Goal: Task Accomplishment & Management: Use online tool/utility

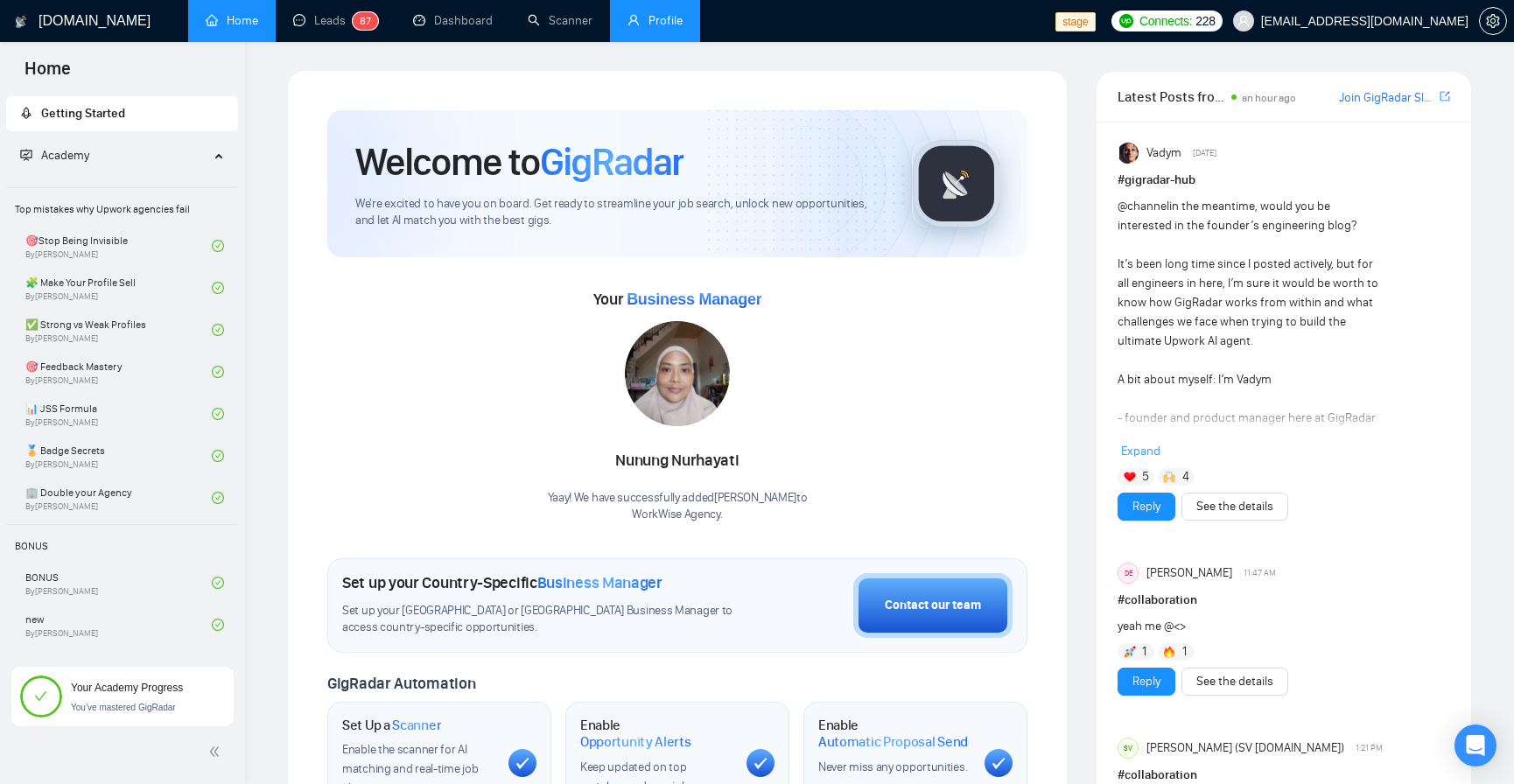
click at [678, 28] on link "Profile" at bounding box center [655, 20] width 55 height 15
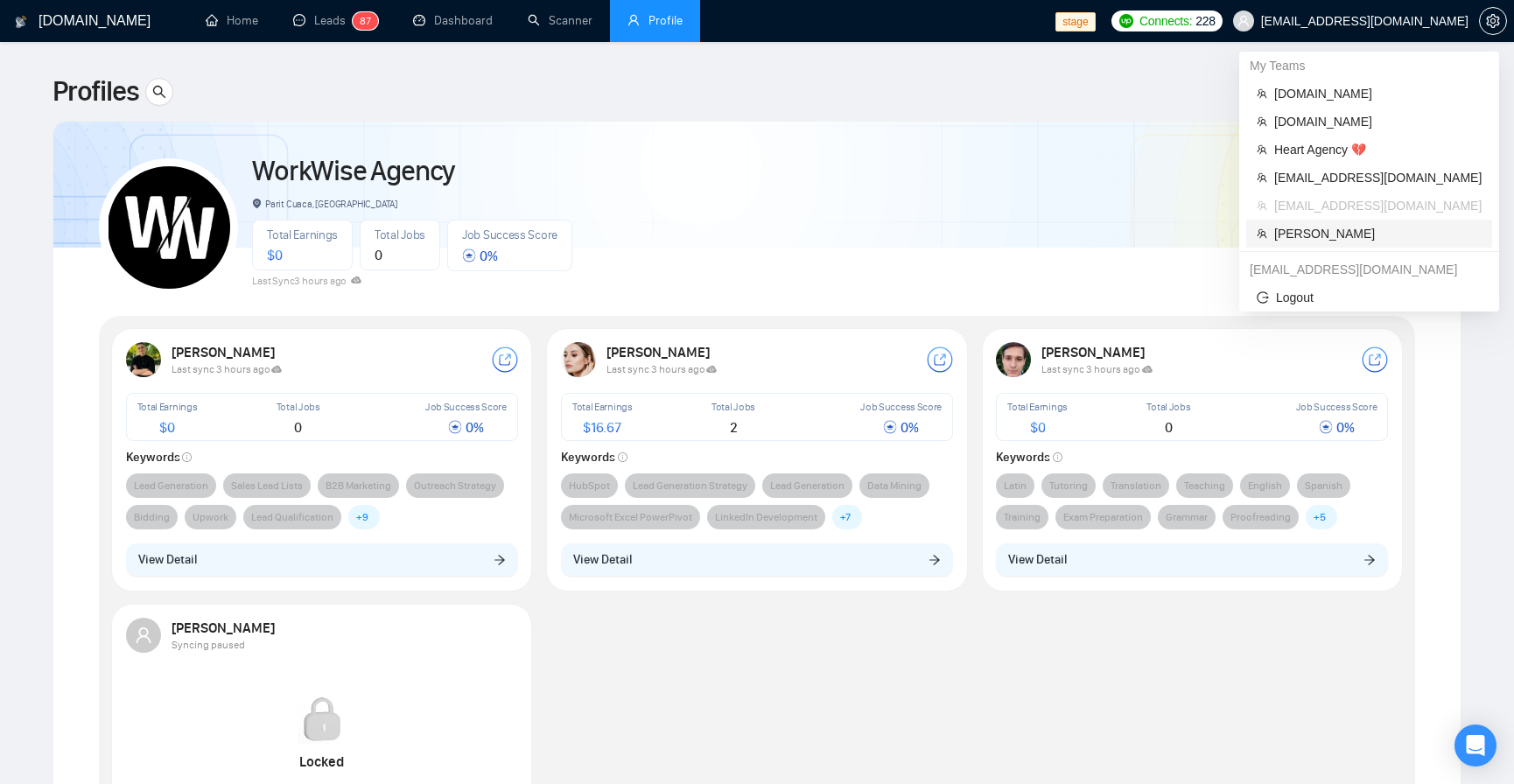
click at [1317, 232] on span "Robert O'Kruk" at bounding box center [1378, 233] width 208 height 20
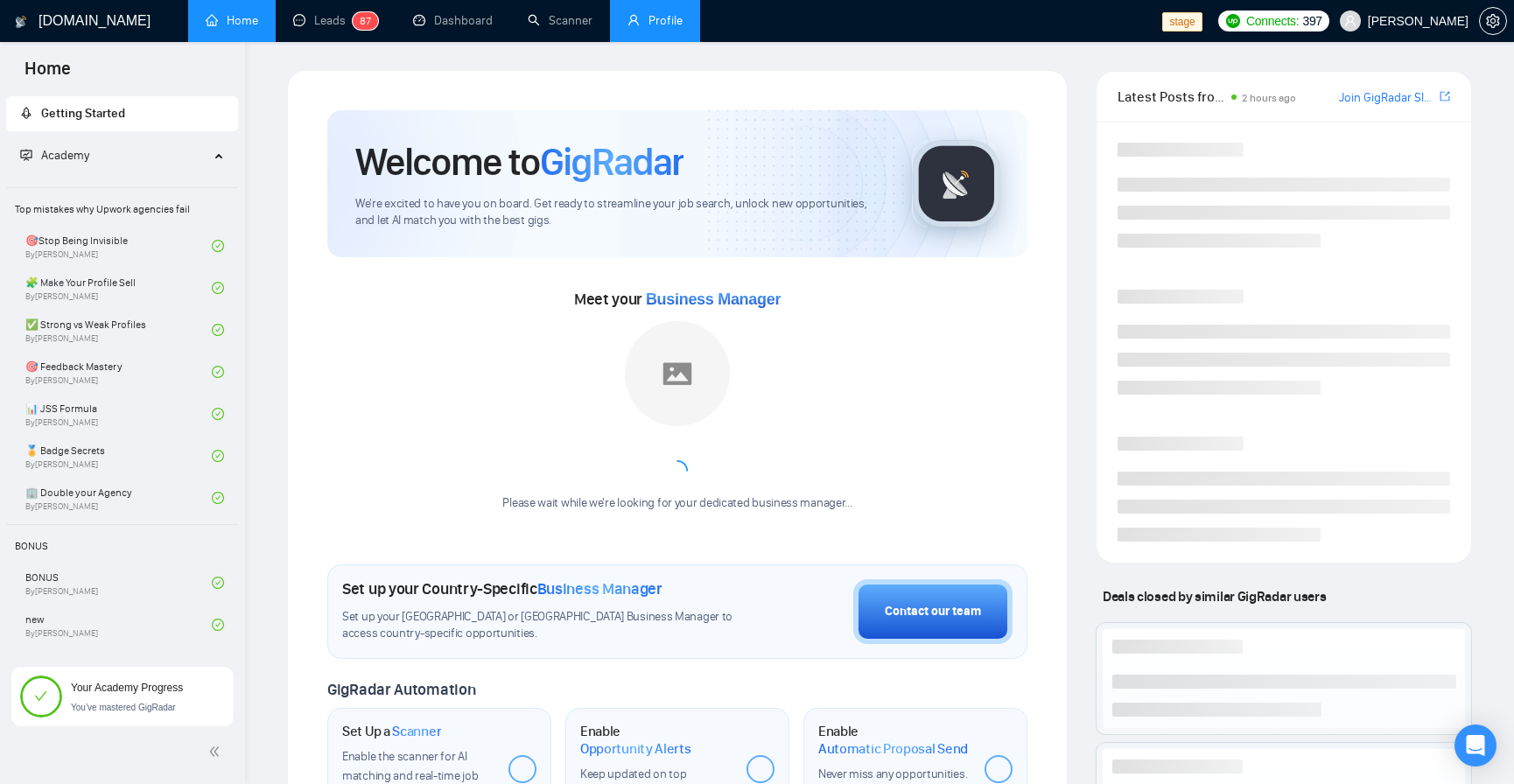
click at [1395, 21] on span "Robert O'Kruk" at bounding box center [1418, 21] width 101 height 0
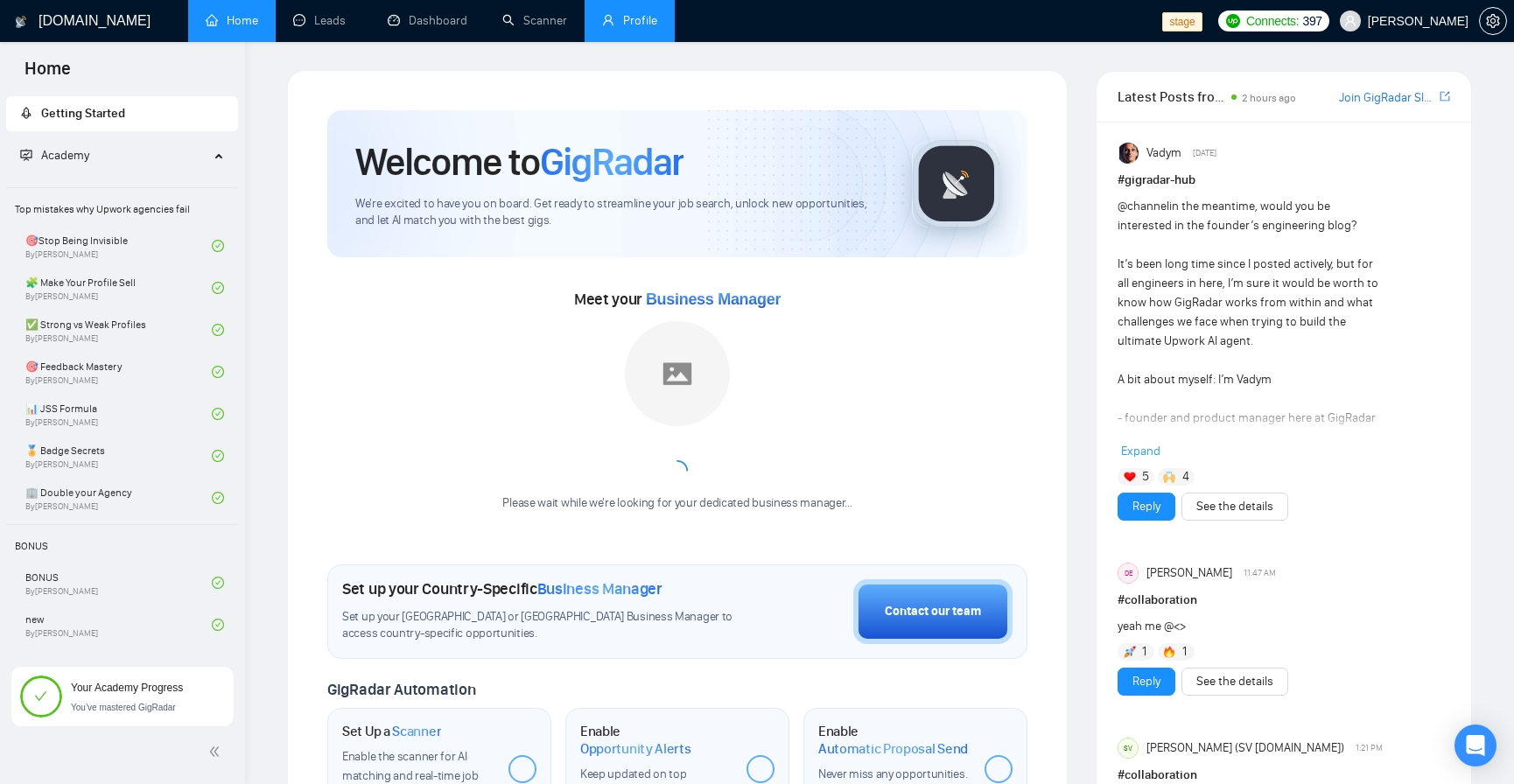
click at [631, 13] on link "Profile" at bounding box center [630, 20] width 55 height 15
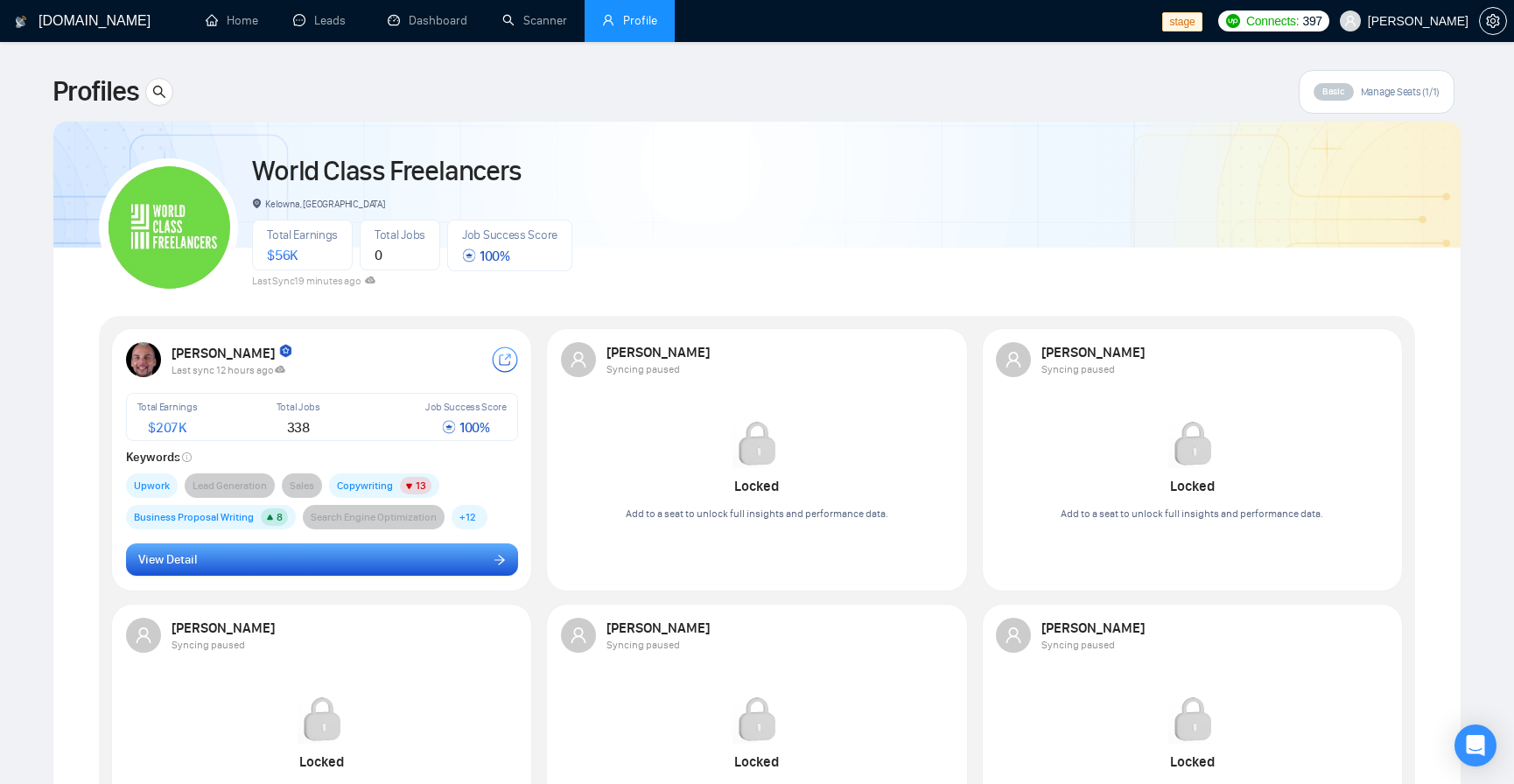
click at [268, 559] on button "View Detail" at bounding box center [322, 559] width 392 height 33
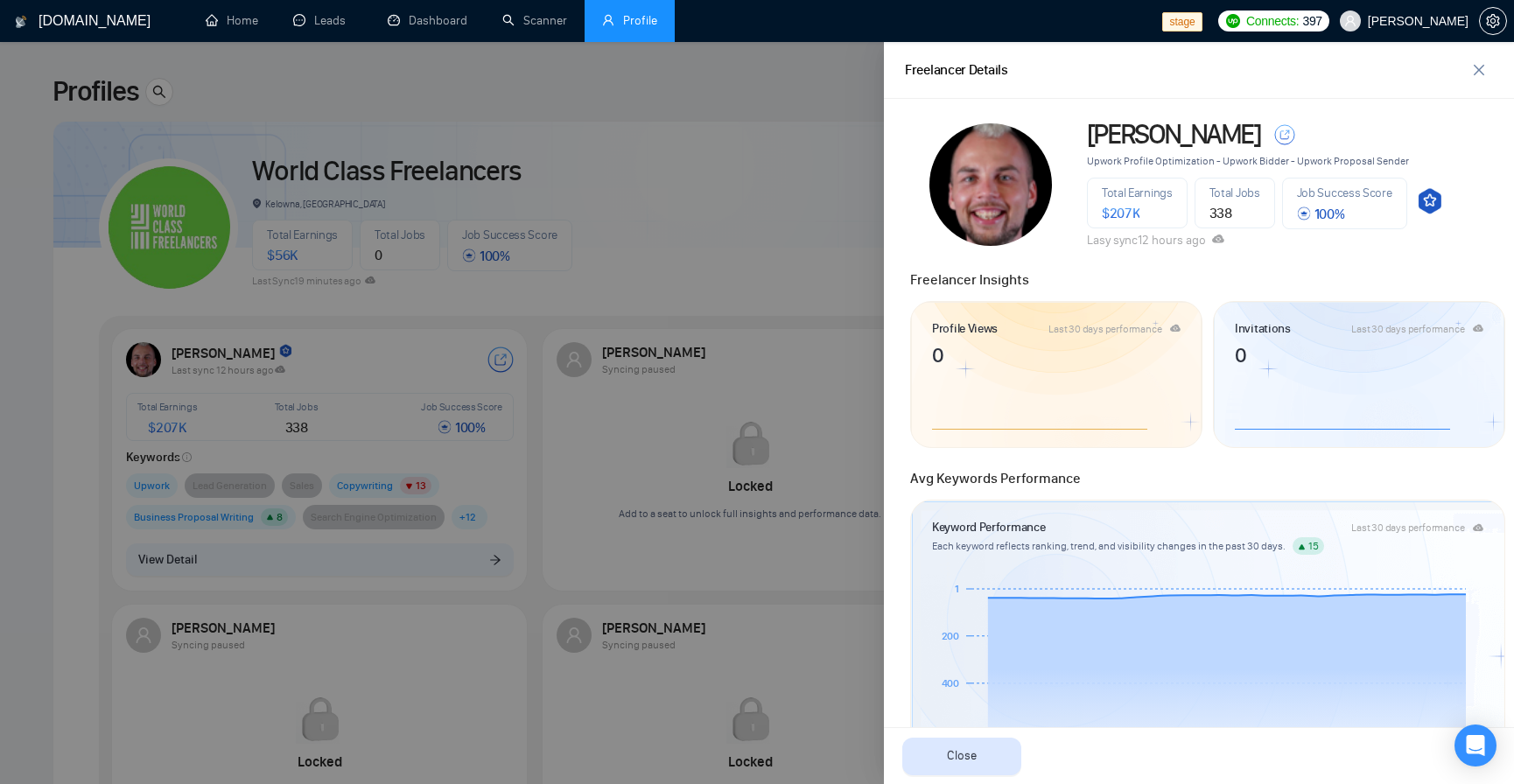
click at [732, 179] on div at bounding box center [757, 412] width 1514 height 742
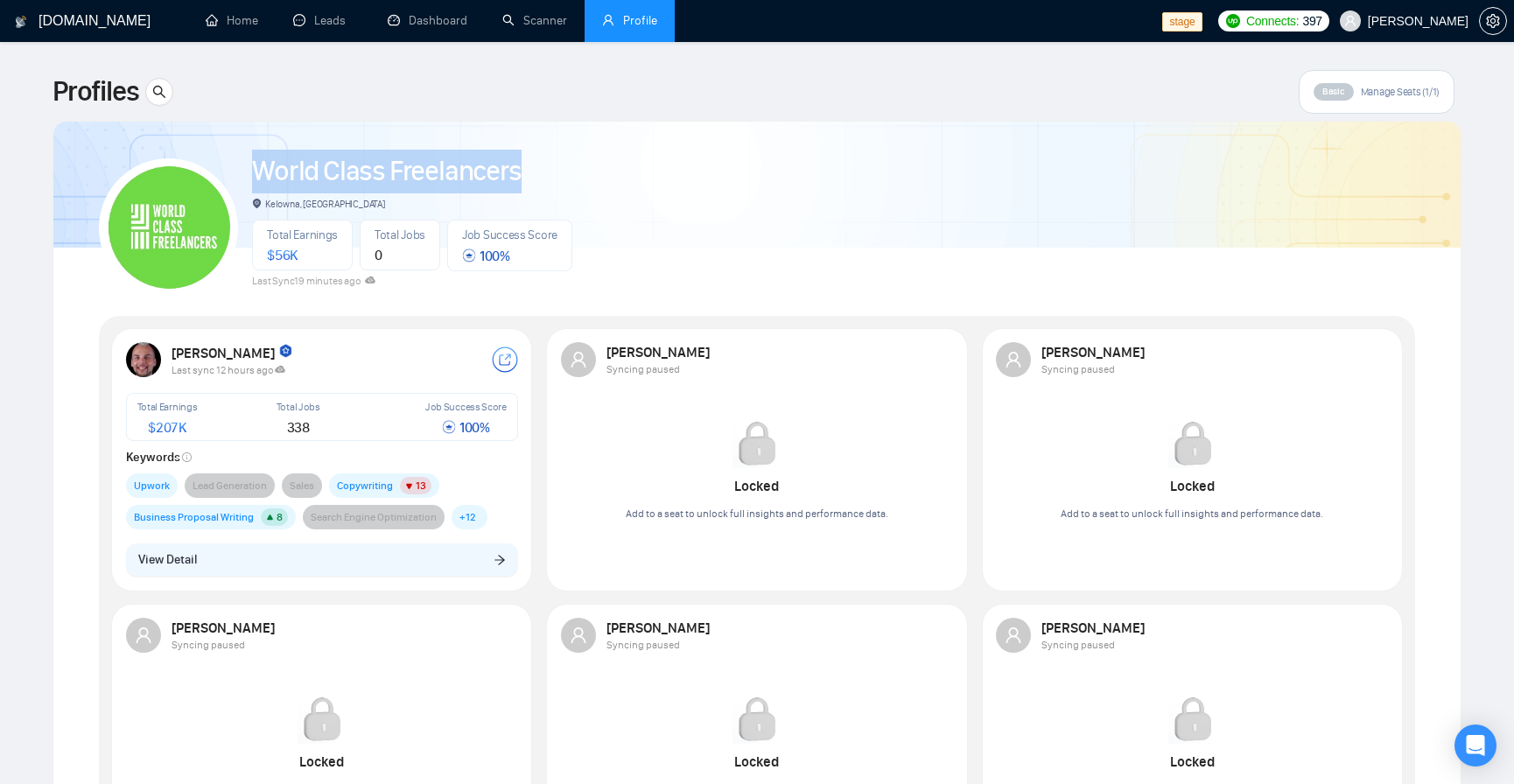
drag, startPoint x: 532, startPoint y: 172, endPoint x: 253, endPoint y: 185, distance: 279.3
click at [253, 185] on div "World Class Freelancers" at bounding box center [412, 171] width 320 height 44
copy link "World Class Freelancers"
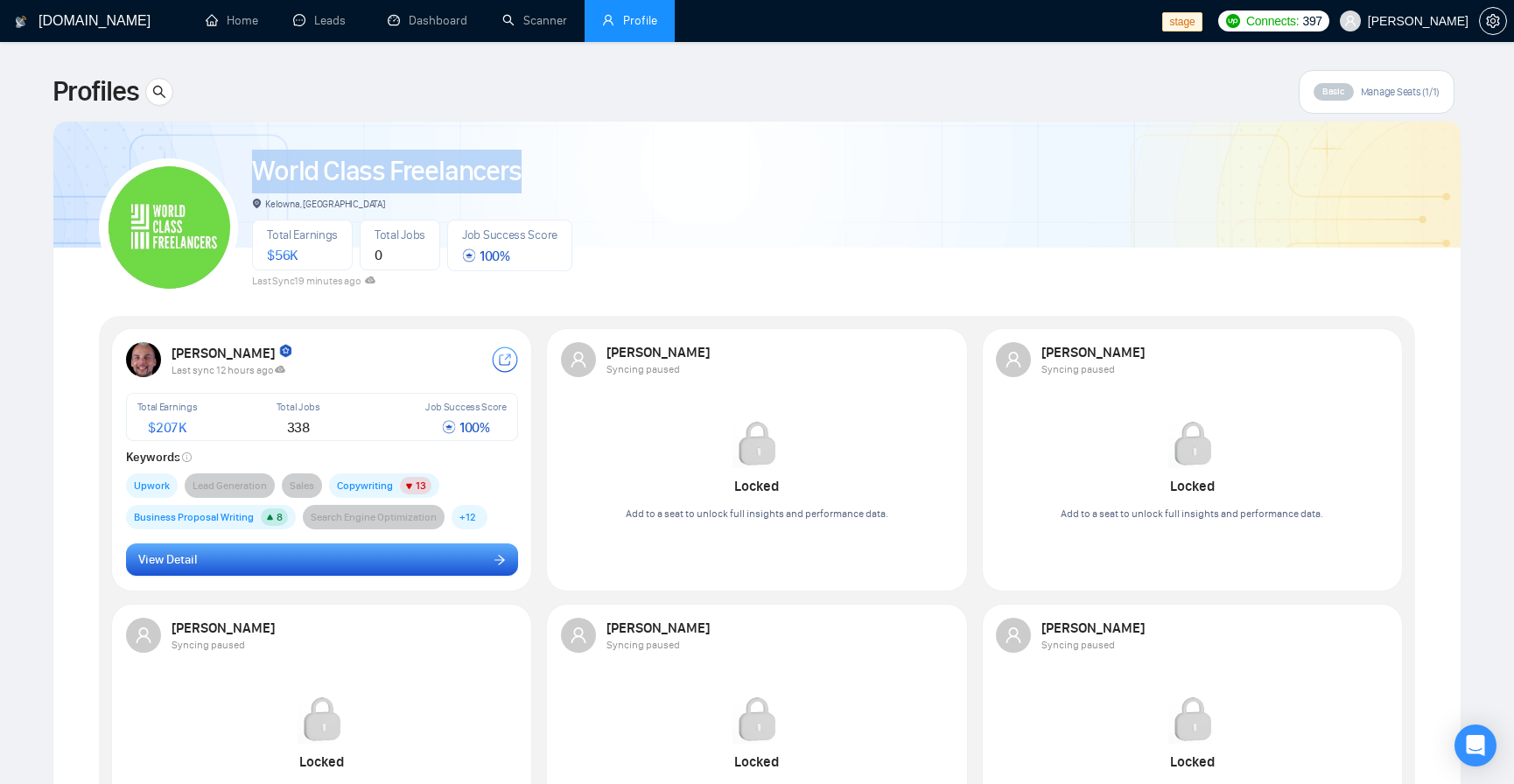
click at [257, 555] on button "View Detail" at bounding box center [322, 559] width 392 height 33
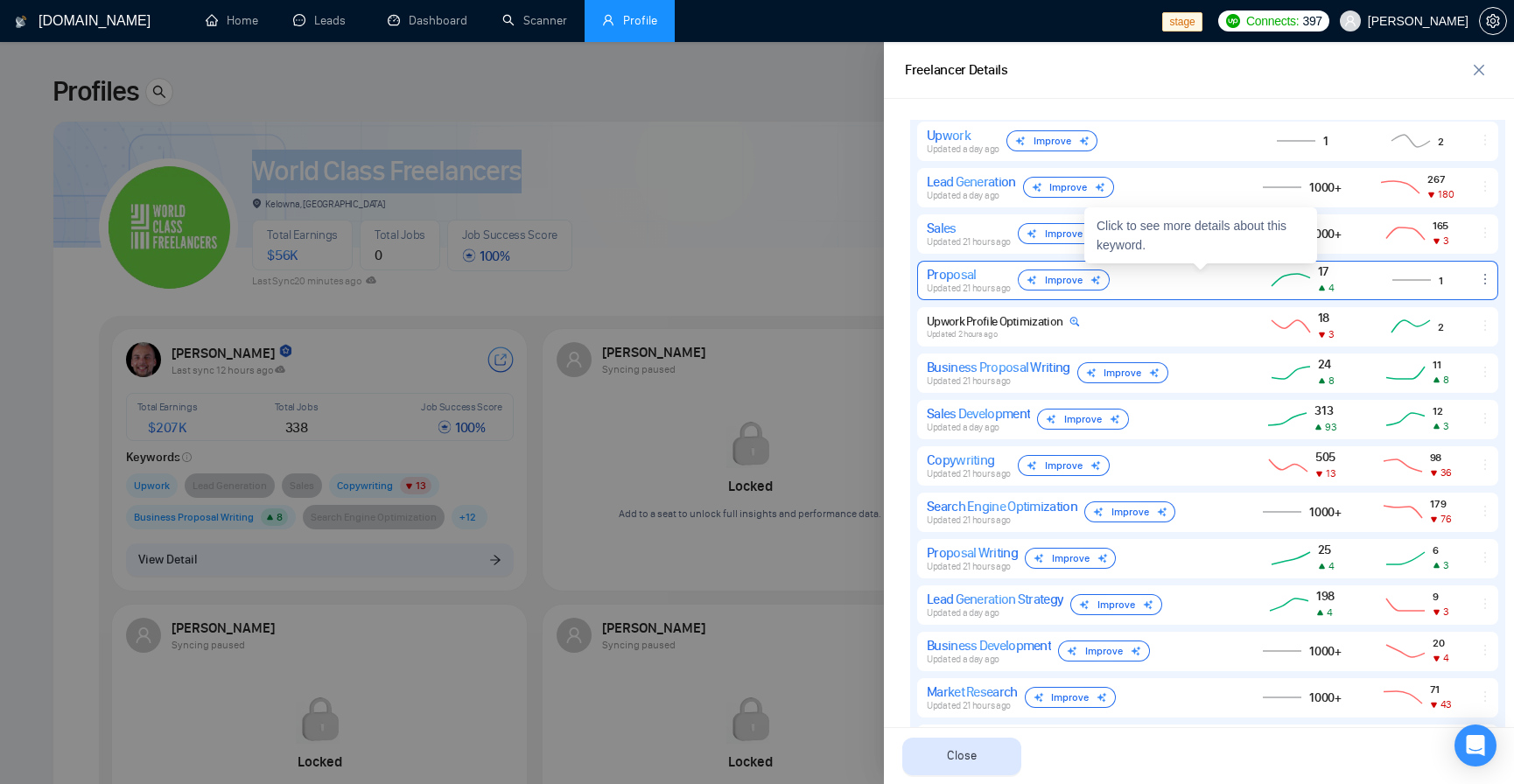
scroll to position [630, 0]
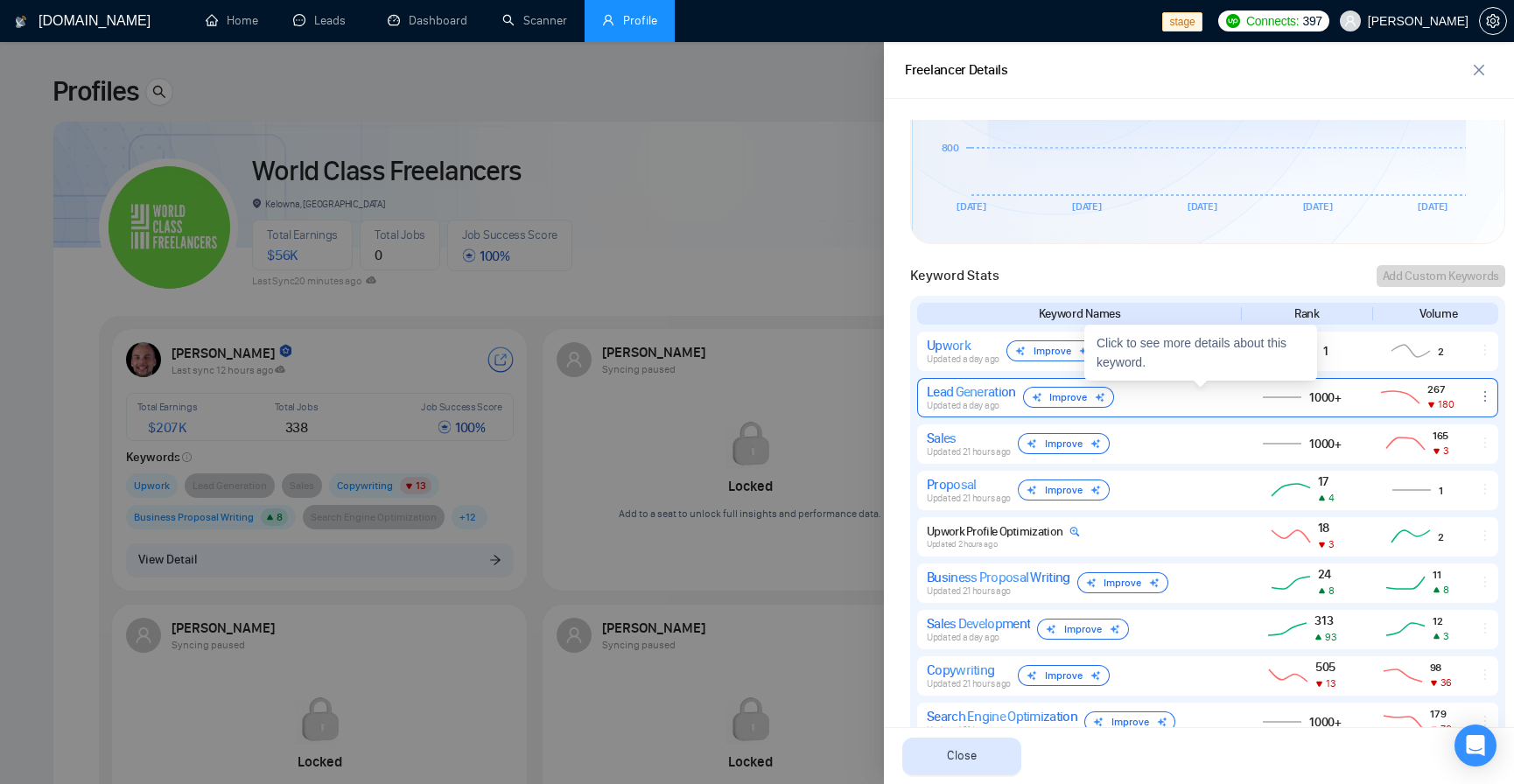
click at [1169, 411] on div "Lead Generation Updated a day ago Improve" at bounding box center [1077, 396] width 302 height 28
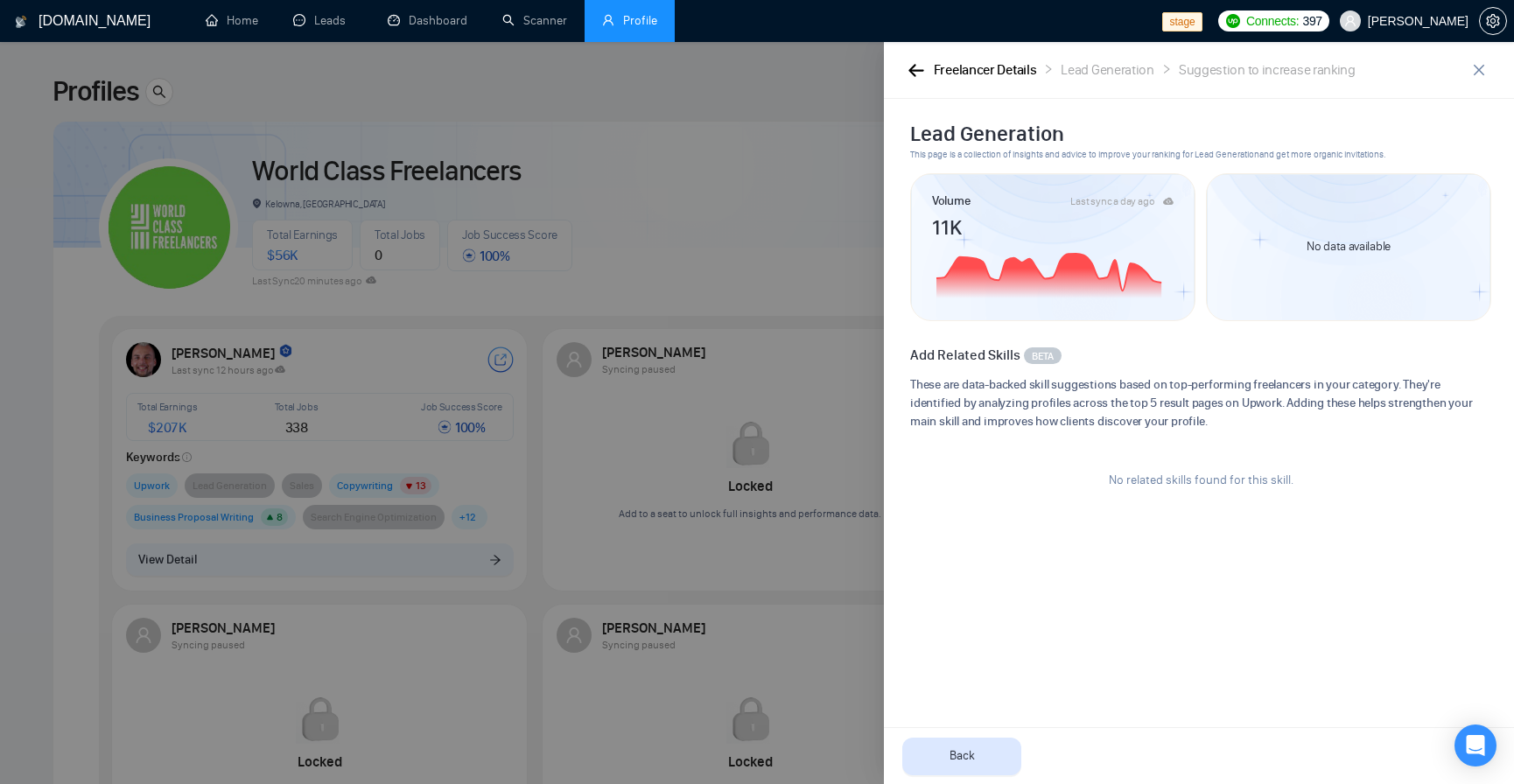
scroll to position [656, 0]
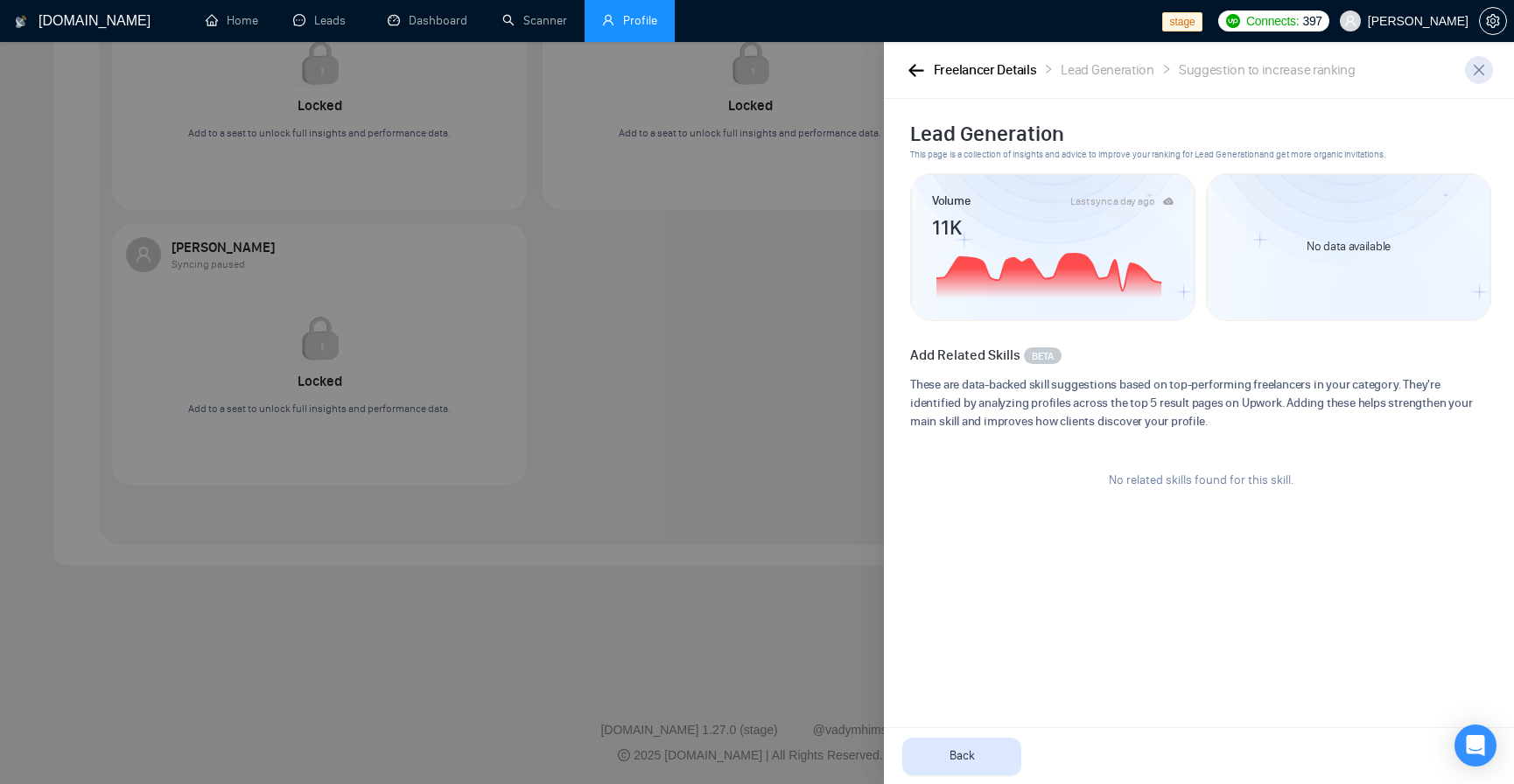
click at [766, 522] on div at bounding box center [757, 412] width 1514 height 742
click at [1473, 68] on icon "close" at bounding box center [1479, 70] width 14 height 14
click at [1480, 70] on icon "close" at bounding box center [1479, 70] width 14 height 14
click at [1479, 71] on icon "close" at bounding box center [1478, 70] width 11 height 11
click at [648, 367] on div at bounding box center [757, 412] width 1514 height 742
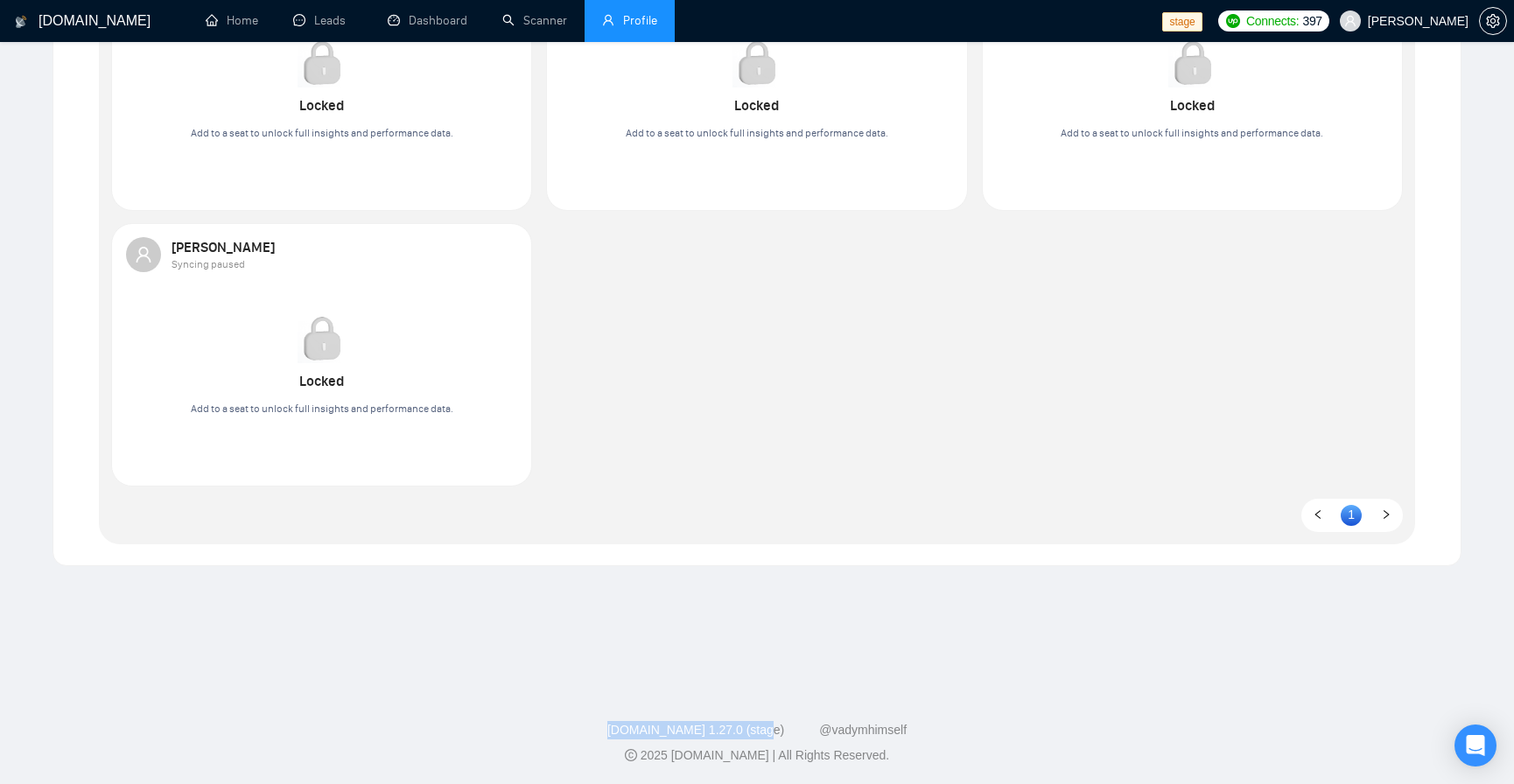
drag, startPoint x: 754, startPoint y: 723, endPoint x: 780, endPoint y: 727, distance: 26.3
click at [780, 727] on div "GigRadar.io 1.27.0 (stage) @vadymhimself" at bounding box center [757, 730] width 1485 height 19
copy link "GigRadar.io 1.27.0 (stage)"
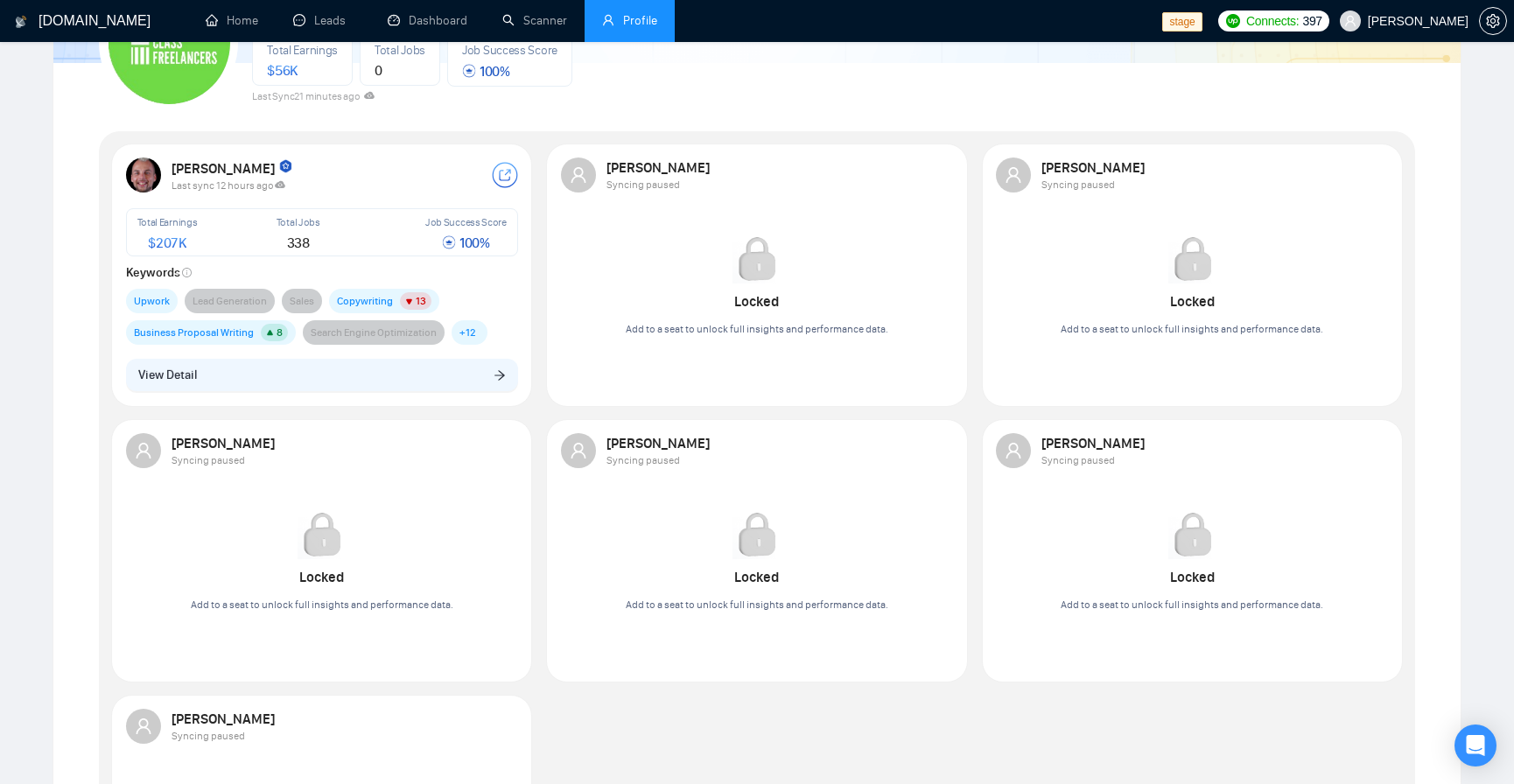
scroll to position [0, 0]
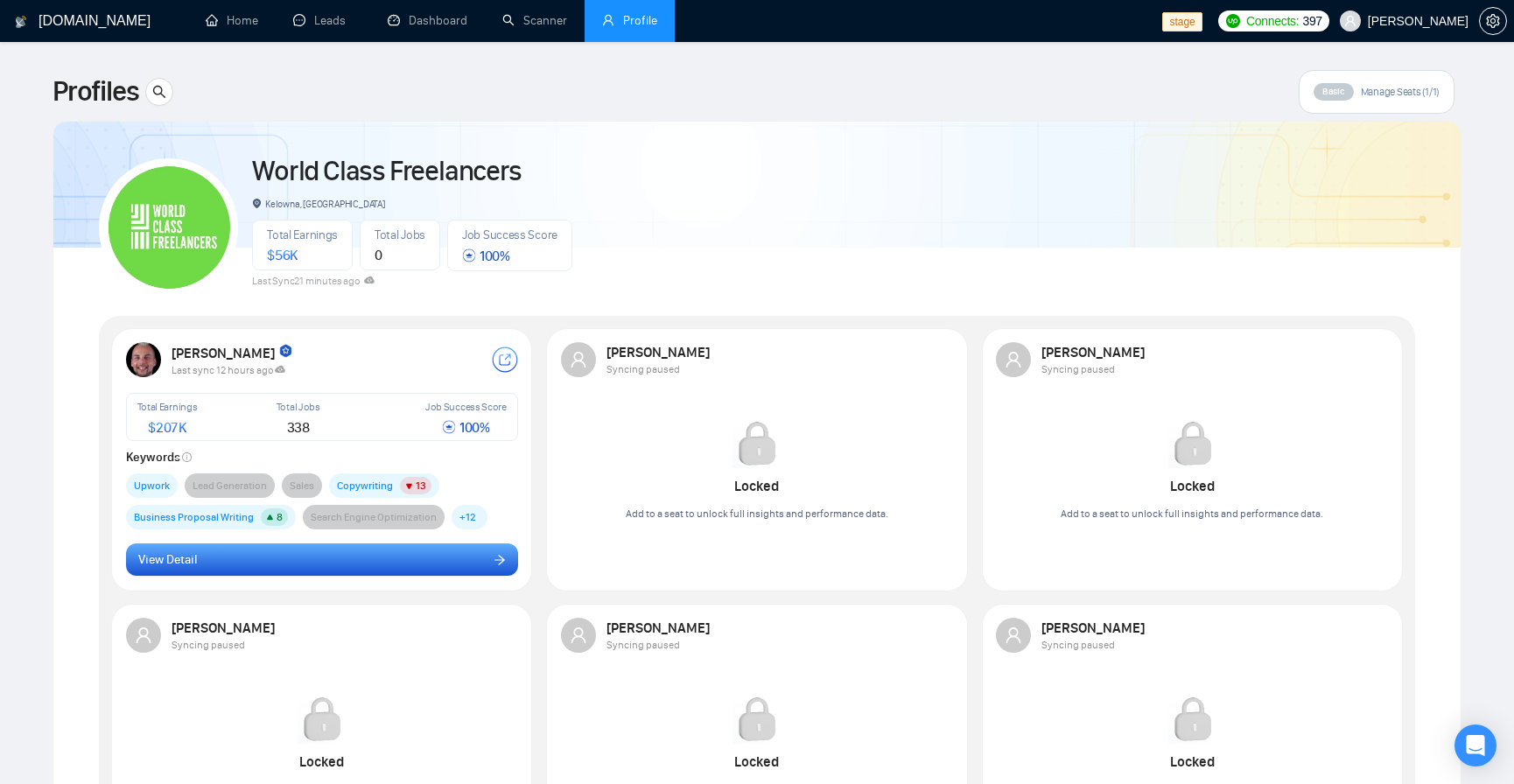
click at [277, 552] on button "View Detail" at bounding box center [322, 559] width 392 height 33
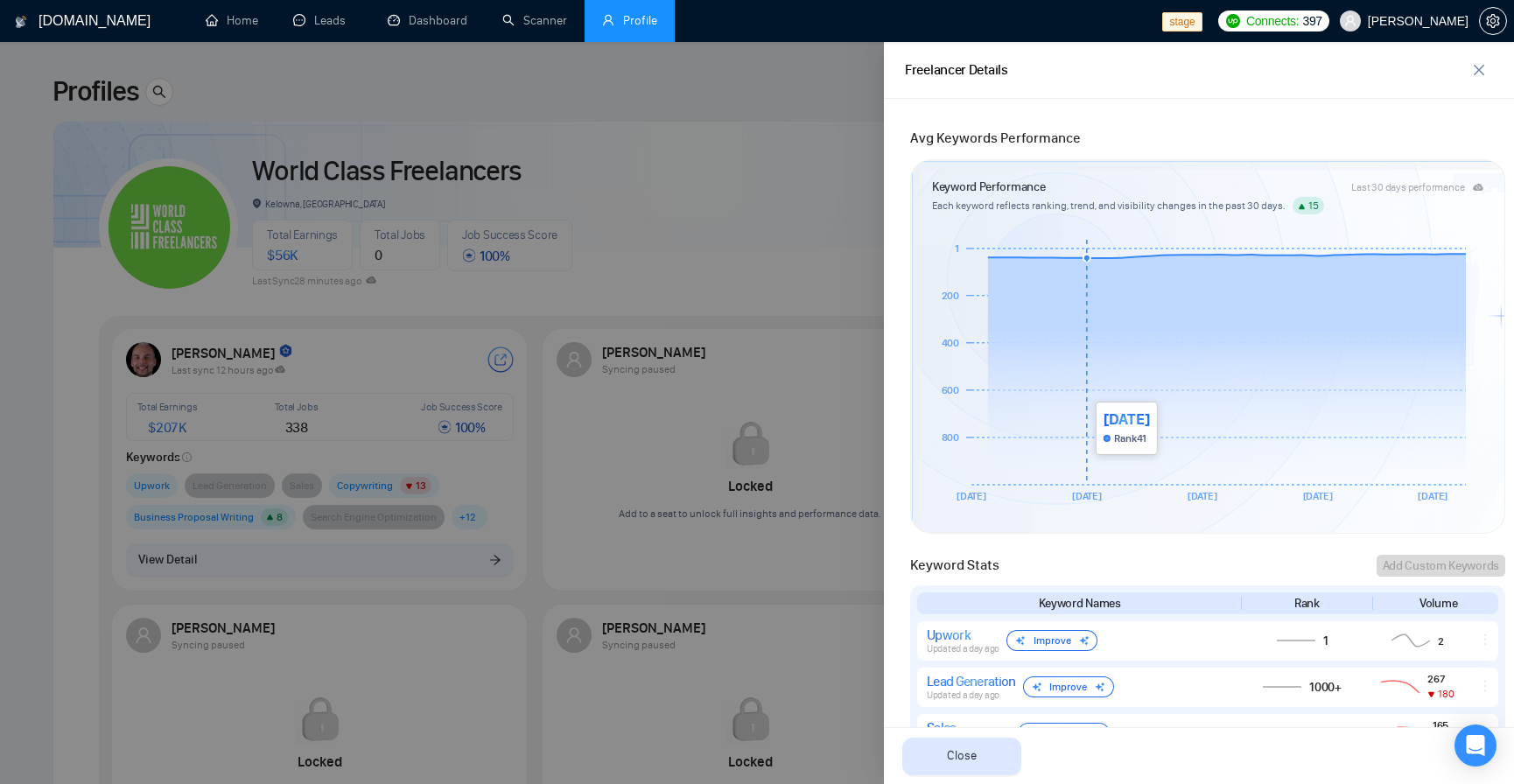
scroll to position [314, 0]
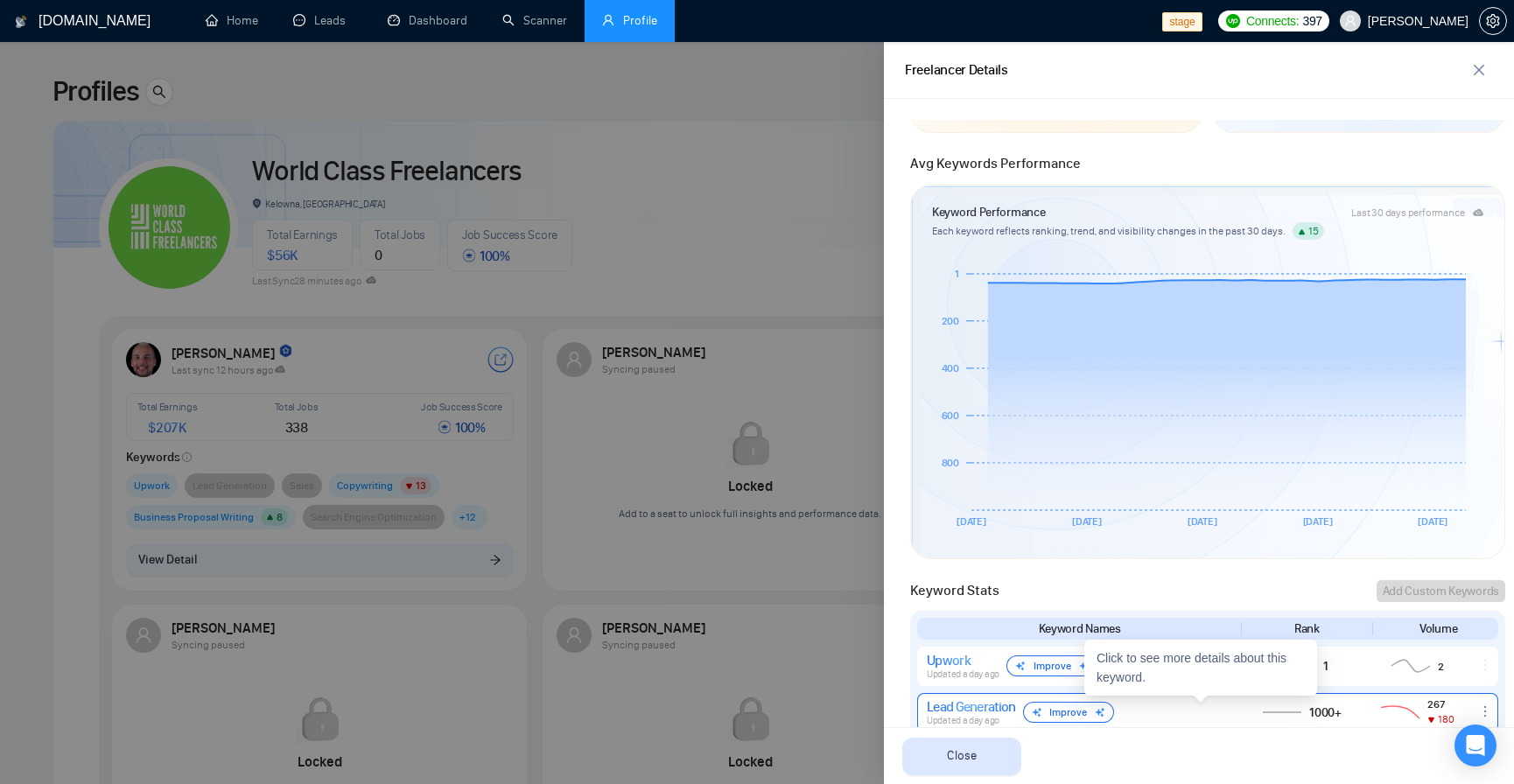
click at [1154, 710] on div "Lead Generation Updated a day ago Improve" at bounding box center [1077, 712] width 302 height 28
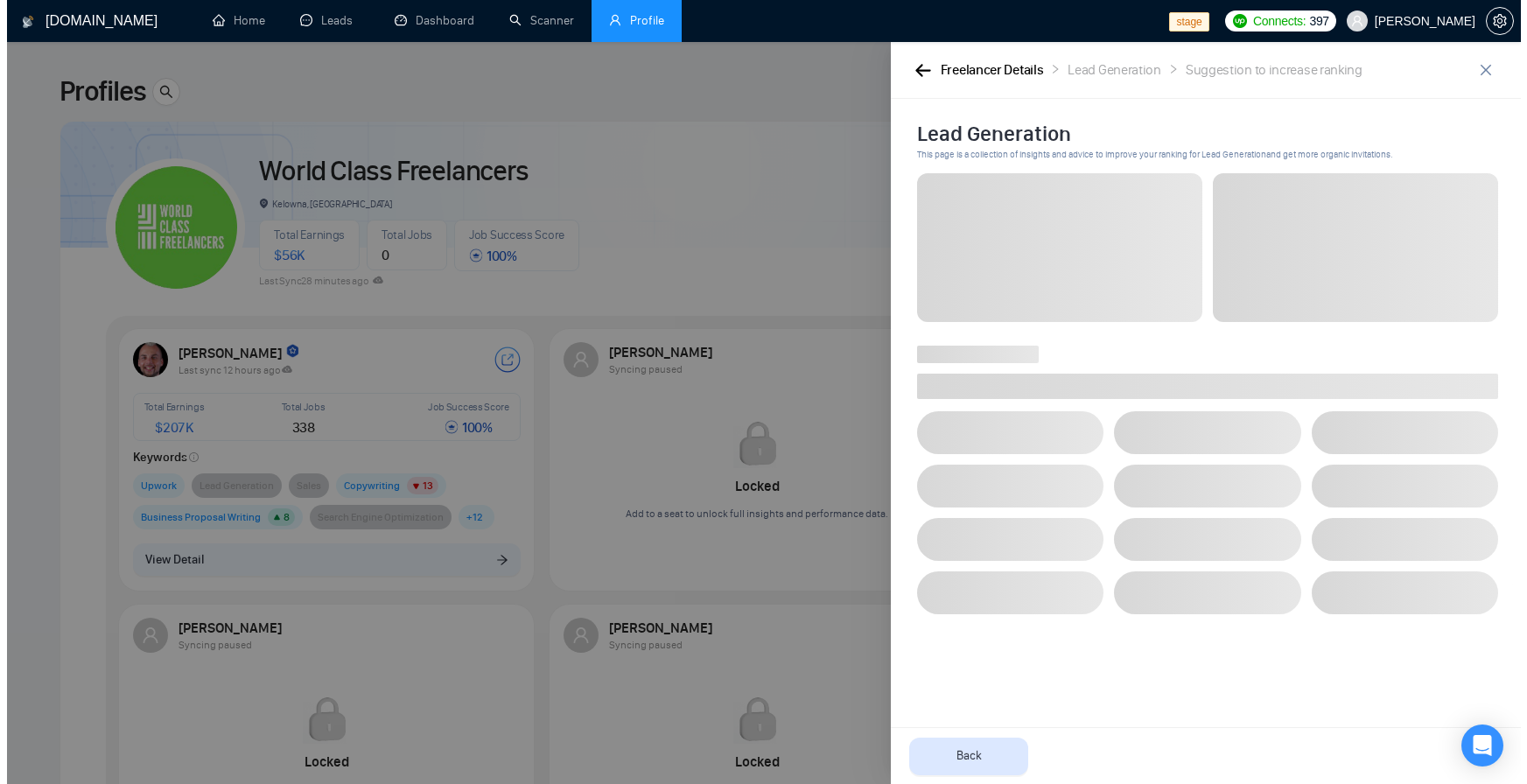
scroll to position [0, 0]
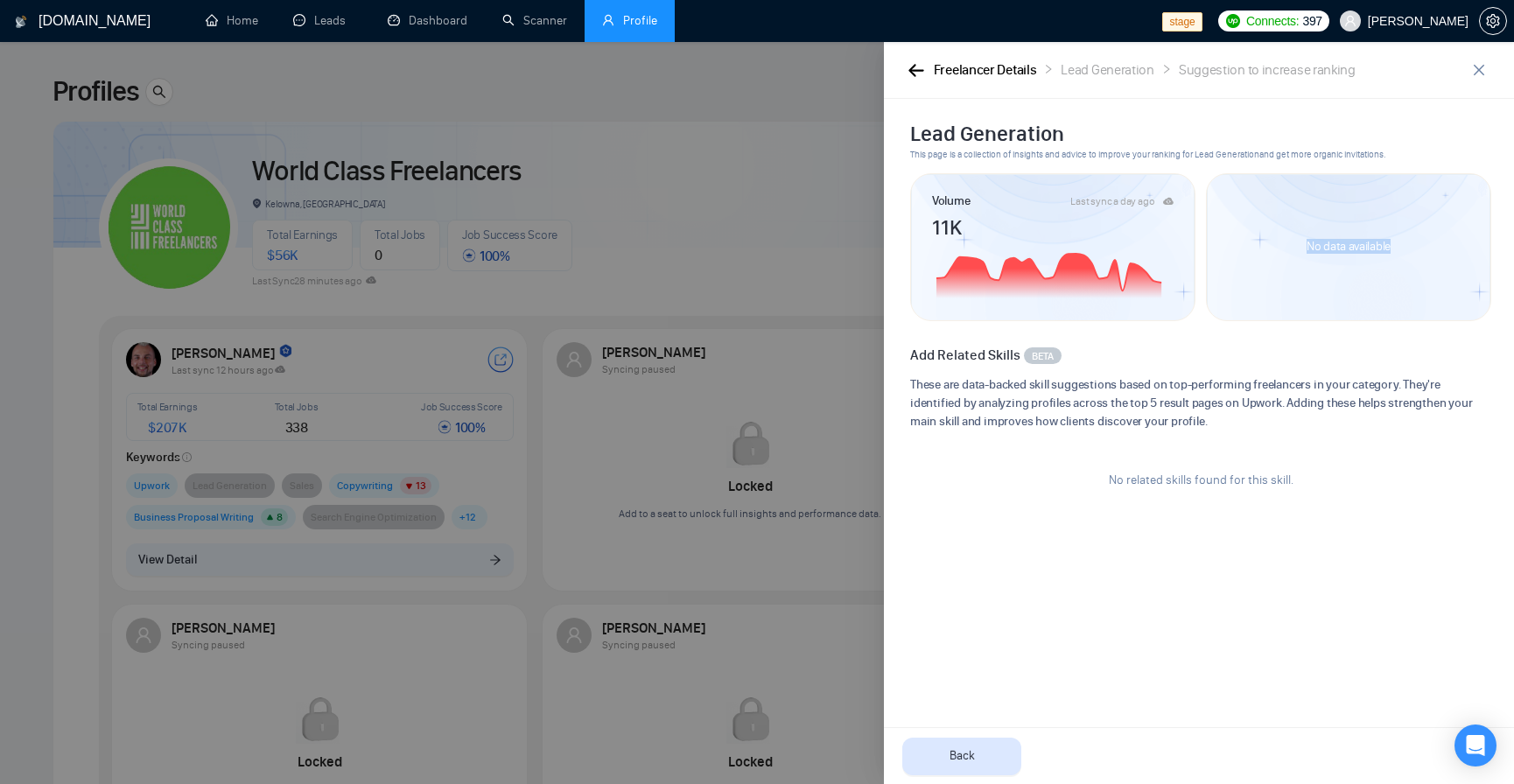
drag, startPoint x: 1300, startPoint y: 244, endPoint x: 1425, endPoint y: 246, distance: 125.0
click at [1425, 246] on div "No data available" at bounding box center [1348, 247] width 285 height 148
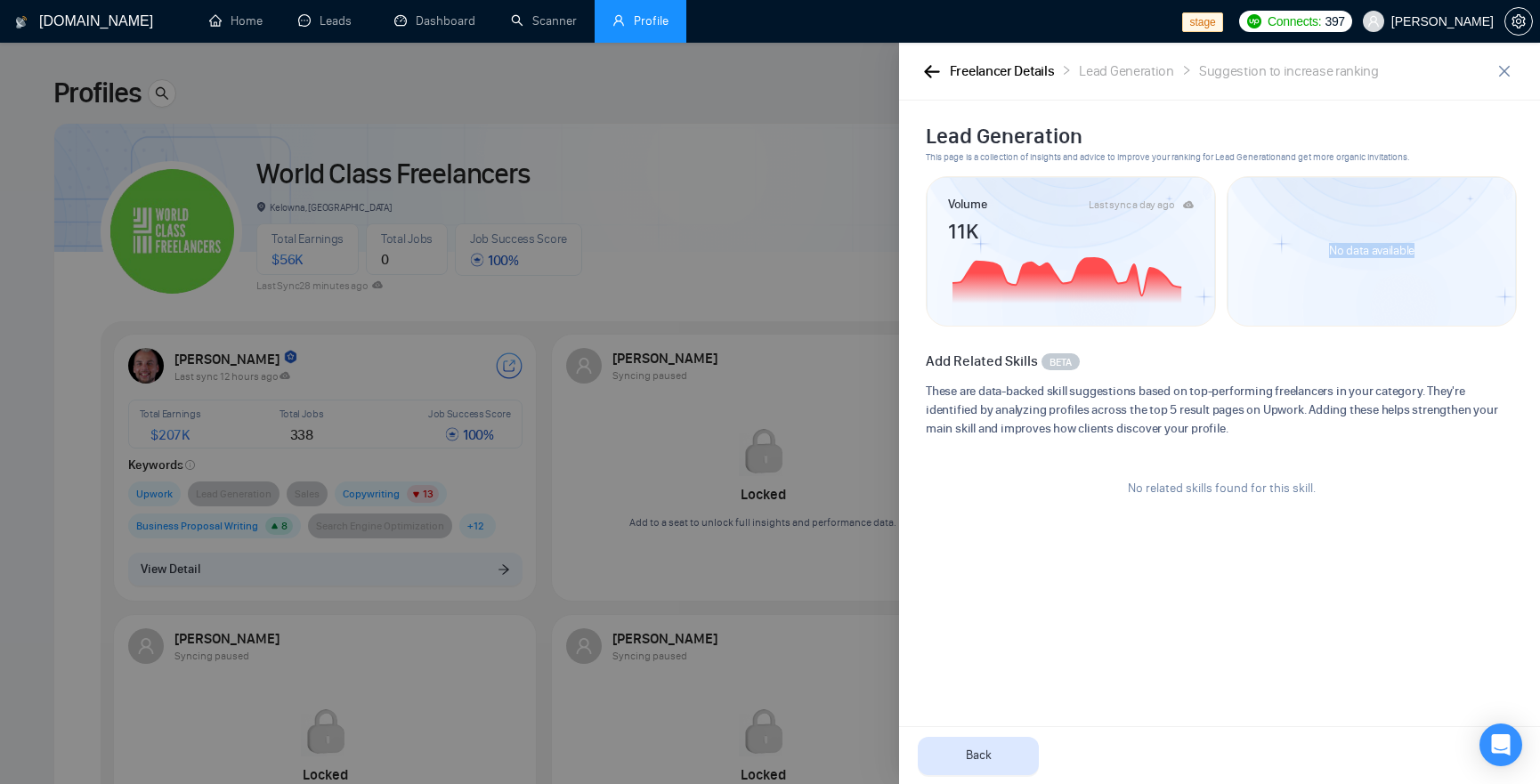
copy article "No data available"
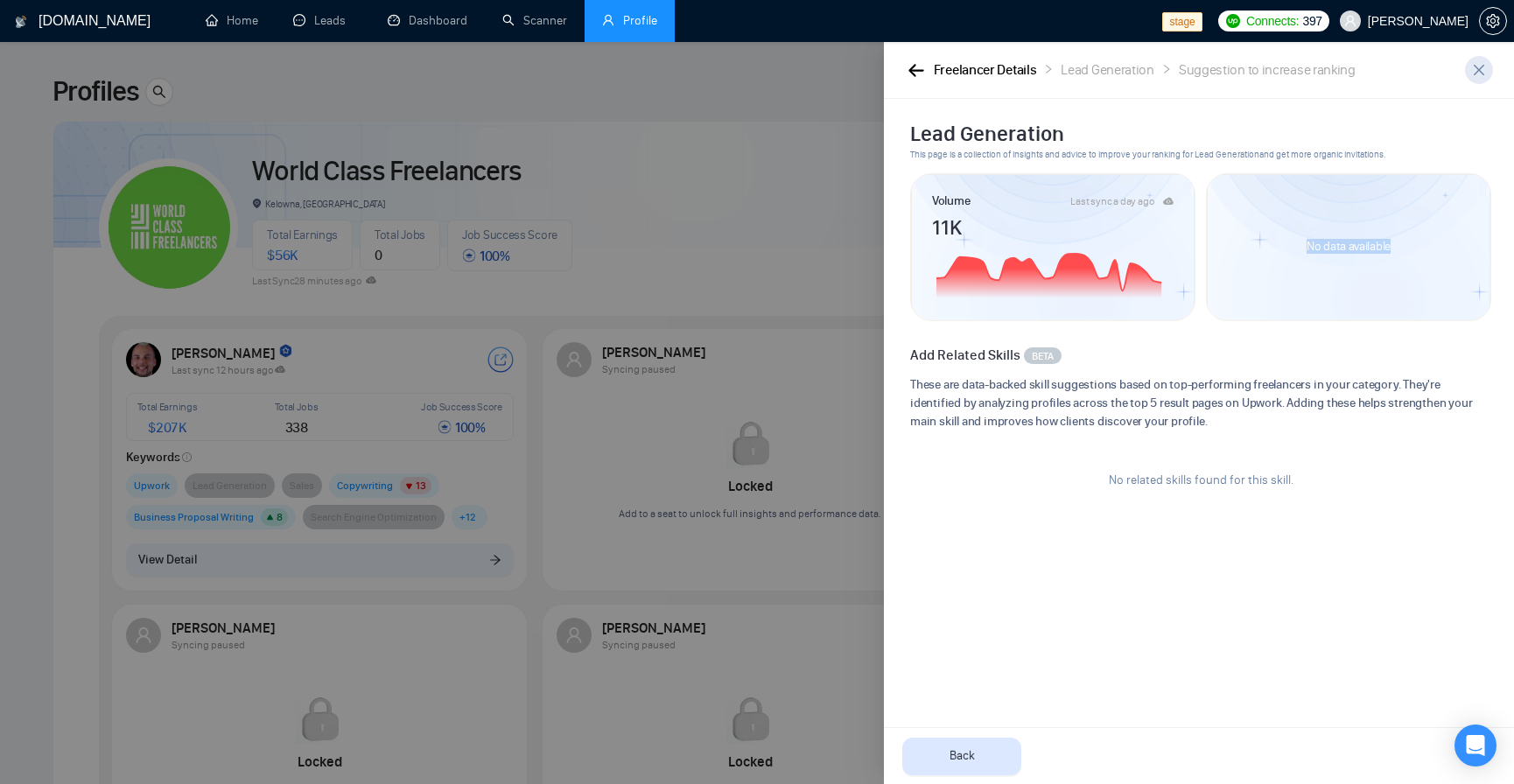
click at [1487, 65] on span "close" at bounding box center [1478, 70] width 26 height 14
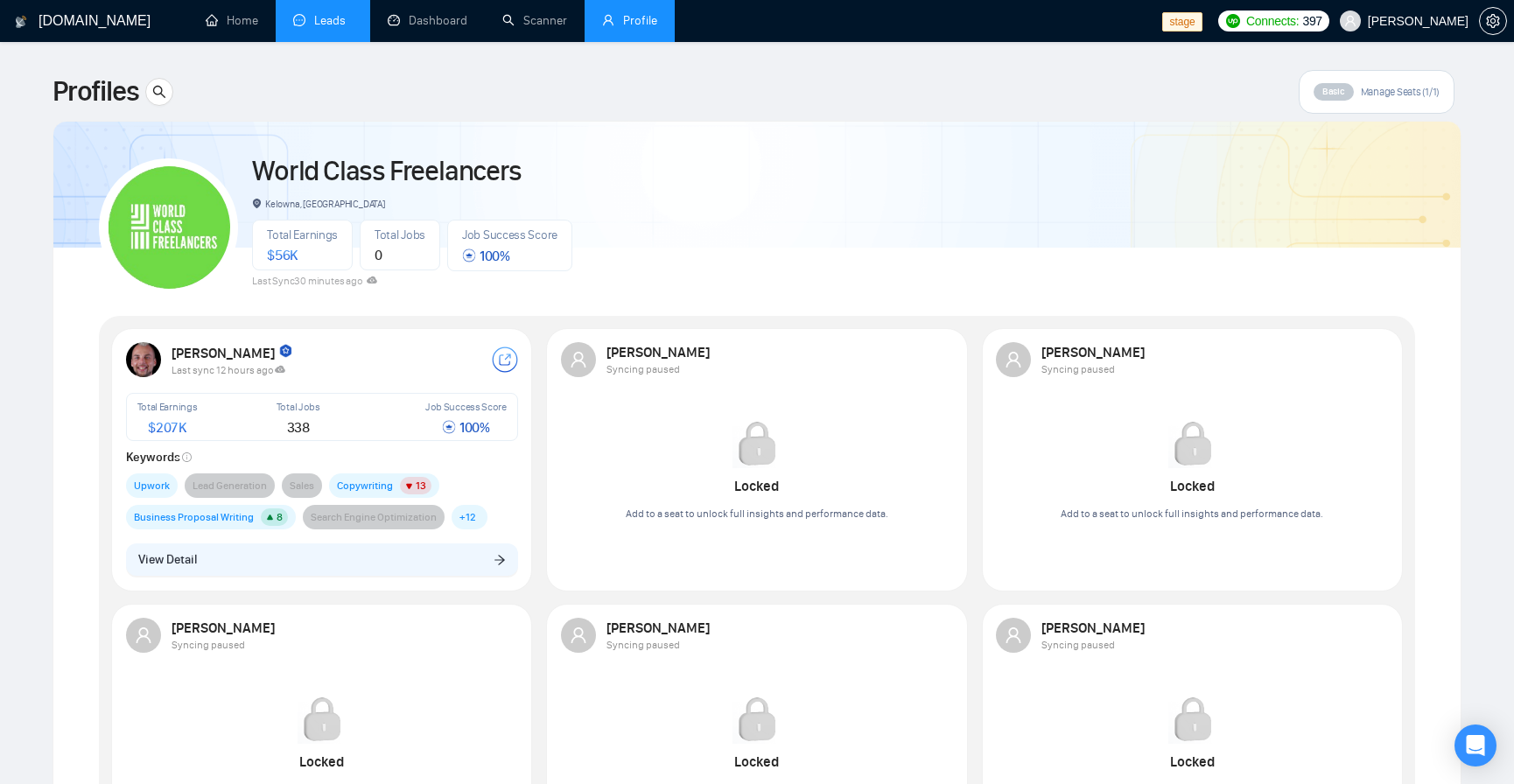
click at [327, 28] on link "Leads" at bounding box center [323, 20] width 60 height 15
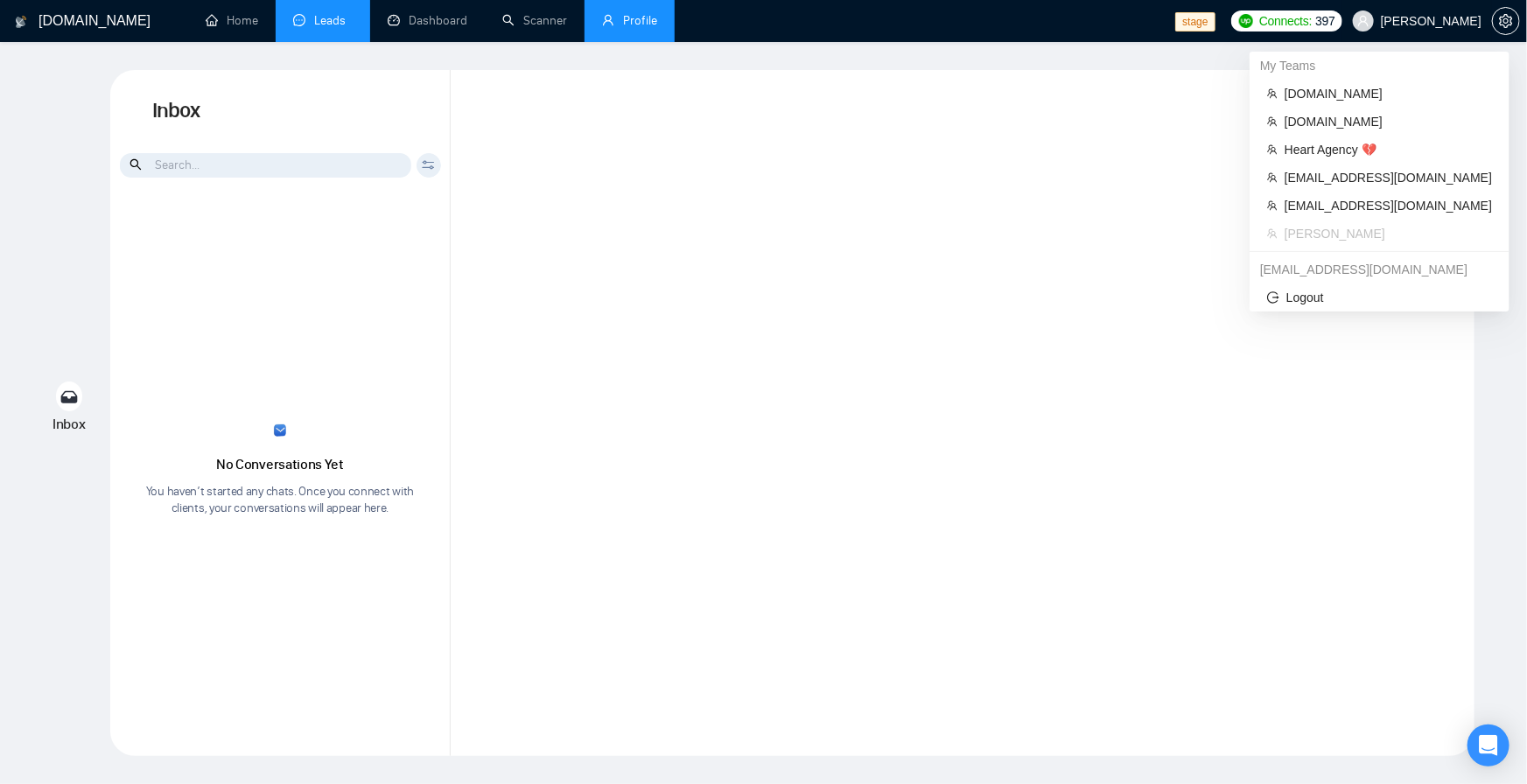
click at [1407, 21] on span "Robert O'Kruk" at bounding box center [1431, 21] width 101 height 0
click at [1379, 192] on li "workwiseupworkgency@gmail.com" at bounding box center [1380, 205] width 246 height 28
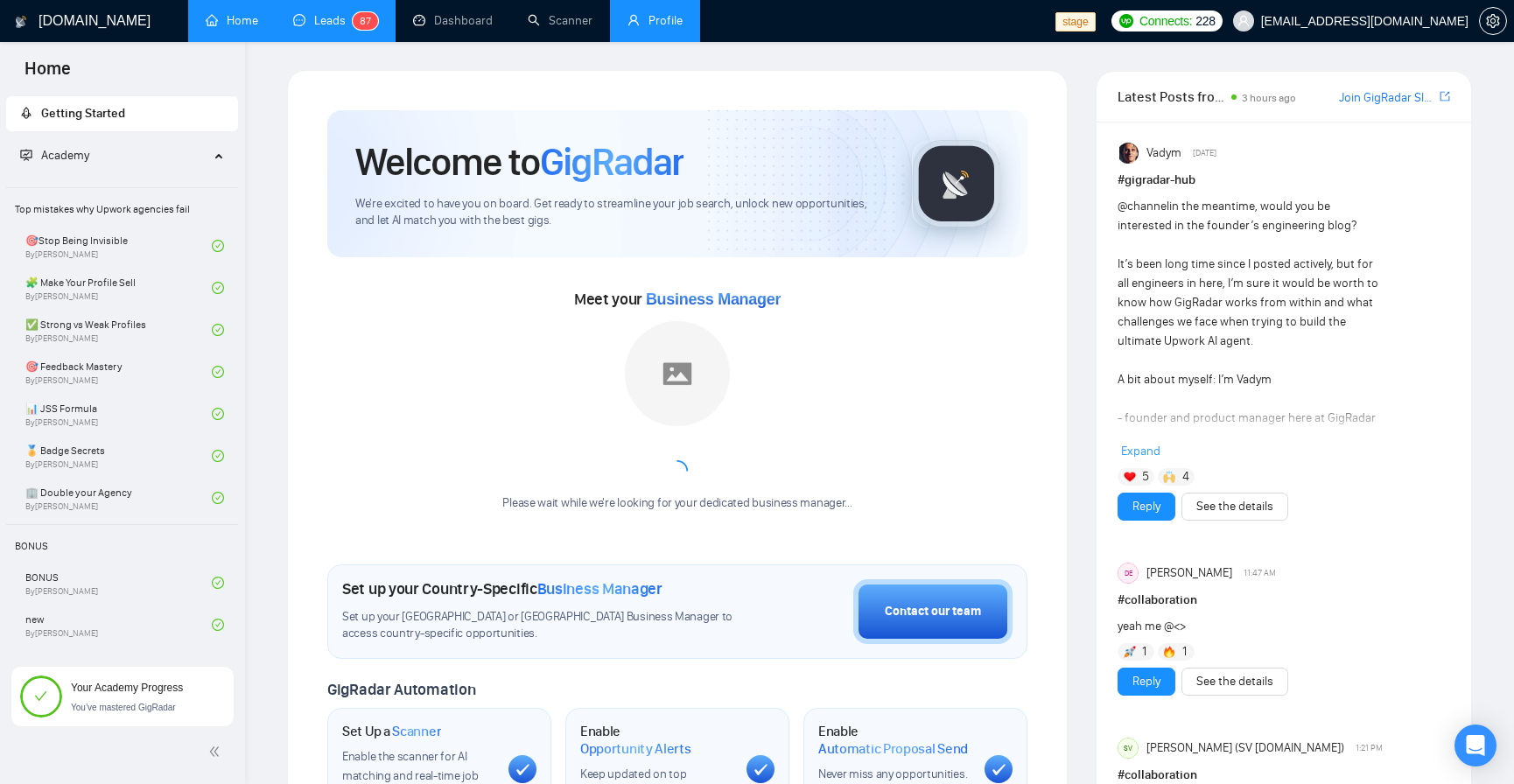
click at [311, 15] on link "Leads 8 7" at bounding box center [335, 20] width 85 height 15
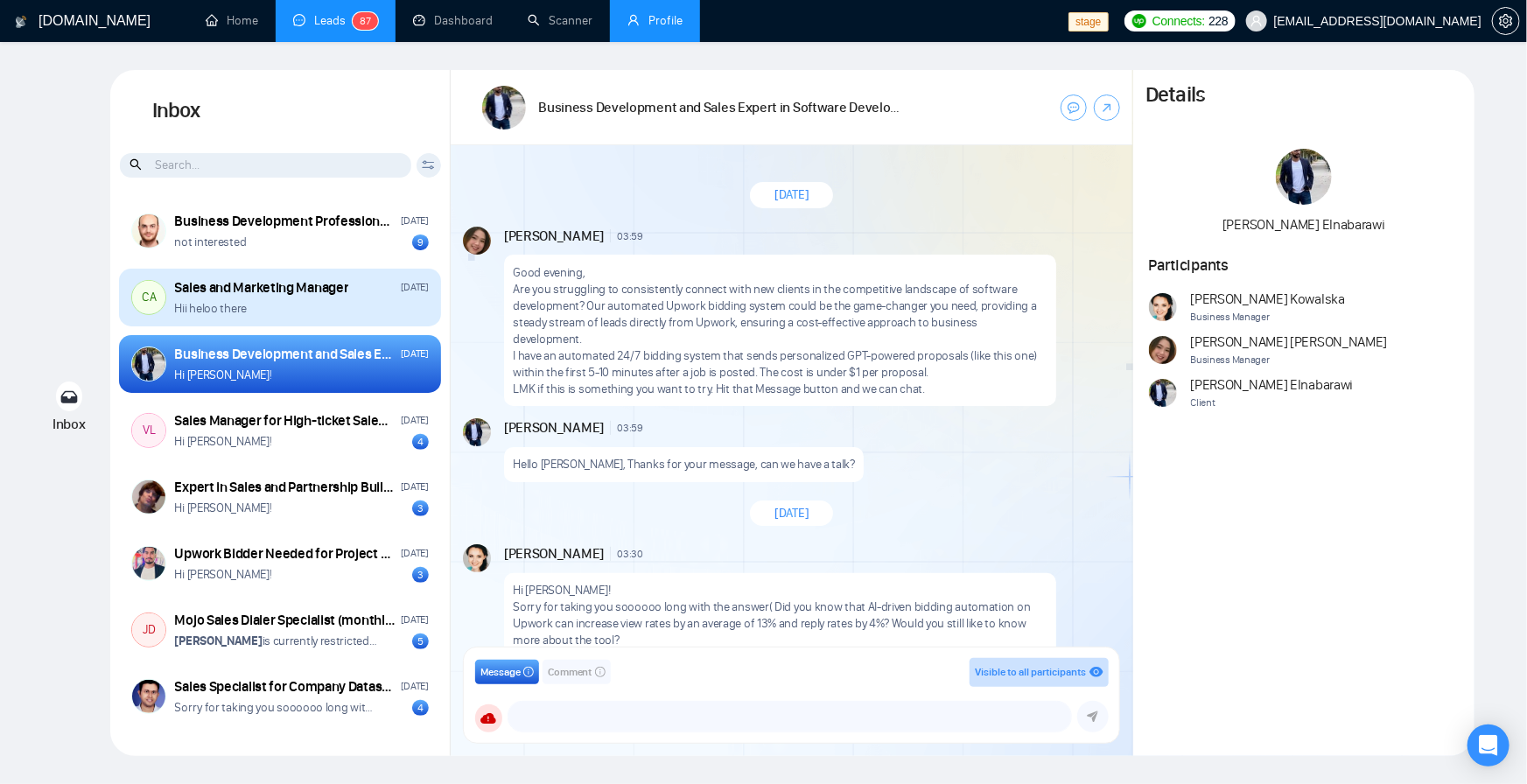
click at [231, 318] on div "CA Sales and Marketing Manager Friday Hii heloo there" at bounding box center [280, 297] width 322 height 58
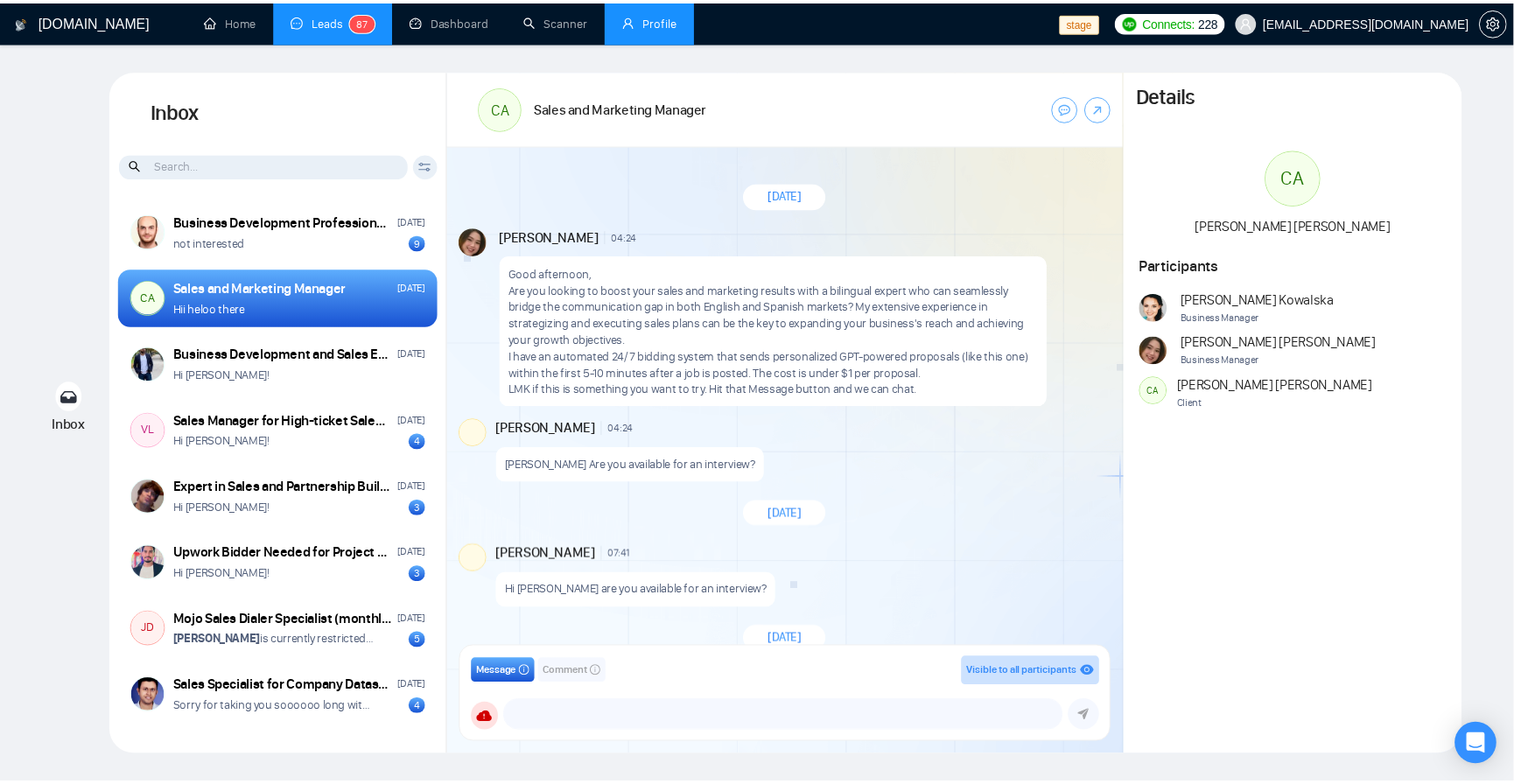
scroll to position [357, 0]
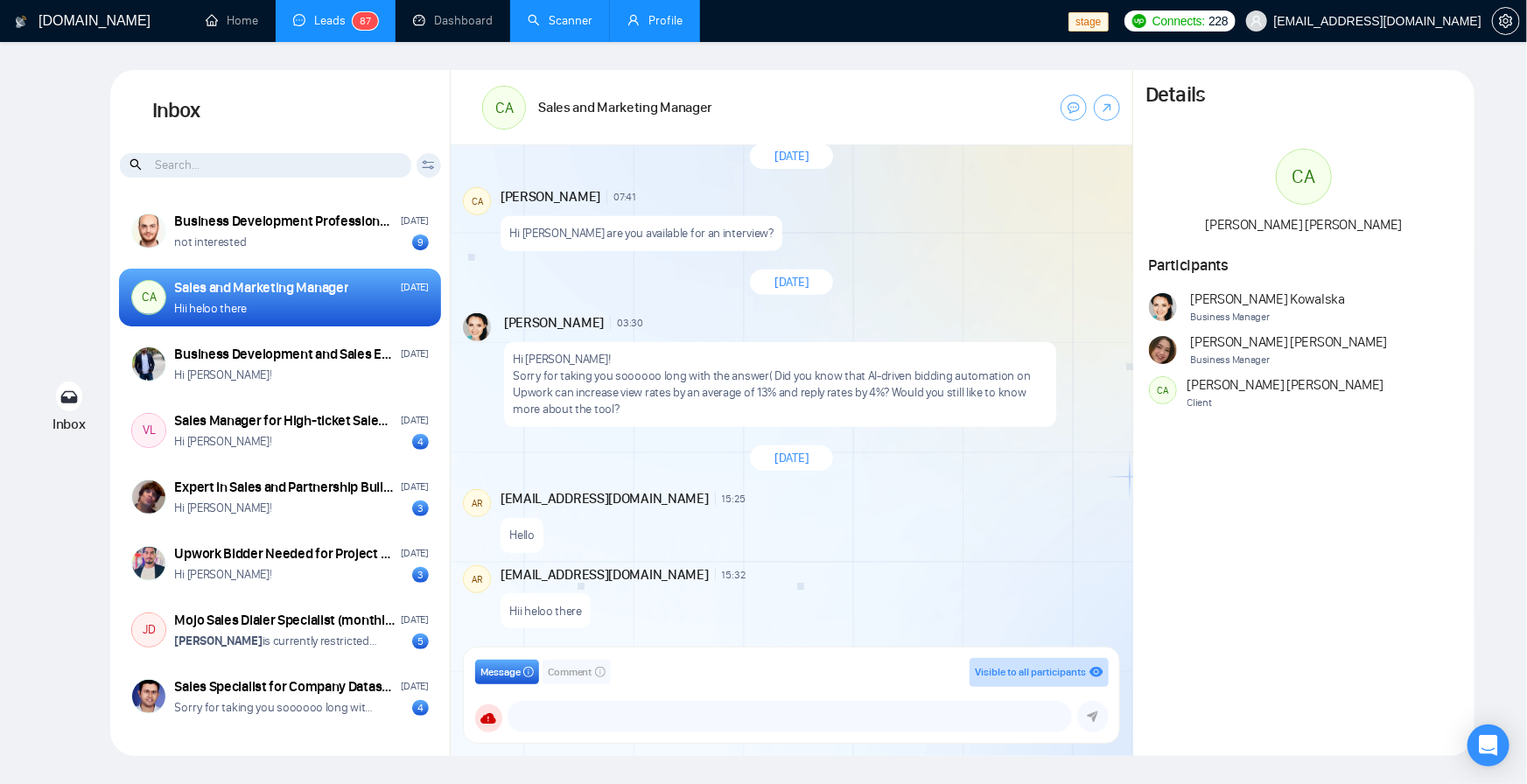
click at [560, 28] on link "Scanner" at bounding box center [560, 20] width 65 height 15
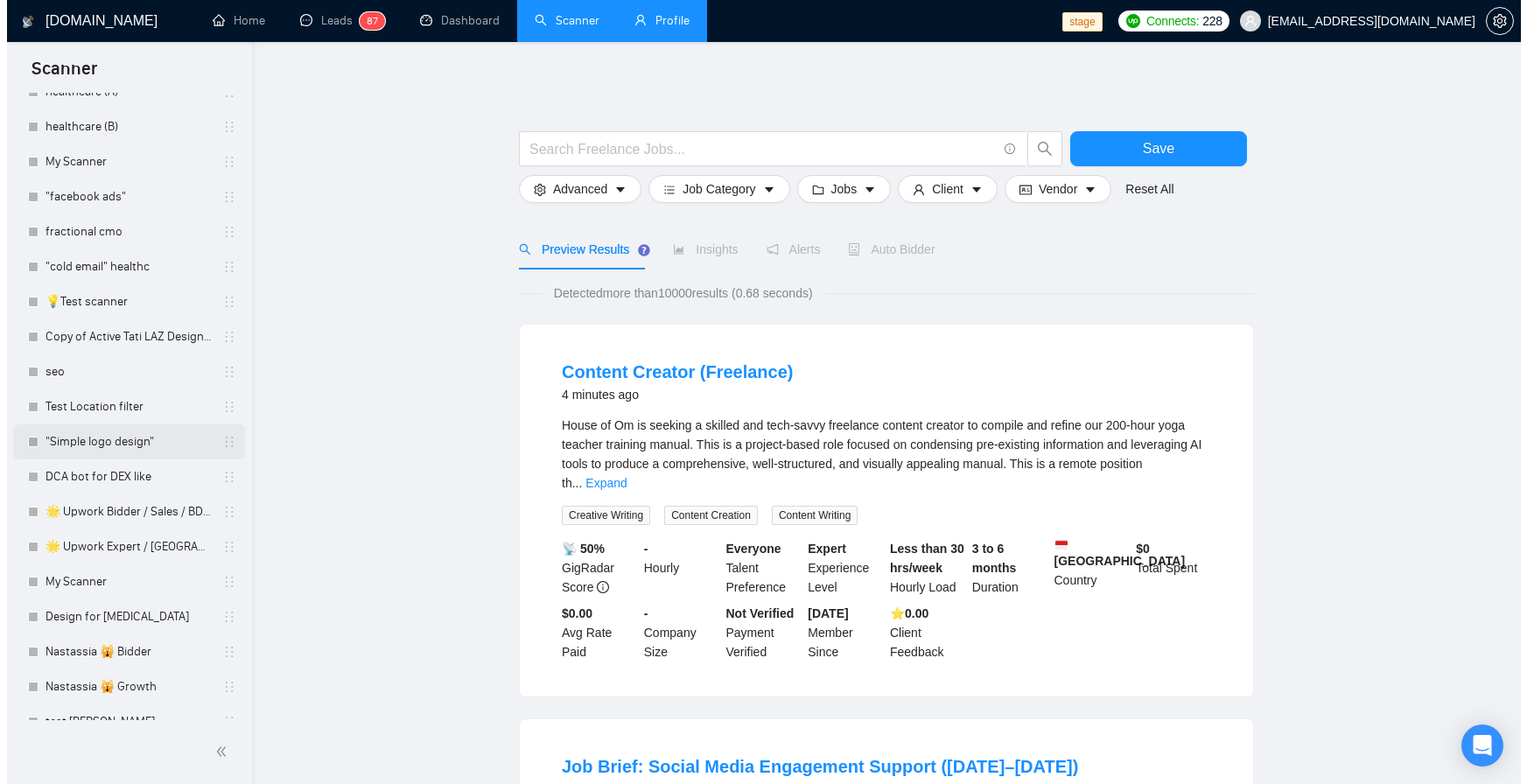
scroll to position [630, 0]
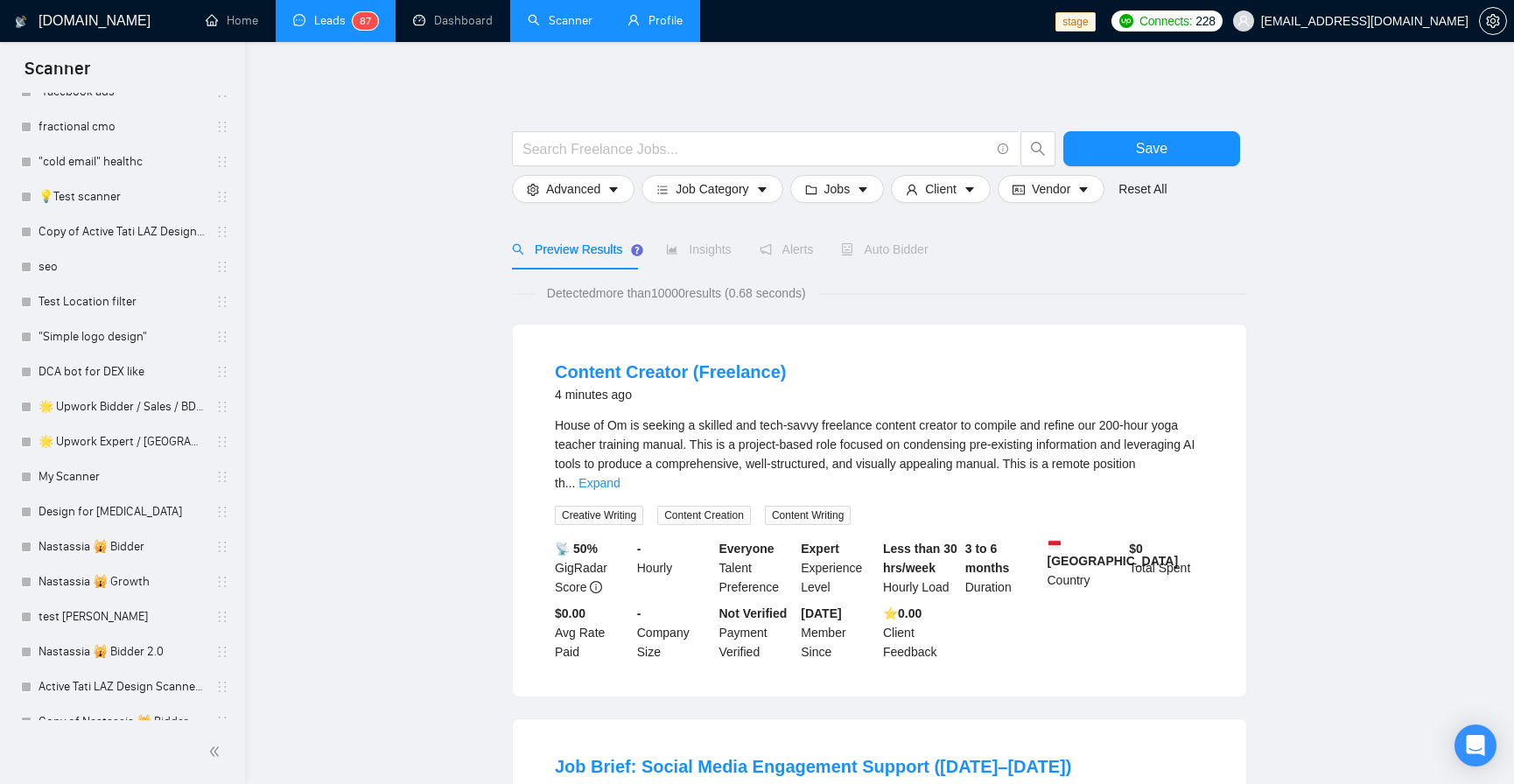
click at [360, 23] on span "8" at bounding box center [363, 21] width 6 height 12
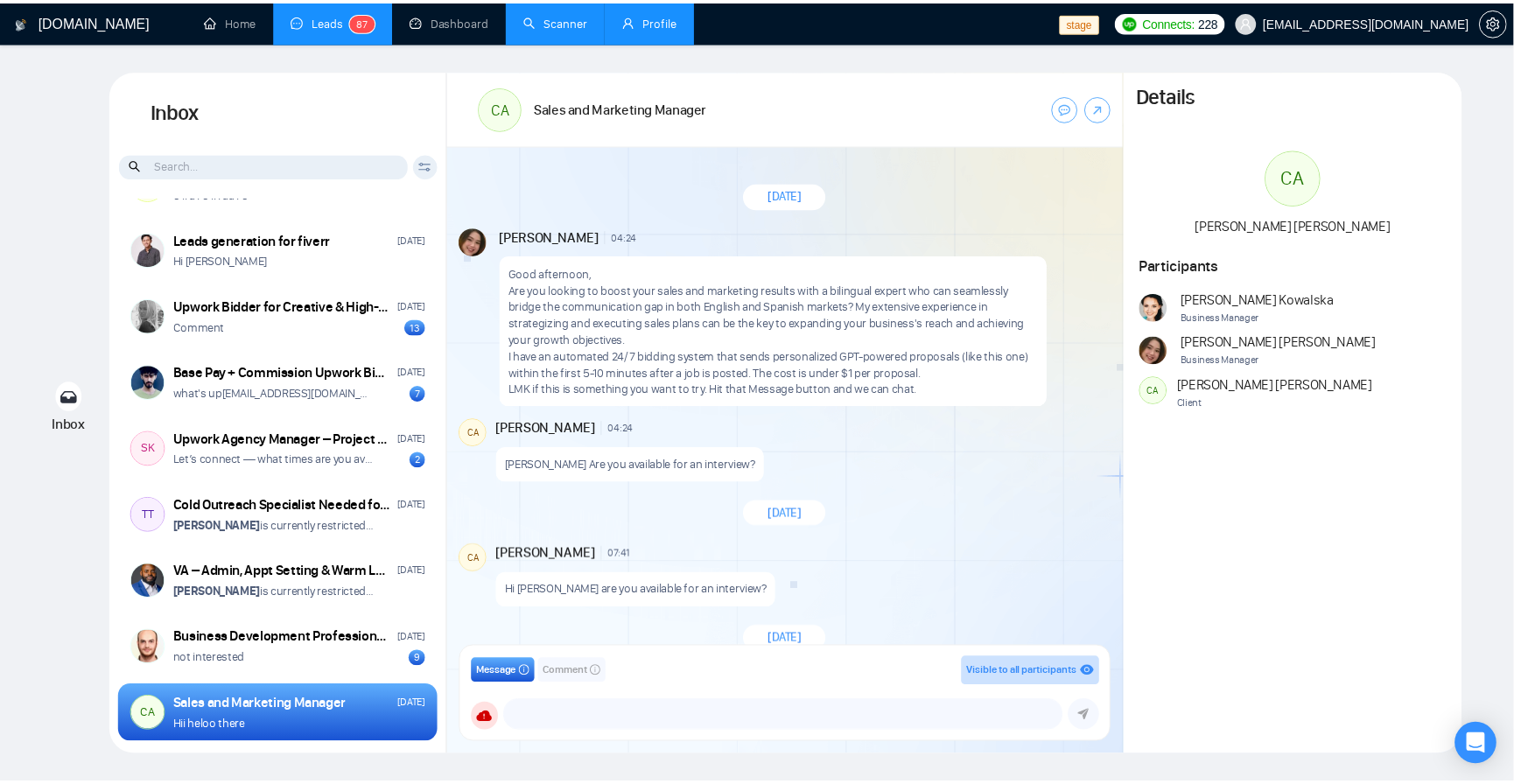
scroll to position [357, 0]
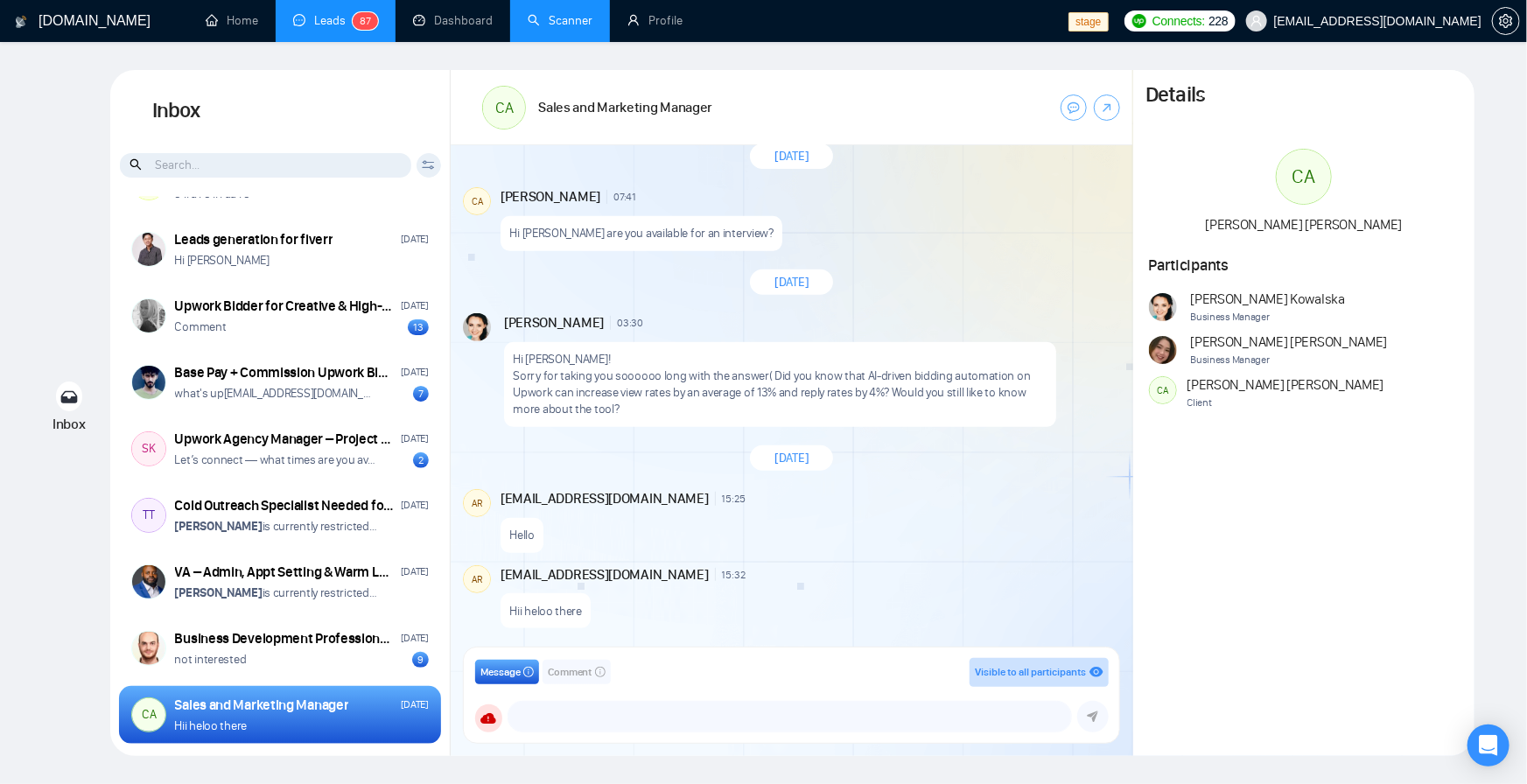
click at [433, 157] on div "Client Reset Date Reset Reset Apply" at bounding box center [428, 165] width 24 height 24
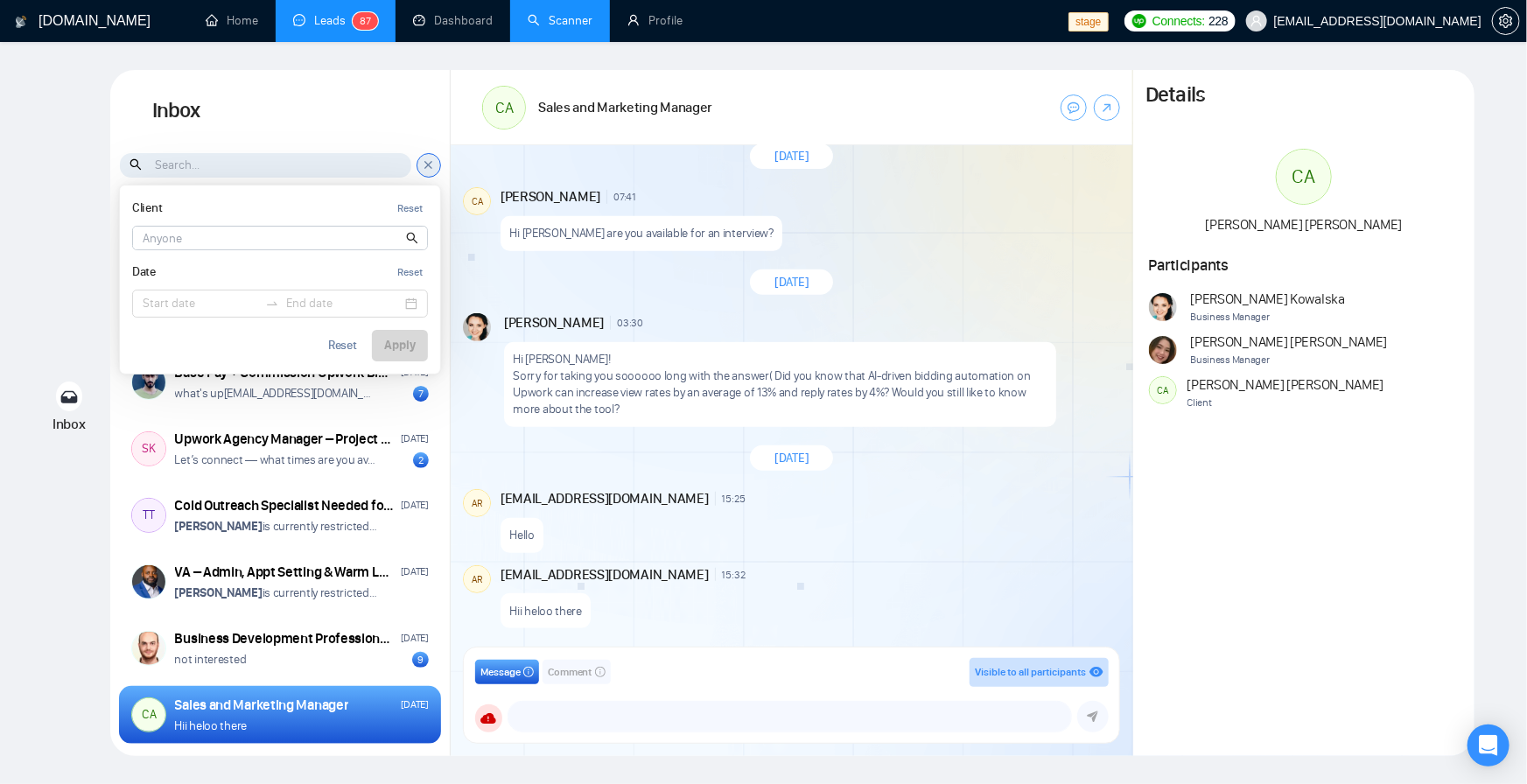
click at [177, 18] on div "[DOMAIN_NAME]" at bounding box center [98, 20] width 168 height 42
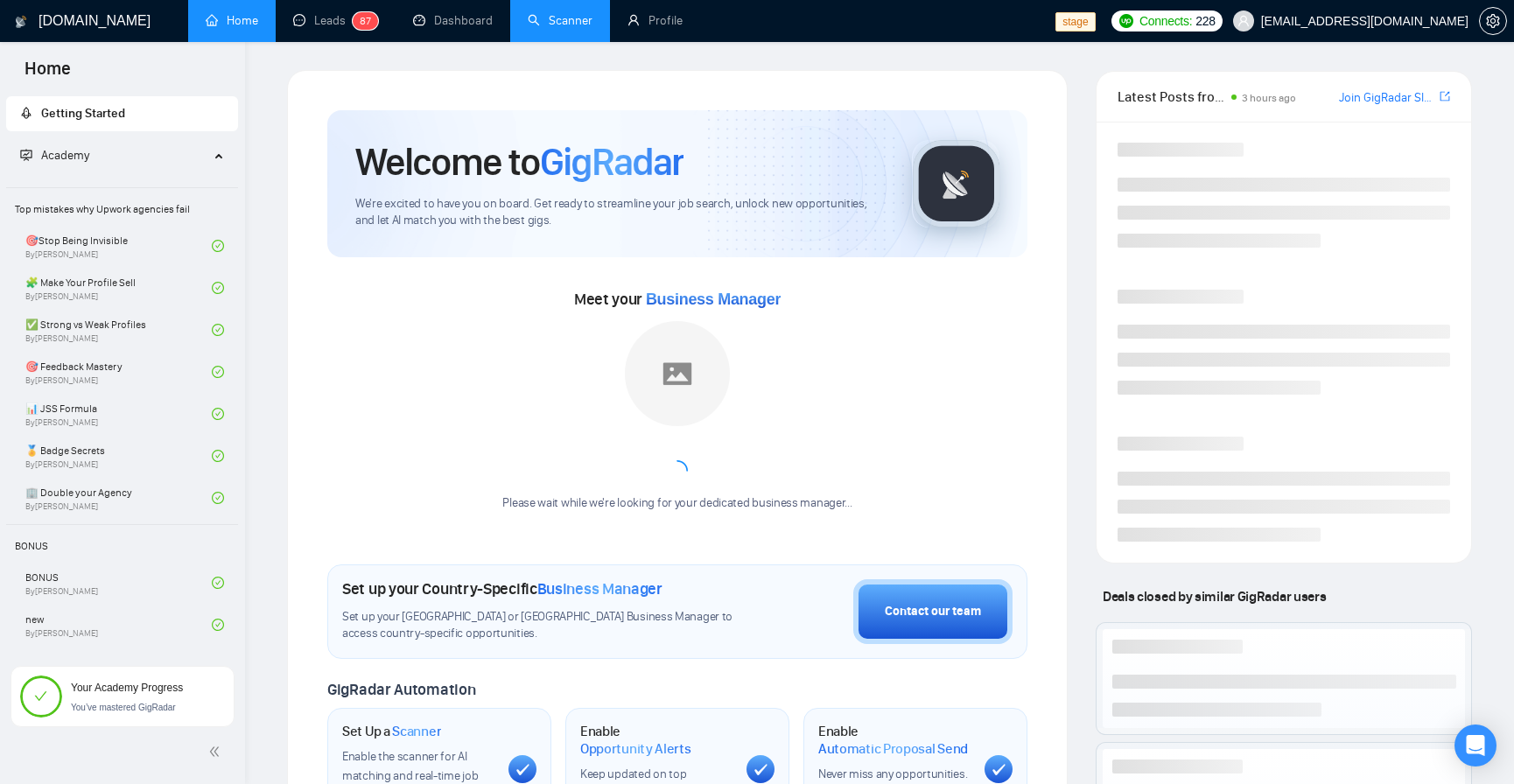
click at [213, 24] on link "Home" at bounding box center [232, 20] width 53 height 15
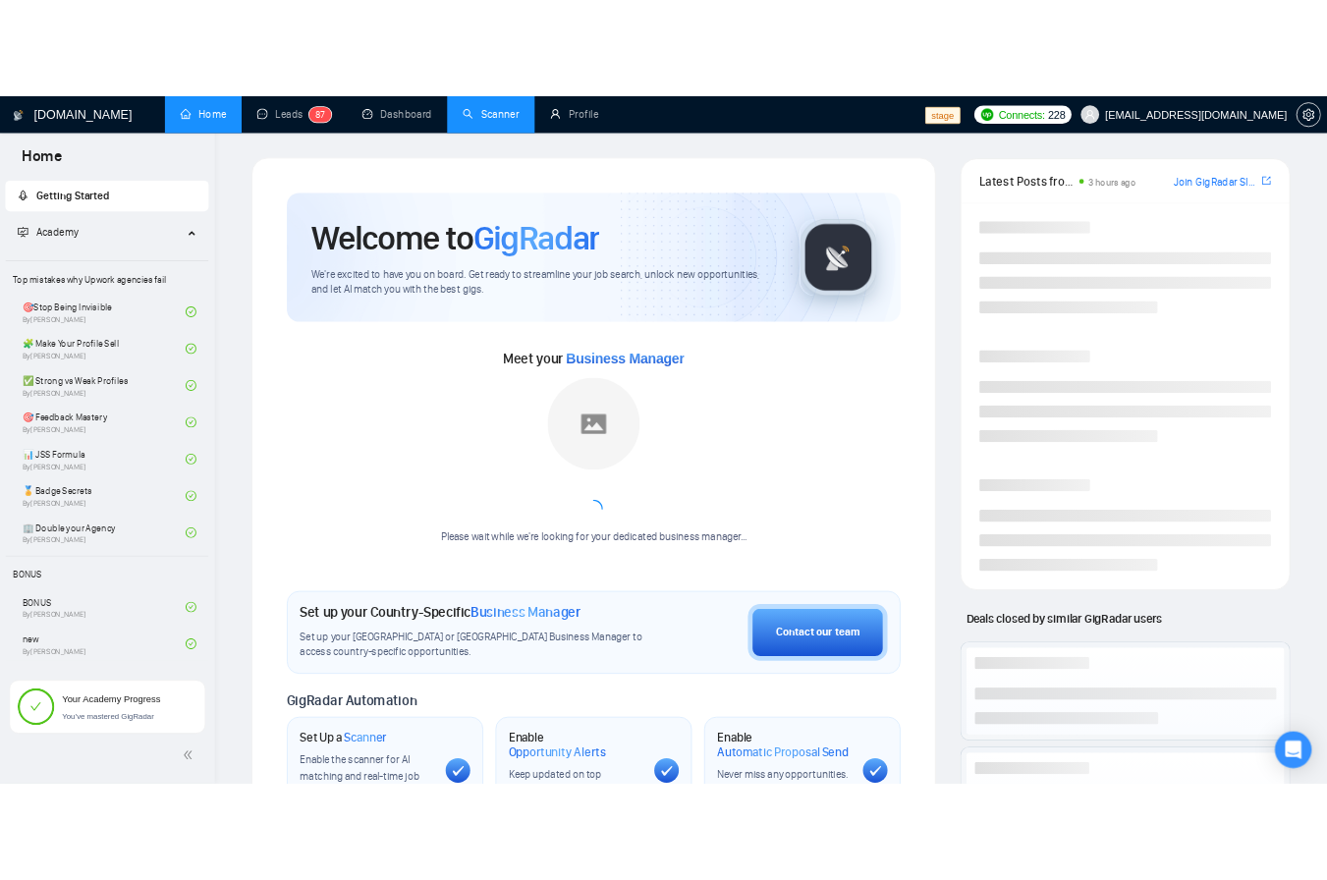
scroll to position [656, 0]
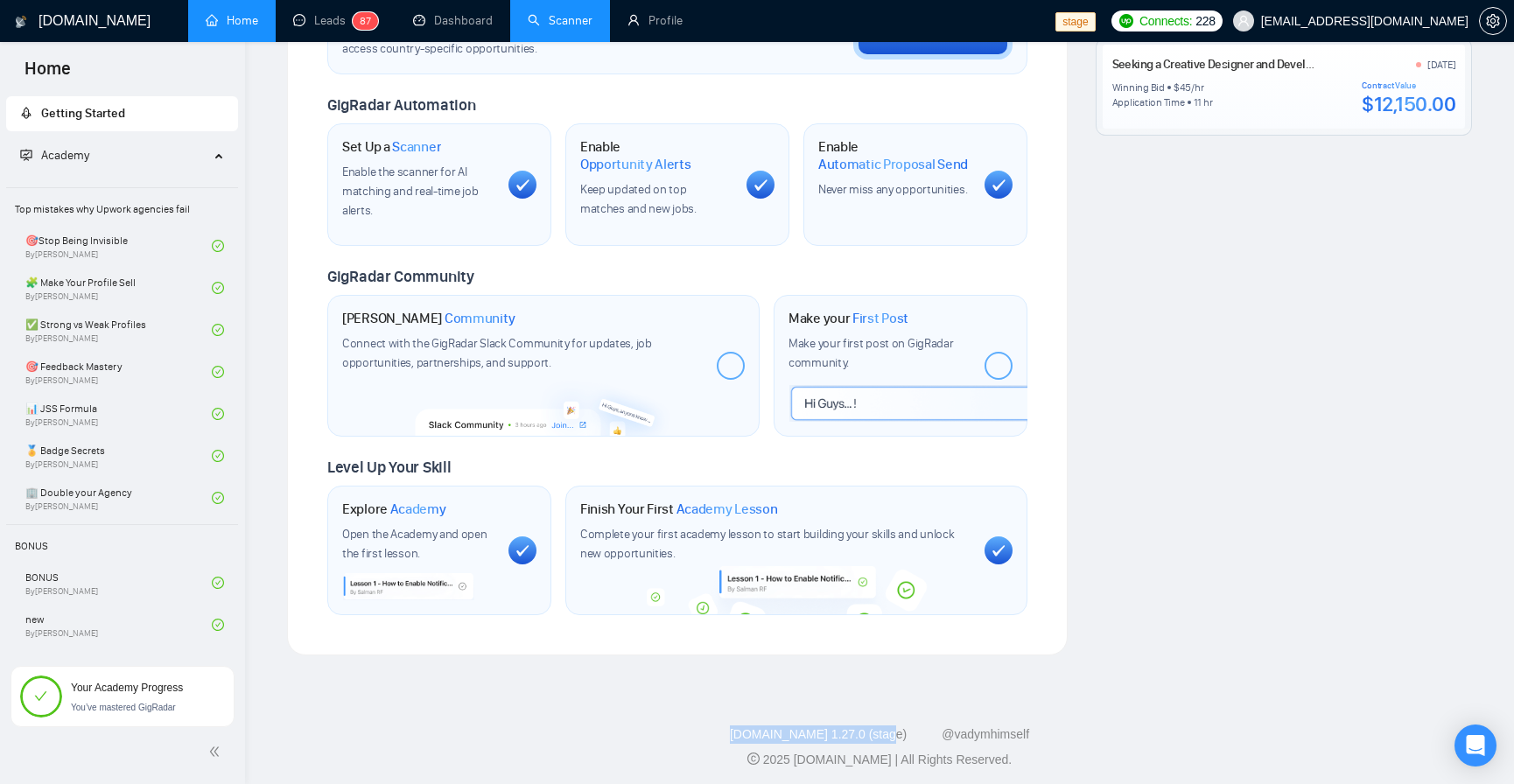
drag, startPoint x: 733, startPoint y: 722, endPoint x: 893, endPoint y: 725, distance: 160.0
click at [893, 725] on footer "GigRadar.io 1.27.0 (stage) @vadymhimself 2025 GigRadar.io | All Rights Reserved." at bounding box center [880, 737] width 1269 height 107
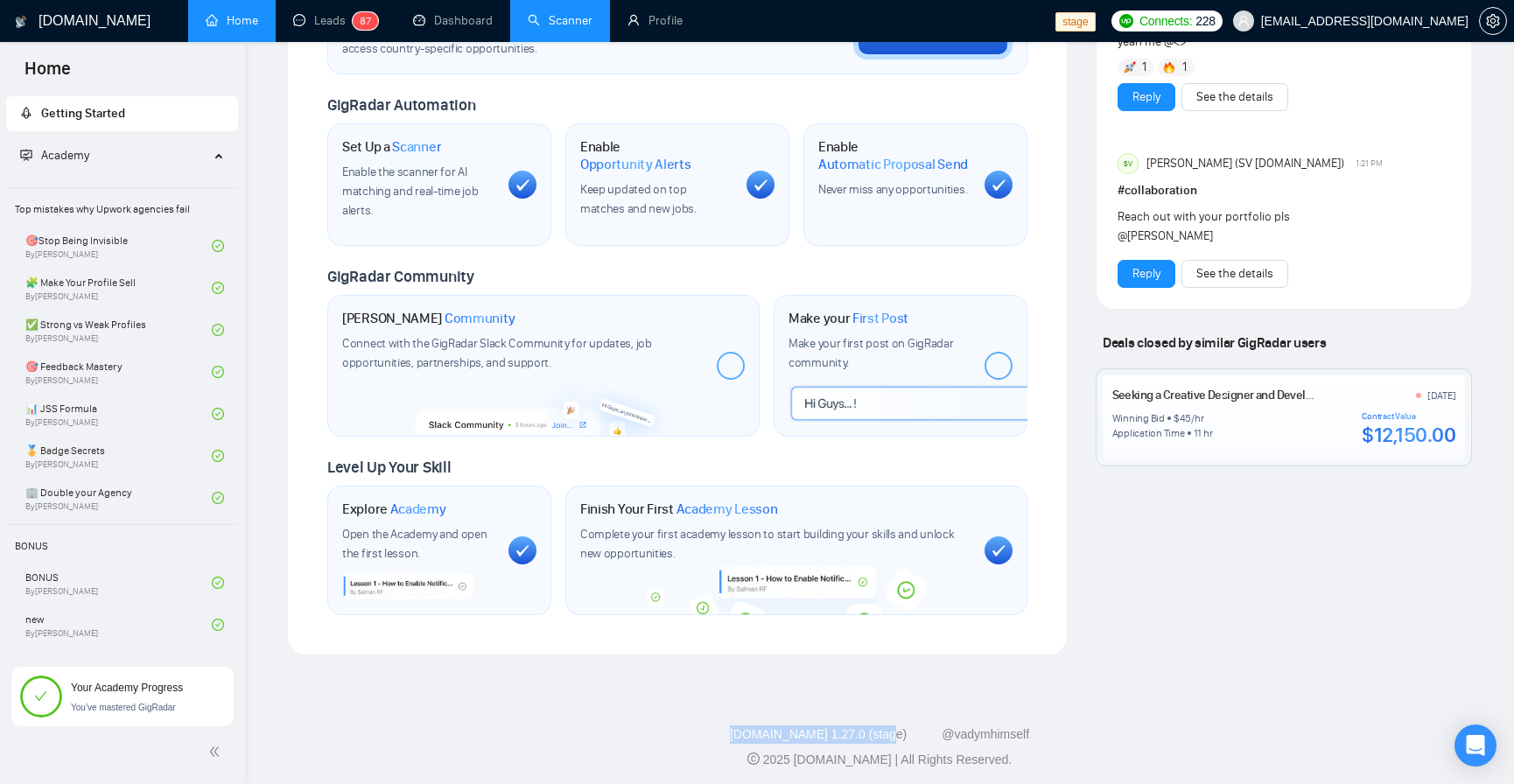
copy link "GigRadar.io 1.27.0 (stage)"
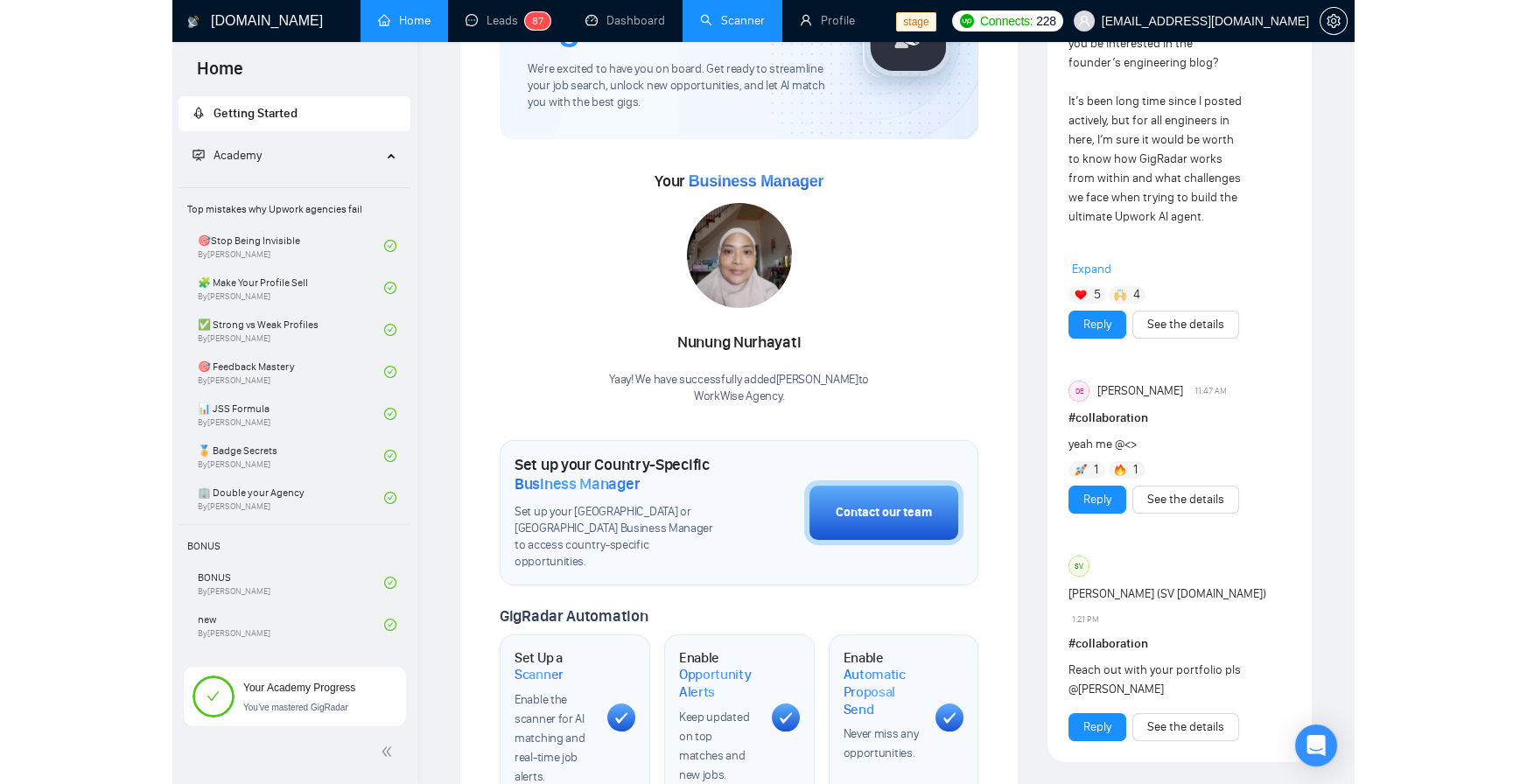
scroll to position [0, 0]
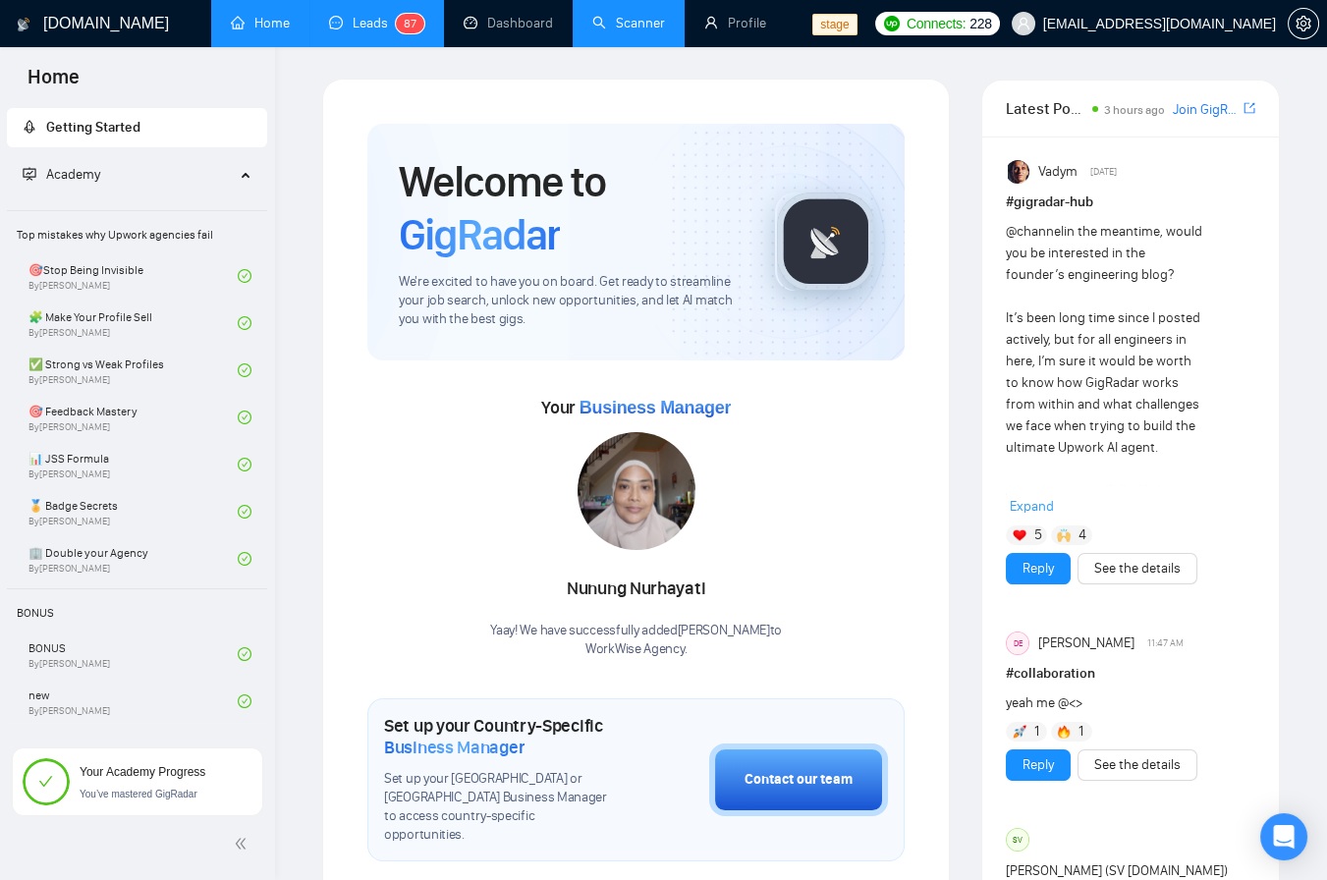
click at [390, 23] on link "Leads 8 7" at bounding box center [376, 23] width 95 height 17
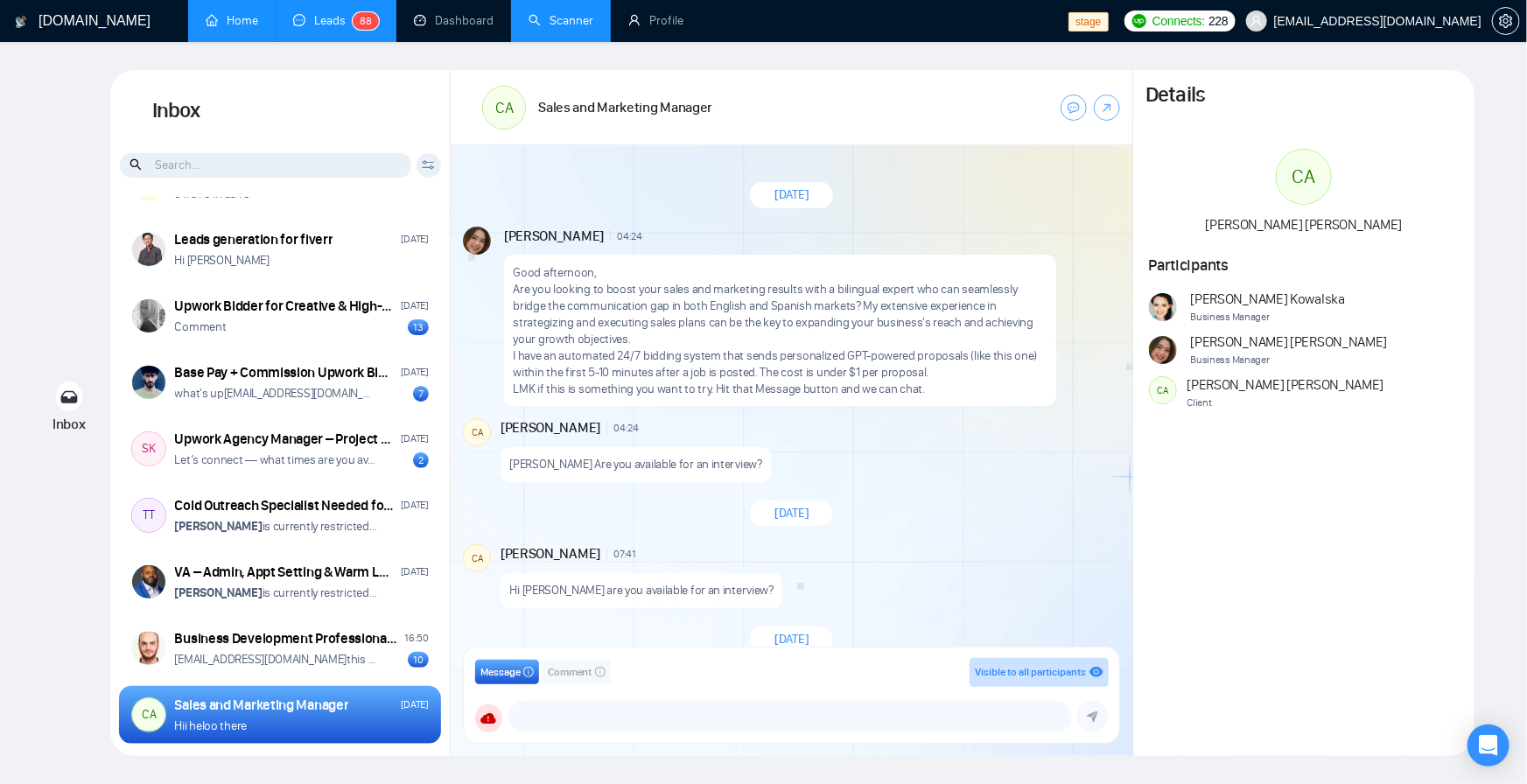
scroll to position [357, 0]
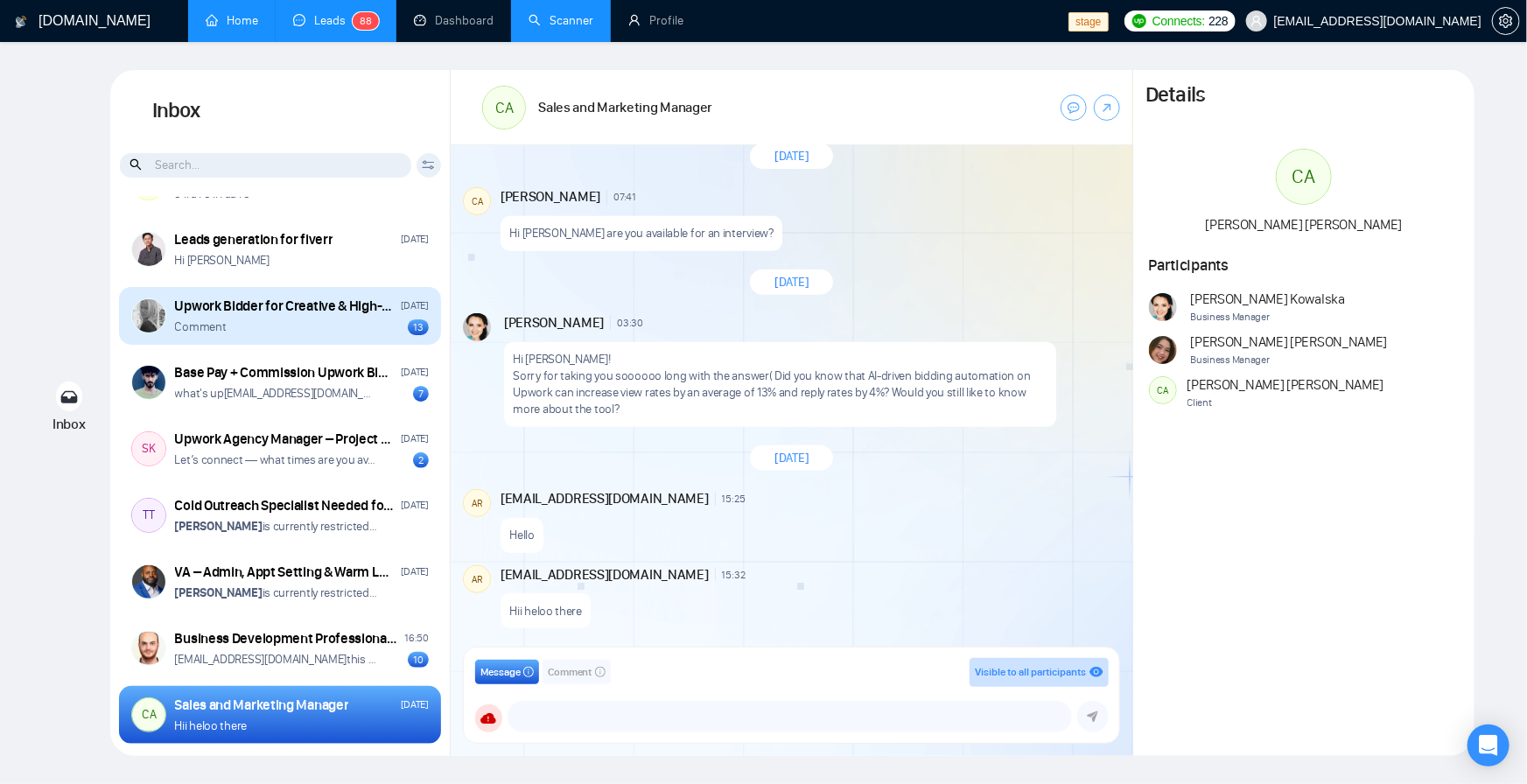
click at [198, 327] on p "Comment" at bounding box center [201, 326] width 52 height 17
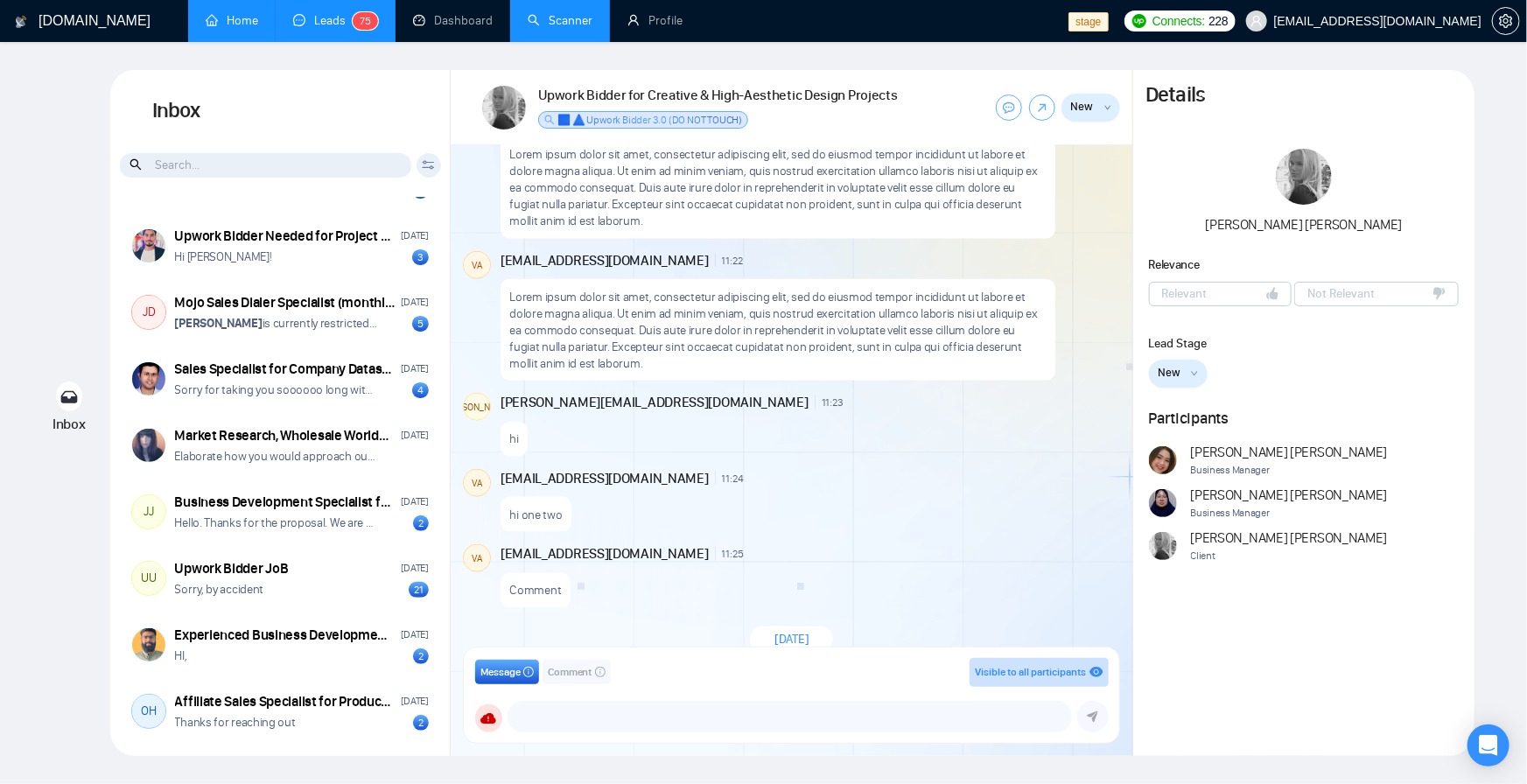
scroll to position [1036, 0]
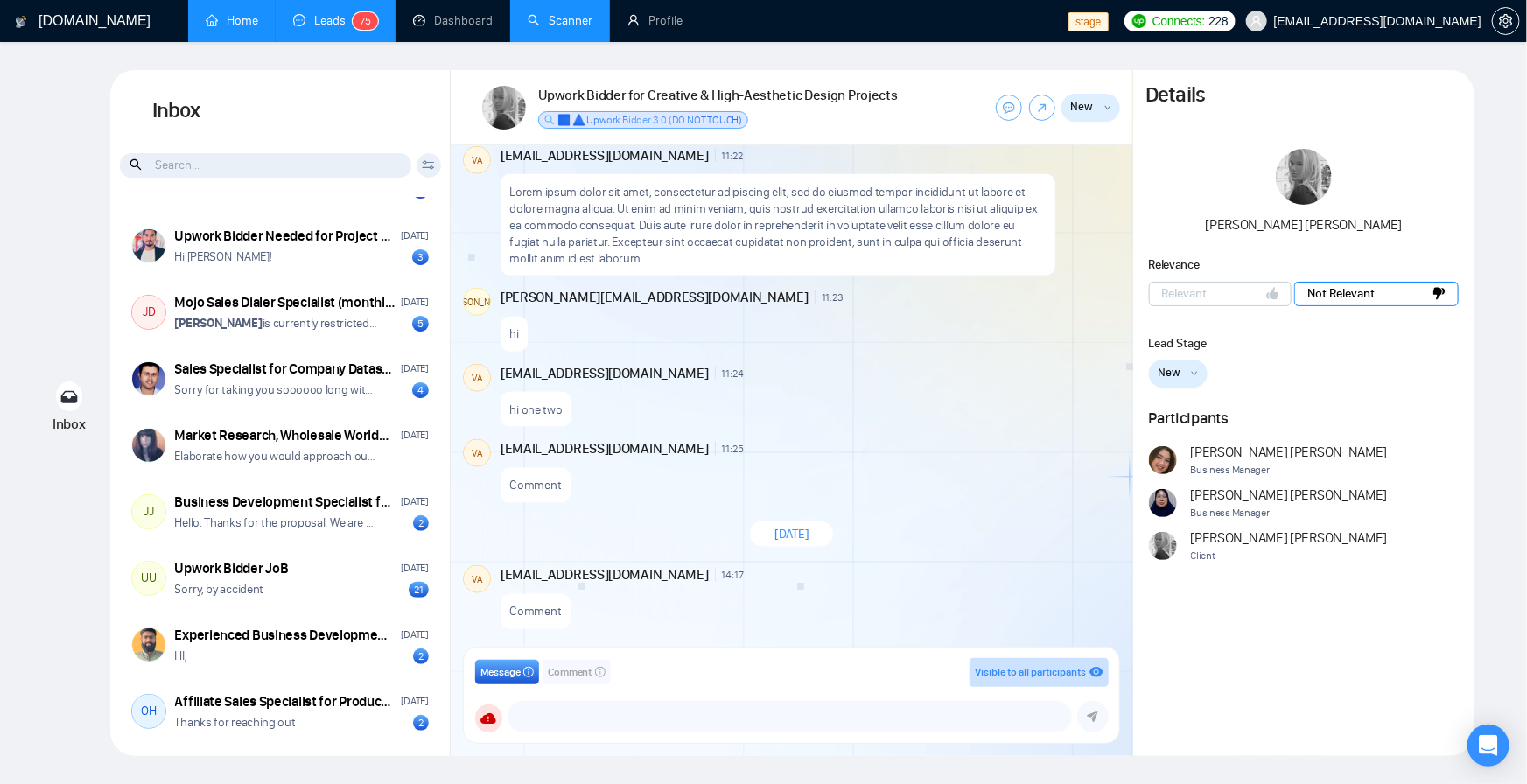
click at [1370, 298] on span "Not Relevant" at bounding box center [1342, 293] width 68 height 19
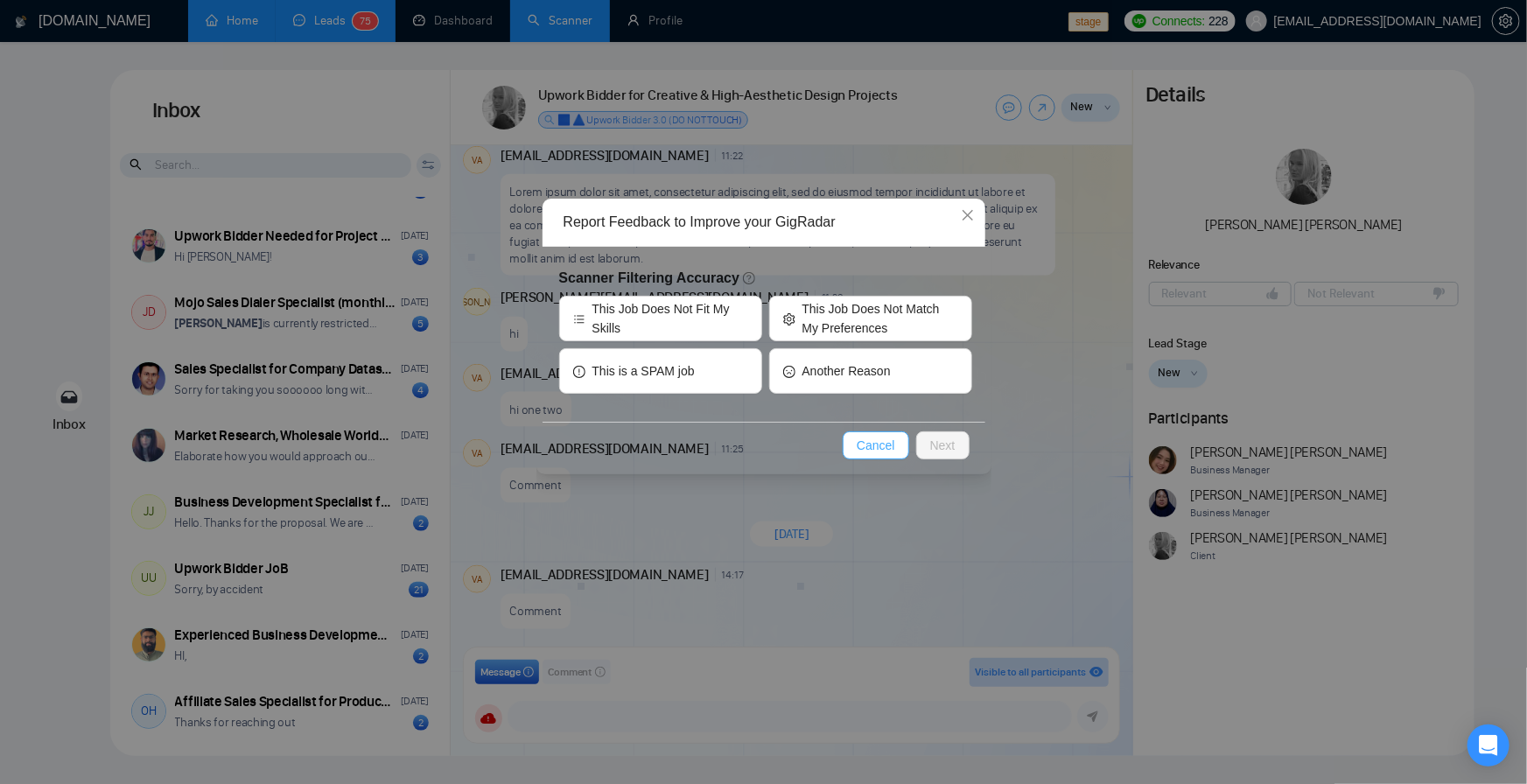
click at [894, 443] on span "Cancel" at bounding box center [875, 445] width 38 height 20
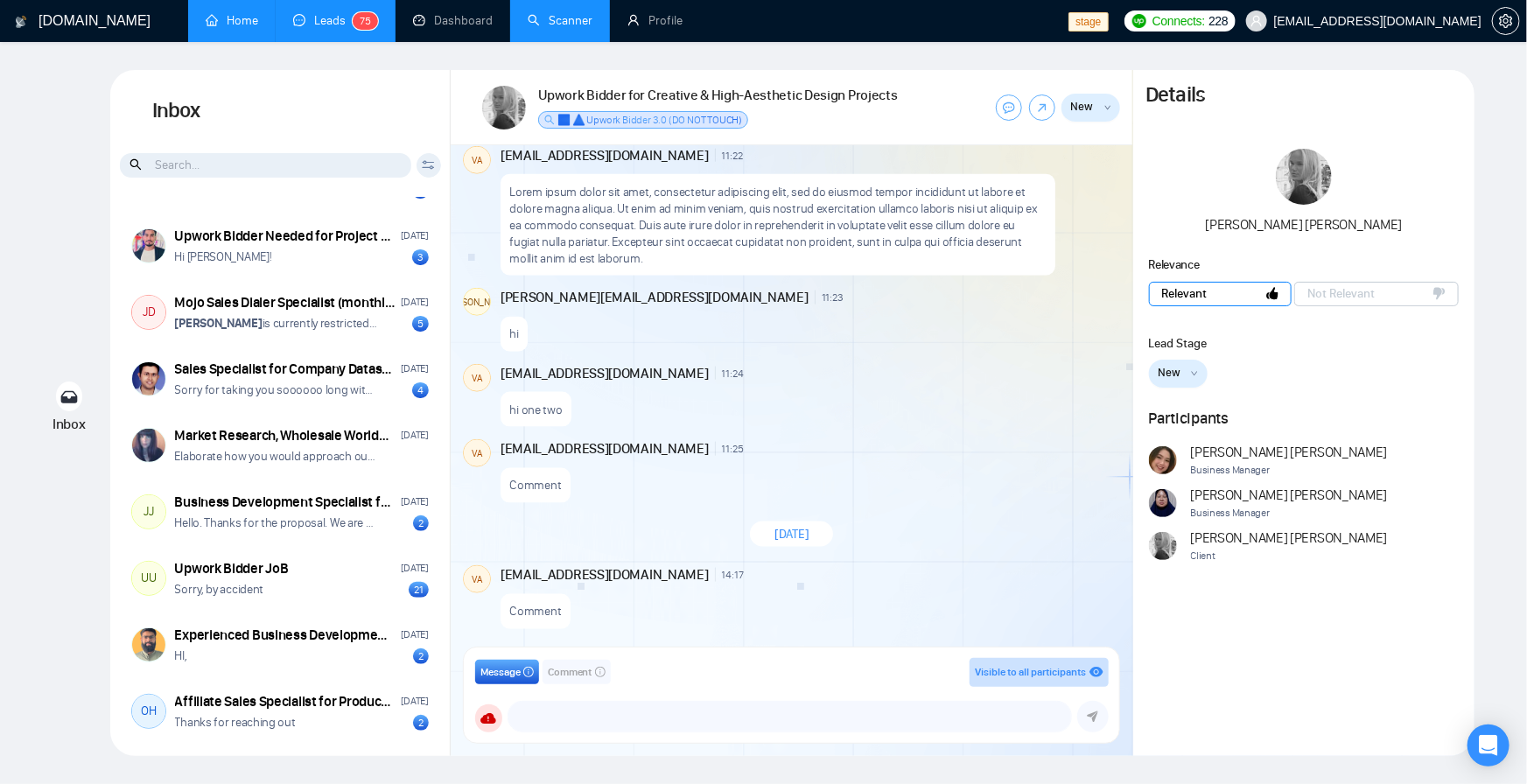
click at [1184, 299] on span "Relevant" at bounding box center [1185, 293] width 45 height 19
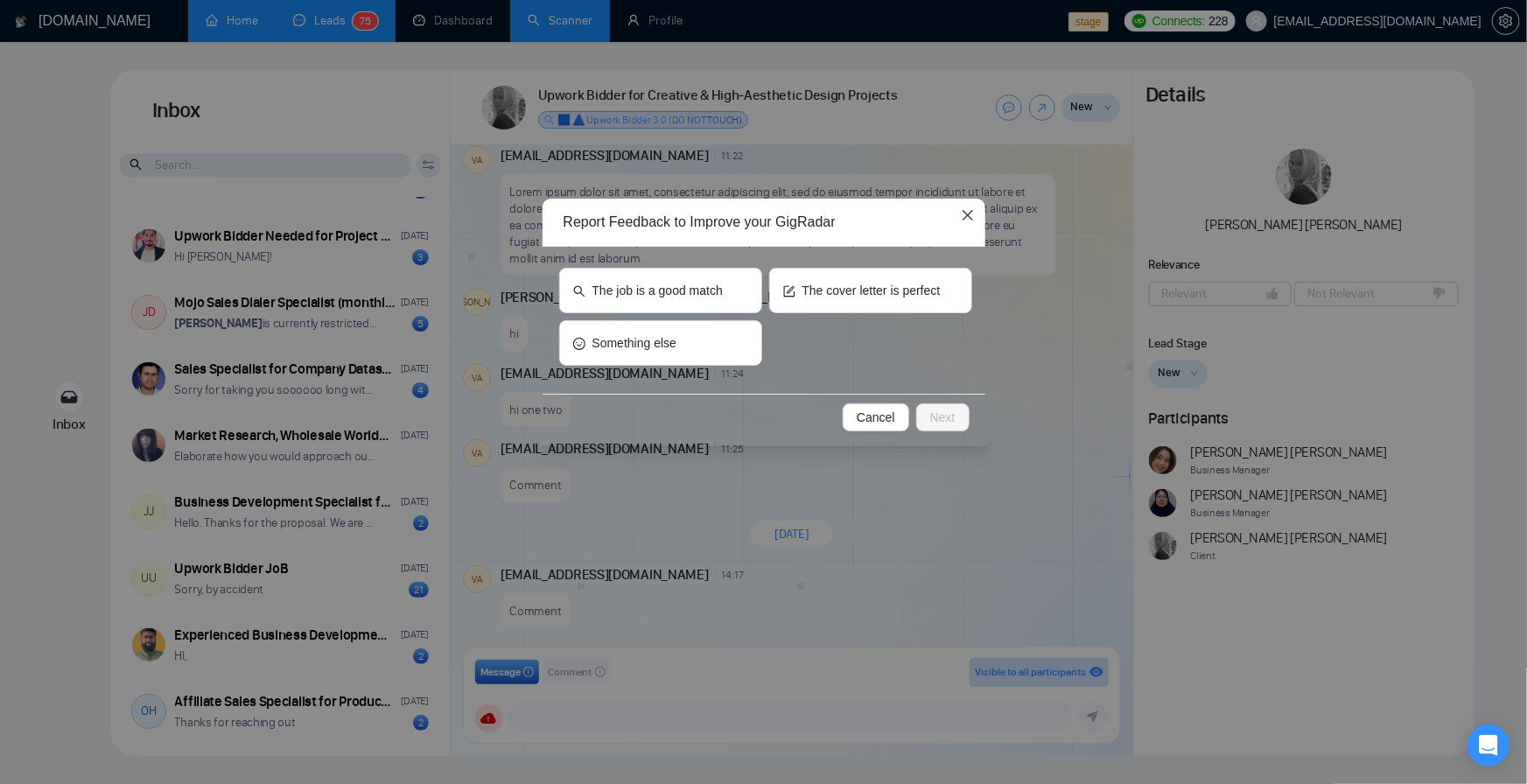
click at [970, 217] on icon "close" at bounding box center [967, 216] width 11 height 11
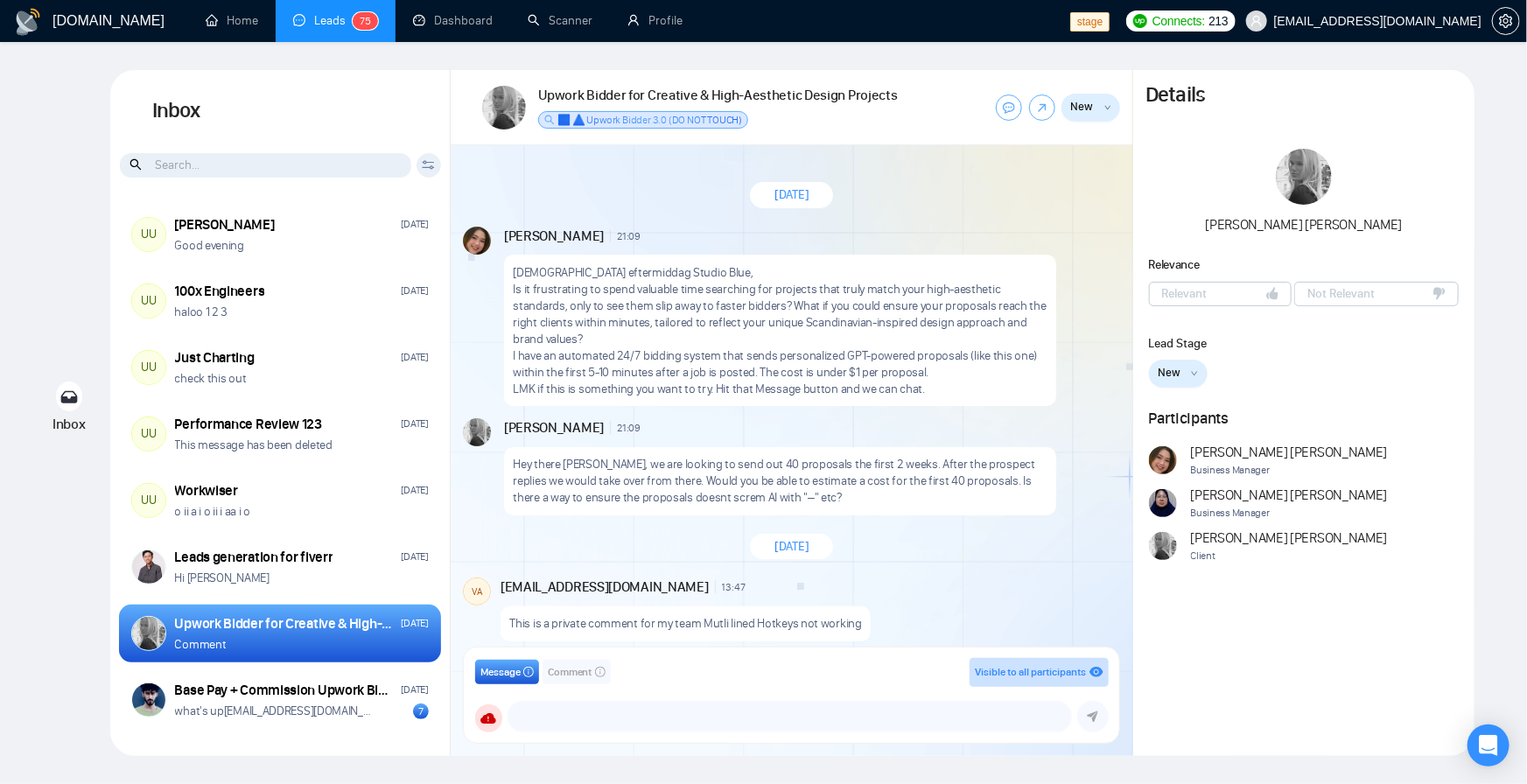
scroll to position [1036, 0]
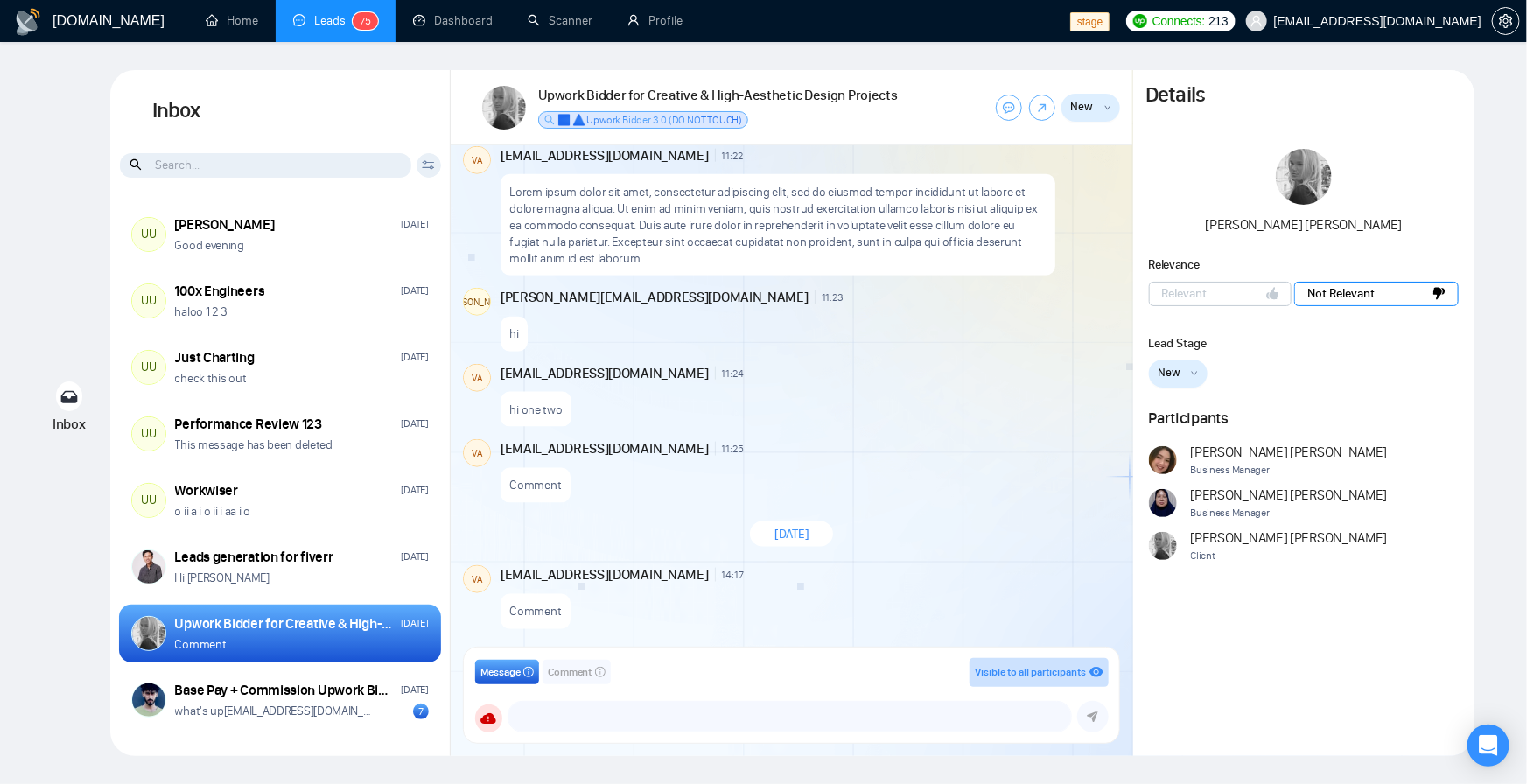
click at [1323, 298] on span "Not Relevant" at bounding box center [1342, 293] width 68 height 19
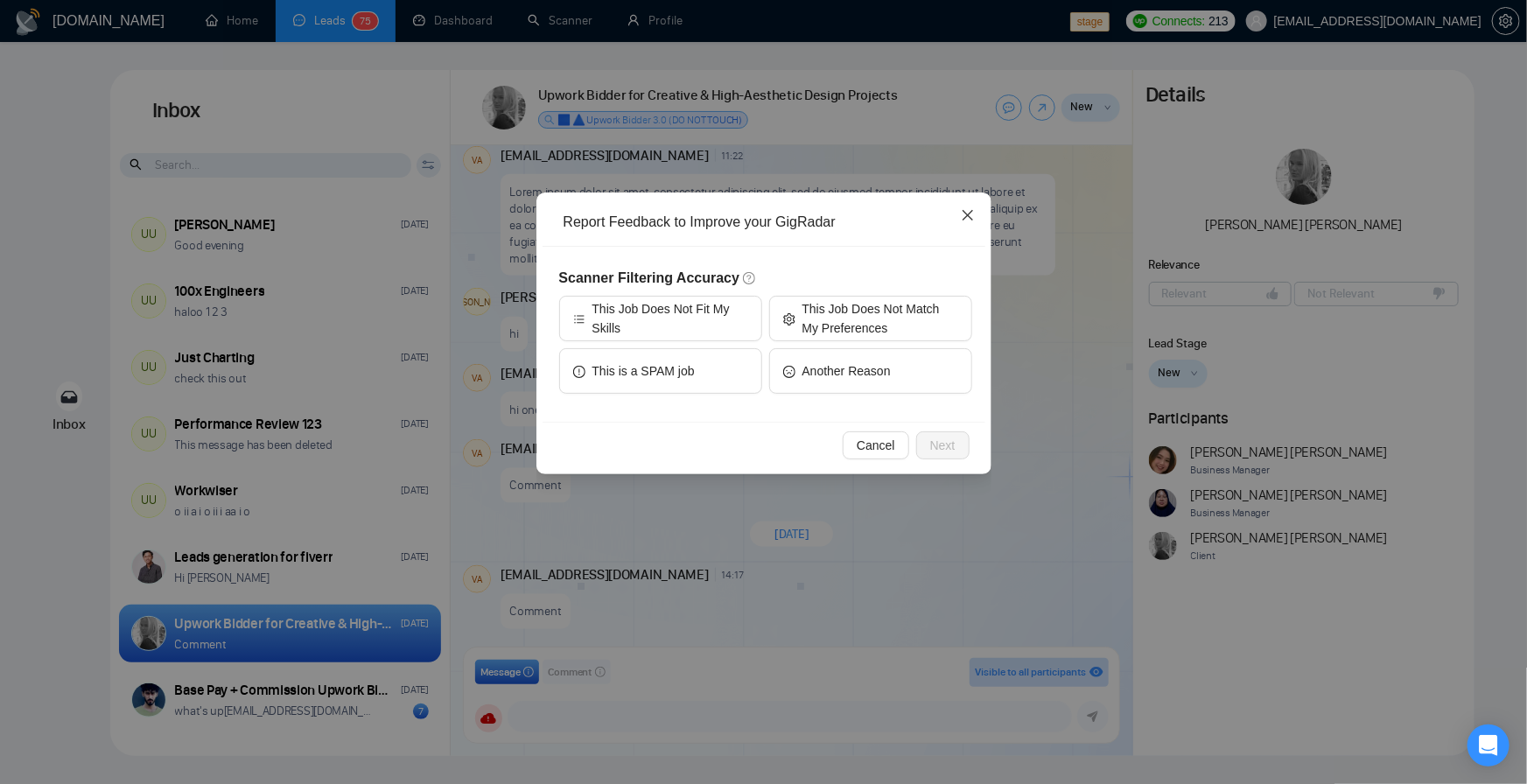
click at [965, 218] on icon "close" at bounding box center [968, 216] width 14 height 14
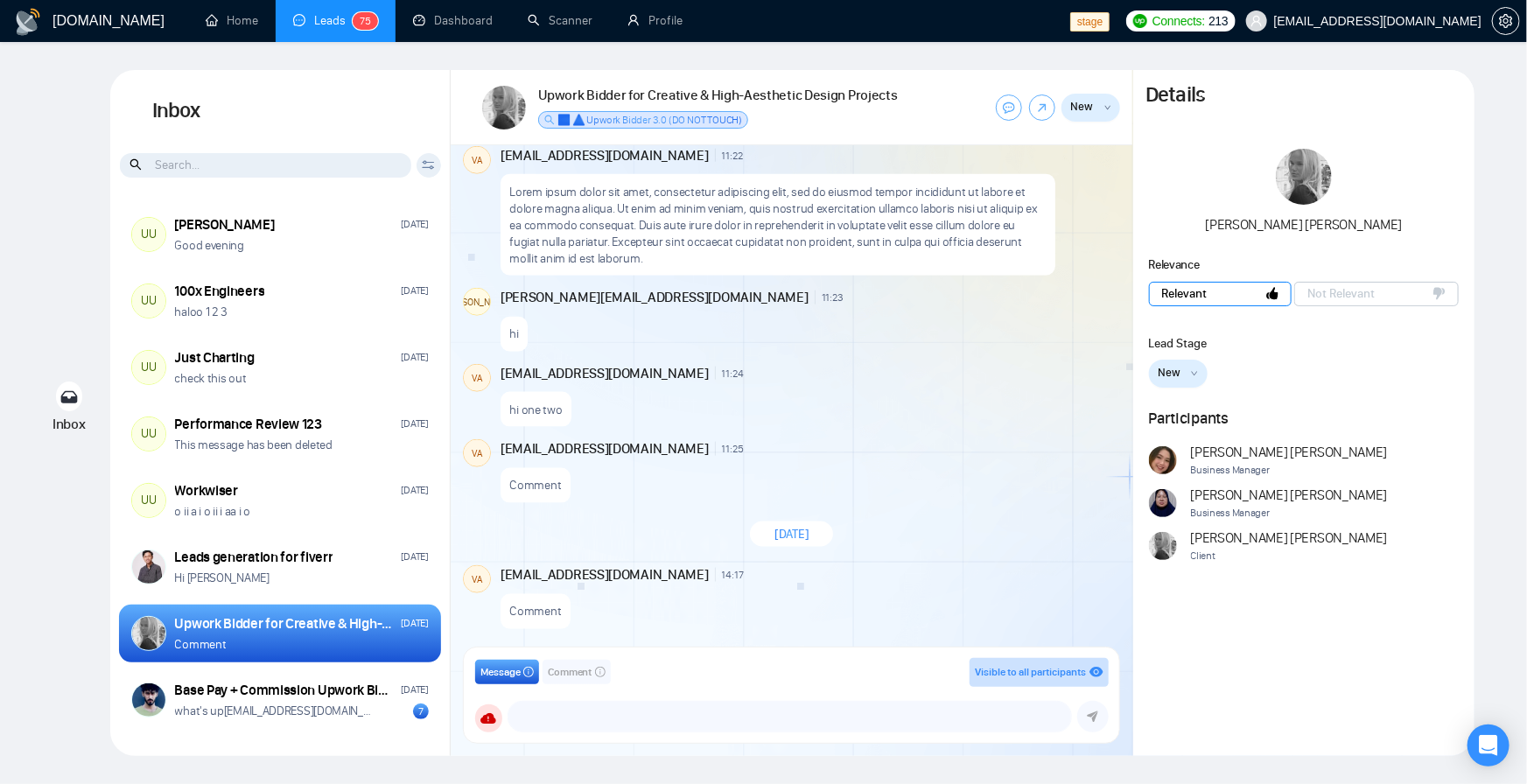
click at [1203, 288] on span "Relevant" at bounding box center [1185, 293] width 45 height 19
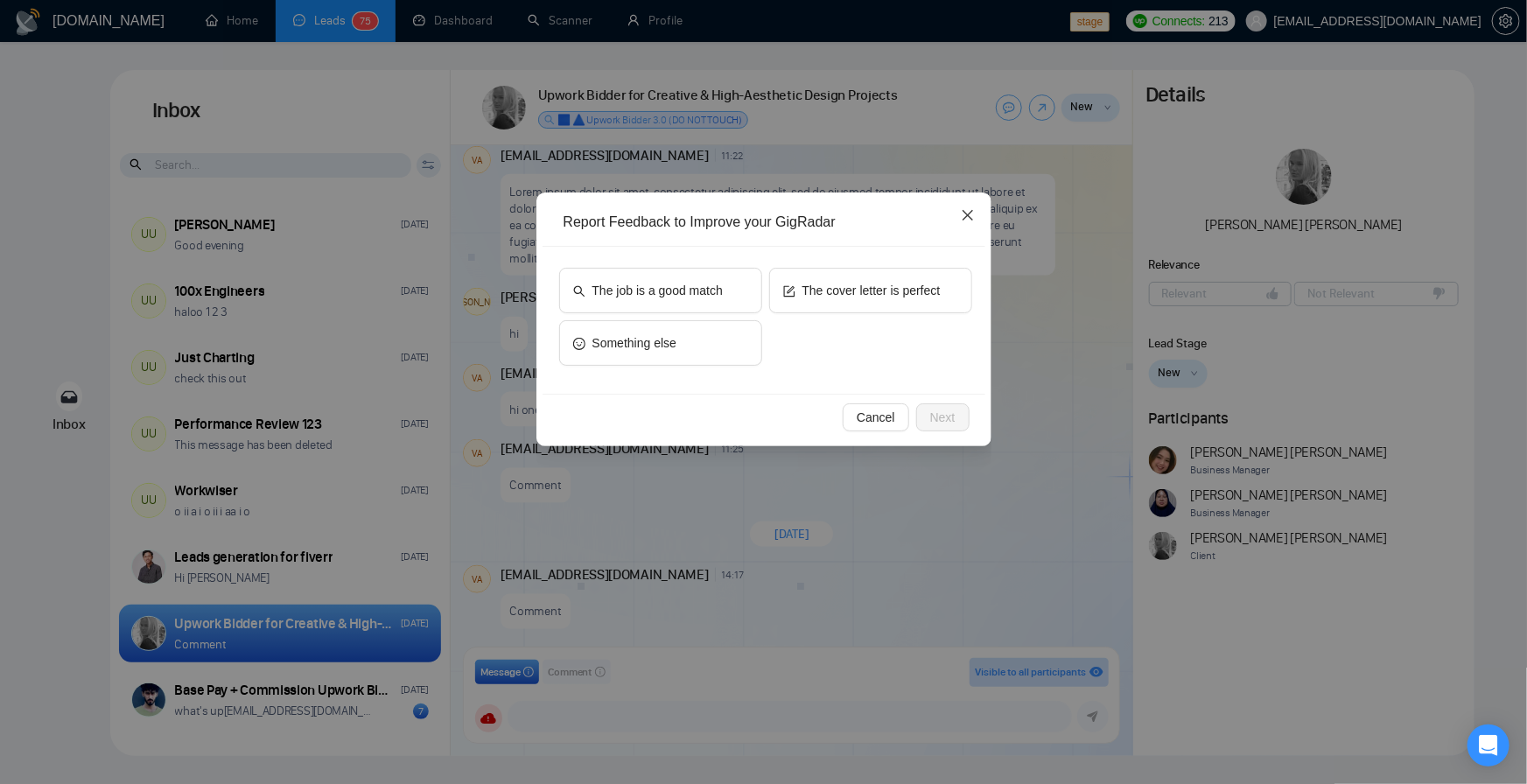
click at [967, 214] on icon "close" at bounding box center [968, 216] width 14 height 14
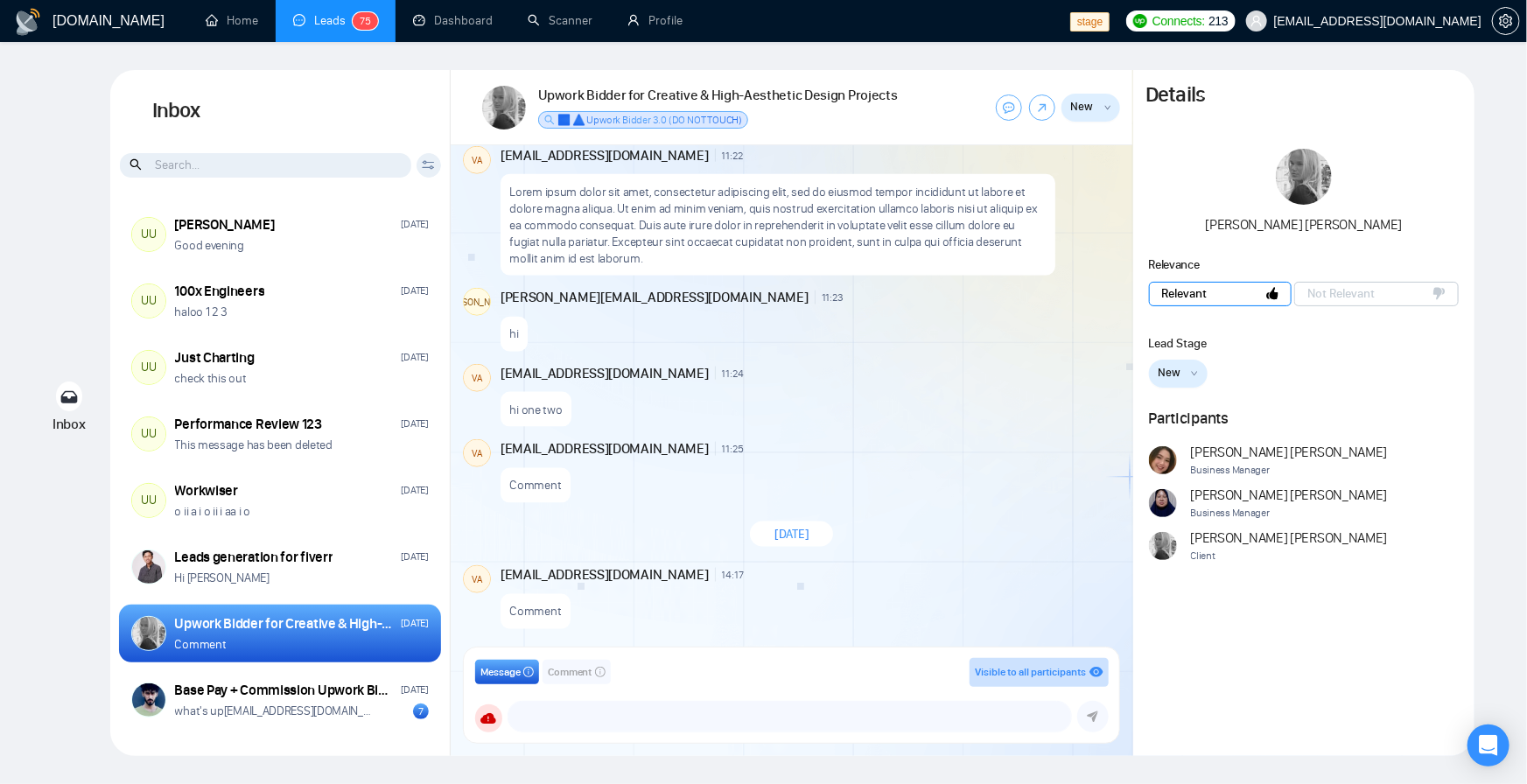
click at [1161, 291] on button "Relevant" at bounding box center [1220, 293] width 143 height 24
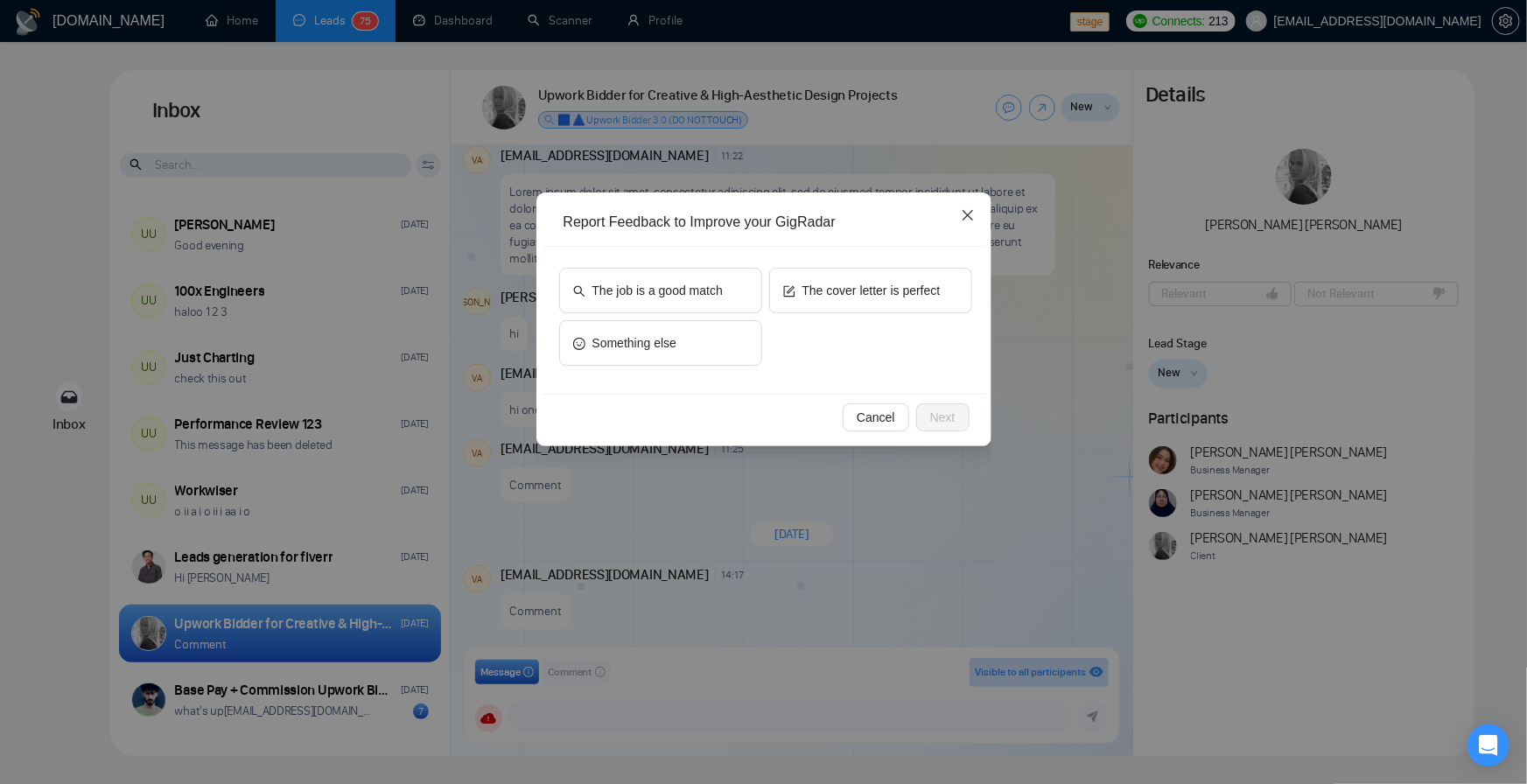
click at [968, 216] on icon "close" at bounding box center [967, 216] width 11 height 11
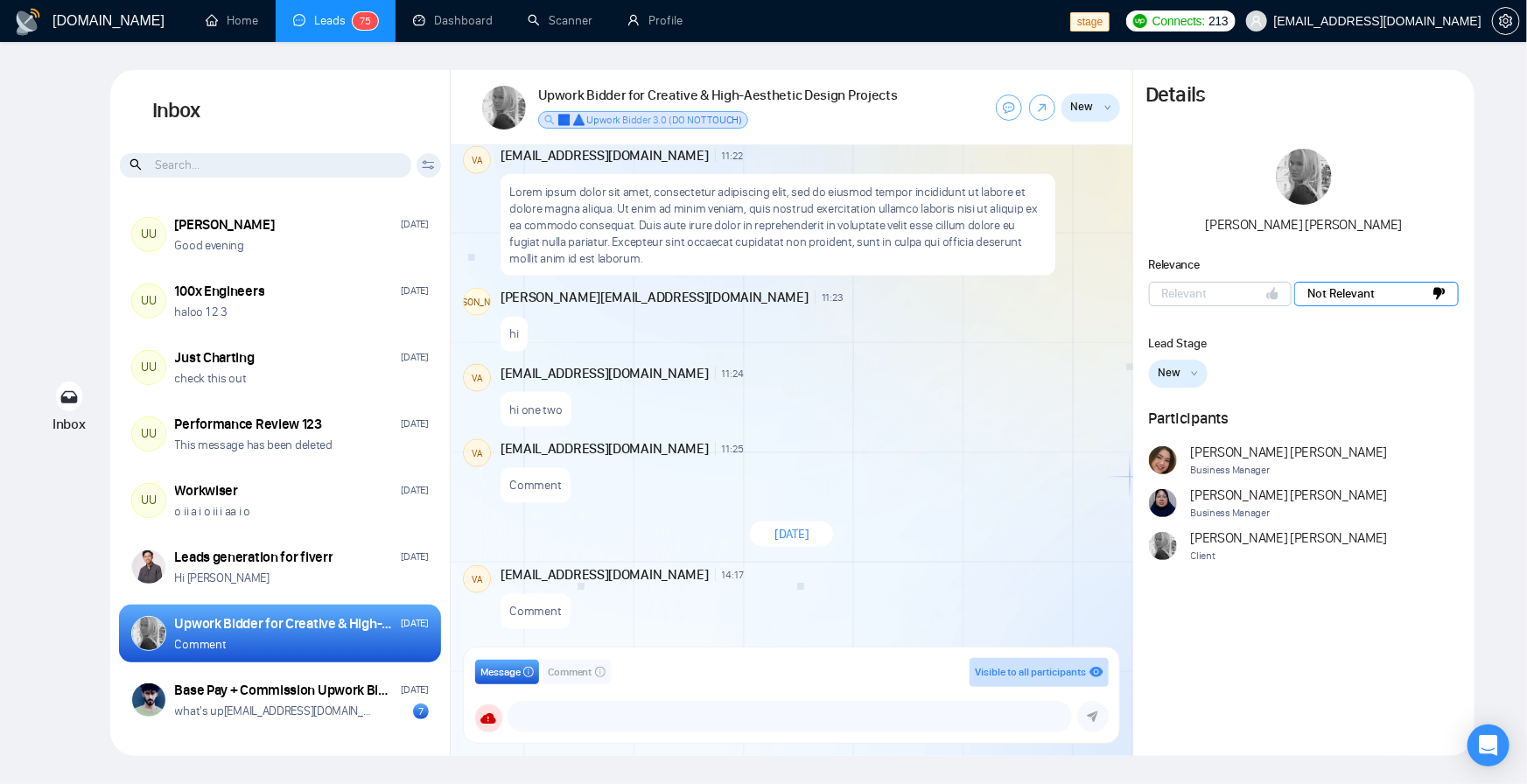
click at [1346, 294] on span "Not Relevant" at bounding box center [1342, 293] width 68 height 19
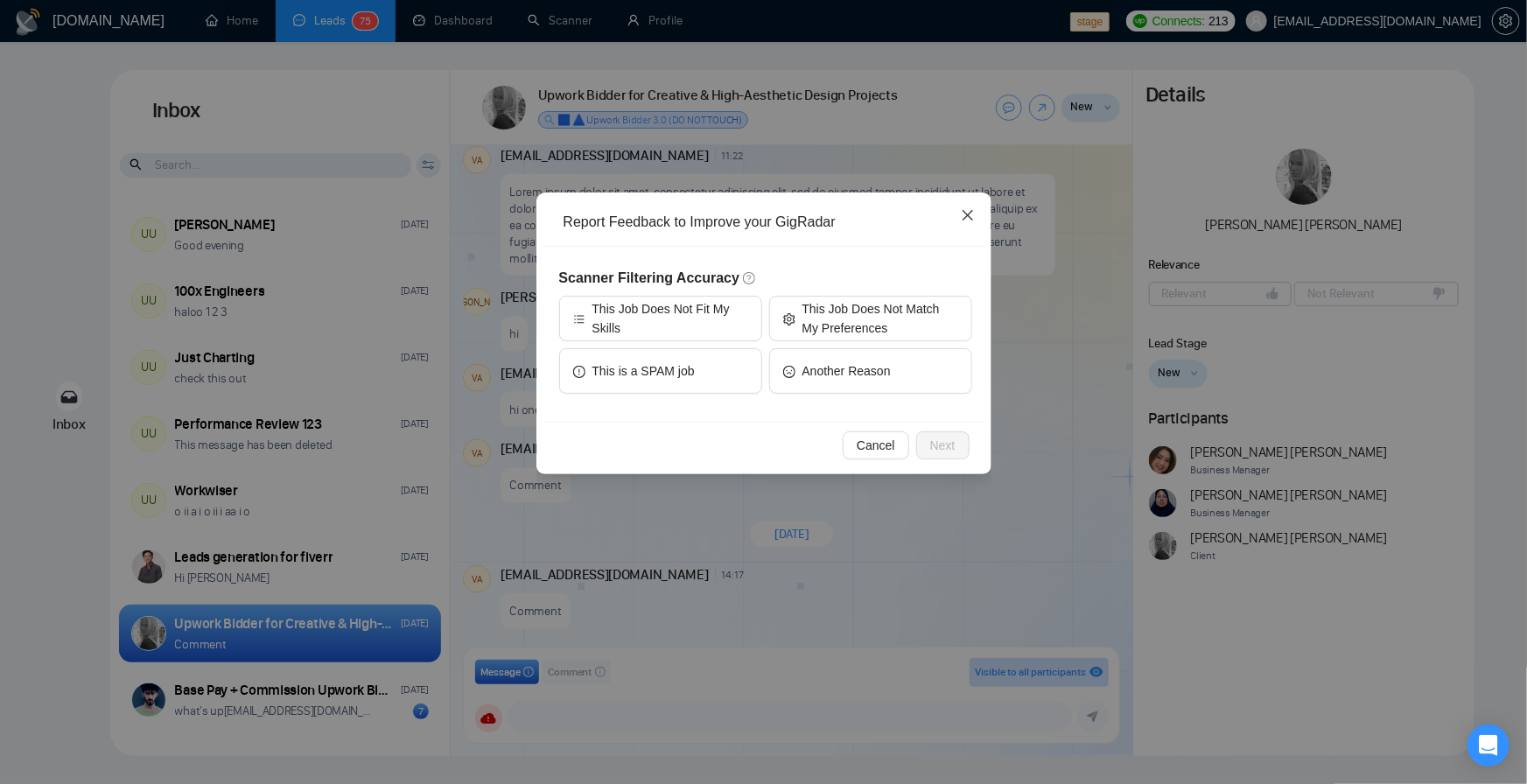
click at [970, 219] on icon "close" at bounding box center [968, 216] width 14 height 14
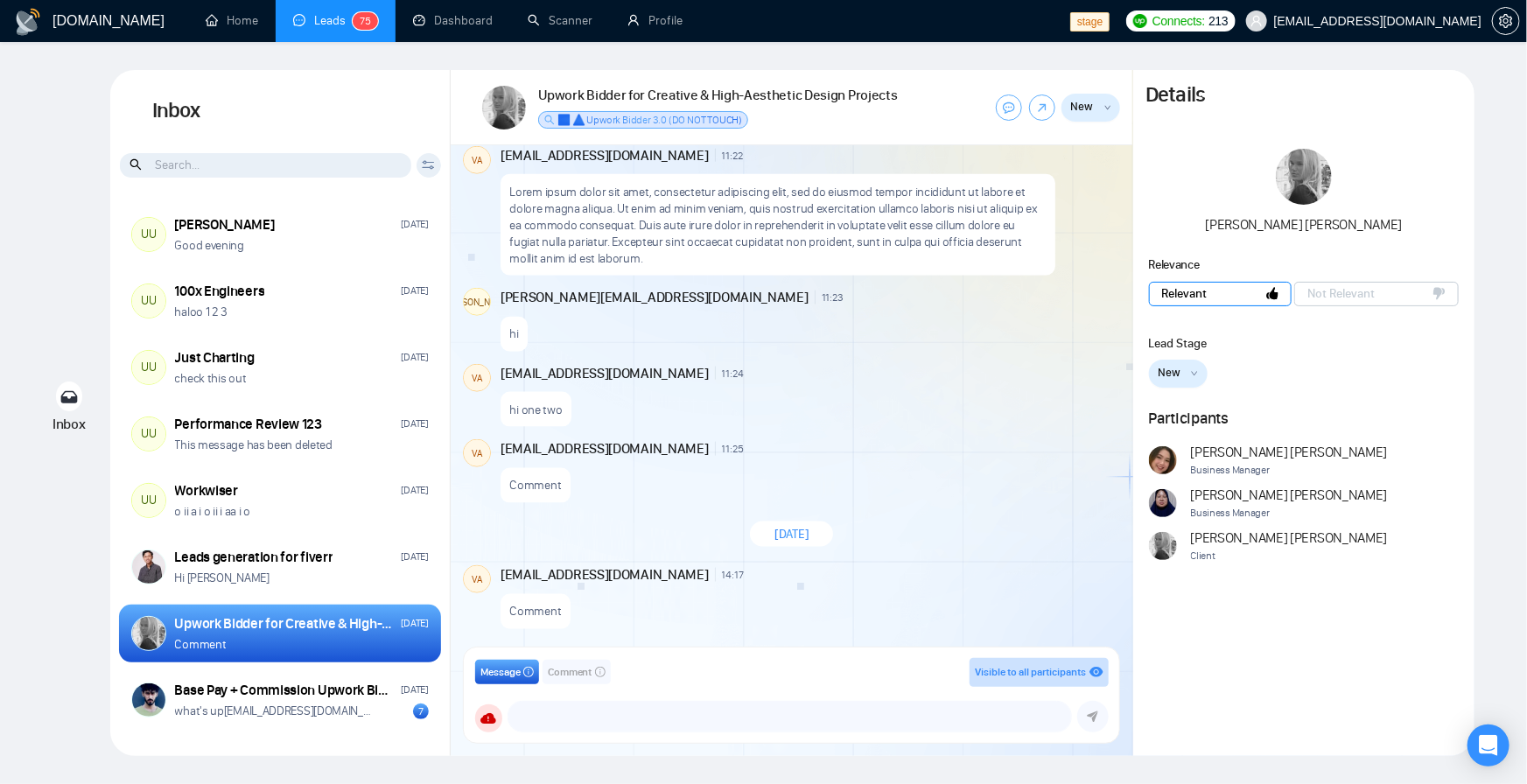
click at [1166, 286] on span "Relevant" at bounding box center [1185, 293] width 45 height 19
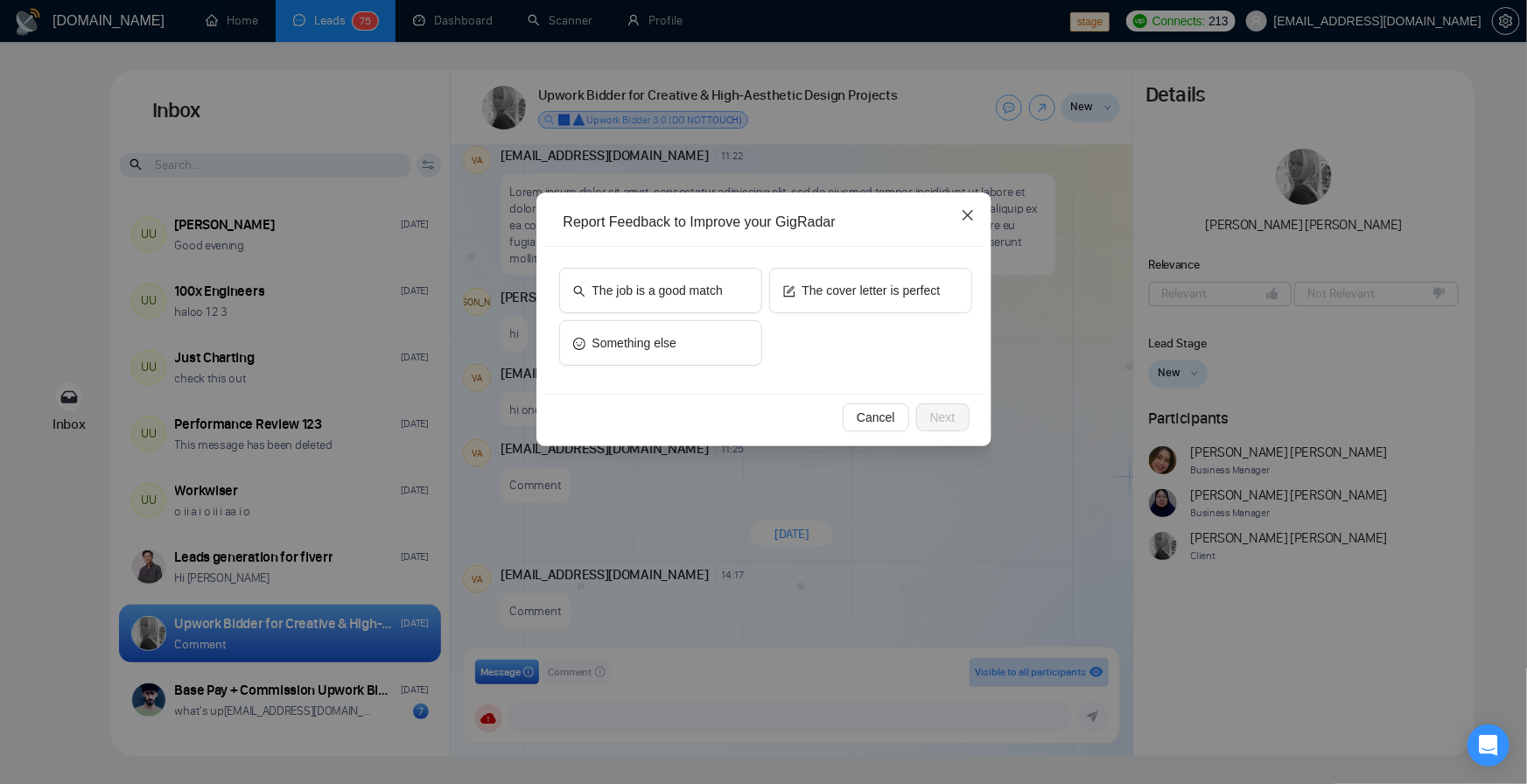
click at [969, 216] on icon "close" at bounding box center [967, 216] width 11 height 11
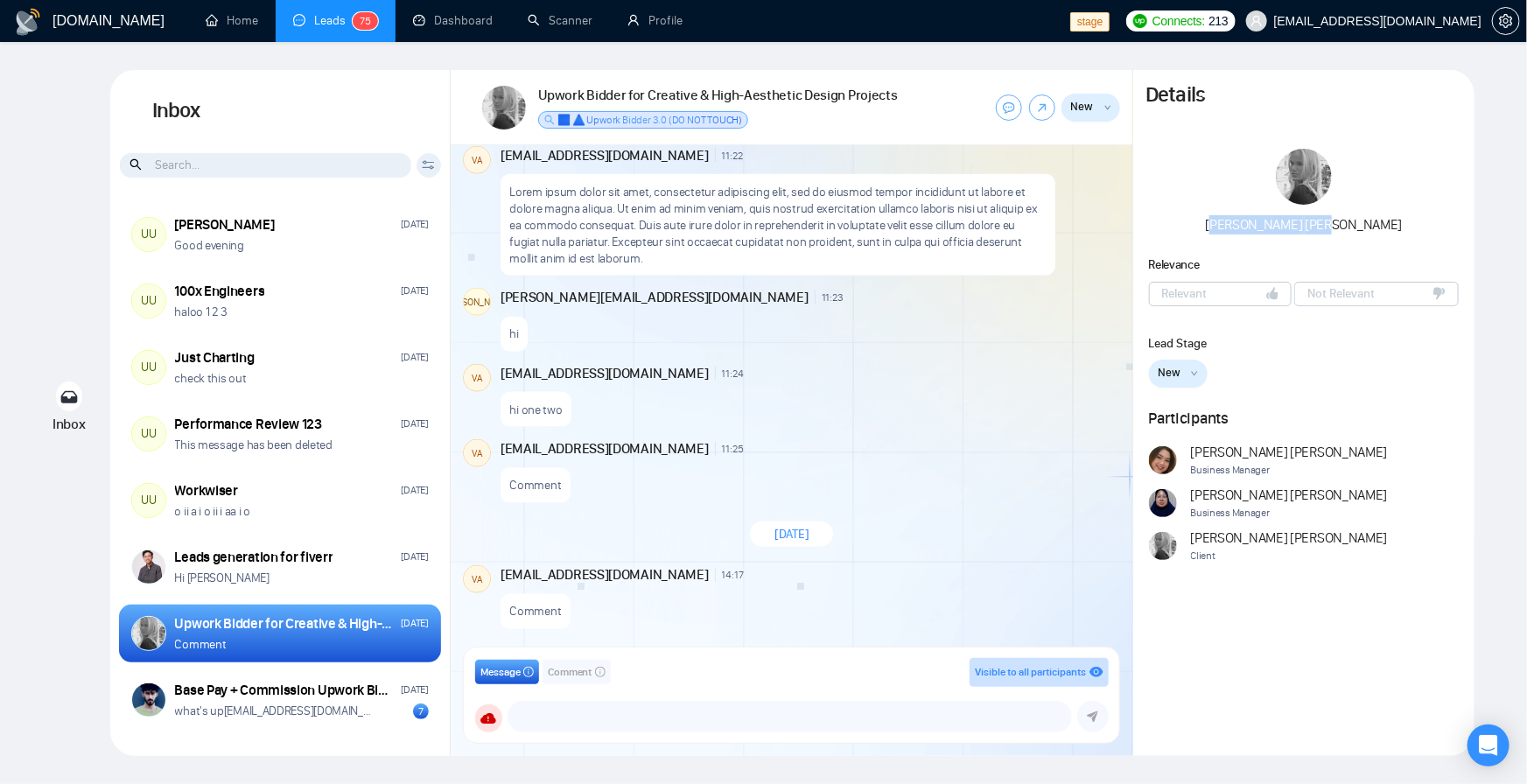
drag, startPoint x: 1268, startPoint y: 225, endPoint x: 1318, endPoint y: 233, distance: 50.6
click at [1318, 233] on div "Ellen Holmsten" at bounding box center [1304, 225] width 197 height 20
click at [1270, 382] on div "New New Relevant Meeting Booked Meeting Completed Closed Won Closed Lost" at bounding box center [1304, 373] width 311 height 28
click at [1197, 367] on button "New" at bounding box center [1178, 373] width 59 height 28
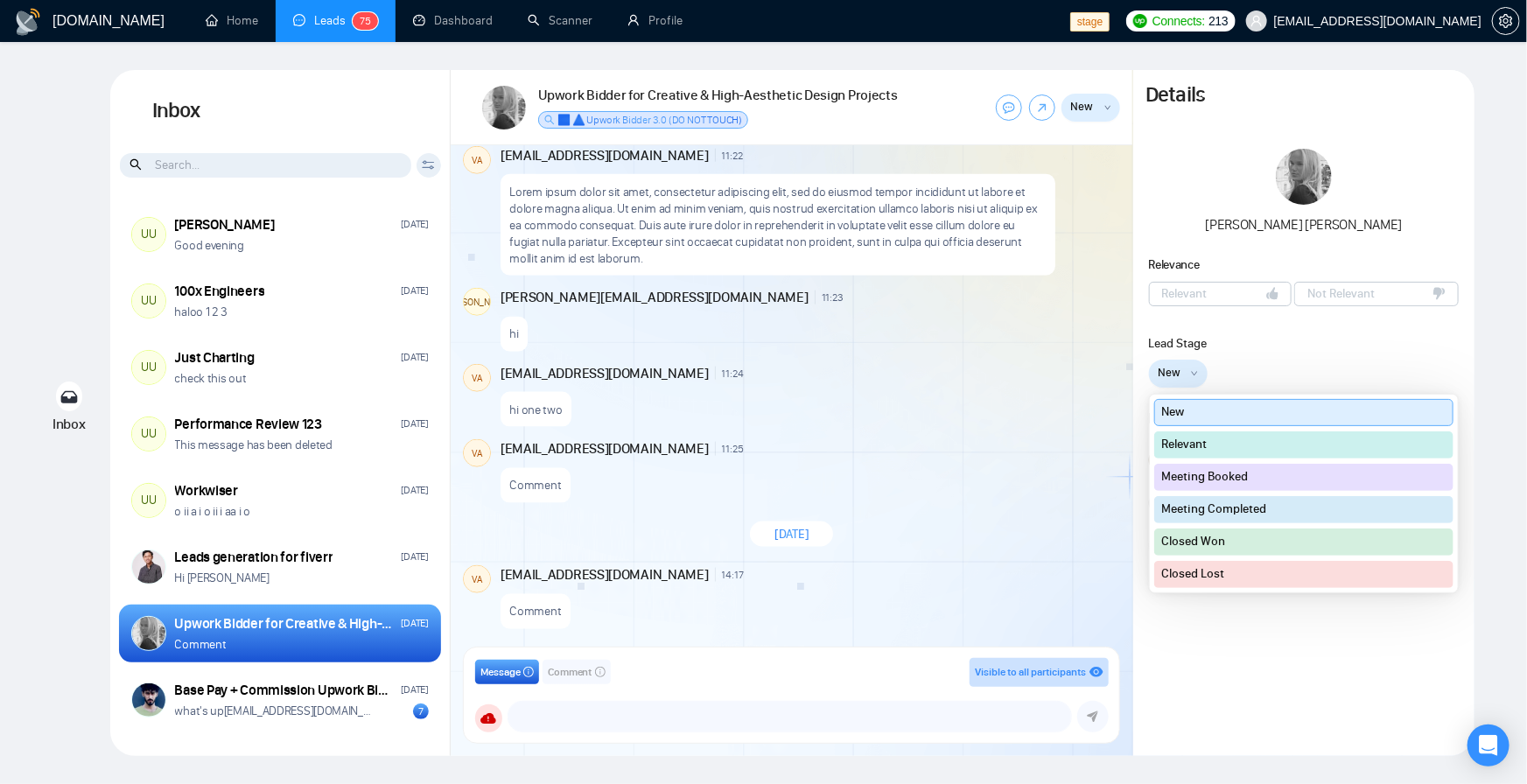
click at [1197, 367] on button "New" at bounding box center [1178, 373] width 59 height 28
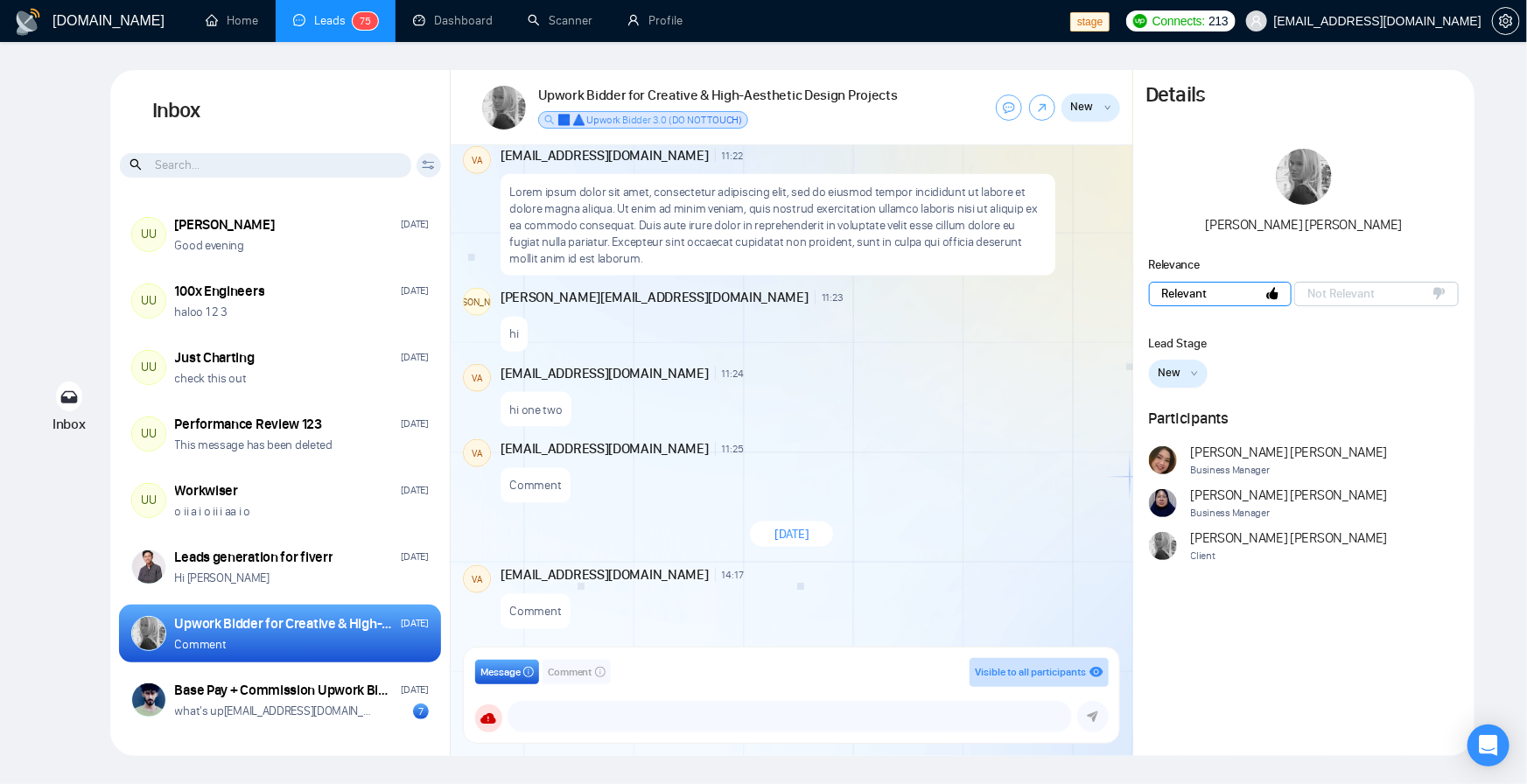
click at [1215, 303] on button "Relevant" at bounding box center [1220, 293] width 143 height 24
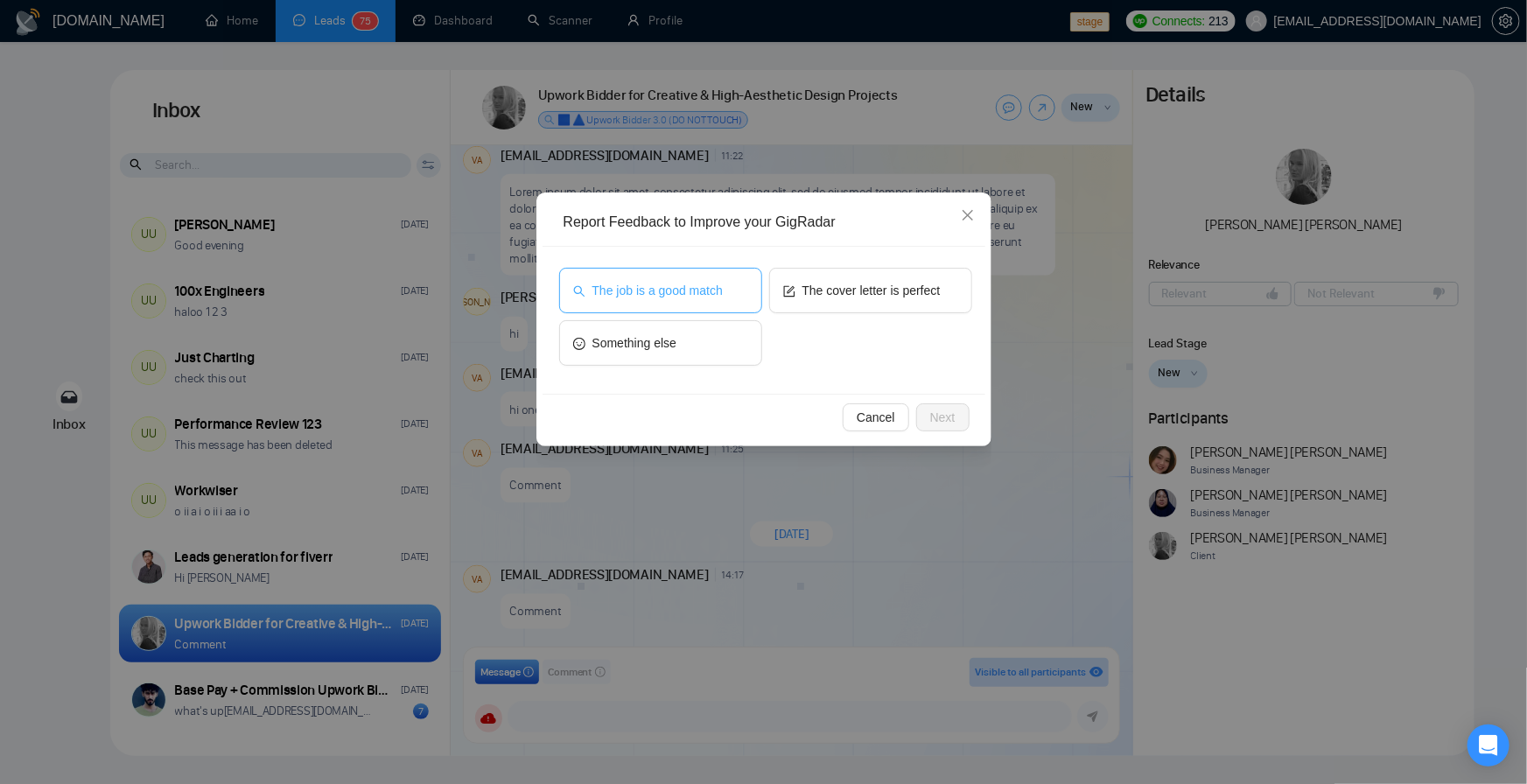
click at [697, 307] on button "The job is a good match" at bounding box center [661, 290] width 203 height 45
click at [938, 411] on span "Next" at bounding box center [943, 418] width 25 height 20
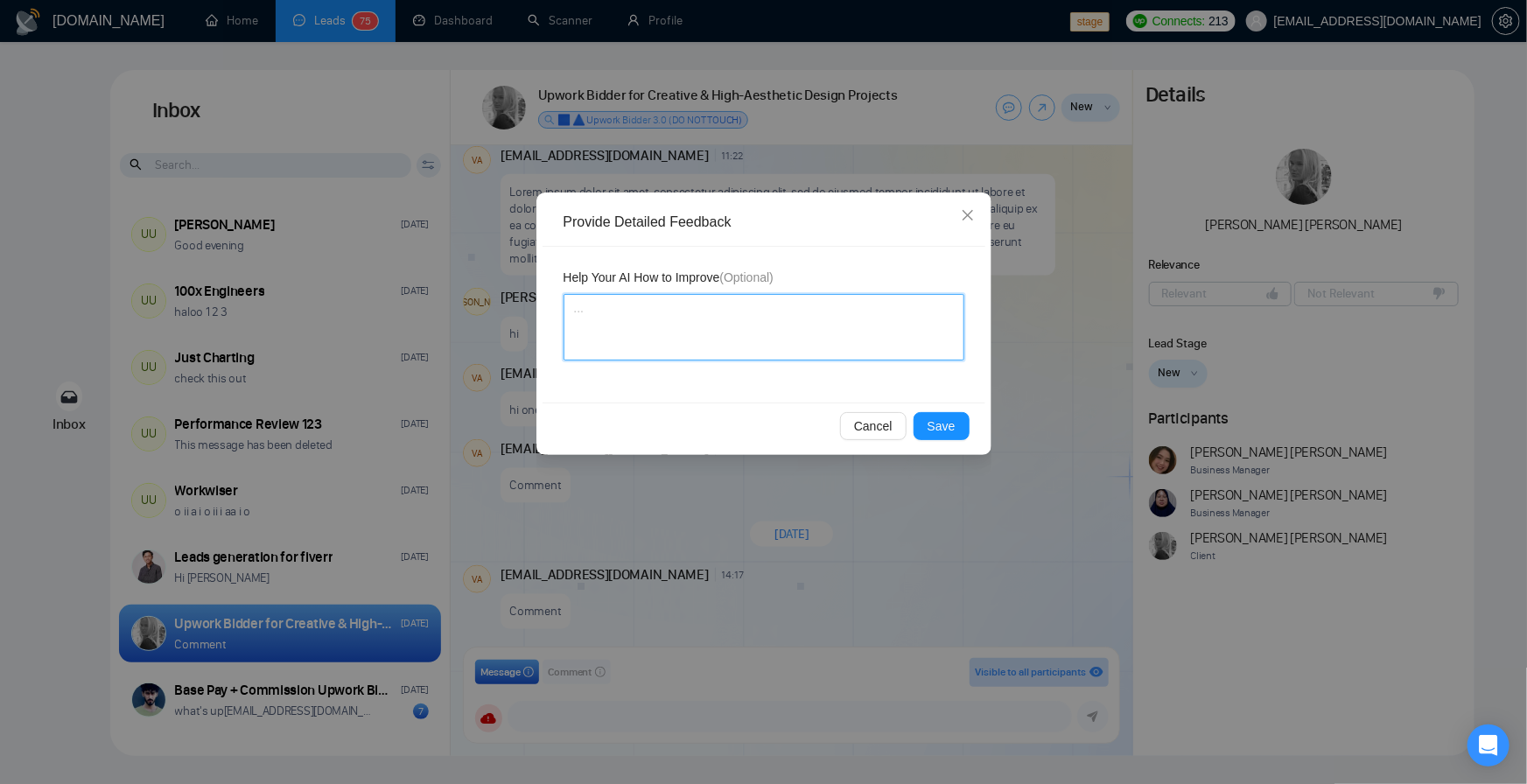
click at [819, 342] on textarea at bounding box center [764, 327] width 401 height 67
type textarea "W"
type textarea "Wo"
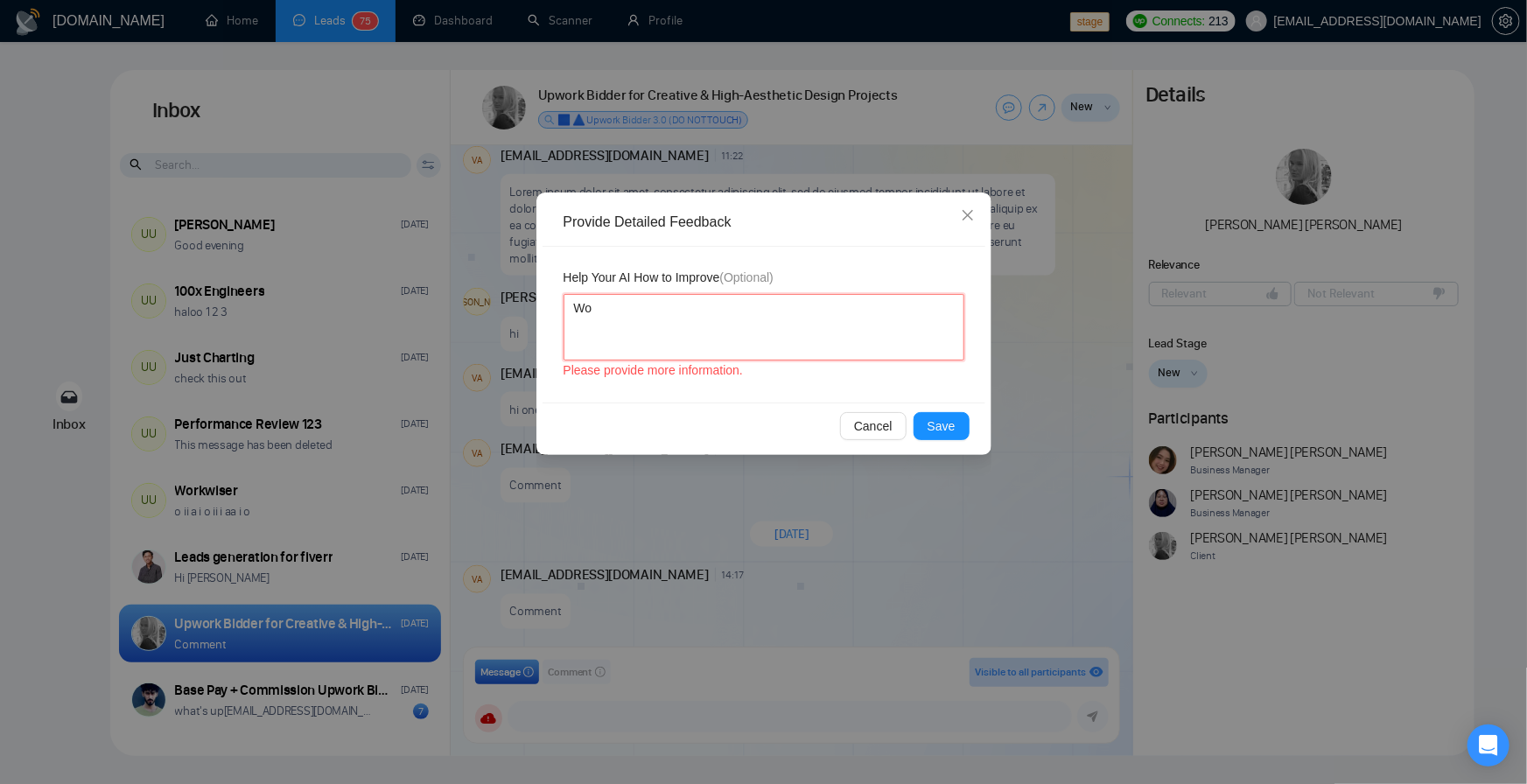
type textarea "Wow"
type textarea "Wow i"
type textarea "Wow is"
type textarea "Wow is g"
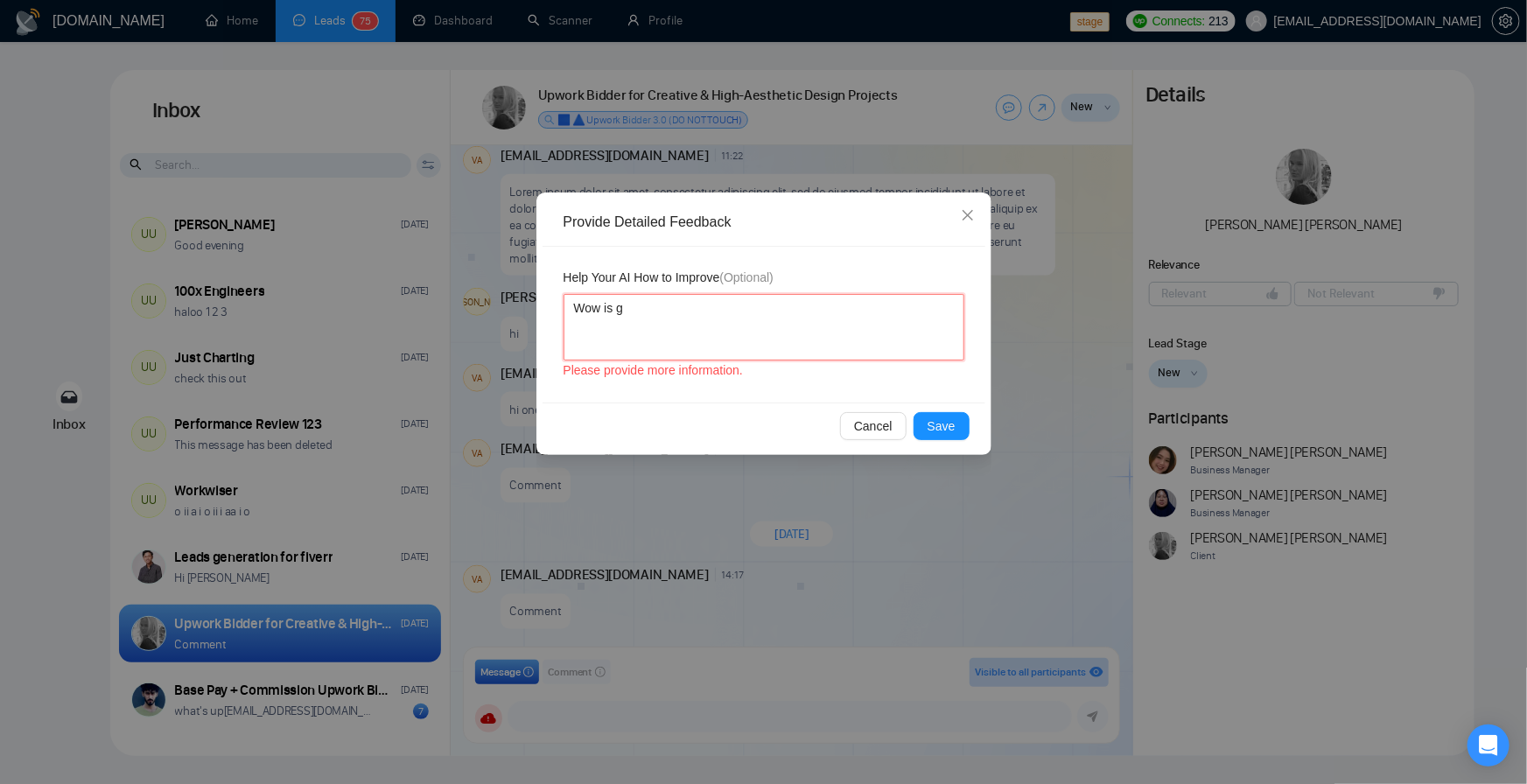
type textarea "Wow is go"
type textarea "Wow is goo"
type textarea "Wow is good"
type textarea "Wow is good,"
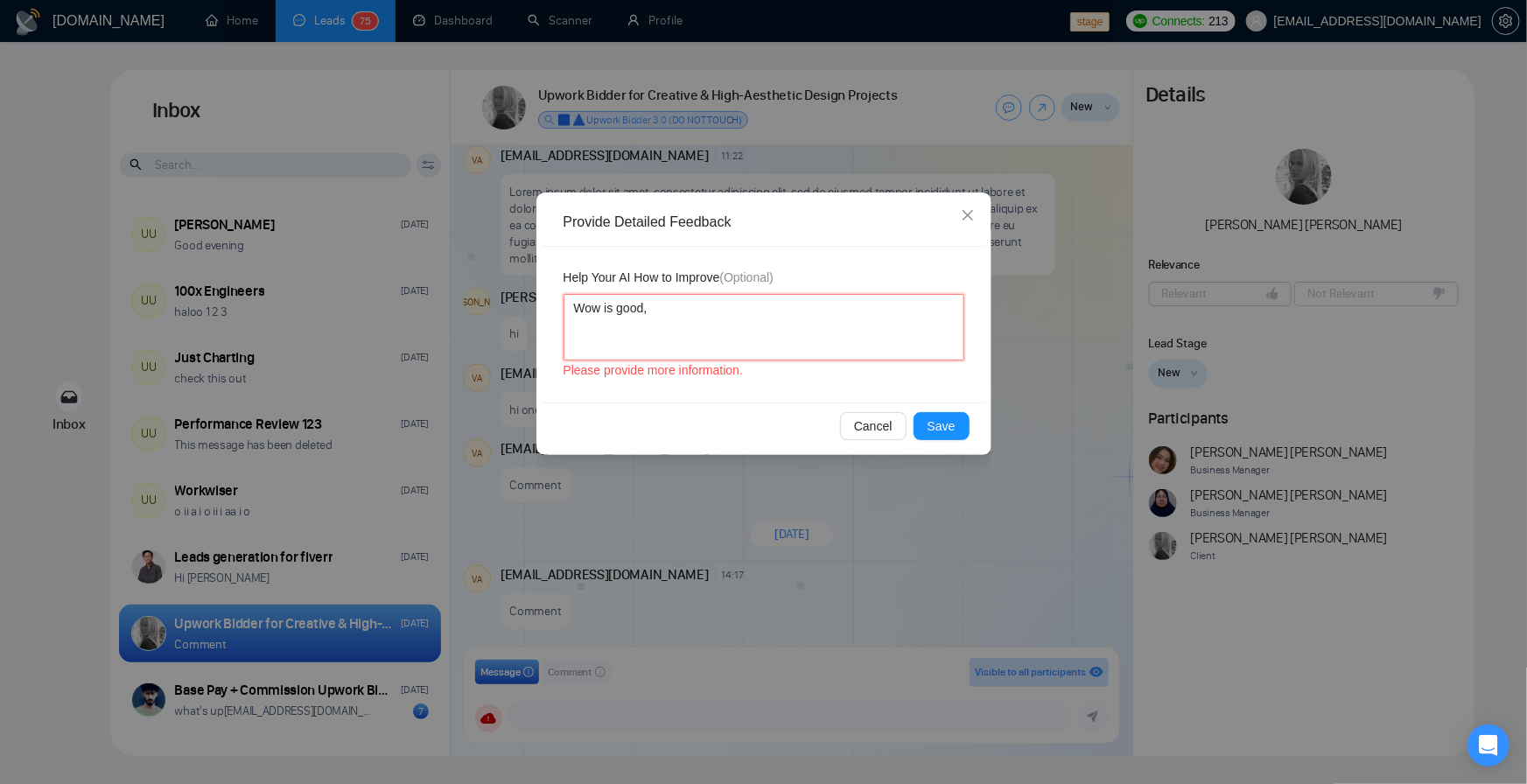
type textarea "Wow is good, I"
type textarea "Wow is good, I c"
type textarea "Wow is good, I ca"
type textarea "Wow is good, I can"
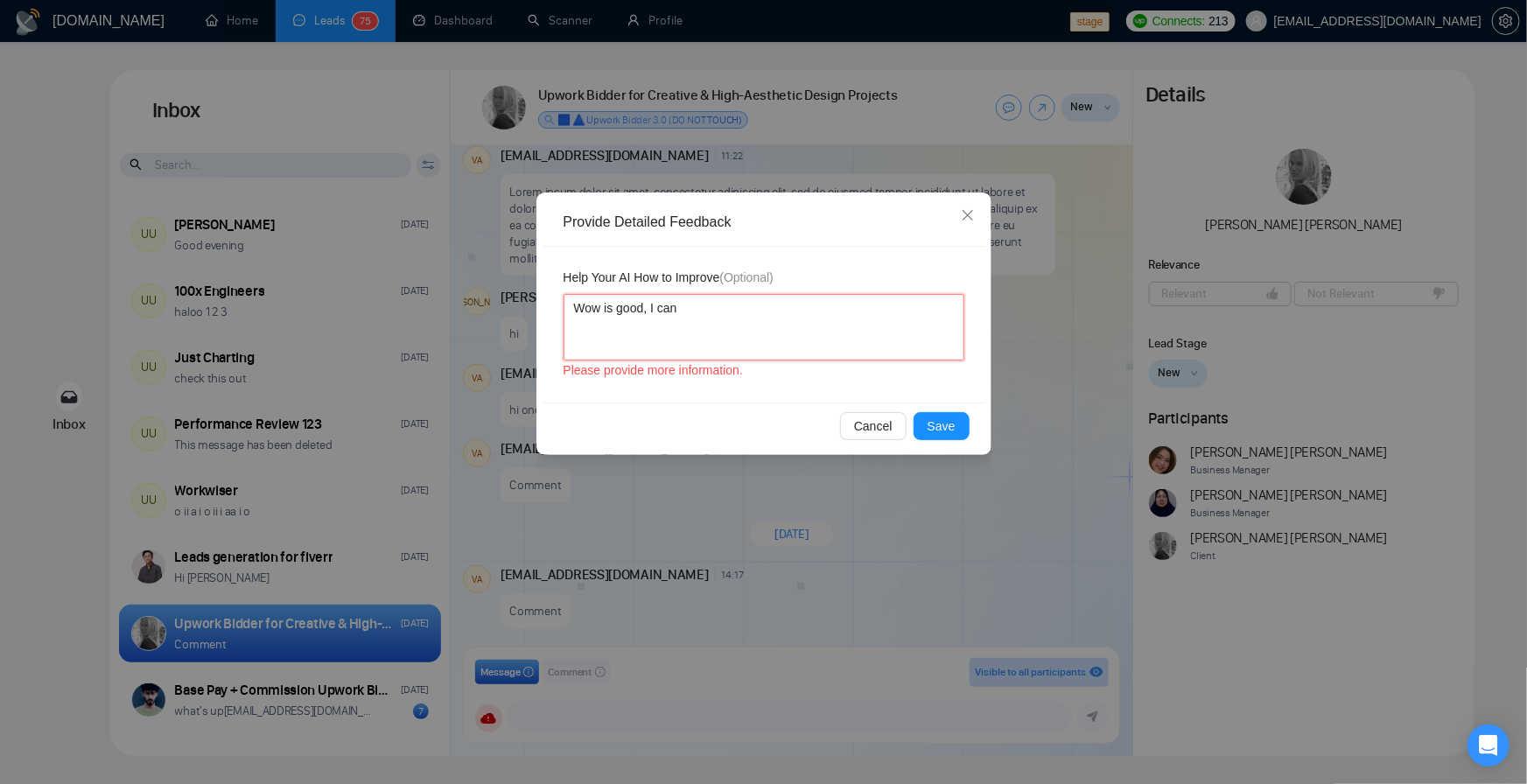
type textarea "Wow is good, I can"
type textarea "Wow is good, I can s"
type textarea "Wow is good, I can se"
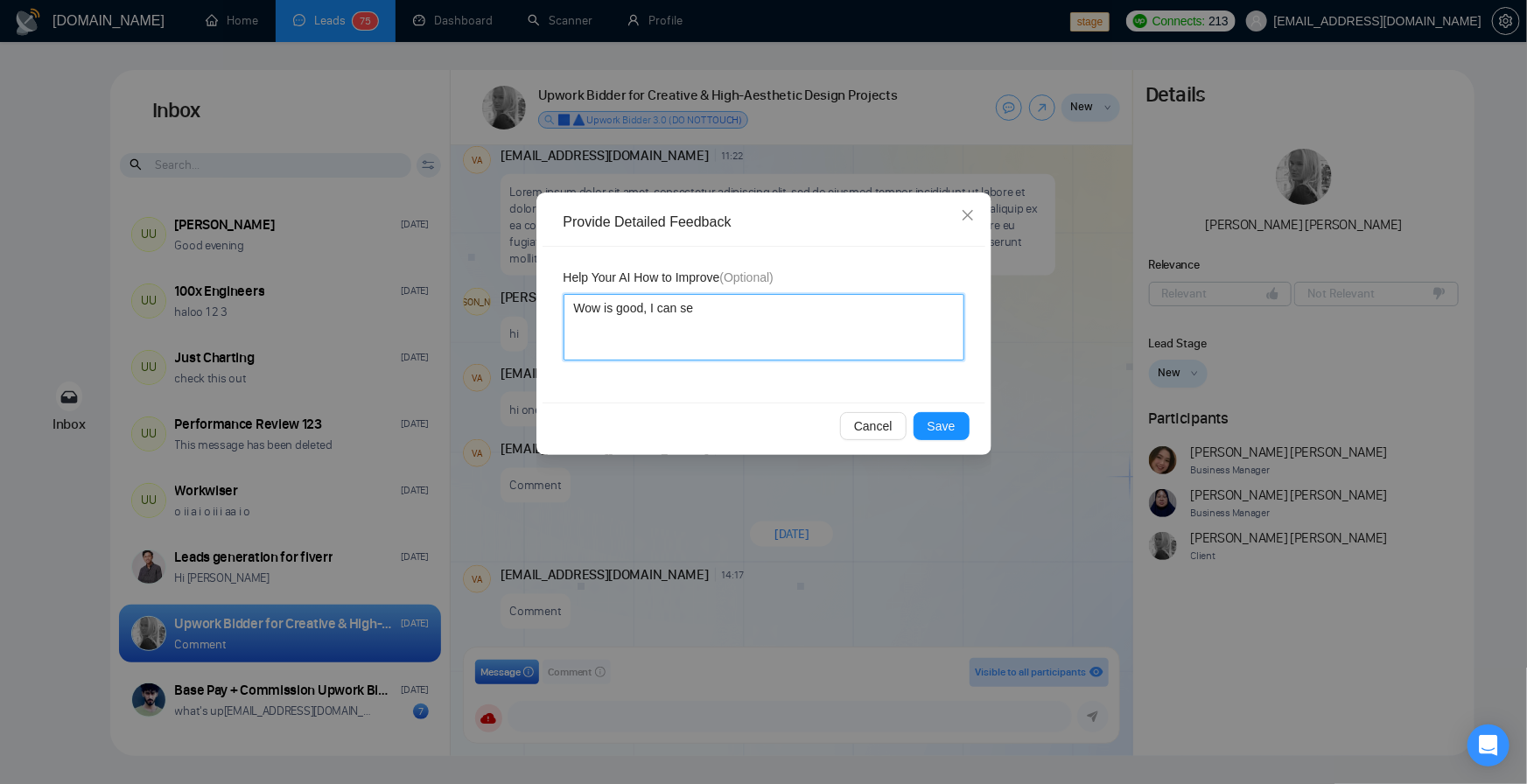
type textarea "Wow is good, I can sea"
type textarea "Wow is good, I can sear"
type textarea "Wow is good, I can searh"
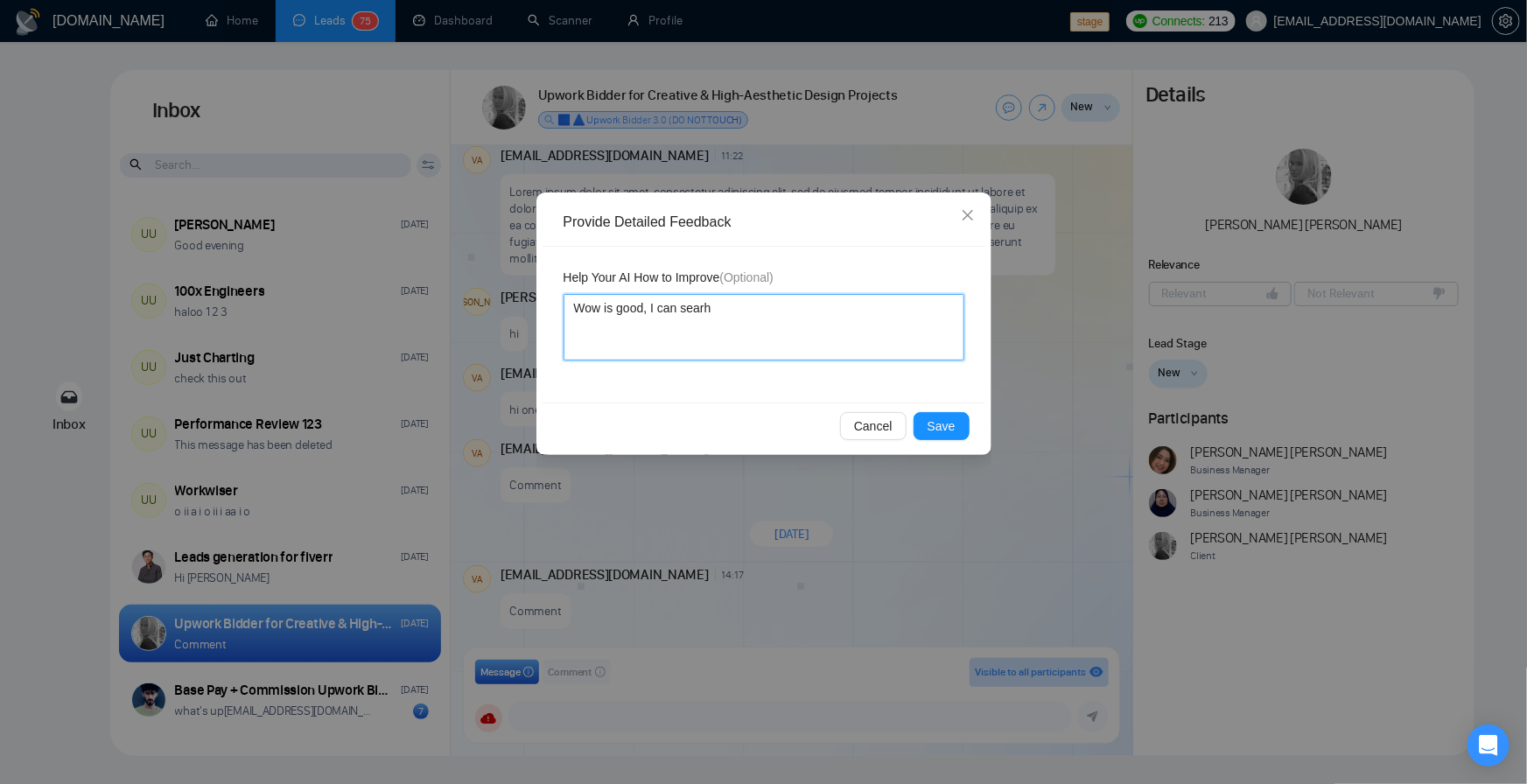
type textarea "Wow is good, I can sear"
type textarea "Wow is good, I can sea"
type textarea "Wow is good, I can sear"
type textarea "Wow is good, I can search"
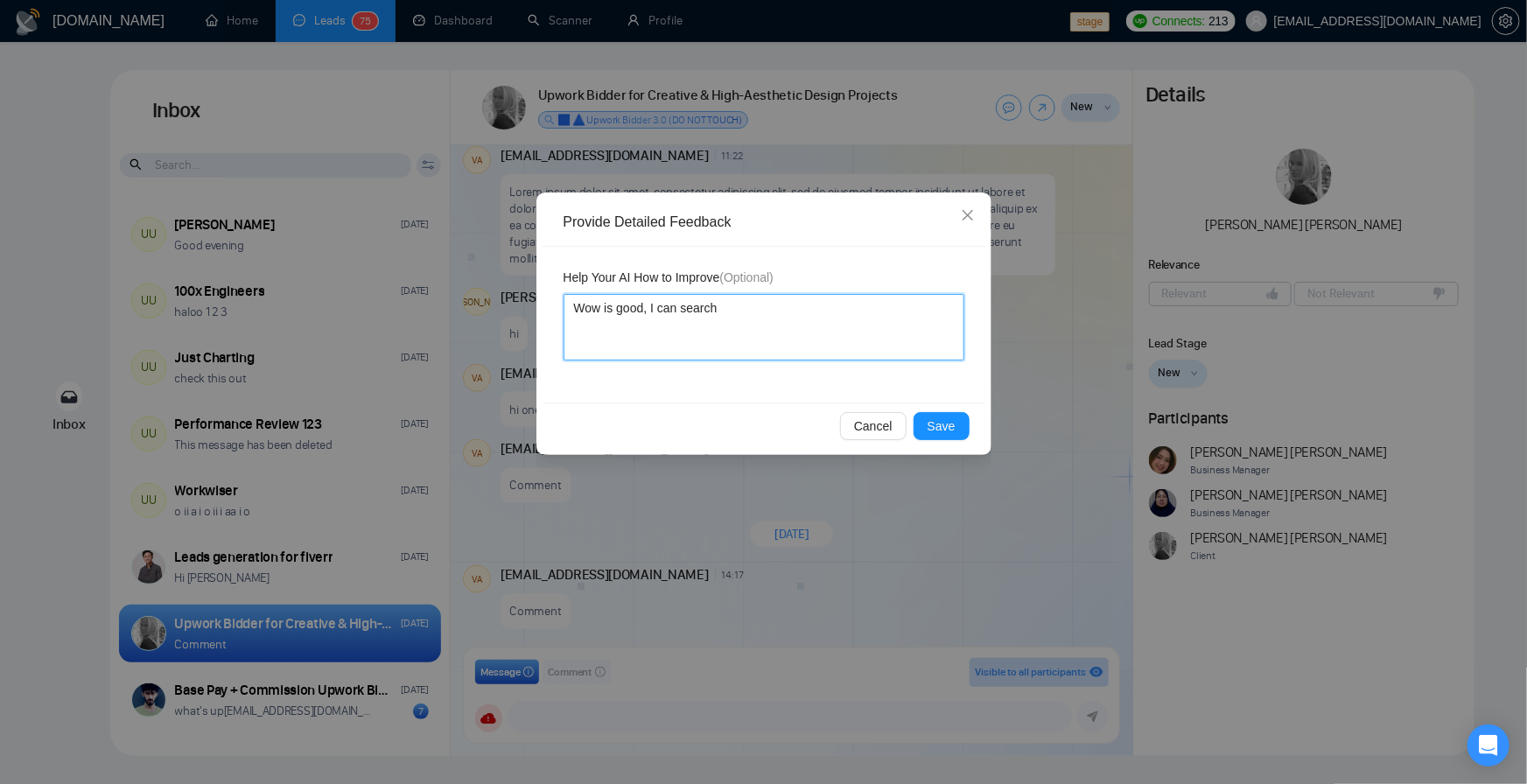
type textarea "Wow is good, I can search a"
type textarea "Wow is good, I can search an"
type textarea "Wow is good, I can search any"
type textarea "Wow is good, I can search any j"
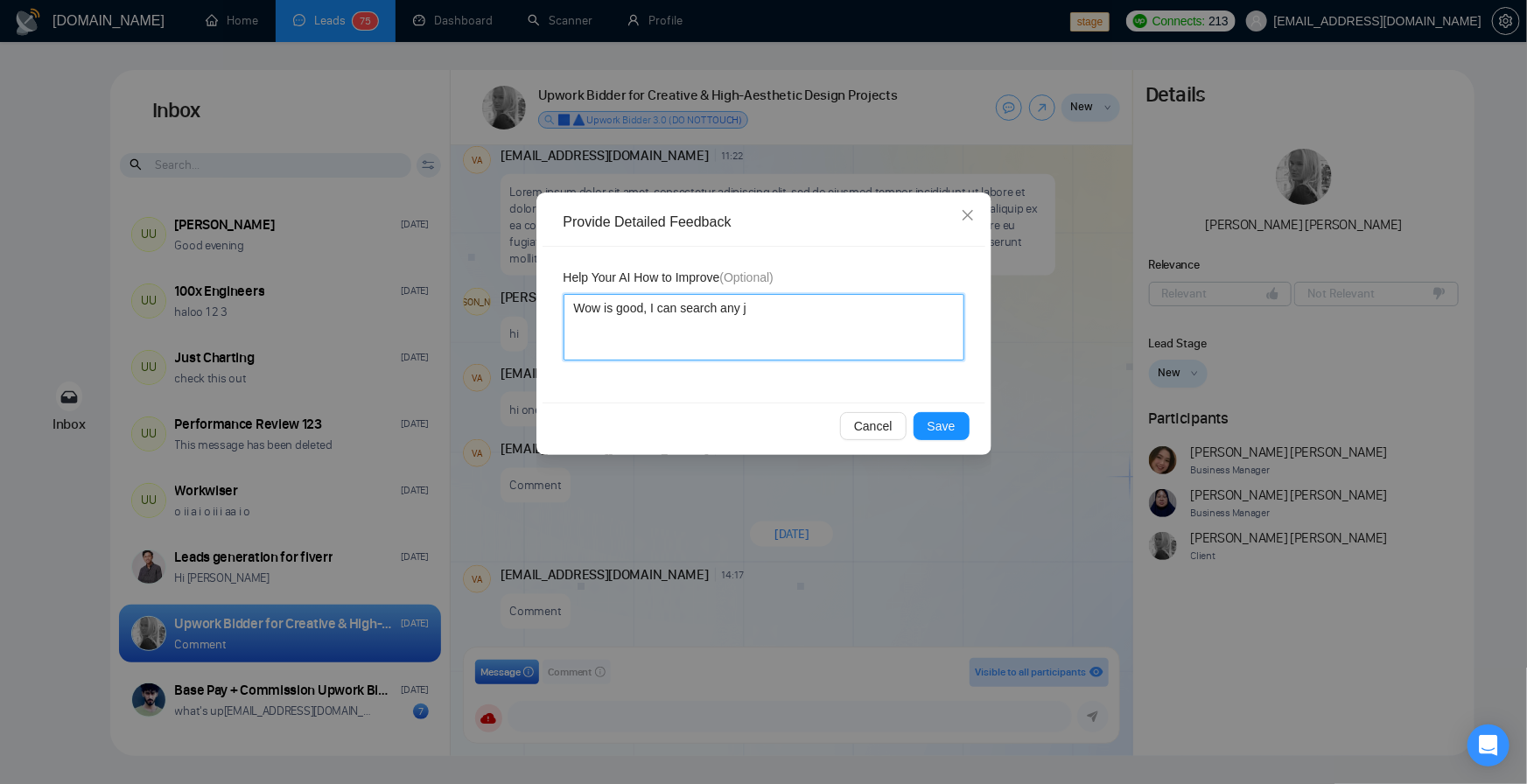
type textarea "Wow is good, I can search any jo"
type textarea "Wow is good, I can search any job"
click at [948, 422] on span "Save" at bounding box center [941, 426] width 28 height 20
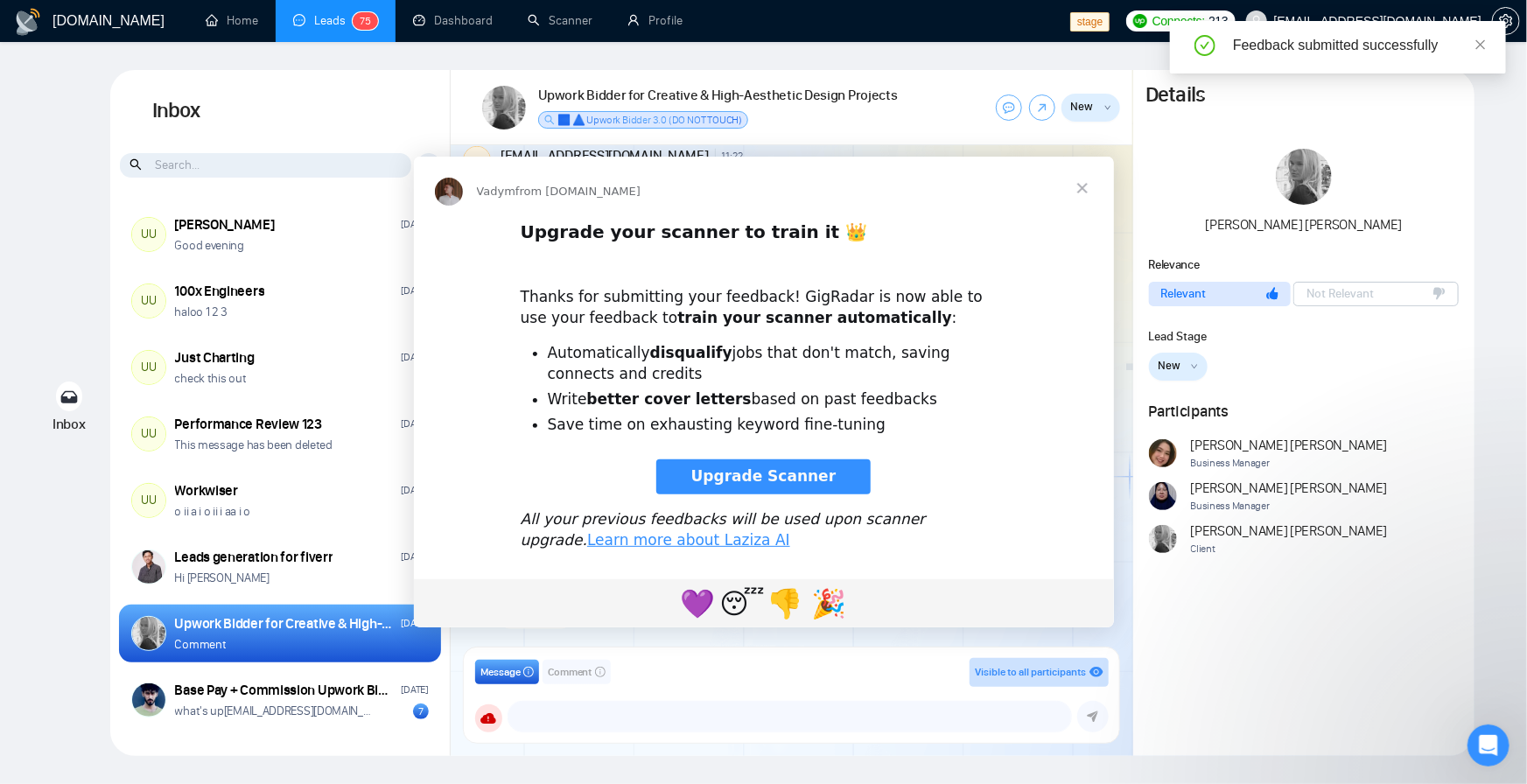
scroll to position [0, 0]
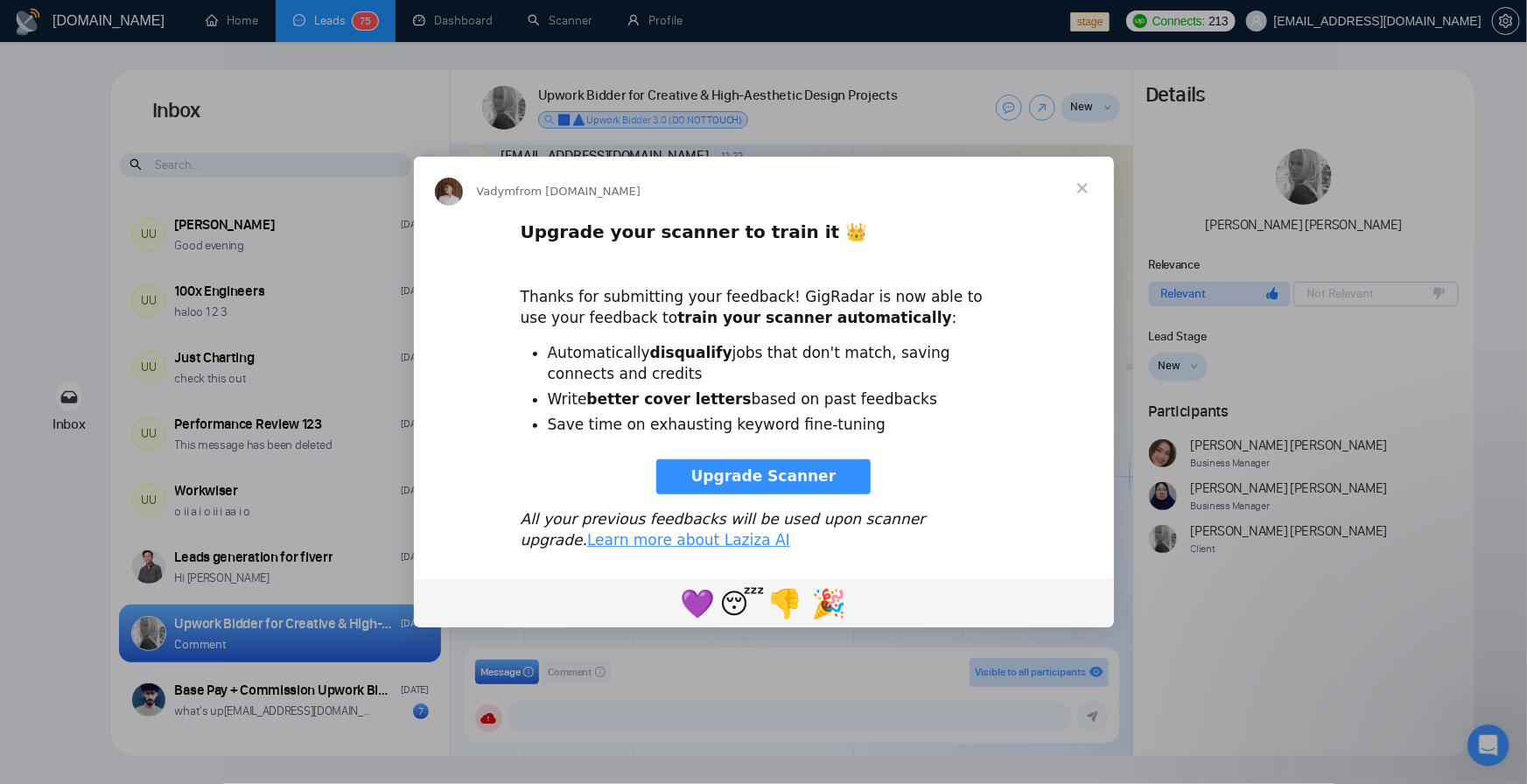
click at [1082, 192] on span "Close" at bounding box center [1082, 188] width 63 height 63
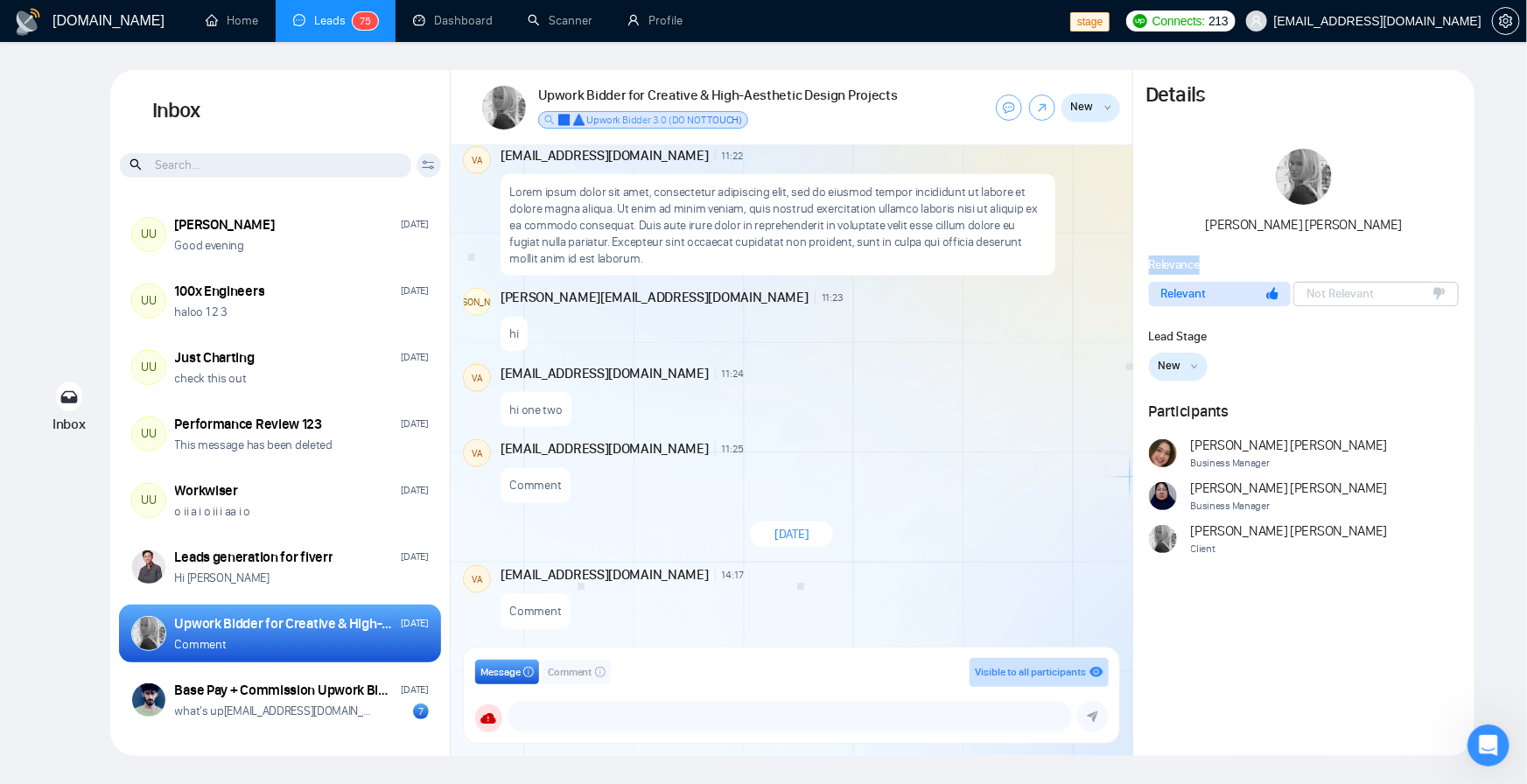
drag, startPoint x: 1236, startPoint y: 256, endPoint x: 1151, endPoint y: 265, distance: 85.5
click at [1151, 265] on div "Relevance" at bounding box center [1304, 265] width 311 height 20
copy span "Relevance"
click at [1269, 249] on div "Ellen Holmsten Relevance Relevant Not Relevant Lead Stage New New Relevant Meet…" at bounding box center [1304, 365] width 341 height 433
click at [1141, 297] on div "Relevance Relevant Not Relevant" at bounding box center [1304, 281] width 341 height 51
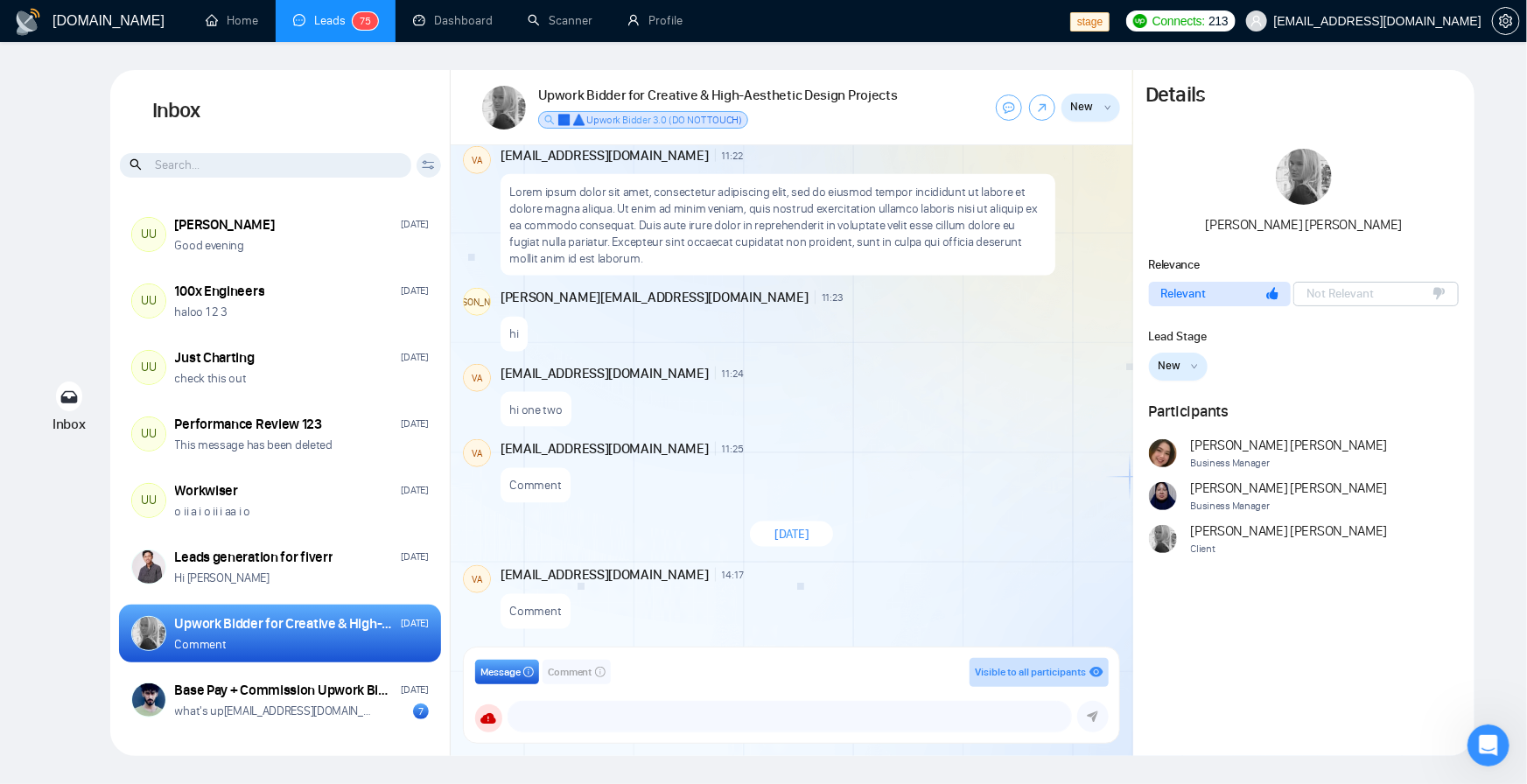
click at [291, 157] on input at bounding box center [266, 165] width 291 height 24
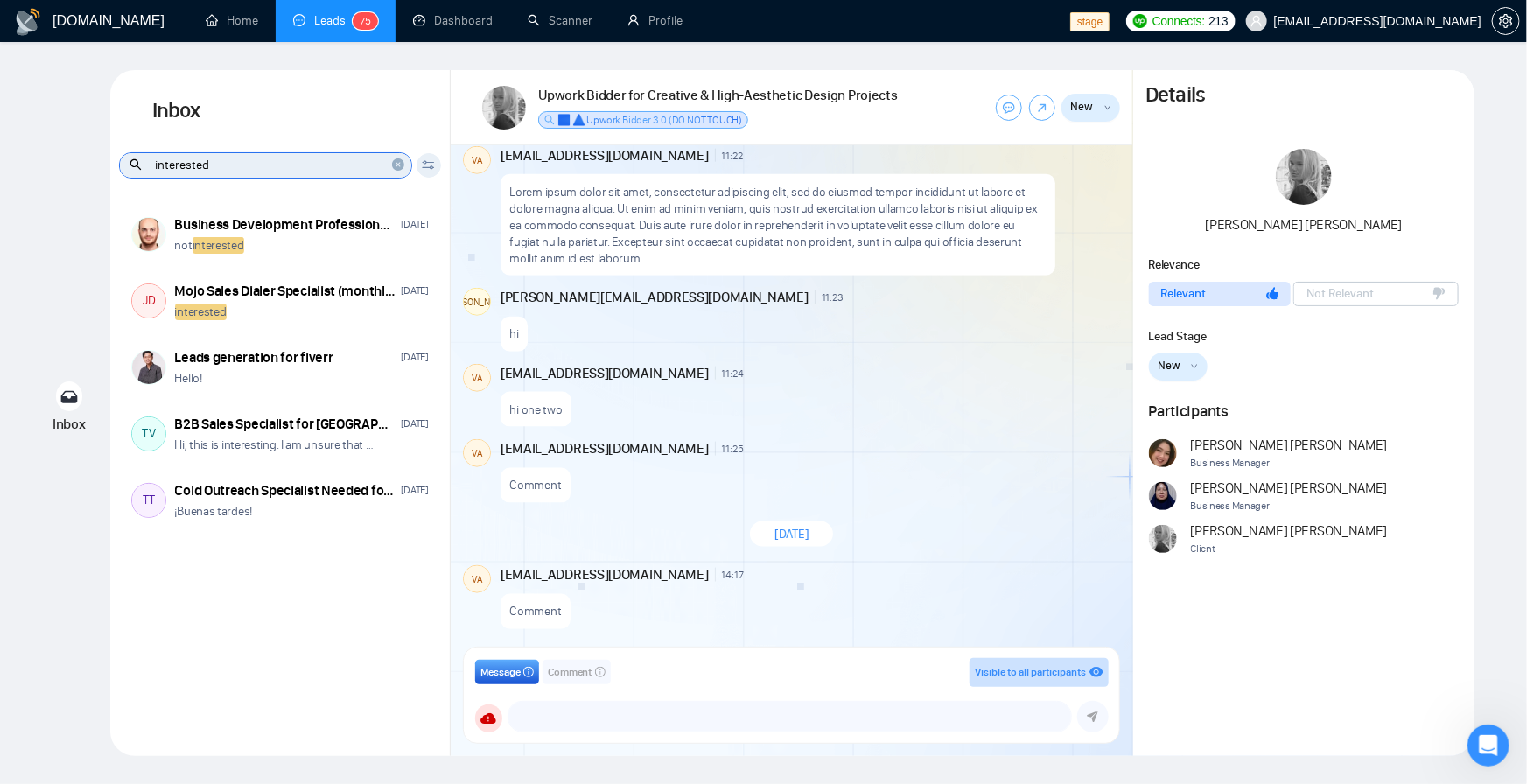
drag, startPoint x: 268, startPoint y: 168, endPoint x: 212, endPoint y: 168, distance: 56.0
click at [212, 168] on input "interested" at bounding box center [266, 165] width 291 height 24
click at [173, 168] on input "interesting" at bounding box center [266, 165] width 291 height 24
click at [250, 168] on input "interesting" at bounding box center [266, 165] width 291 height 24
type input "interested"
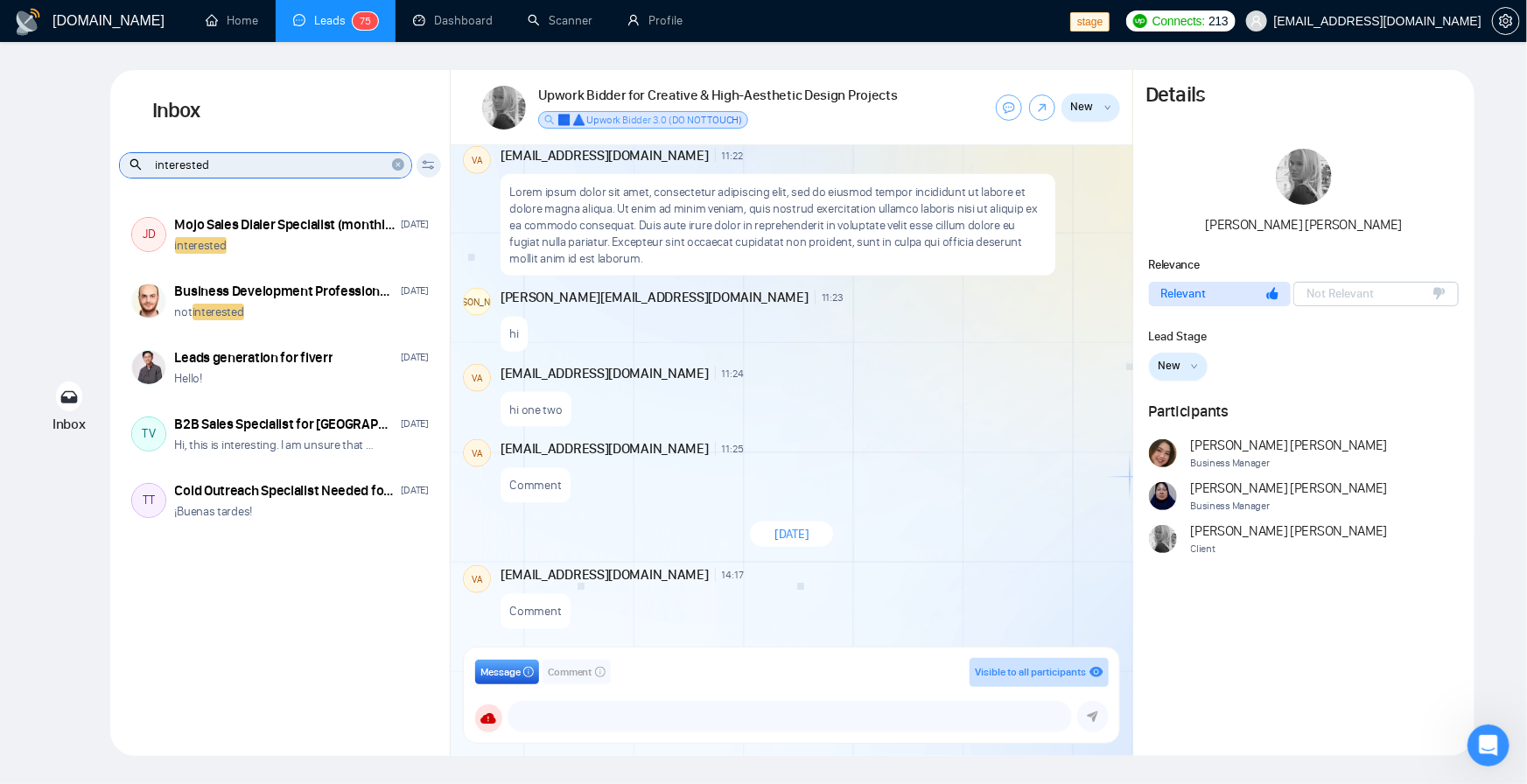
drag, startPoint x: 226, startPoint y: 165, endPoint x: 156, endPoint y: 161, distance: 70.1
click at [156, 161] on input "interested" at bounding box center [266, 165] width 291 height 24
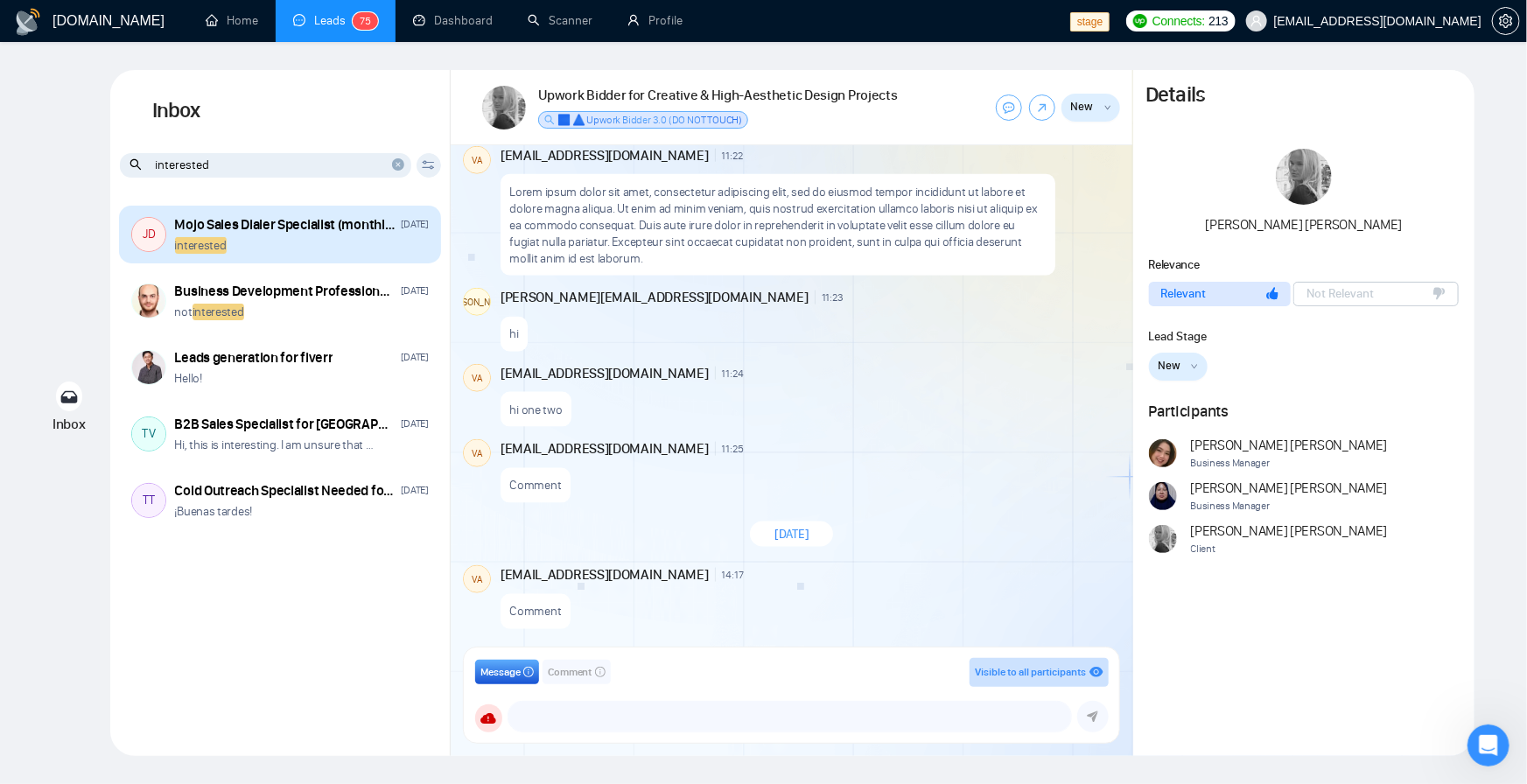
click at [251, 248] on div "interested" at bounding box center [301, 245] width 254 height 17
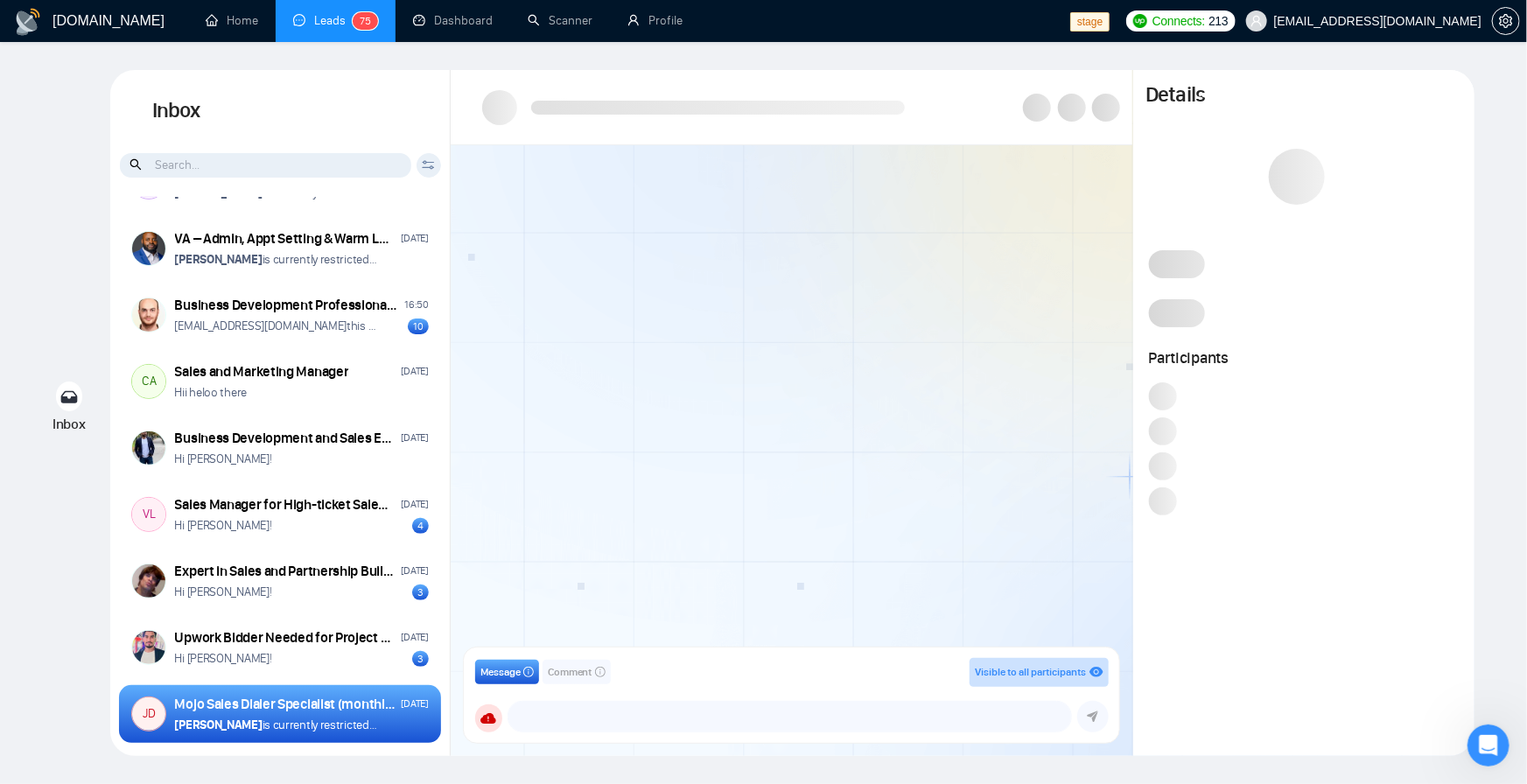
scroll to position [726, 0]
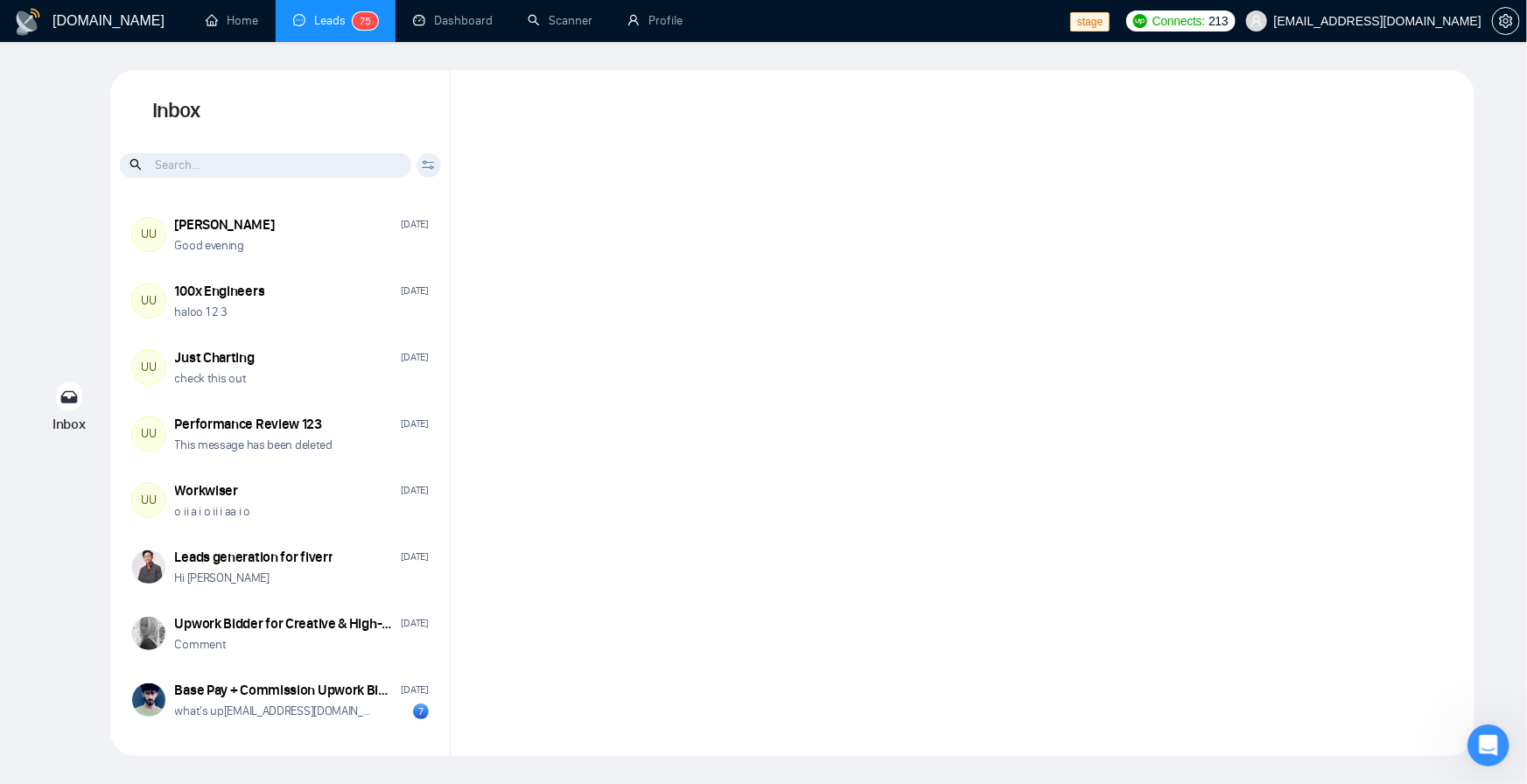
click at [302, 159] on input at bounding box center [266, 165] width 291 height 24
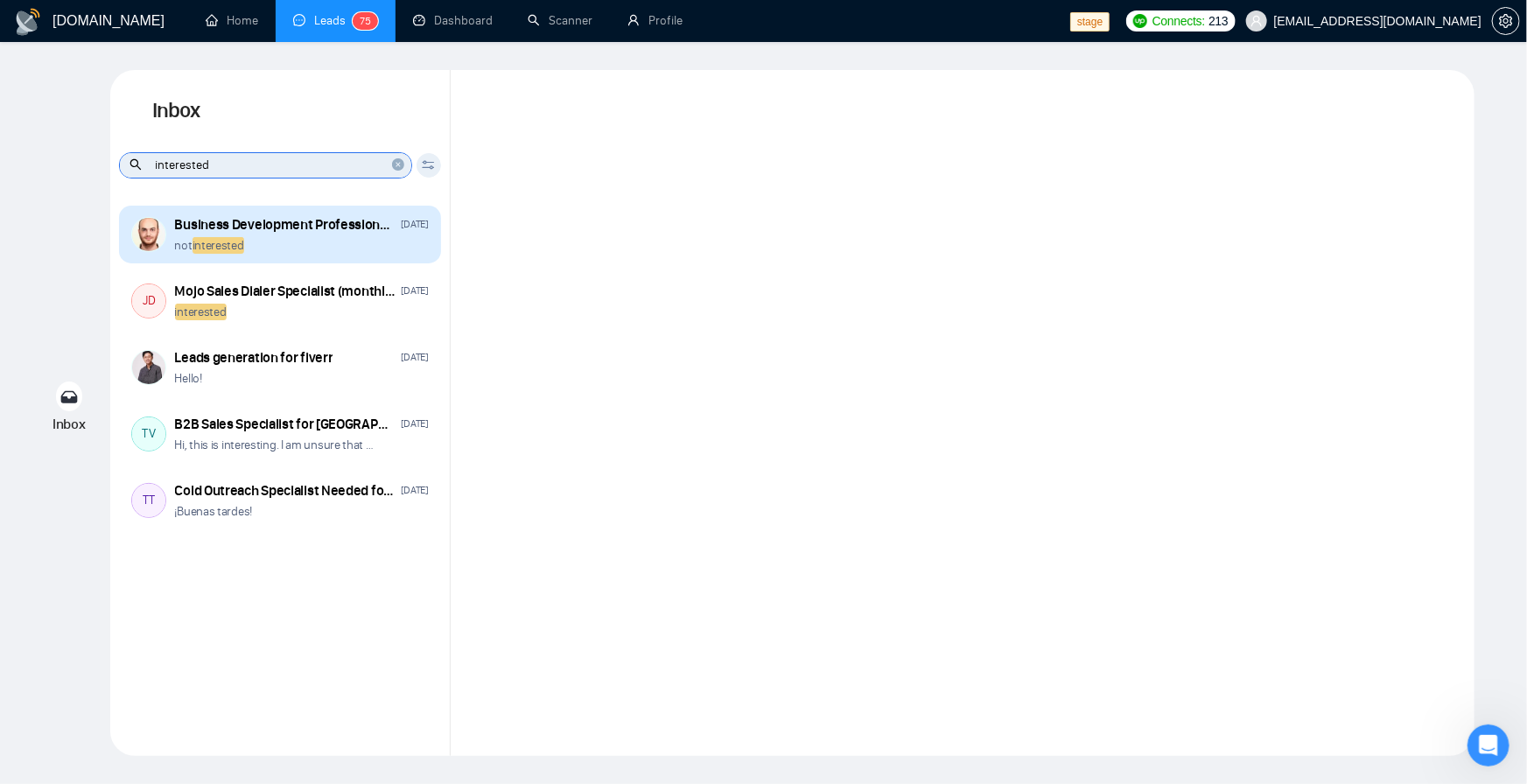
type input "interested"
click at [283, 235] on div "Business Development Professional Needed for Commission-Based Role Mar 7 not in…" at bounding box center [301, 235] width 254 height 39
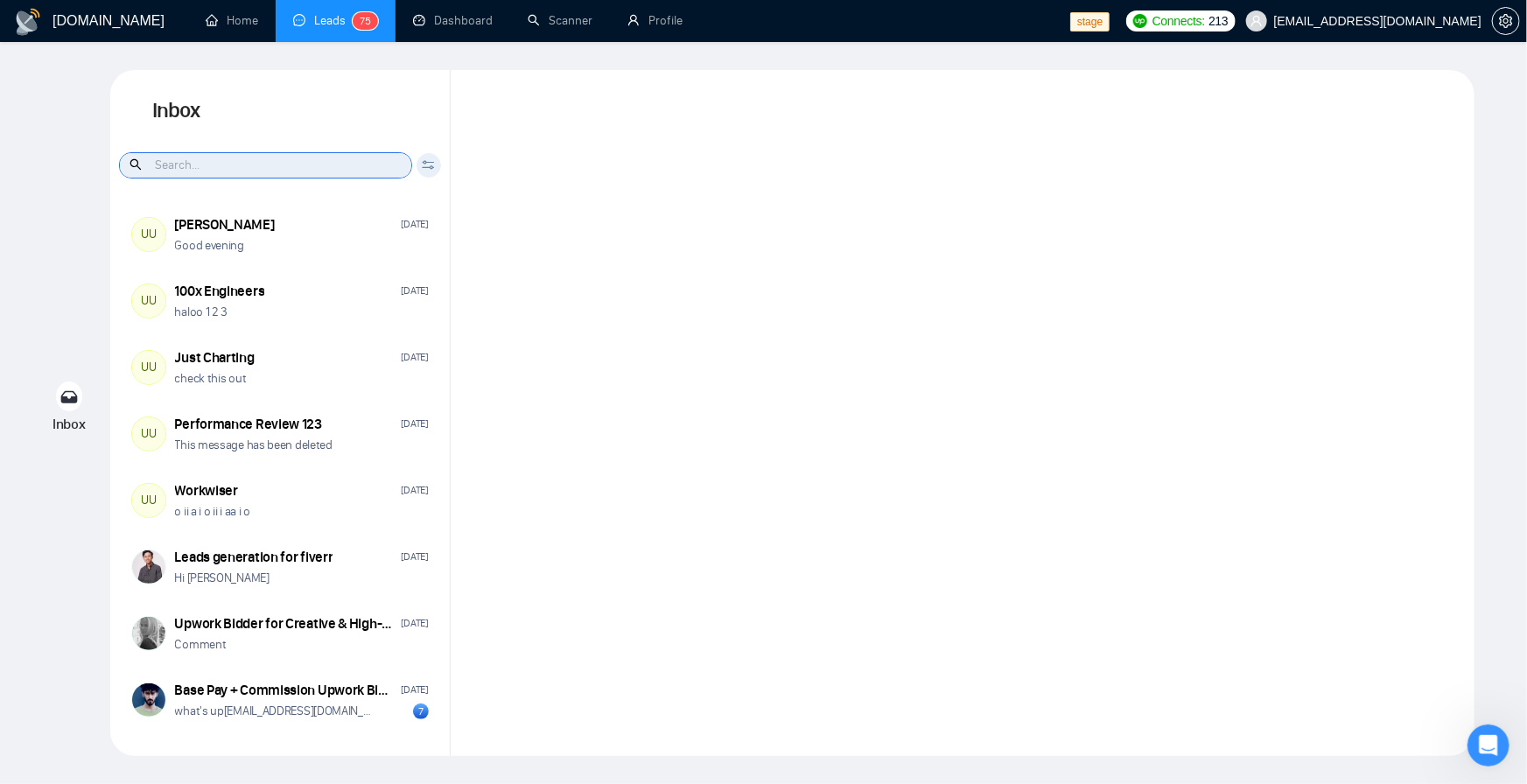
click at [266, 166] on input at bounding box center [266, 165] width 291 height 24
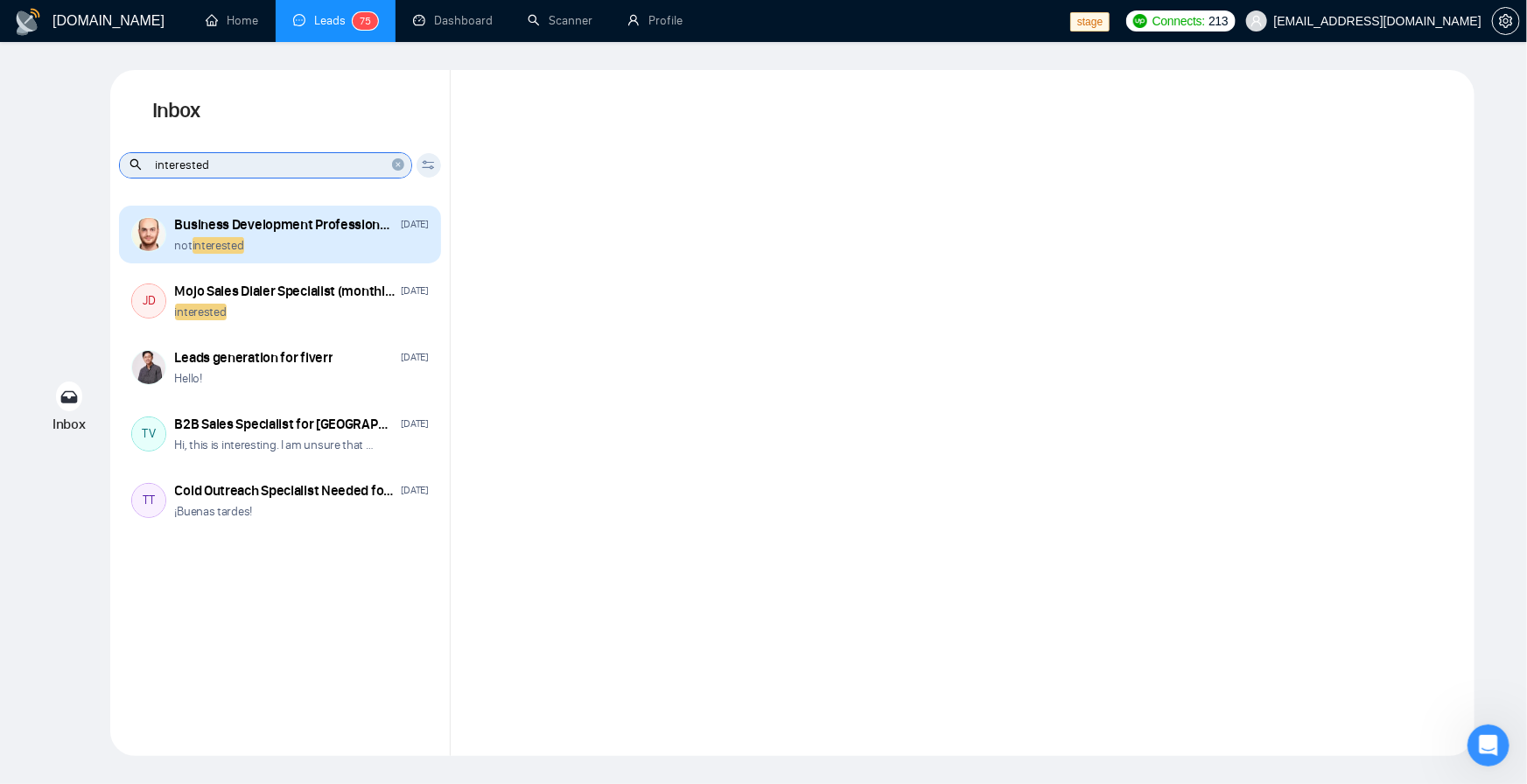
type input "interested"
click at [277, 249] on div "not interested" at bounding box center [301, 245] width 254 height 17
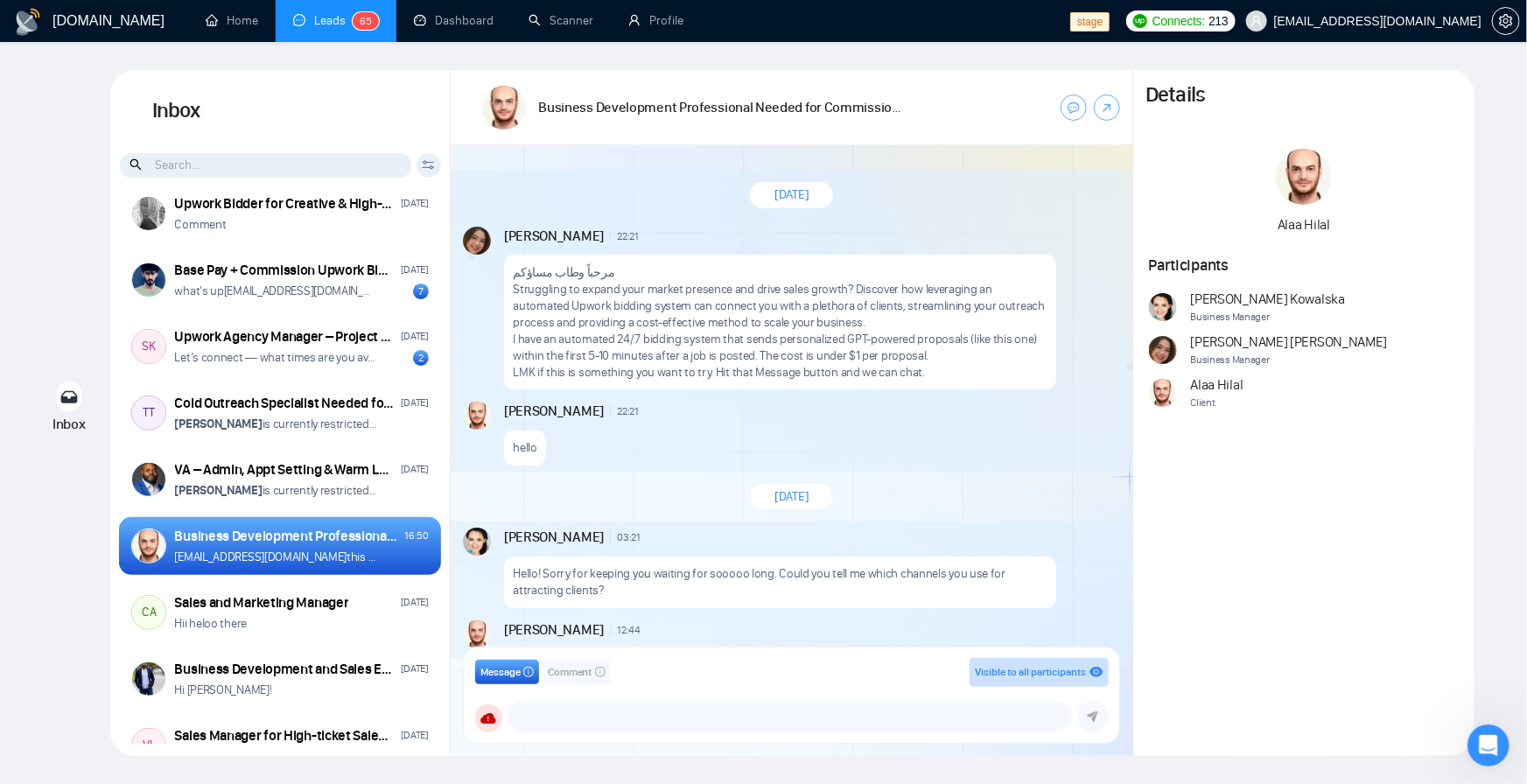
scroll to position [314, 0]
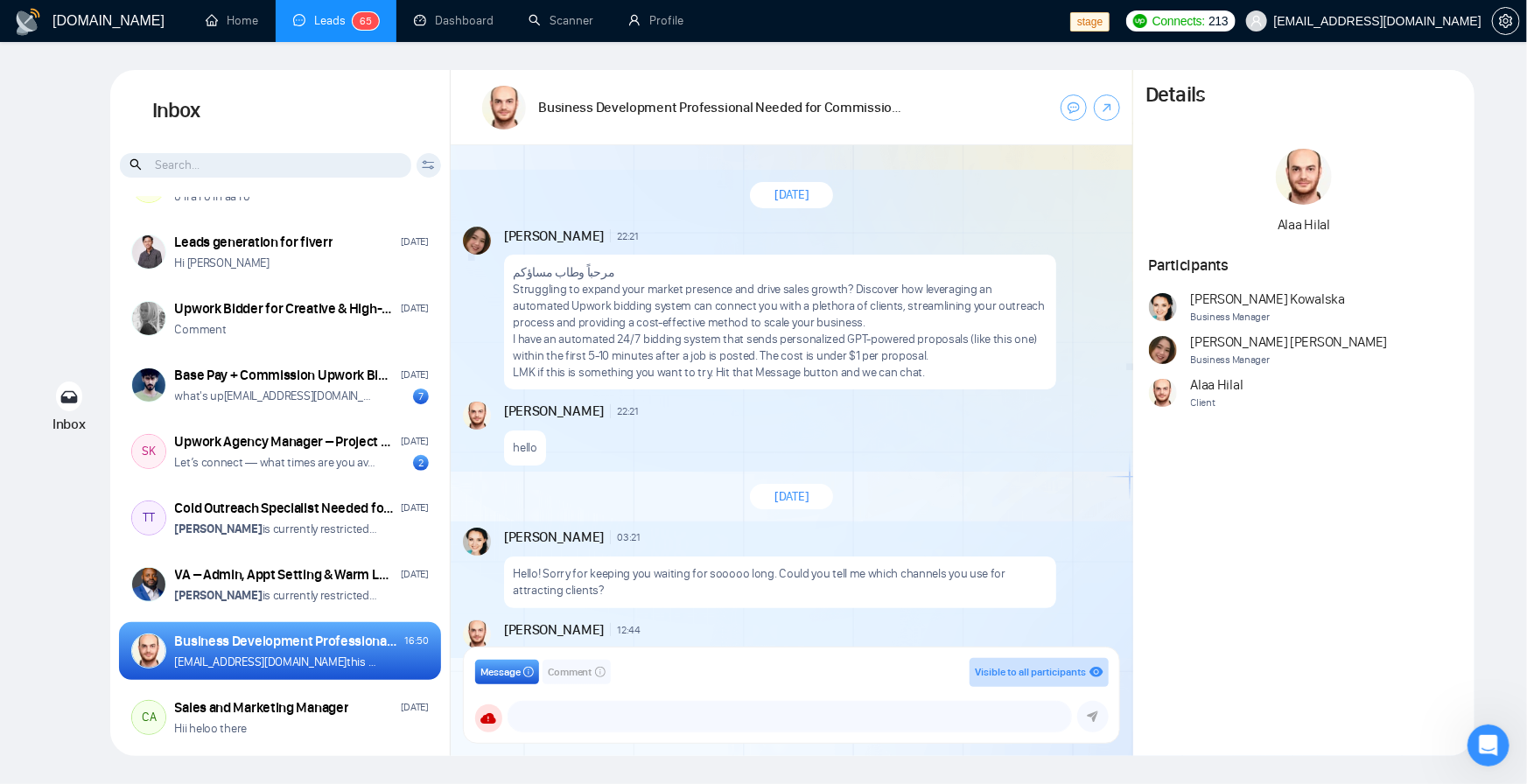
click at [202, 165] on input at bounding box center [266, 165] width 291 height 24
drag, startPoint x: 439, startPoint y: 157, endPoint x: 431, endPoint y: 164, distance: 10.6
click at [438, 159] on div "Client Reset Date Reset Reset Apply" at bounding box center [281, 165] width 341 height 26
click at [428, 165] on icon at bounding box center [428, 165] width 13 height 10
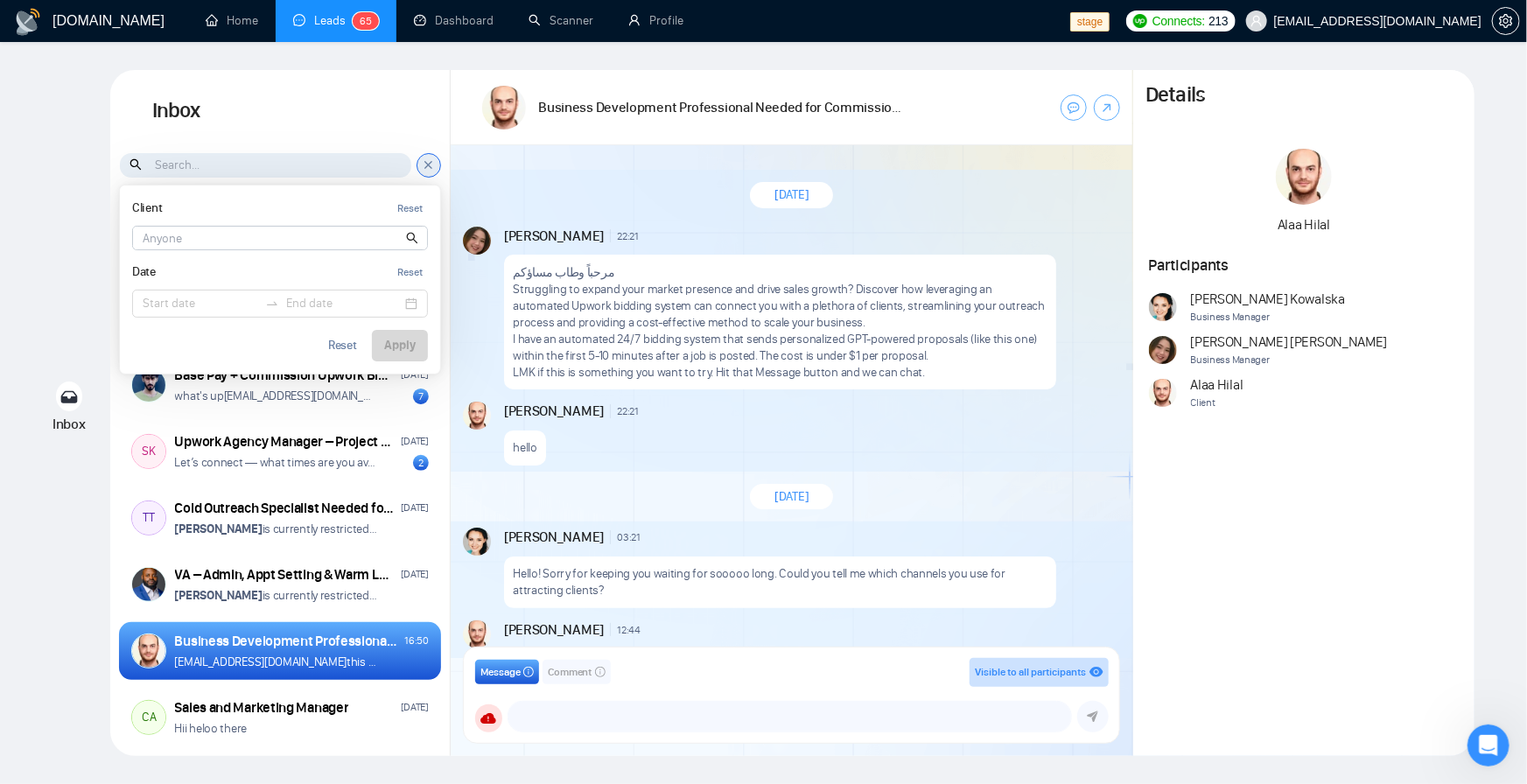
click at [428, 165] on icon at bounding box center [429, 166] width 7 height 7
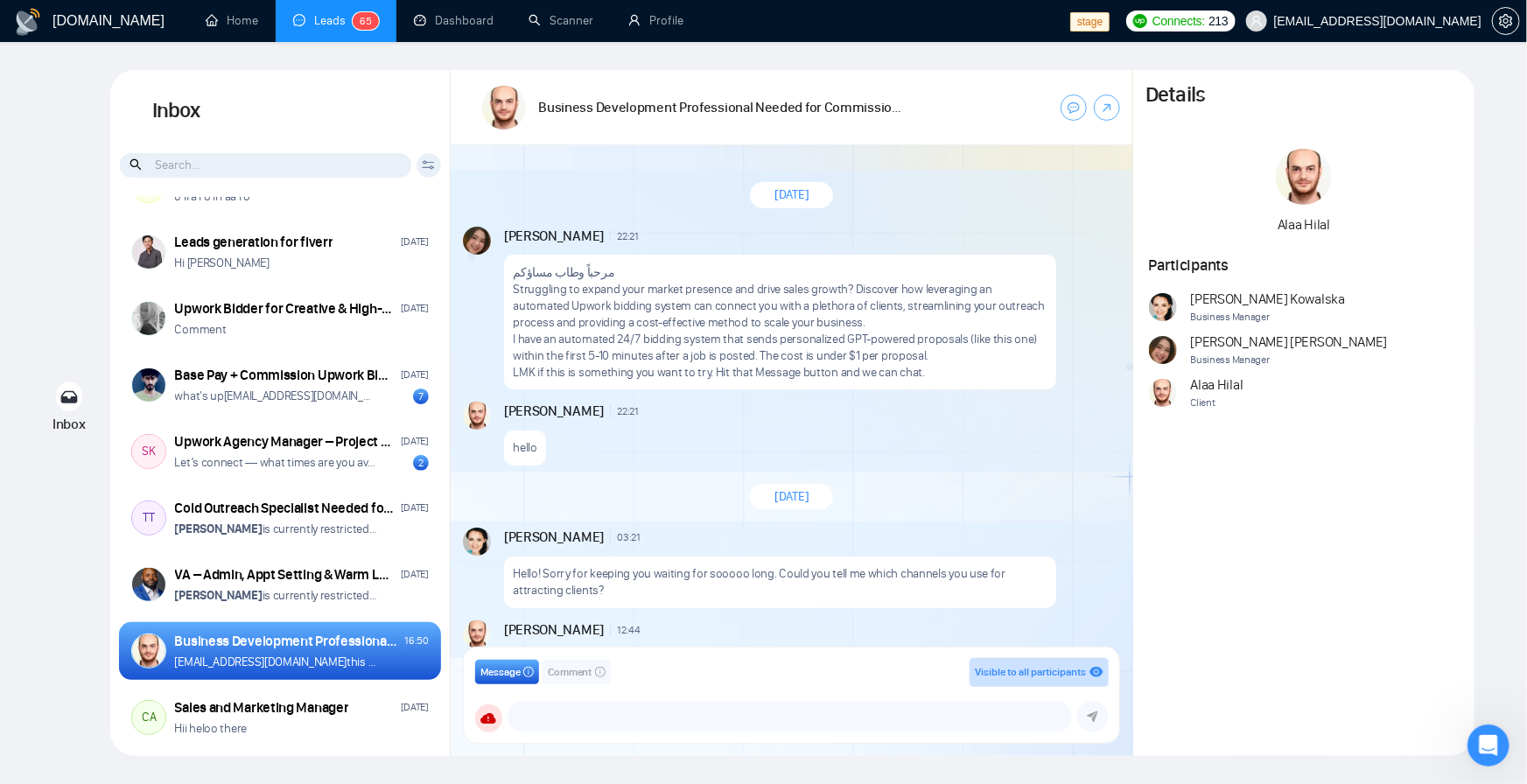
click at [269, 162] on input at bounding box center [266, 165] width 291 height 24
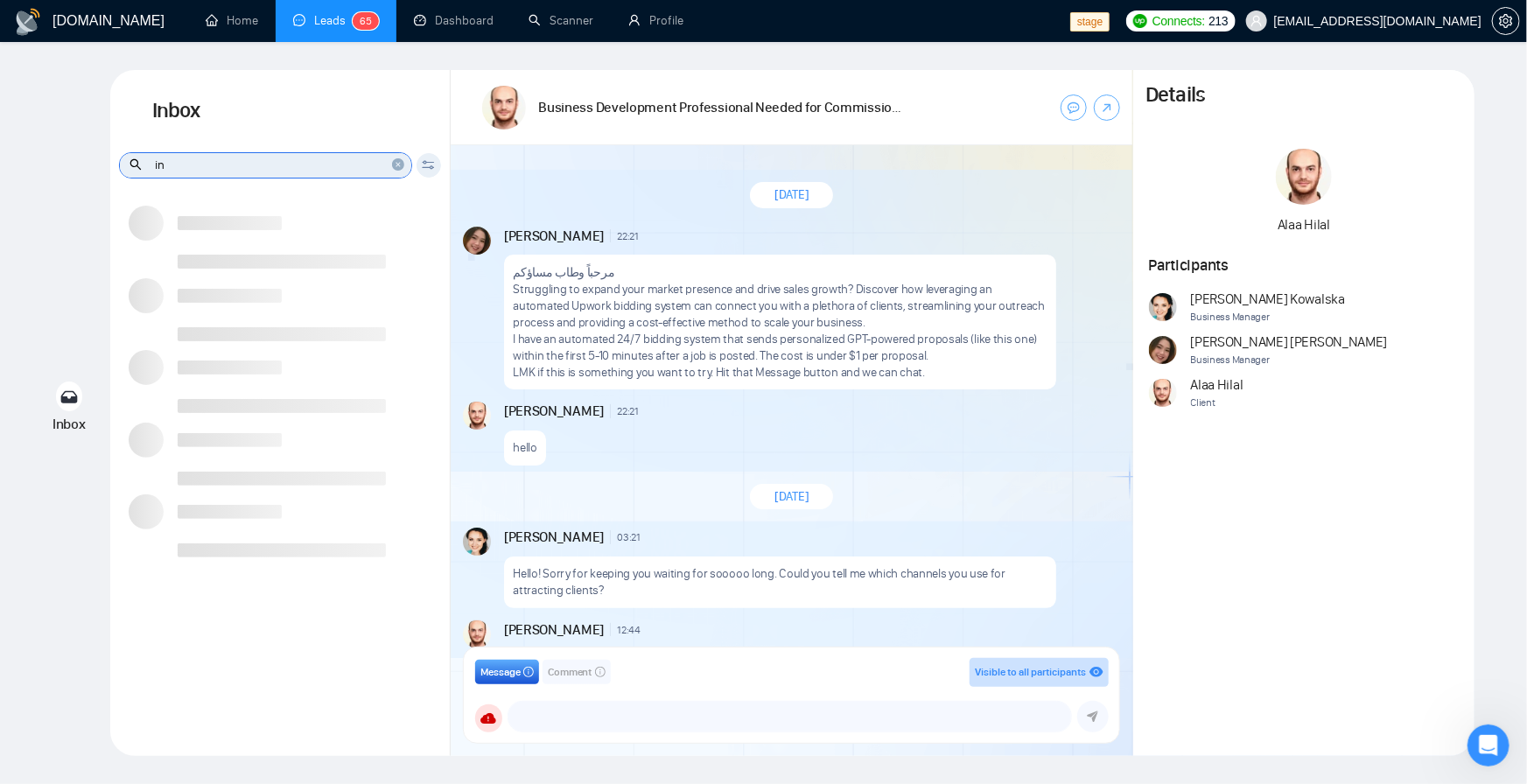
type input "i"
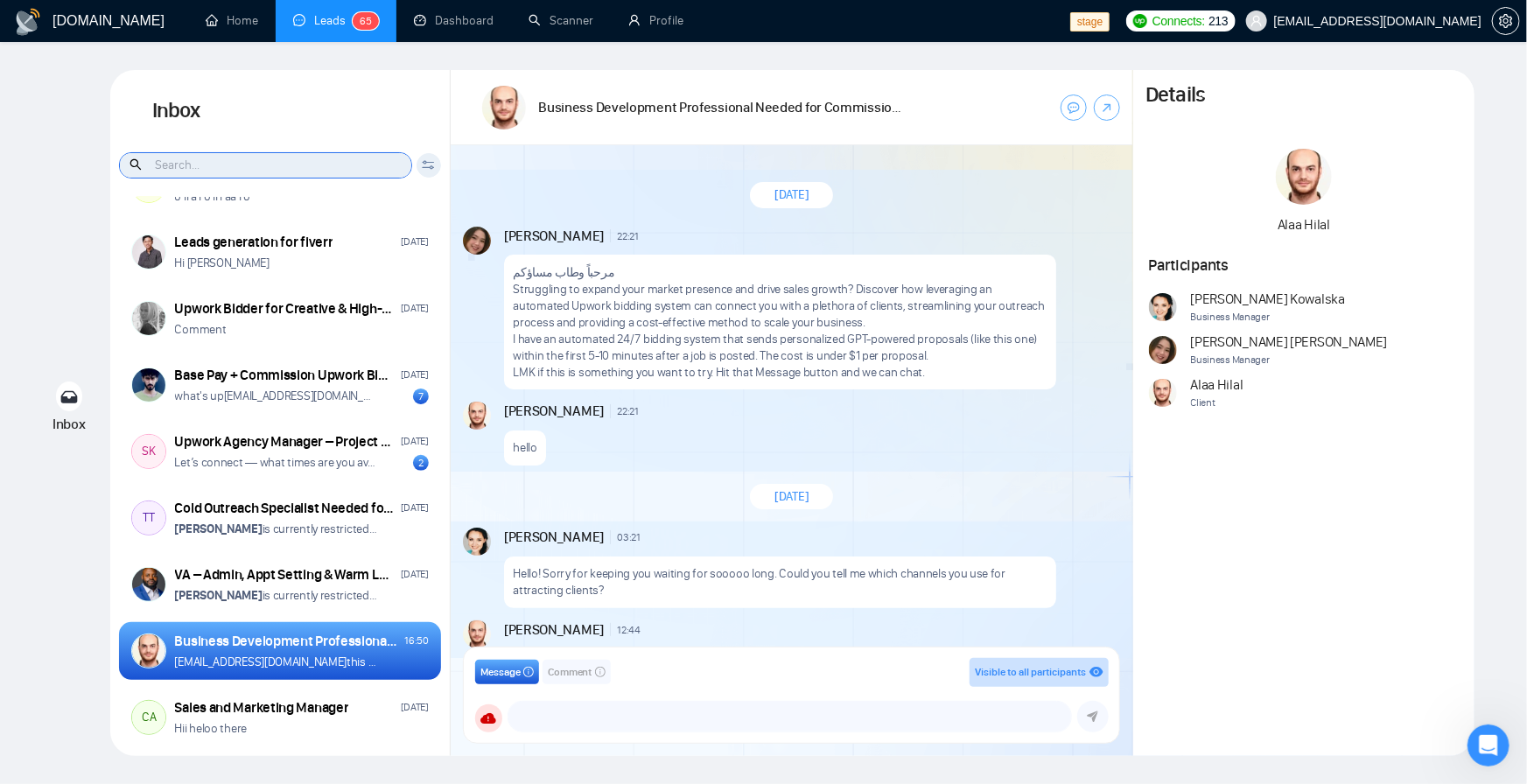
type input "e"
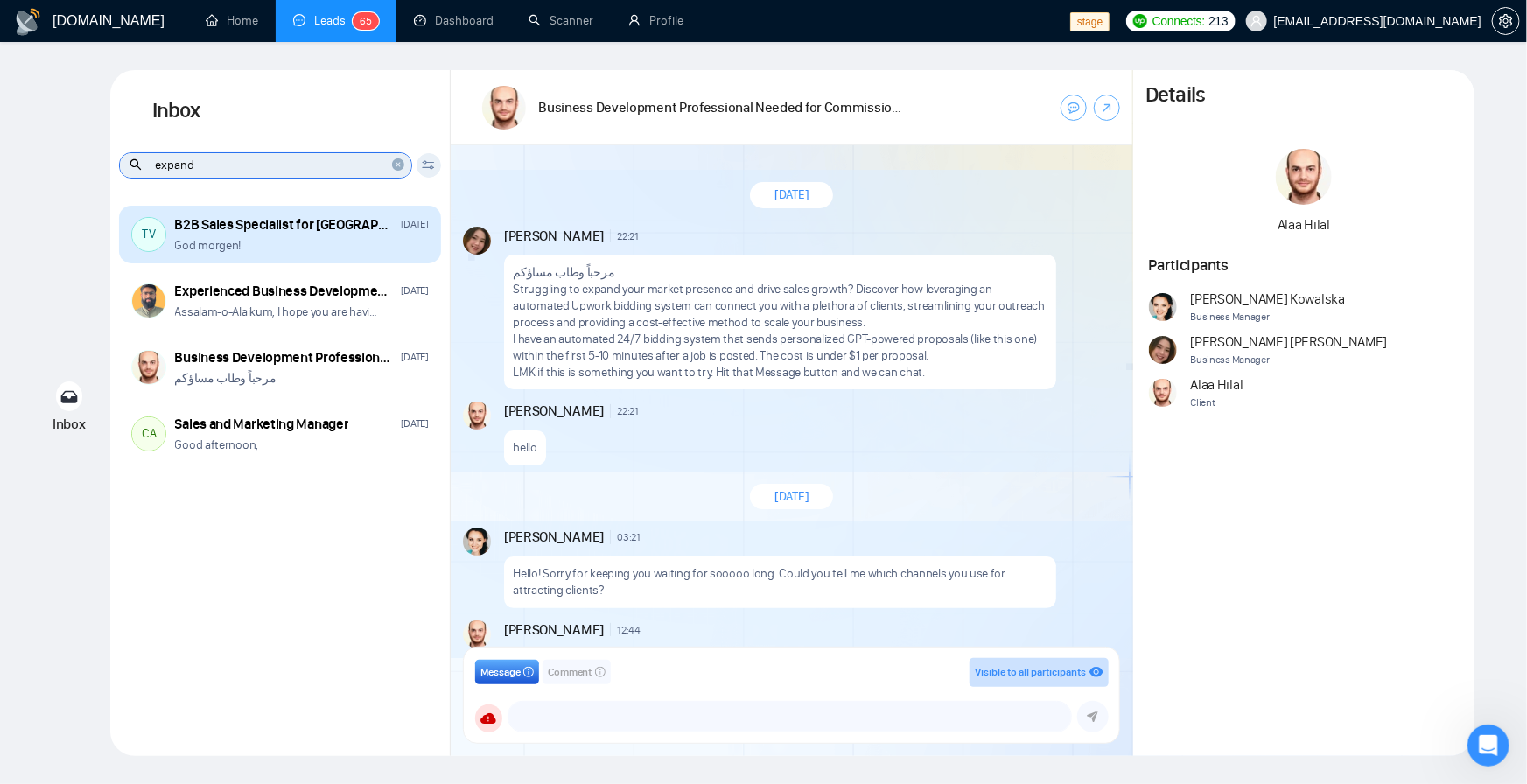
type input "expand"
click at [269, 225] on div "B2B Sales Specialist for Asia" at bounding box center [284, 225] width 220 height 20
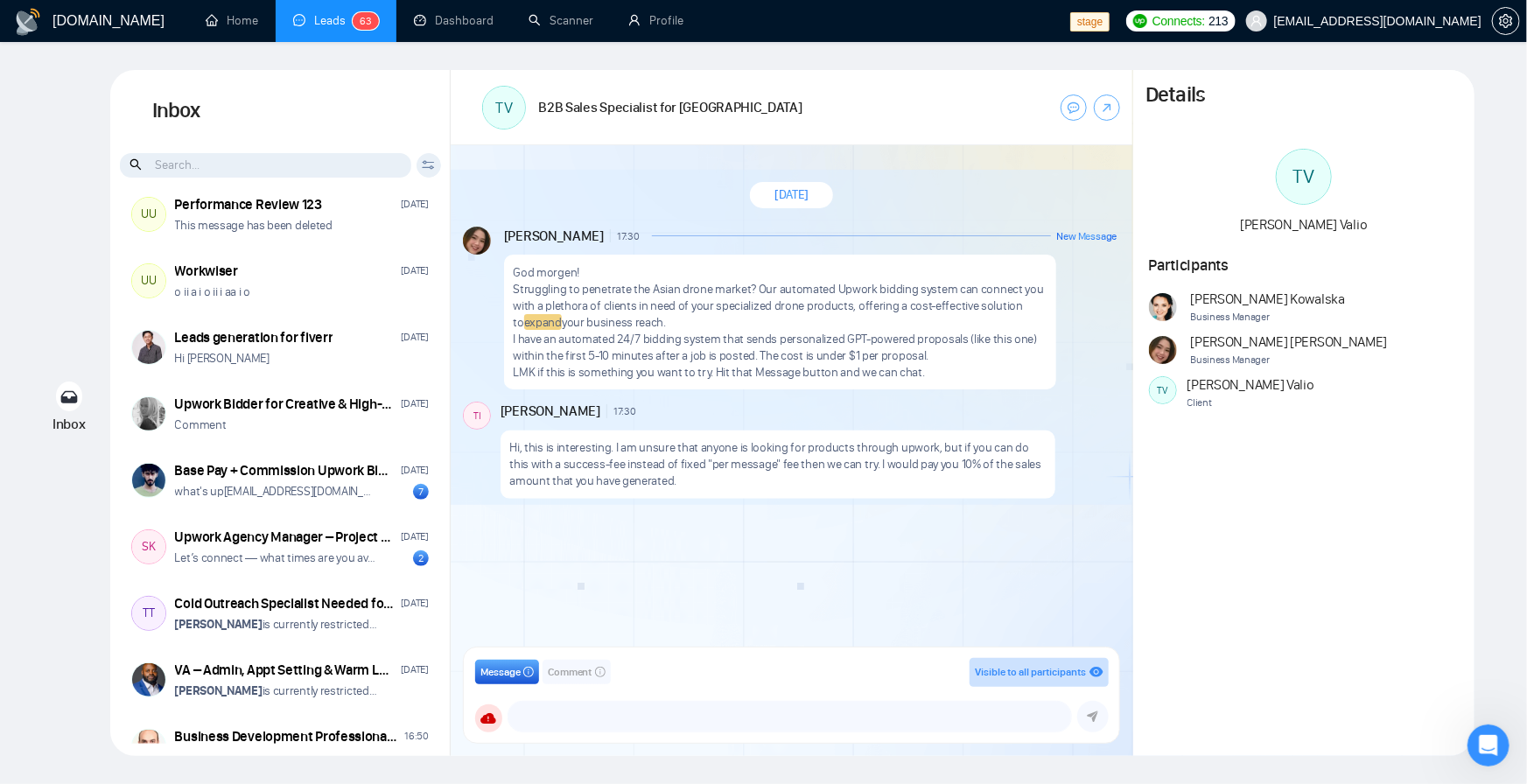
scroll to position [210, 0]
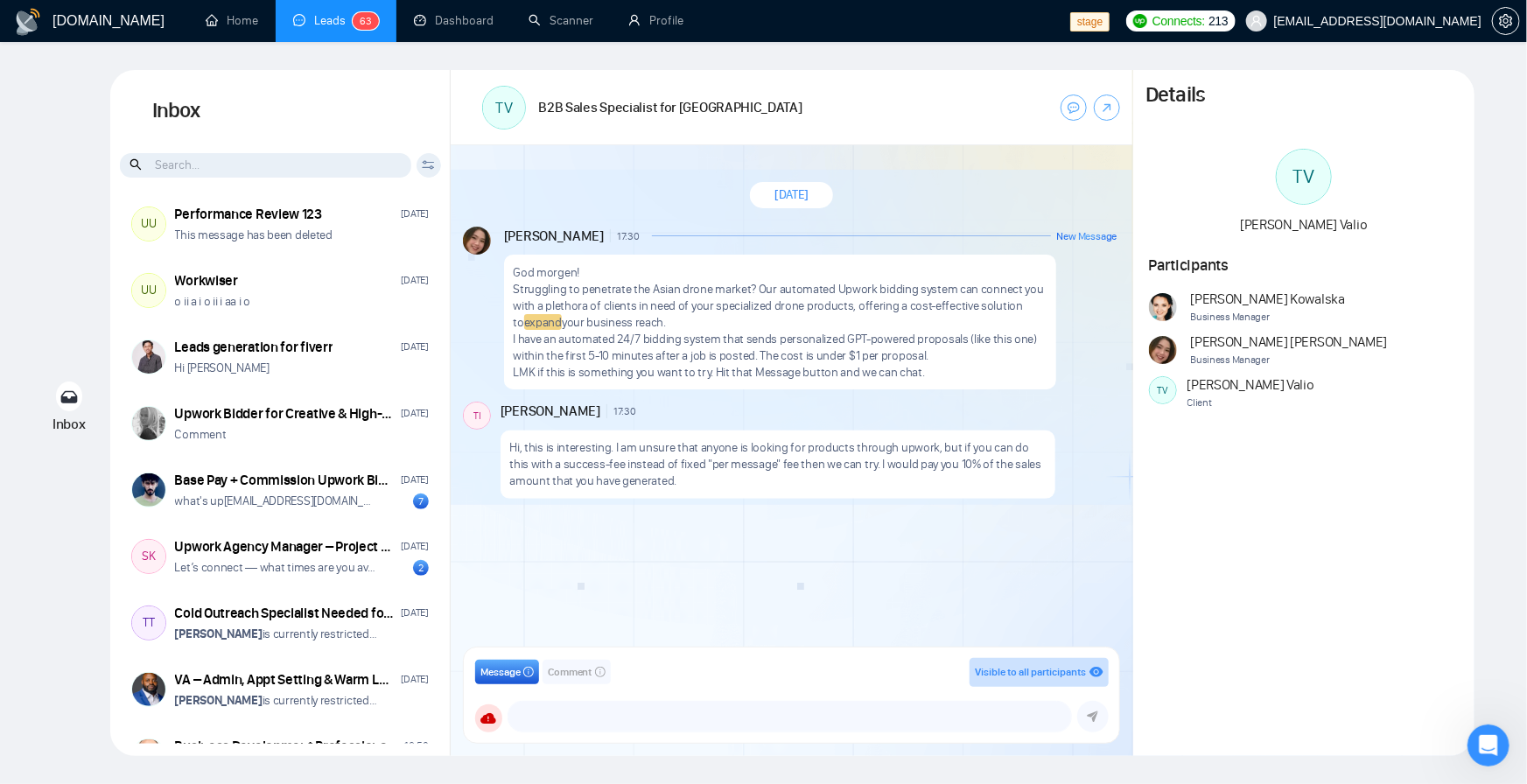
click at [220, 175] on input at bounding box center [266, 165] width 291 height 24
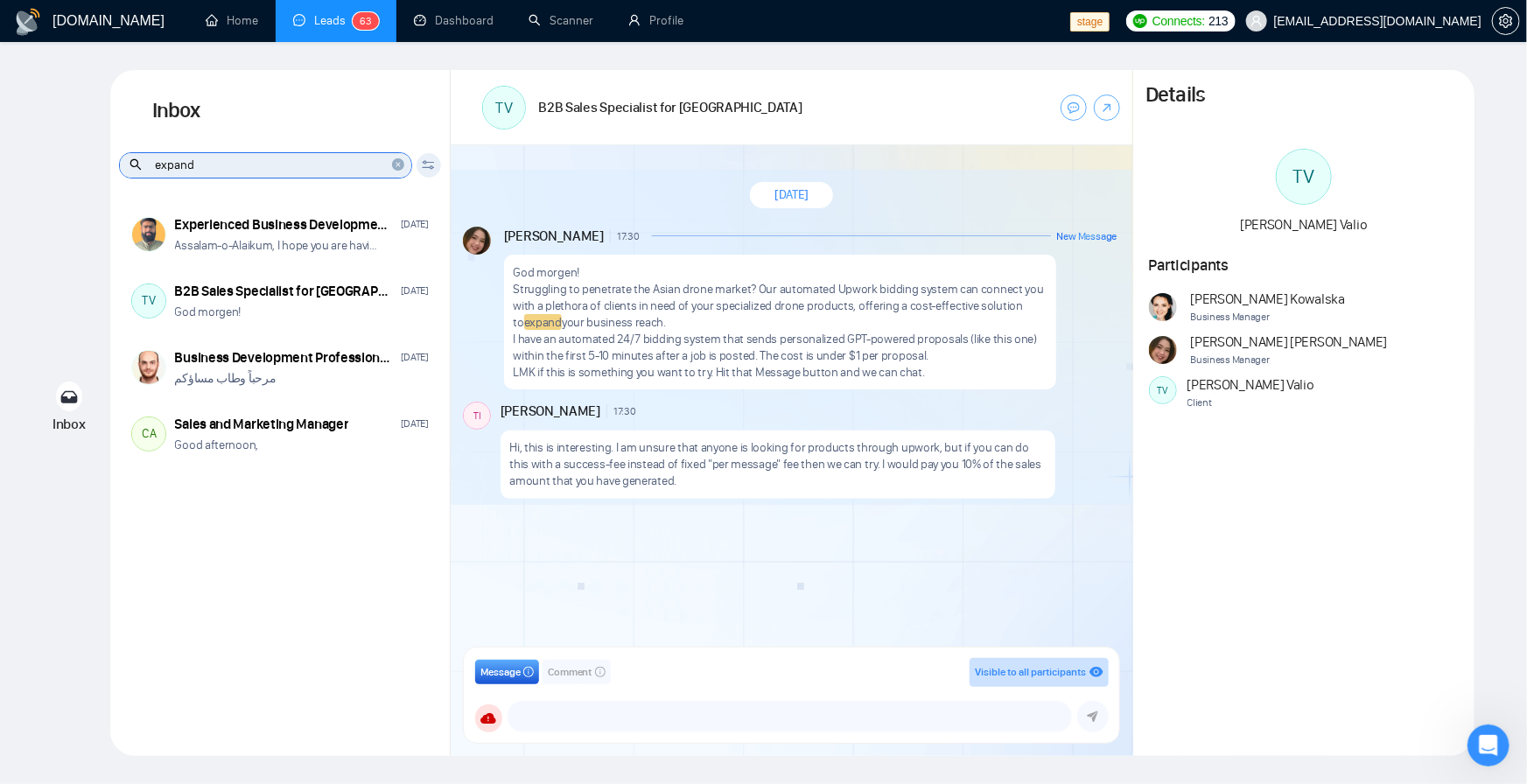
drag, startPoint x: 238, startPoint y: 169, endPoint x: 150, endPoint y: 166, distance: 88.1
click at [150, 166] on input "expand" at bounding box center [266, 165] width 291 height 24
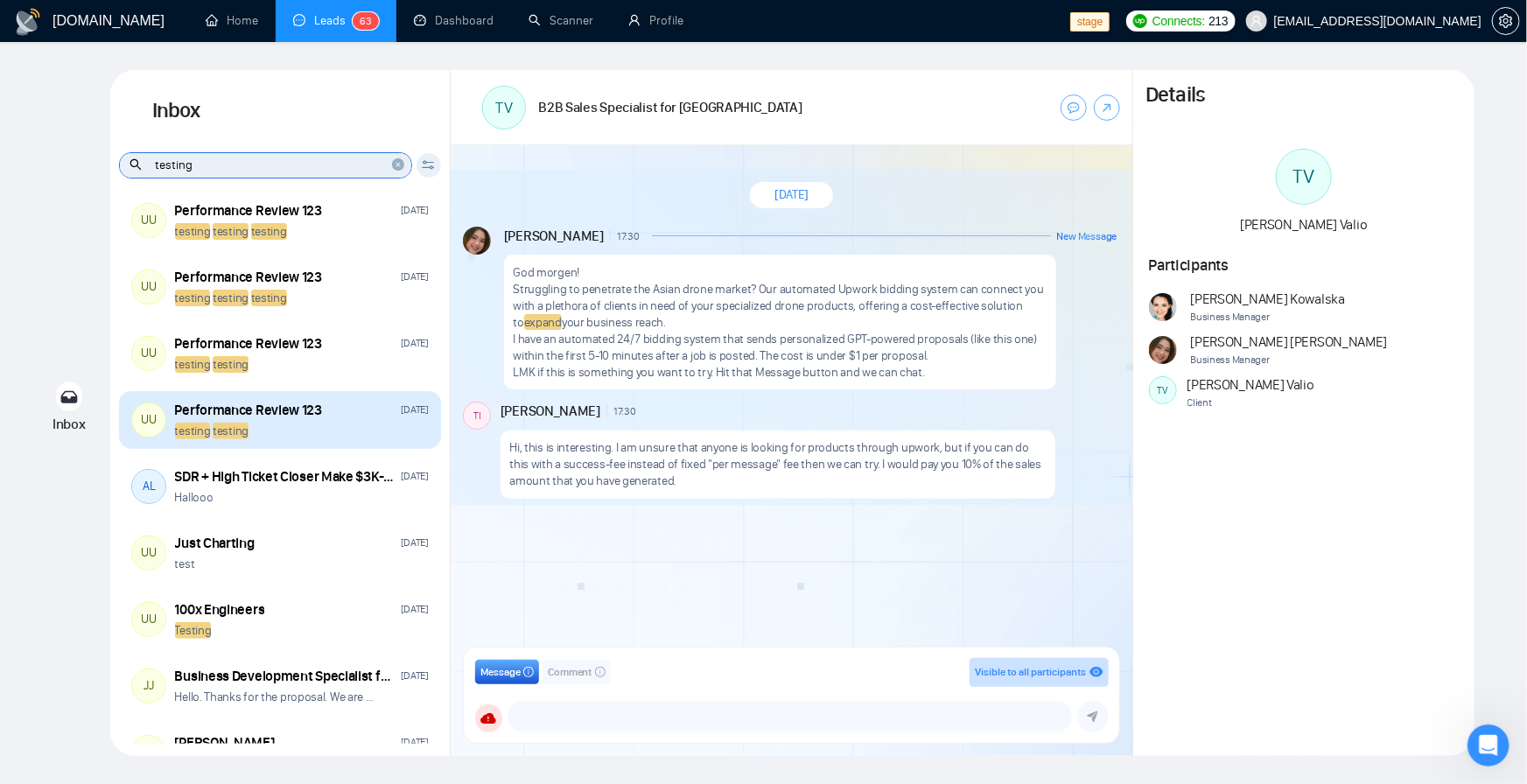
scroll to position [0, 0]
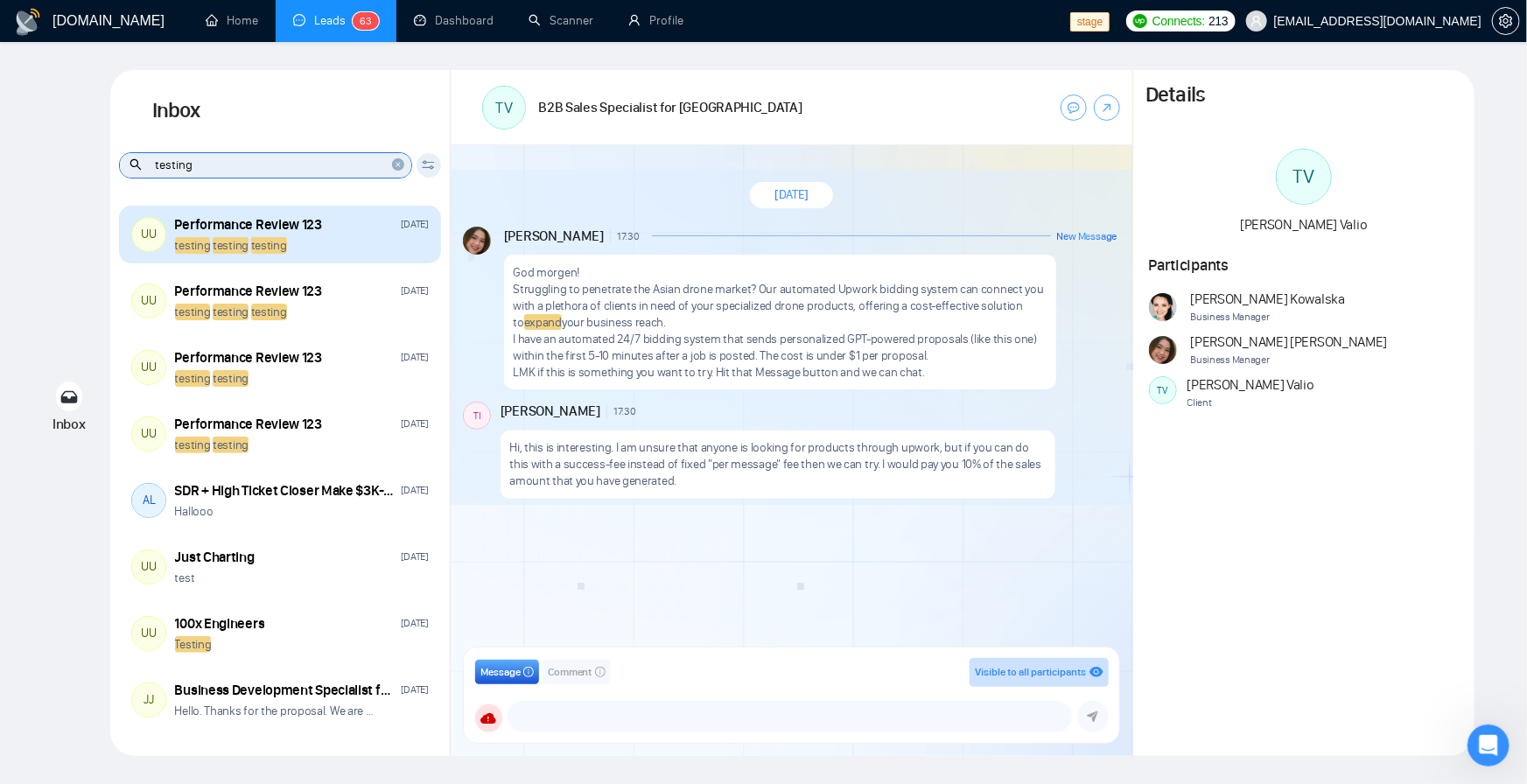
type input "testing"
click at [254, 238] on span "testing" at bounding box center [269, 245] width 36 height 17
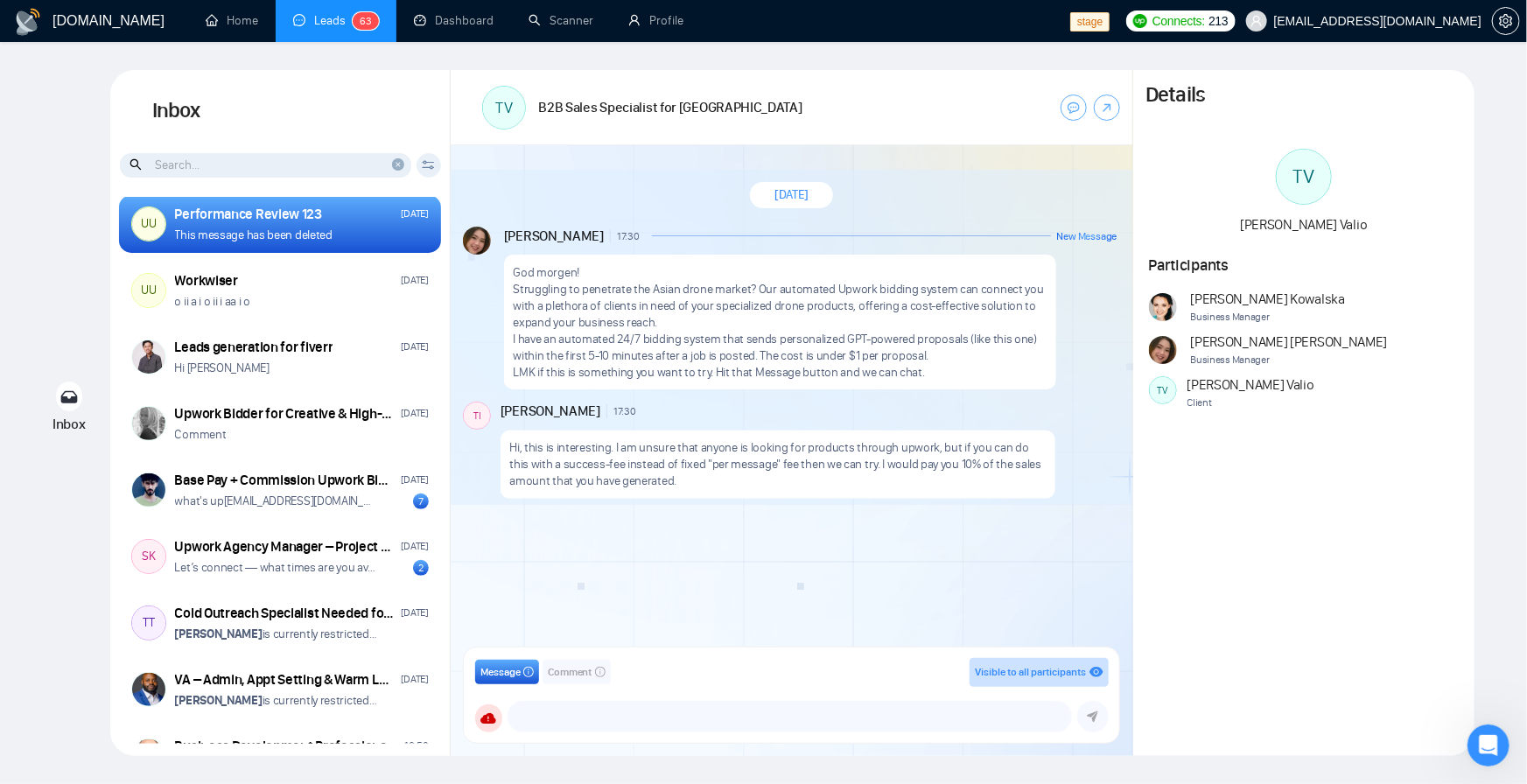
scroll to position [208, 0]
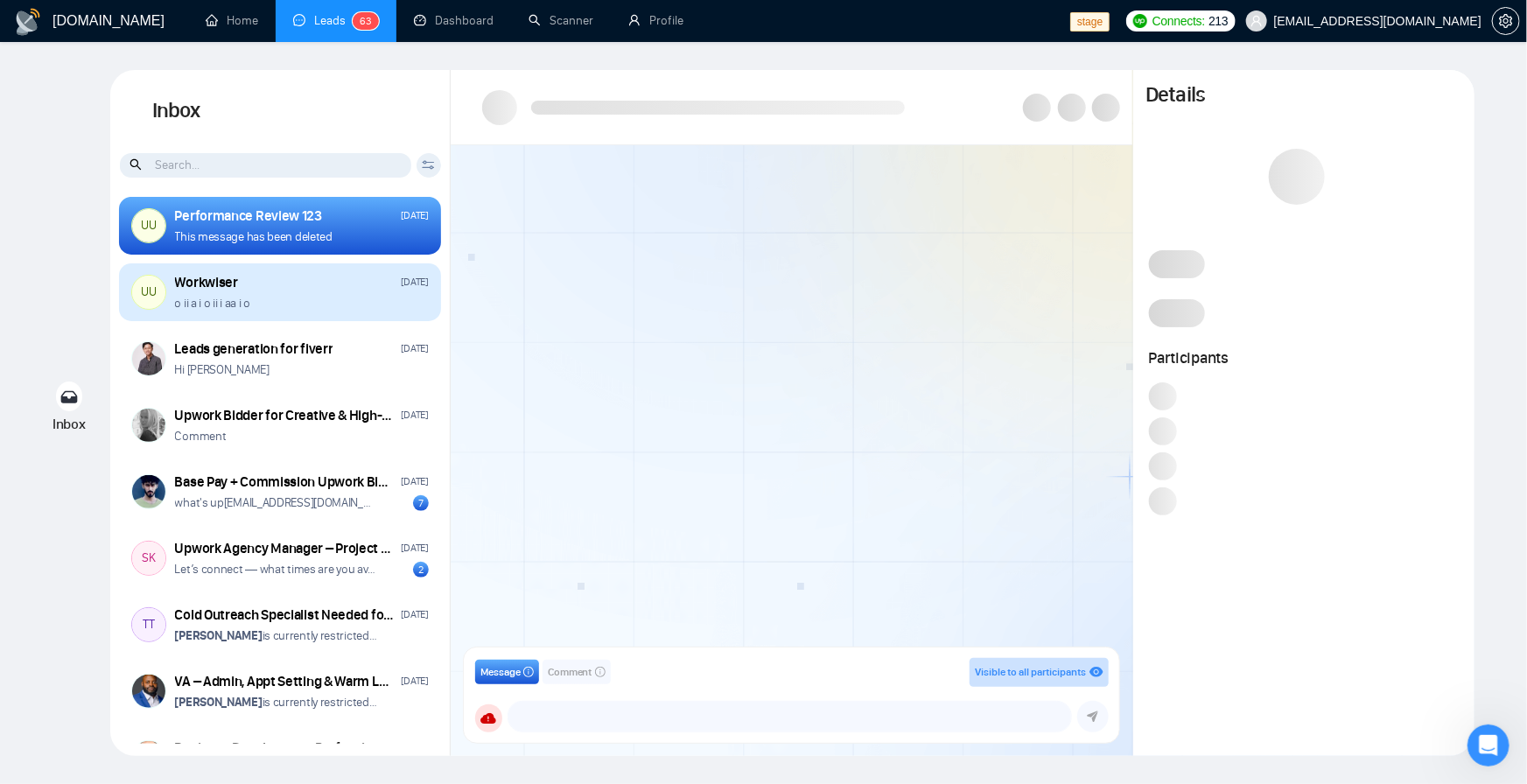
click at [283, 314] on div "UU Workwiser Sep 4 o ii a i o ii i aa i o" at bounding box center [280, 292] width 322 height 58
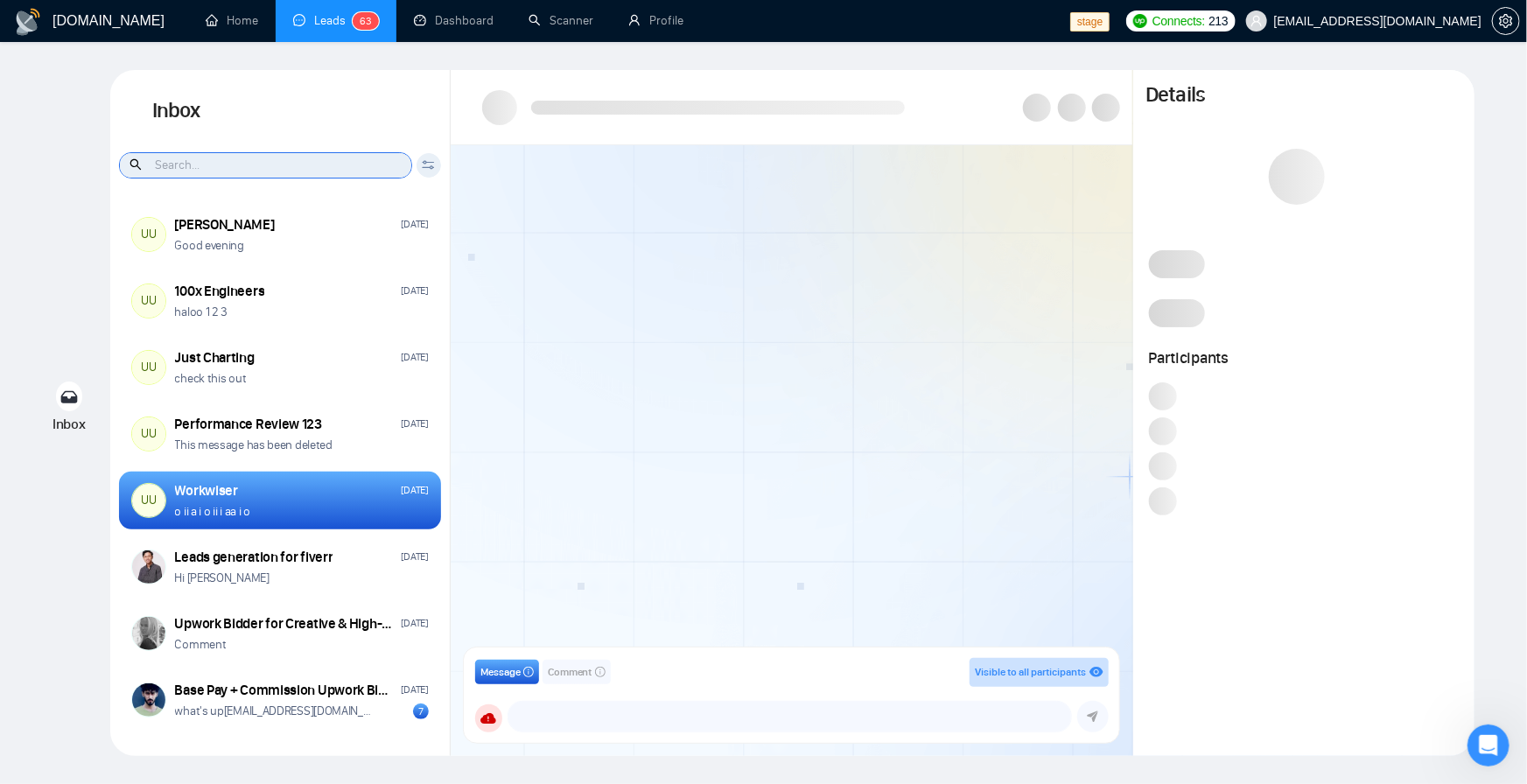
click at [230, 168] on input at bounding box center [266, 165] width 291 height 24
type input "test"
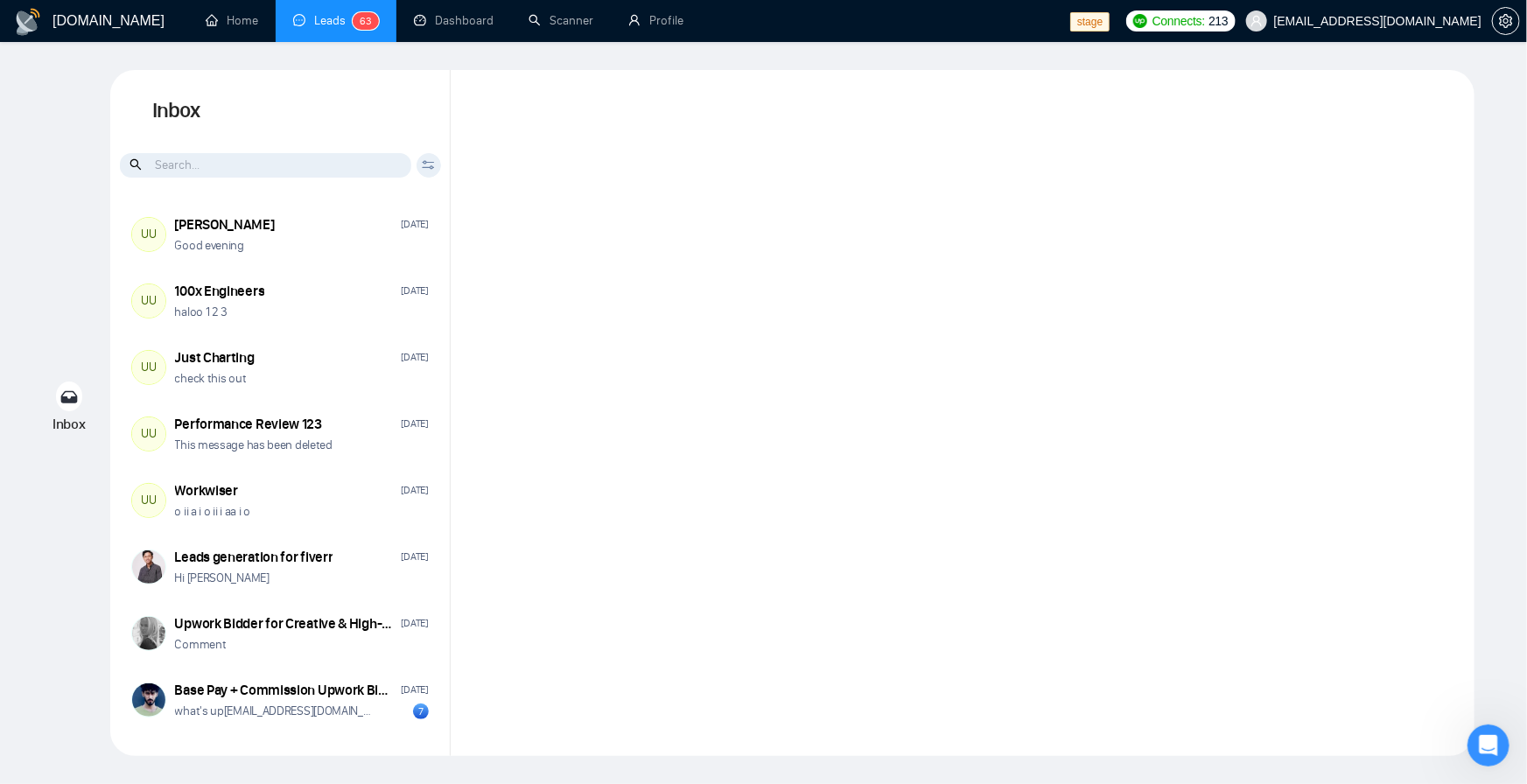
click at [252, 159] on input at bounding box center [266, 165] width 291 height 24
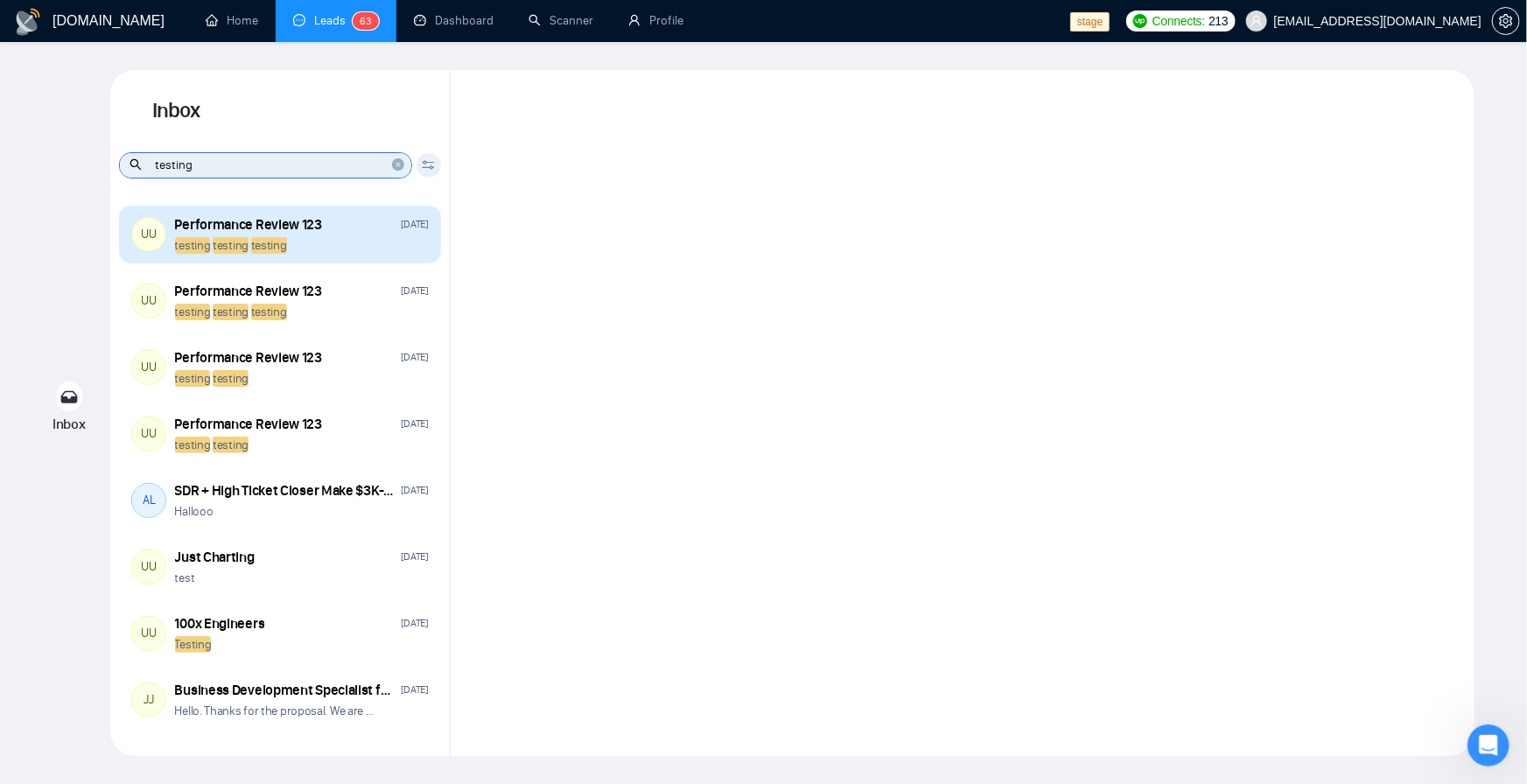
type input "testing"
click at [287, 220] on div "Performance Review 123" at bounding box center [248, 225] width 147 height 20
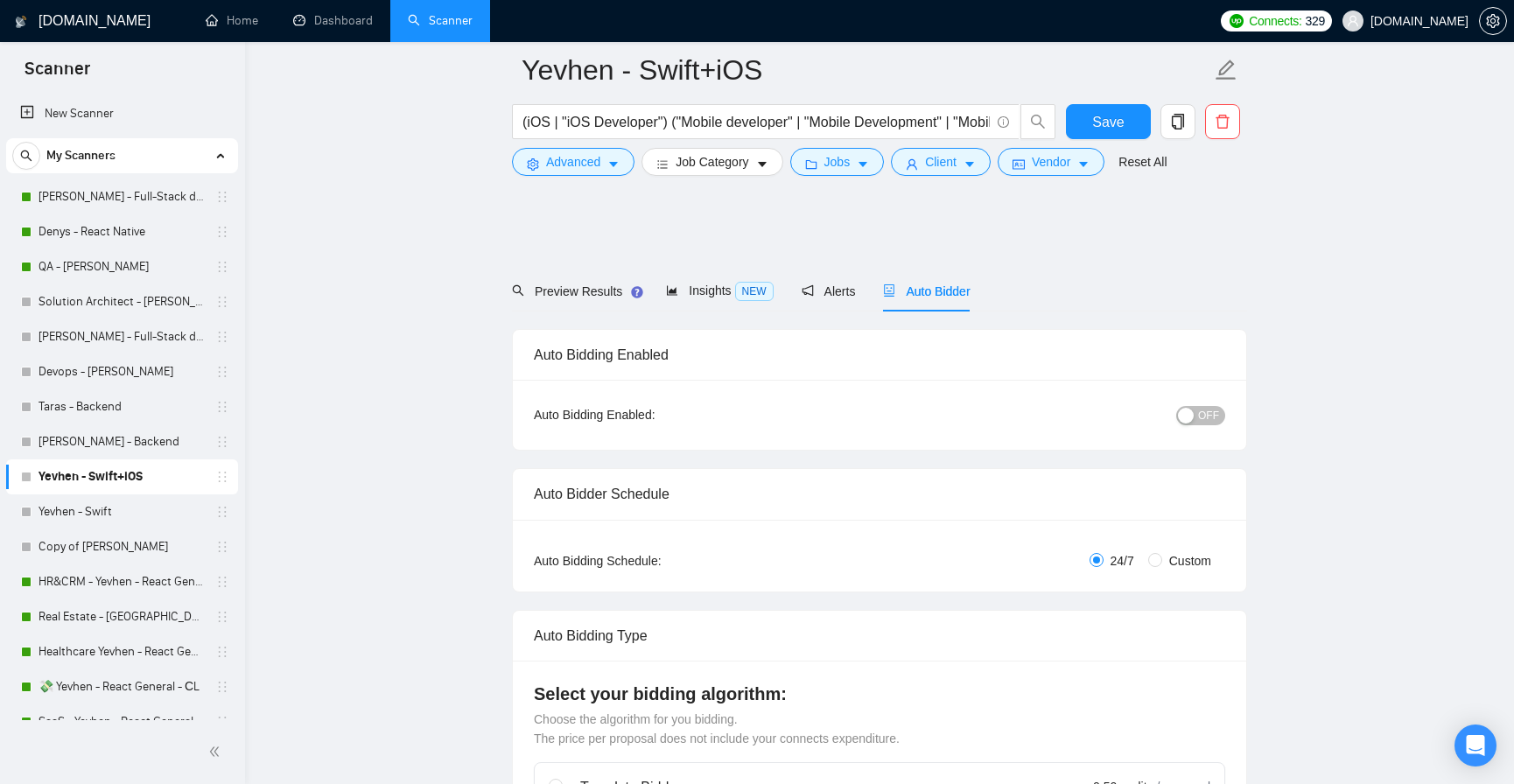
scroll to position [1110, 0]
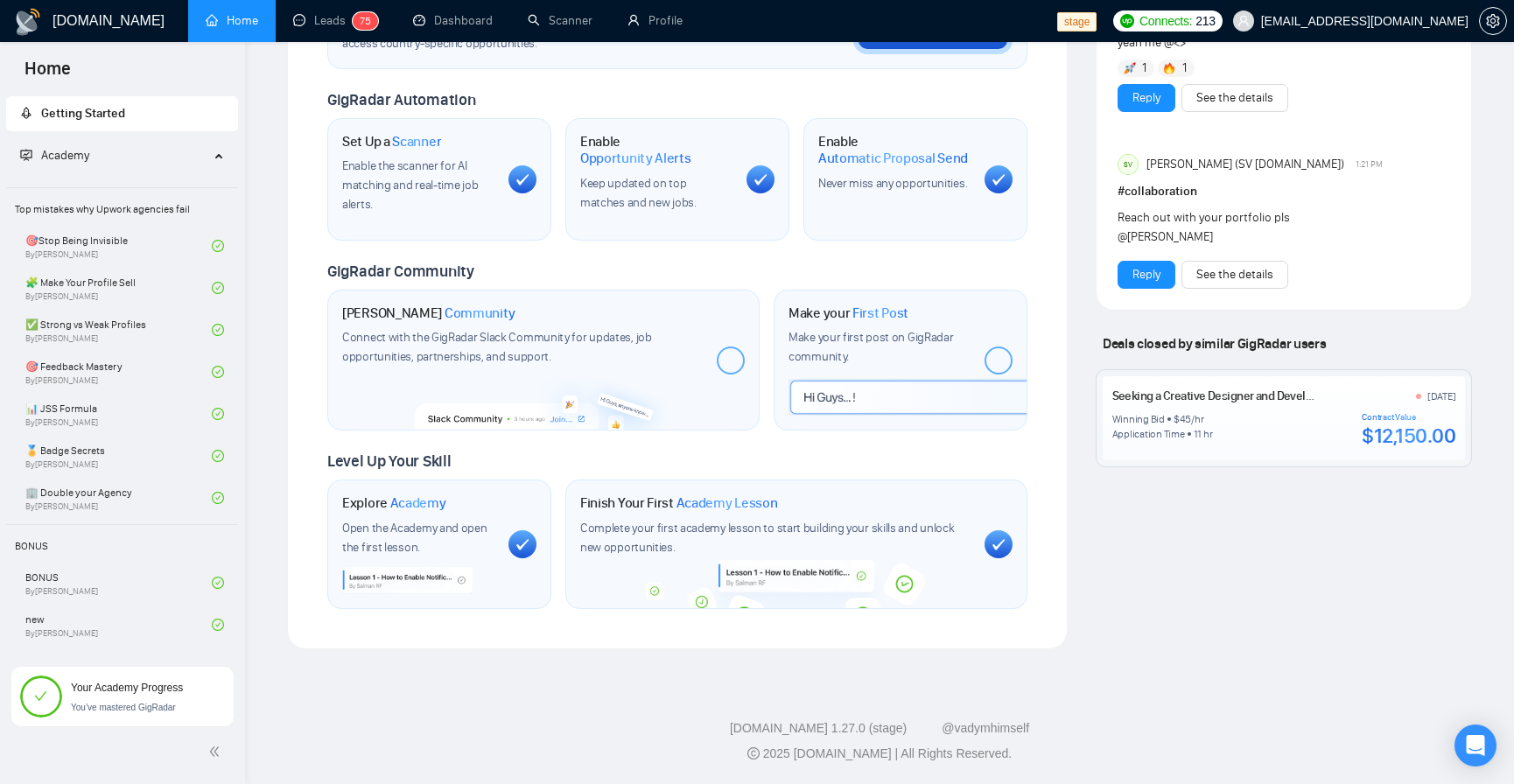
scroll to position [577, 0]
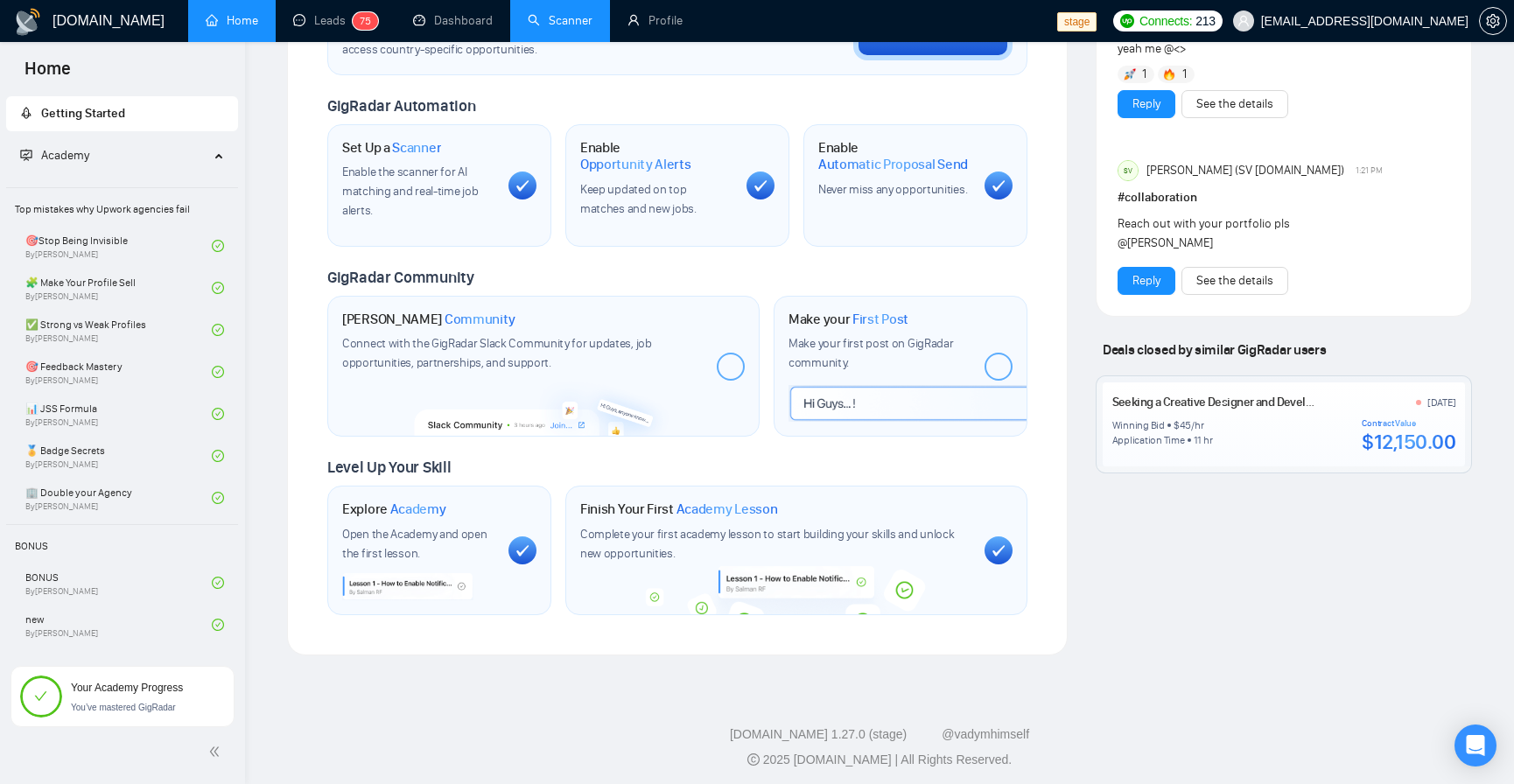
click at [539, 15] on link "Scanner" at bounding box center [560, 20] width 65 height 15
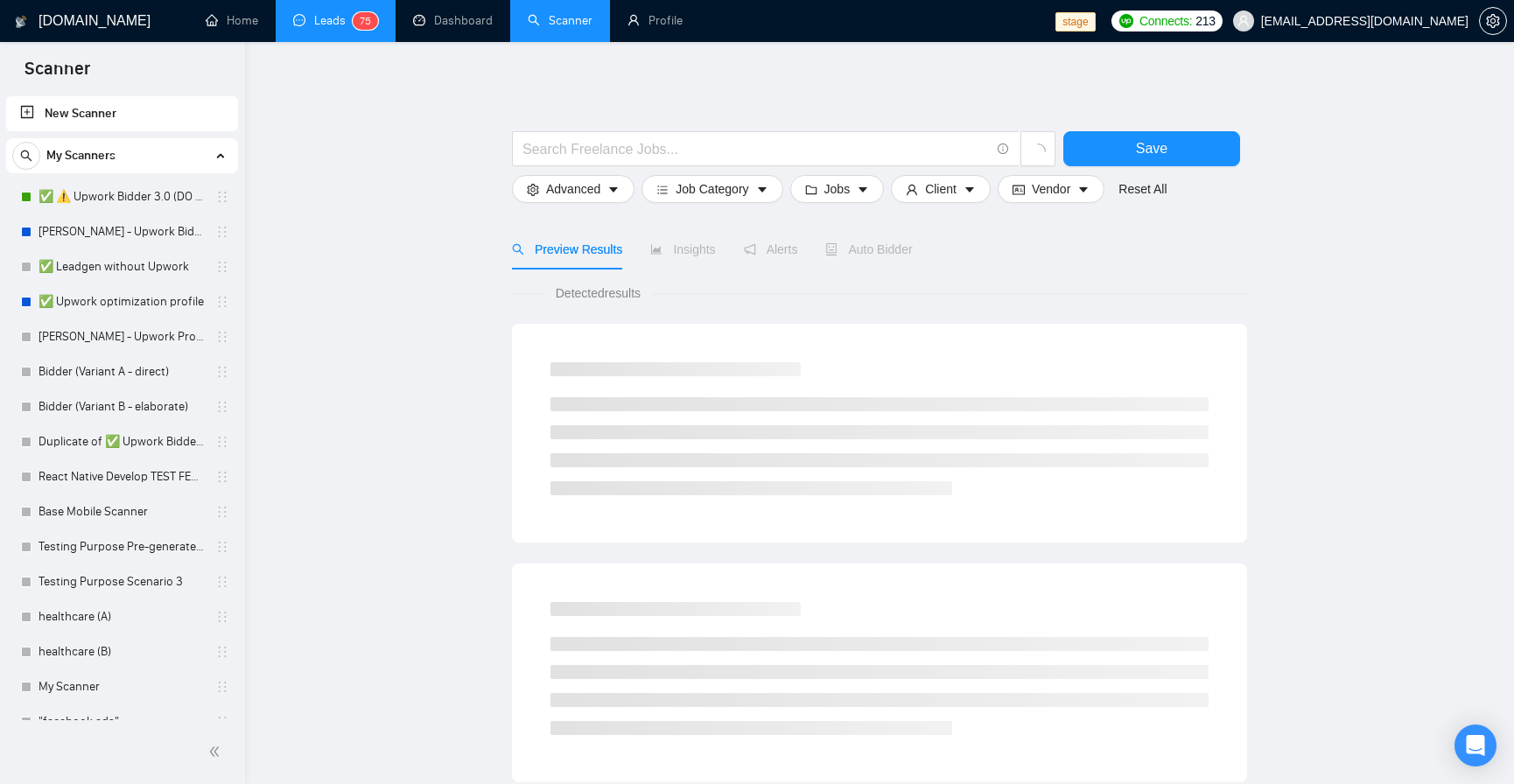
click at [367, 24] on span "5" at bounding box center [367, 21] width 6 height 12
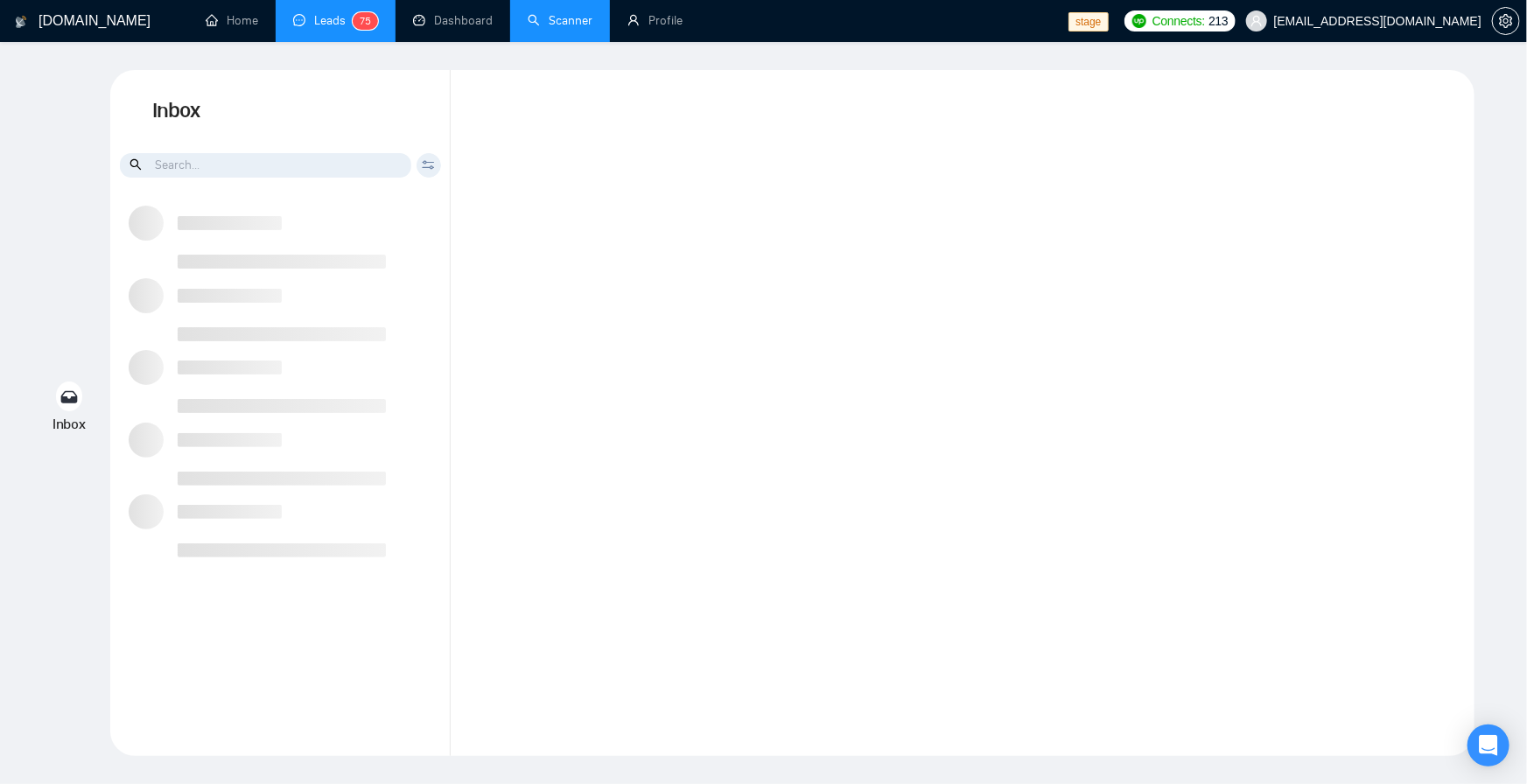
click at [231, 161] on input at bounding box center [266, 165] width 291 height 24
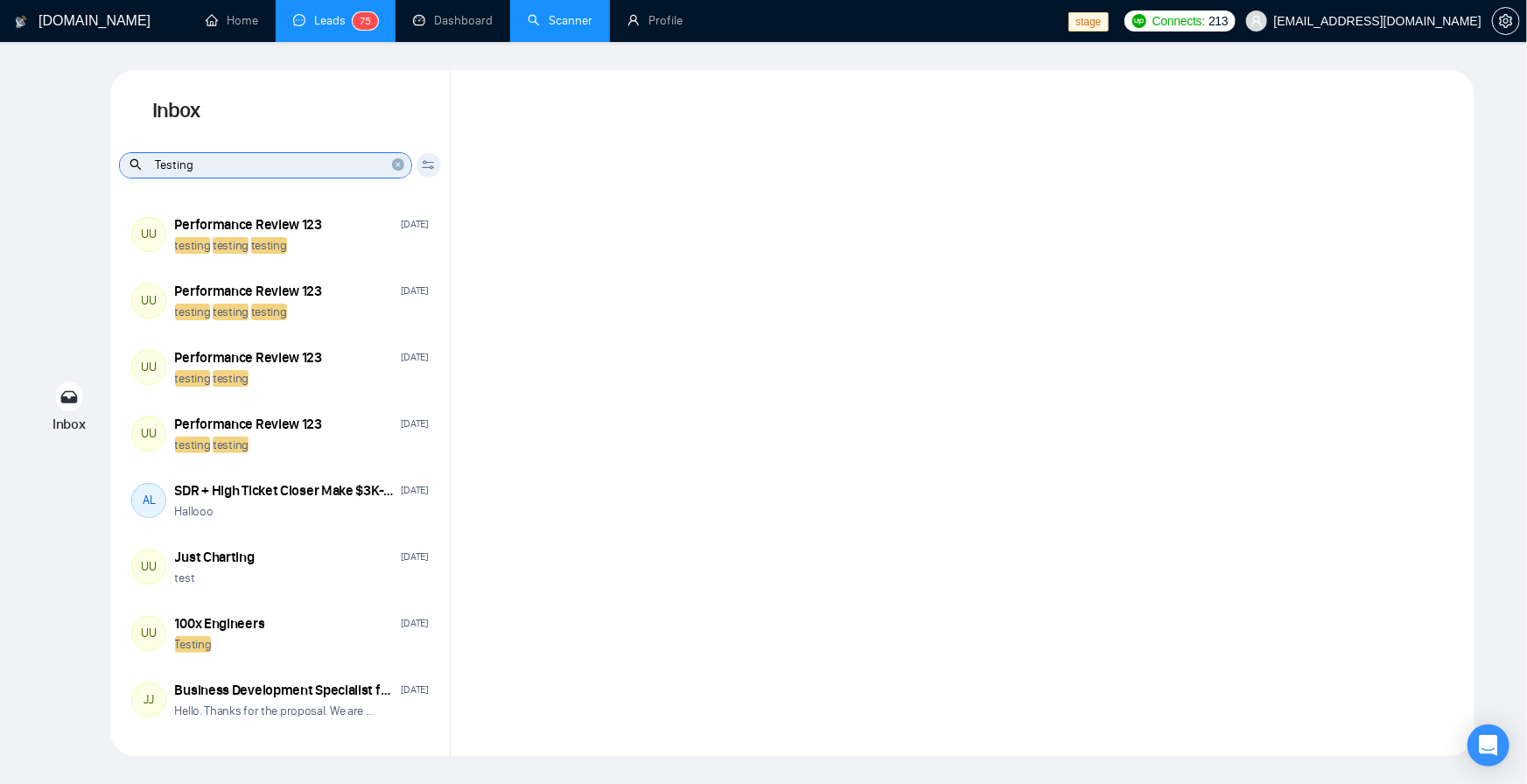
type input "Testing"
click at [398, 162] on icon "close-circle" at bounding box center [398, 165] width 12 height 12
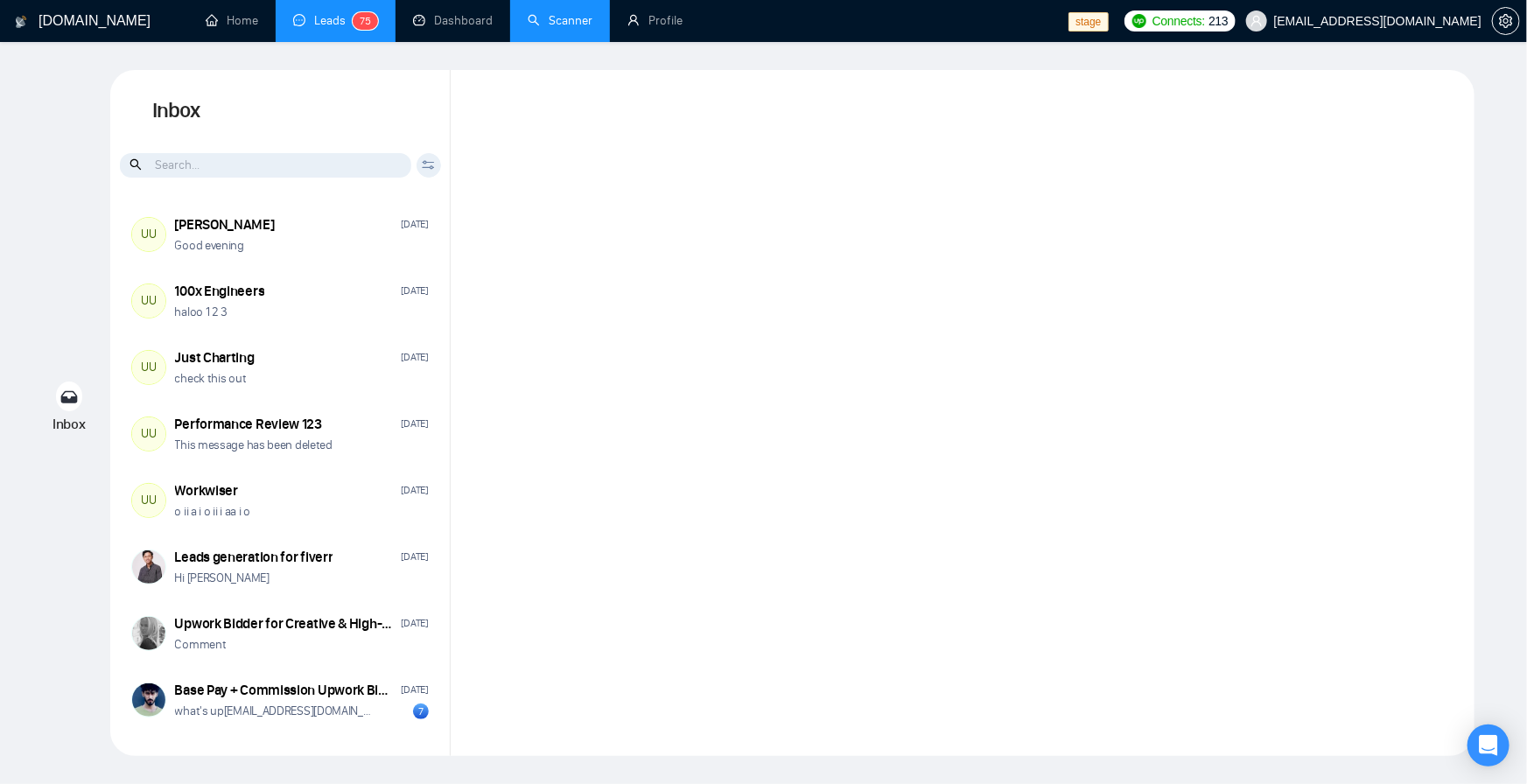
scroll to position [105, 0]
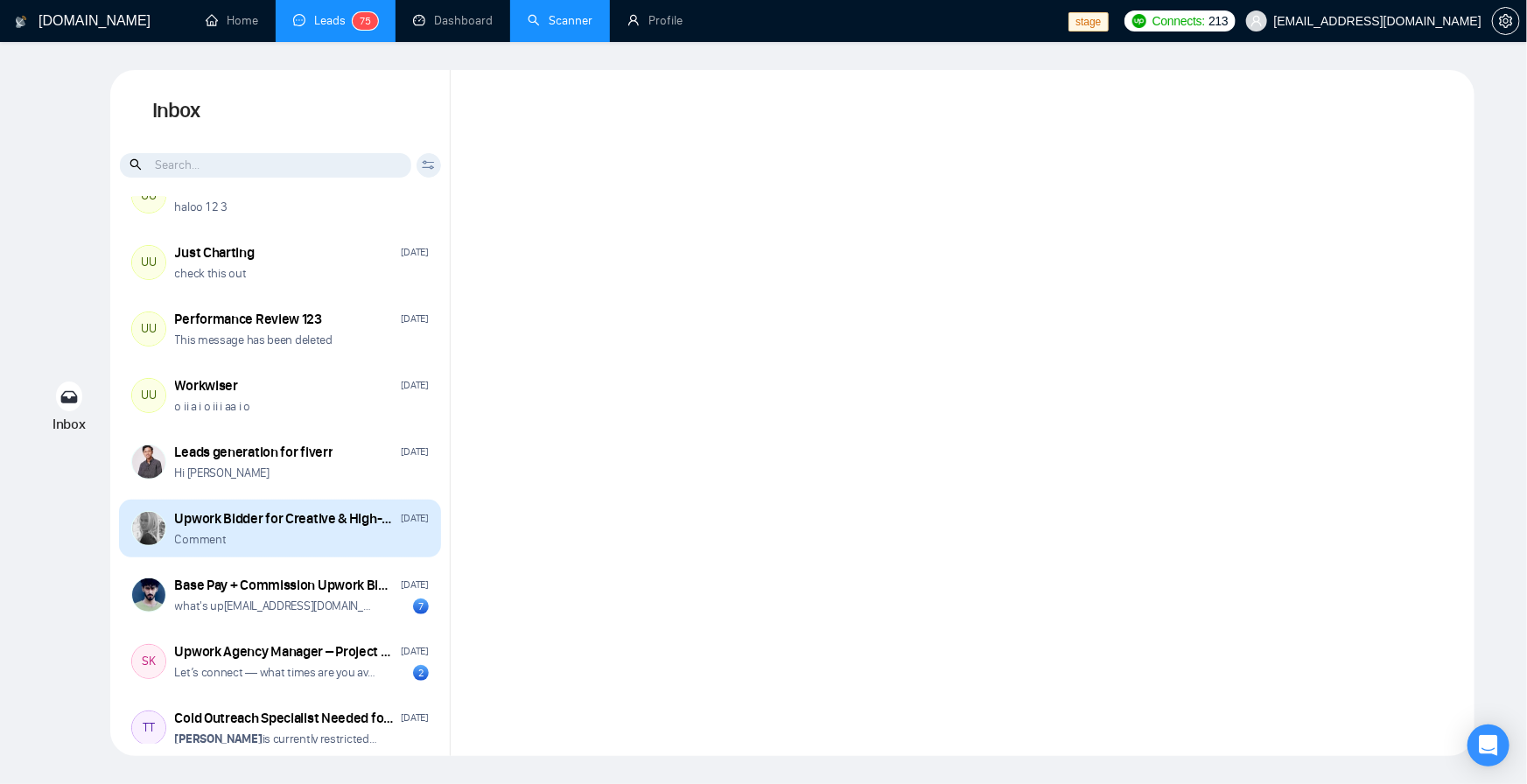
click at [298, 511] on div "Upwork Bidder for Creative & High-Aesthetic Design Projects" at bounding box center [284, 519] width 220 height 20
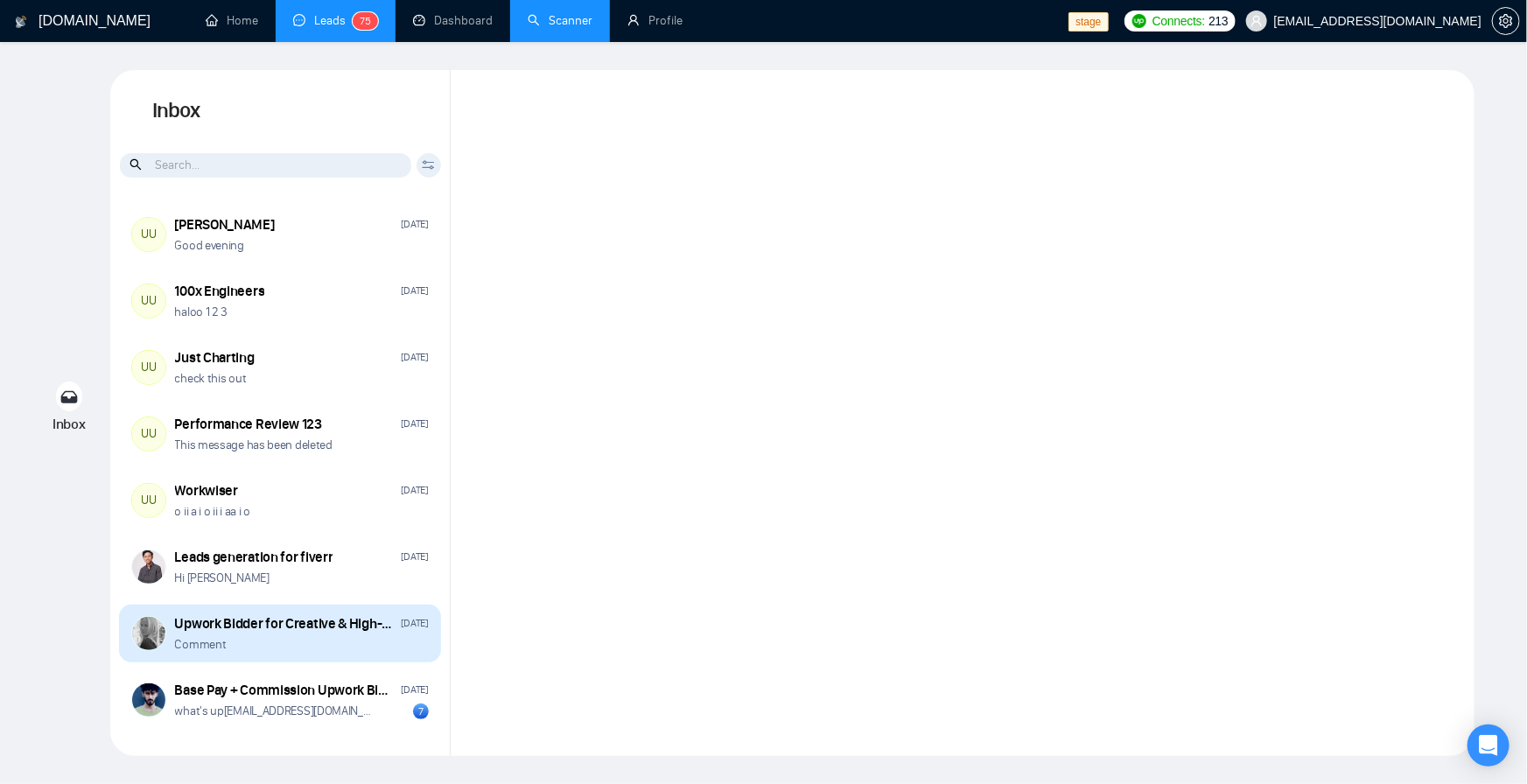
click at [300, 625] on div "Upwork Bidder for Creative & High-Aesthetic Design Projects" at bounding box center [284, 624] width 220 height 20
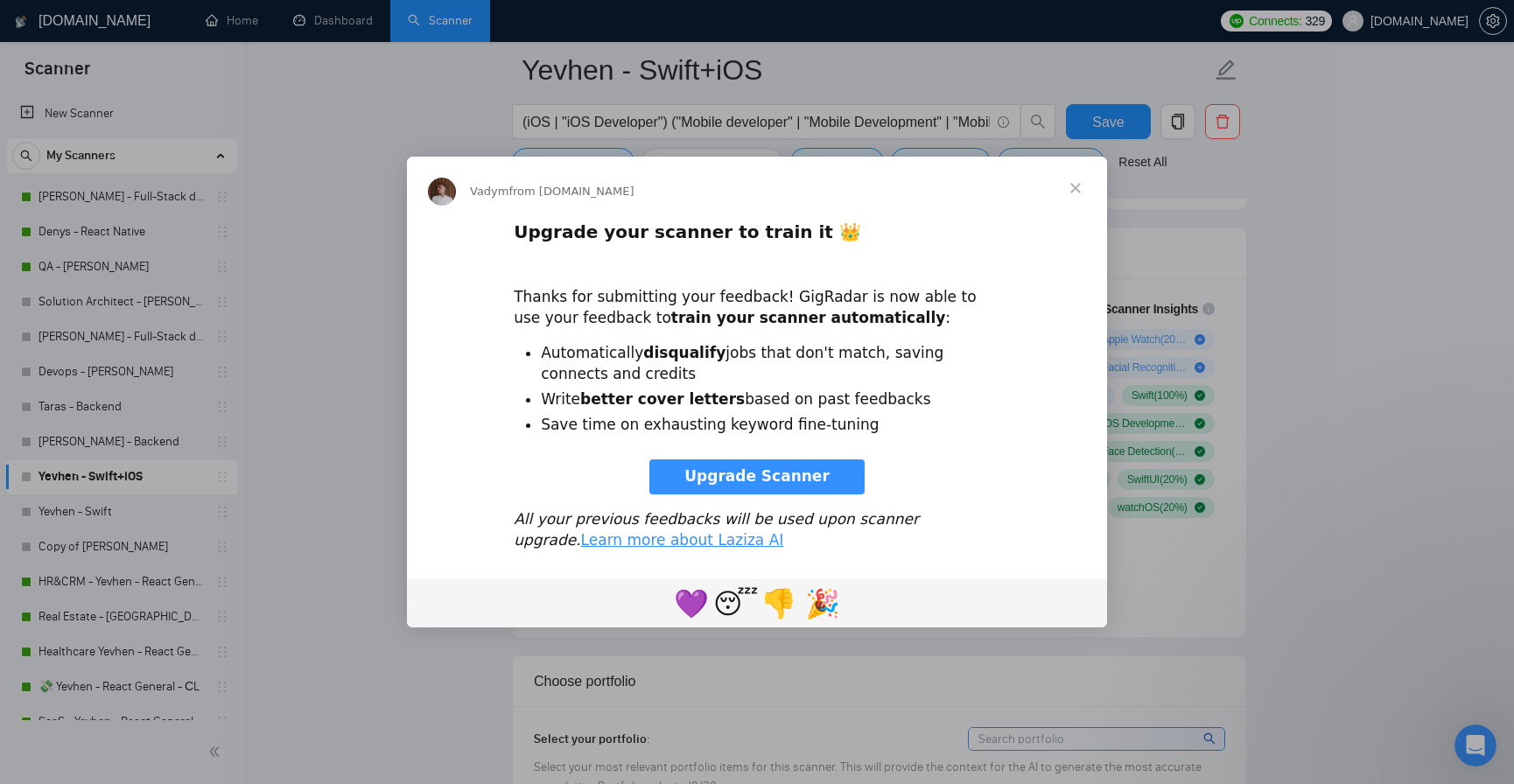
click at [1075, 192] on span "Close" at bounding box center [1075, 188] width 63 height 63
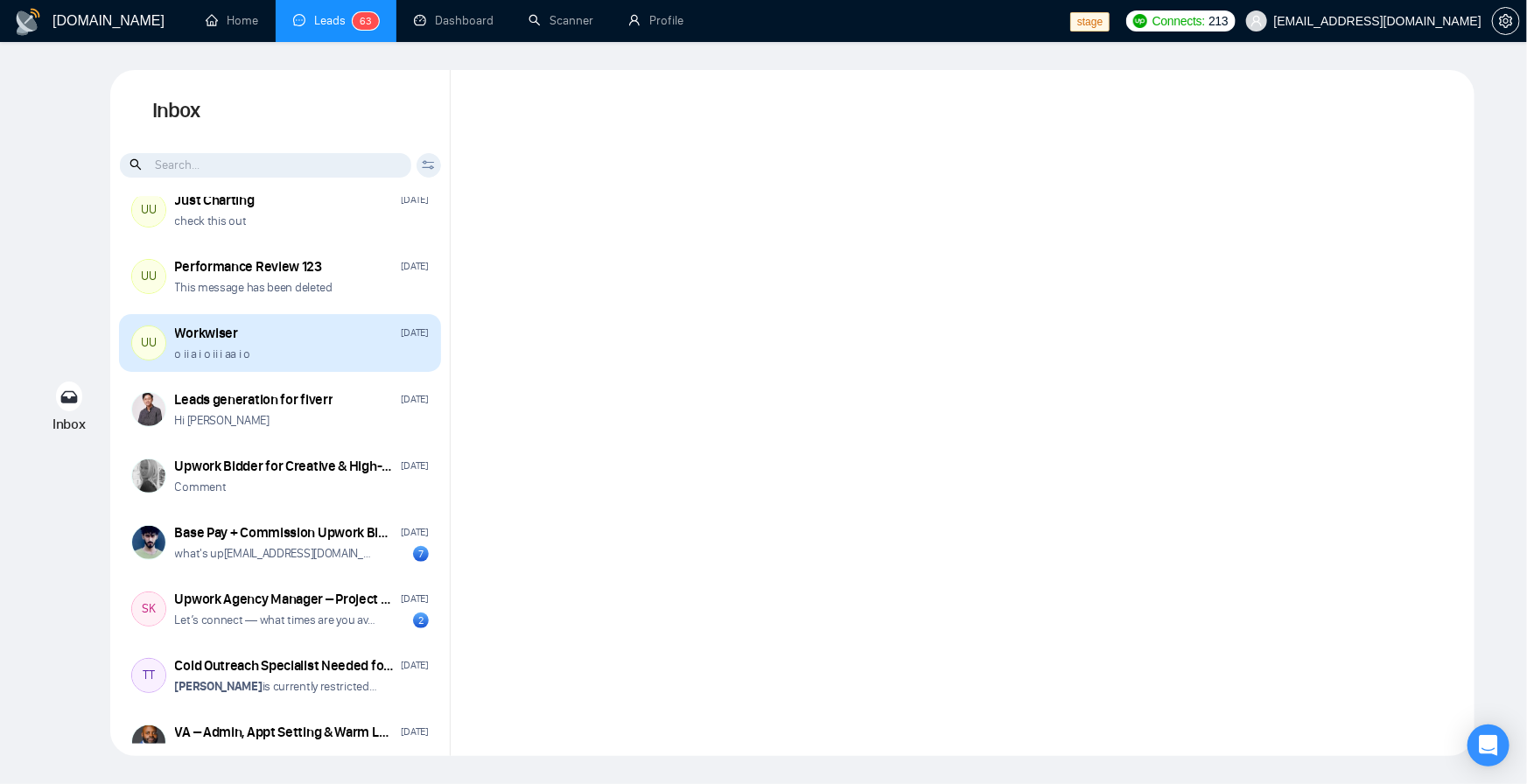
scroll to position [210, 0]
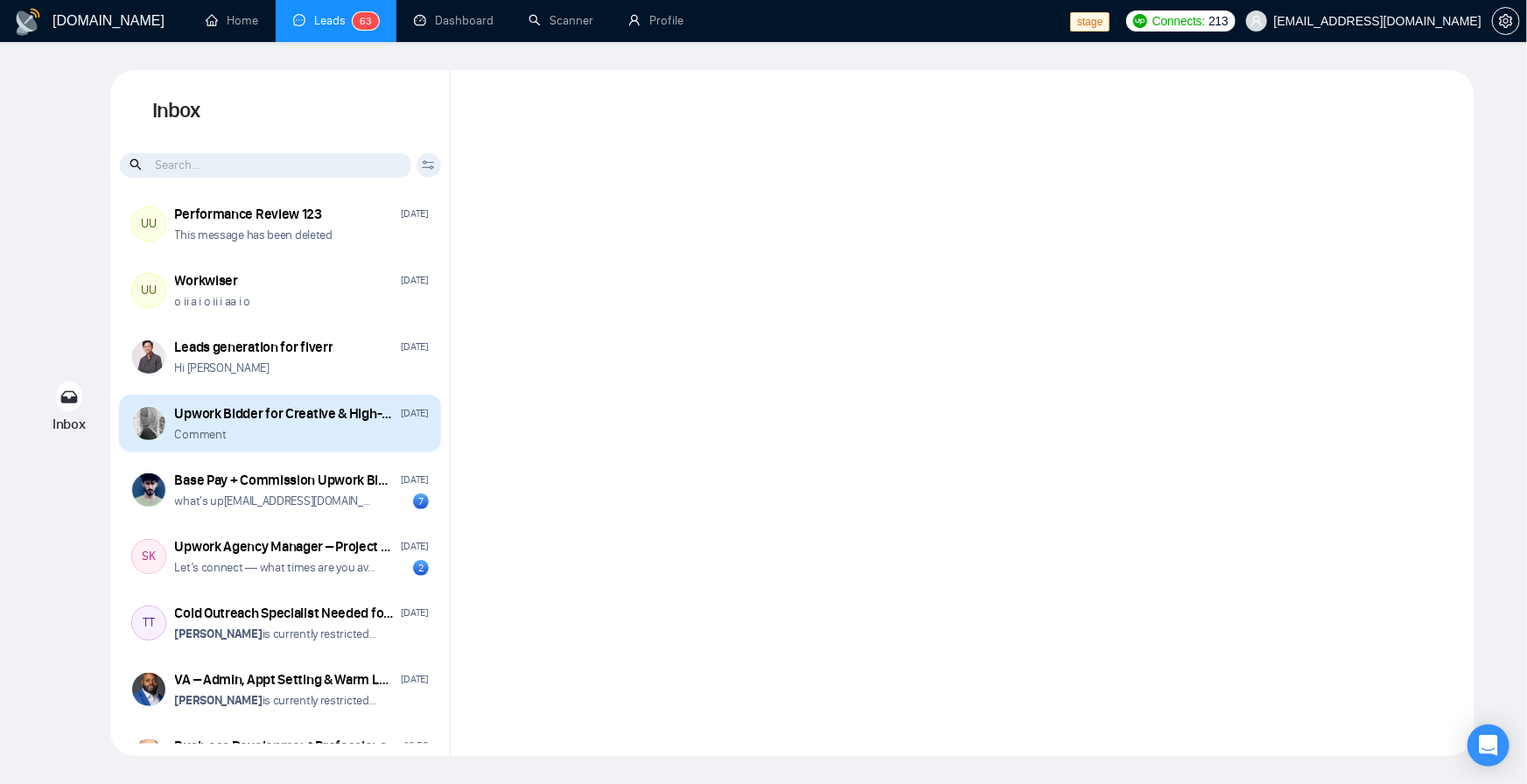
click at [268, 421] on div "Upwork Bidder for Creative & High-Aesthetic Design Projects" at bounding box center [284, 414] width 220 height 20
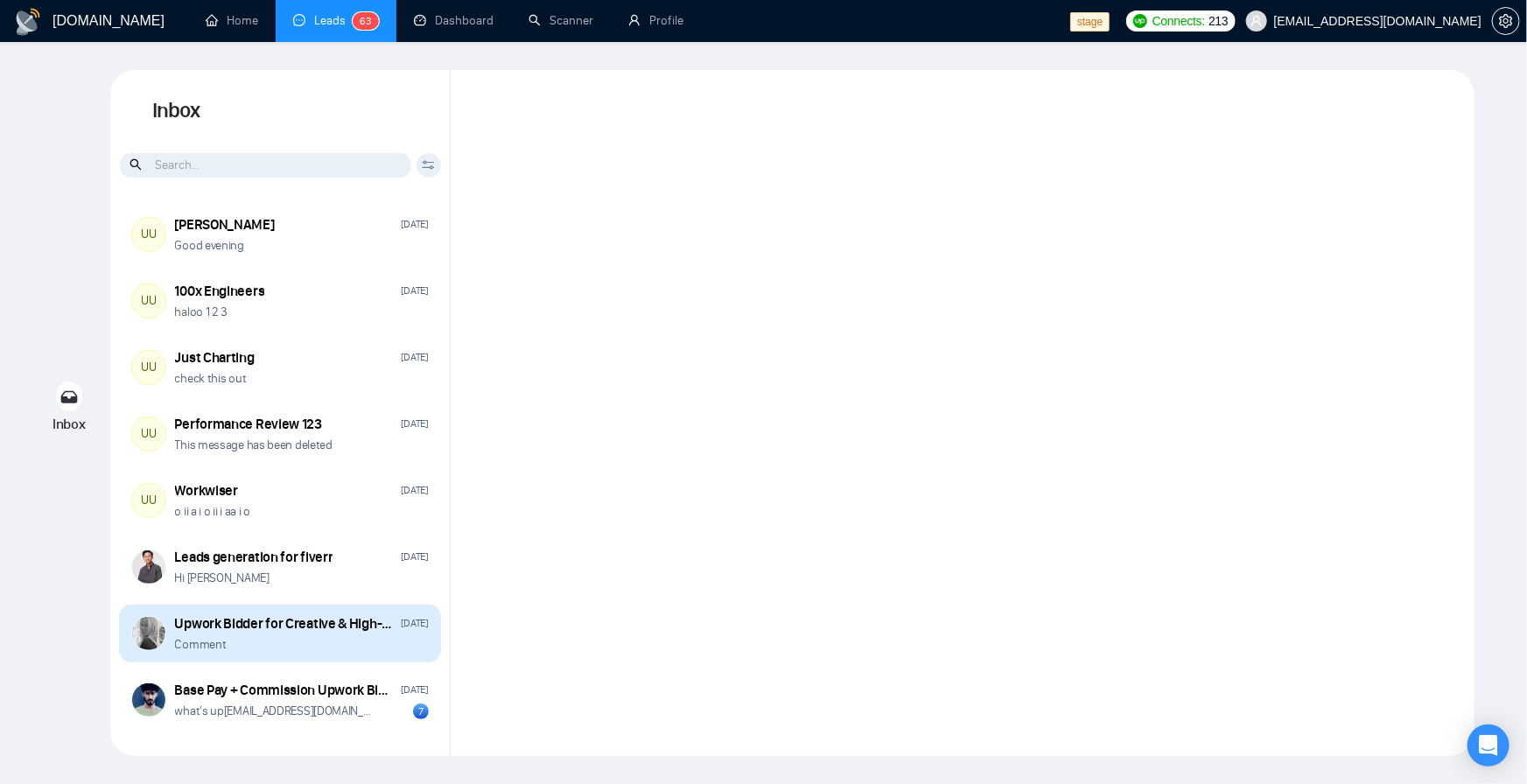
click at [226, 639] on div "Comment" at bounding box center [301, 644] width 254 height 17
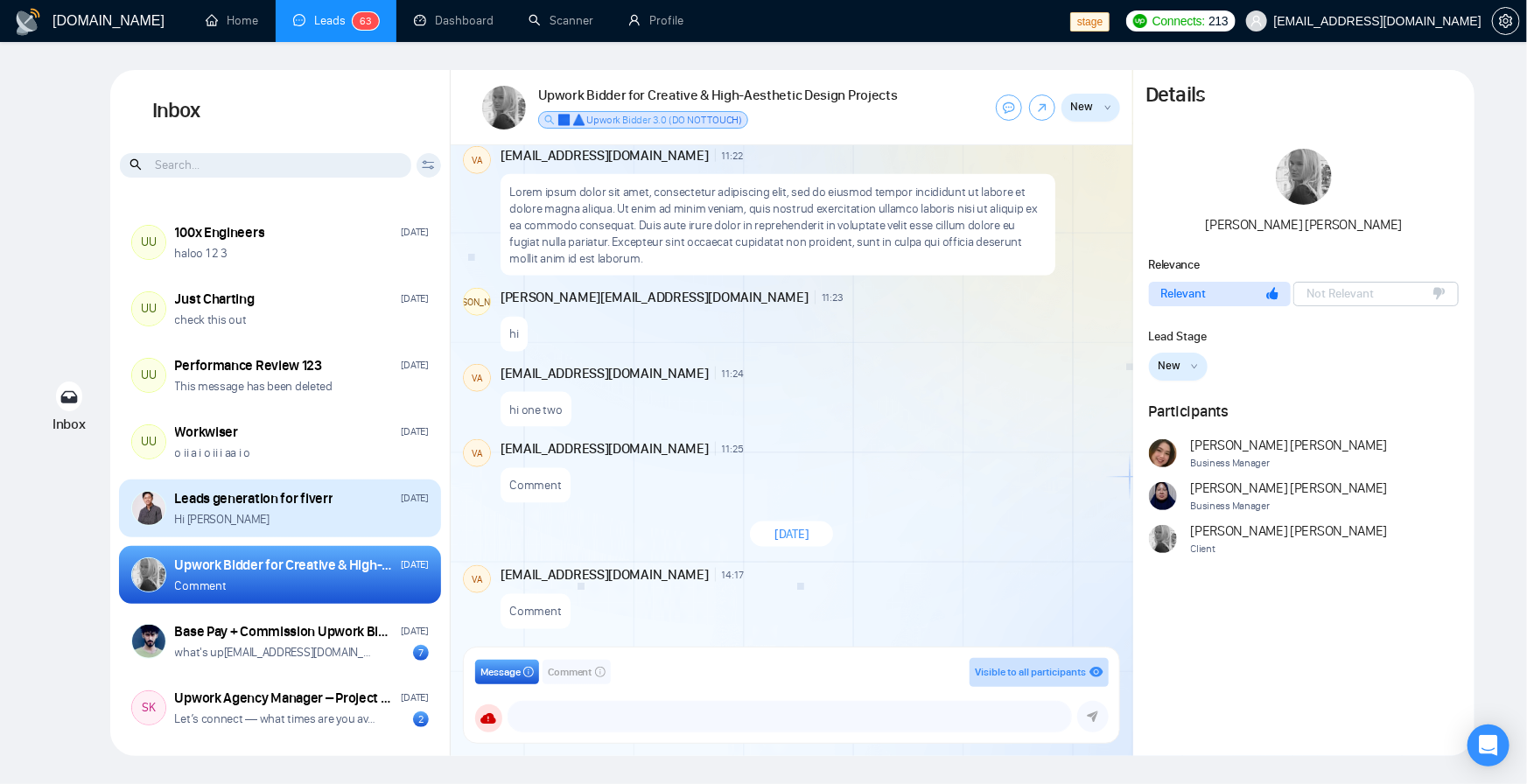
scroll to position [105, 0]
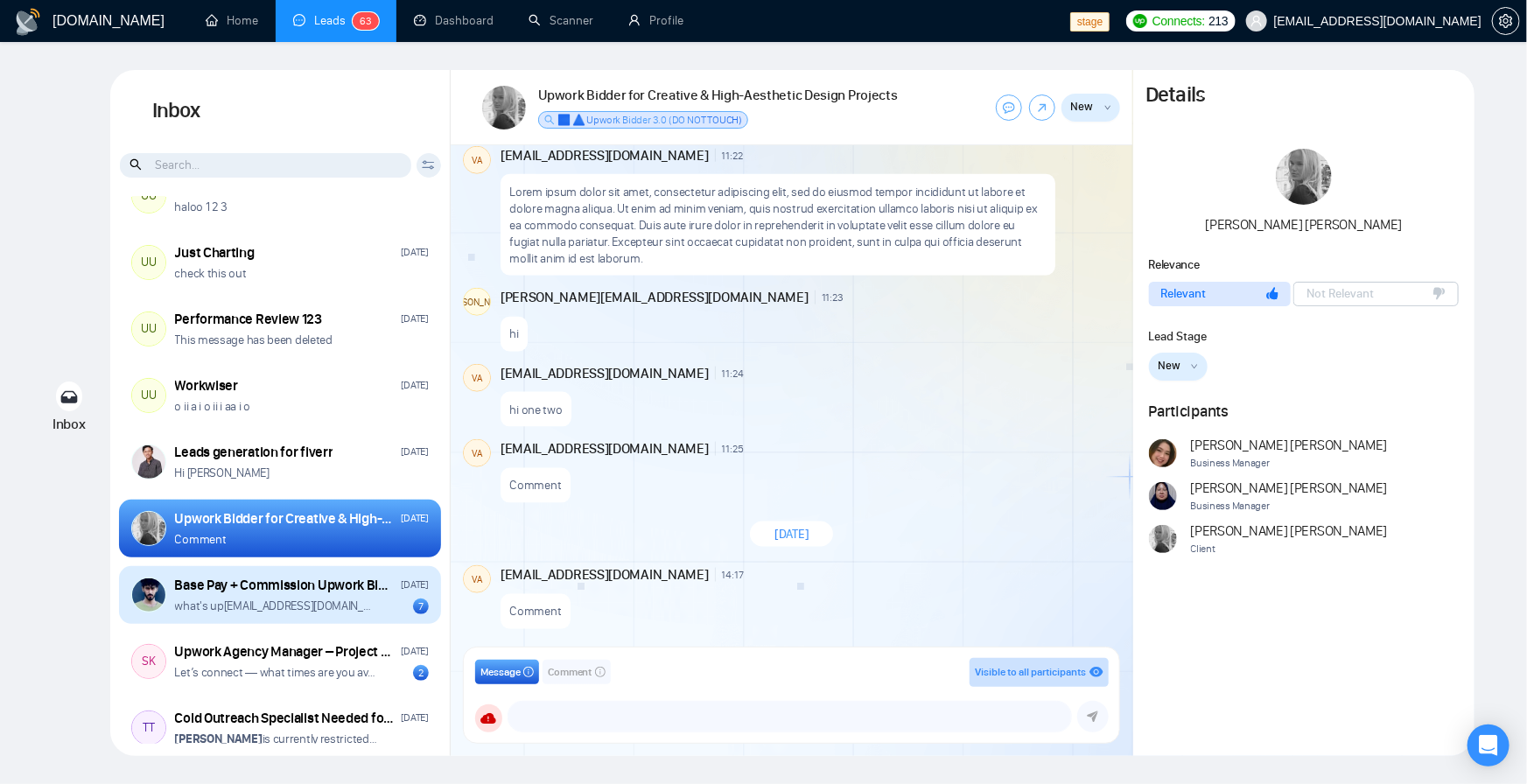
click at [341, 576] on div "Base Pay + Commission Upwork Bidder for [GEOGRAPHIC_DATA] Profile" at bounding box center [284, 585] width 220 height 20
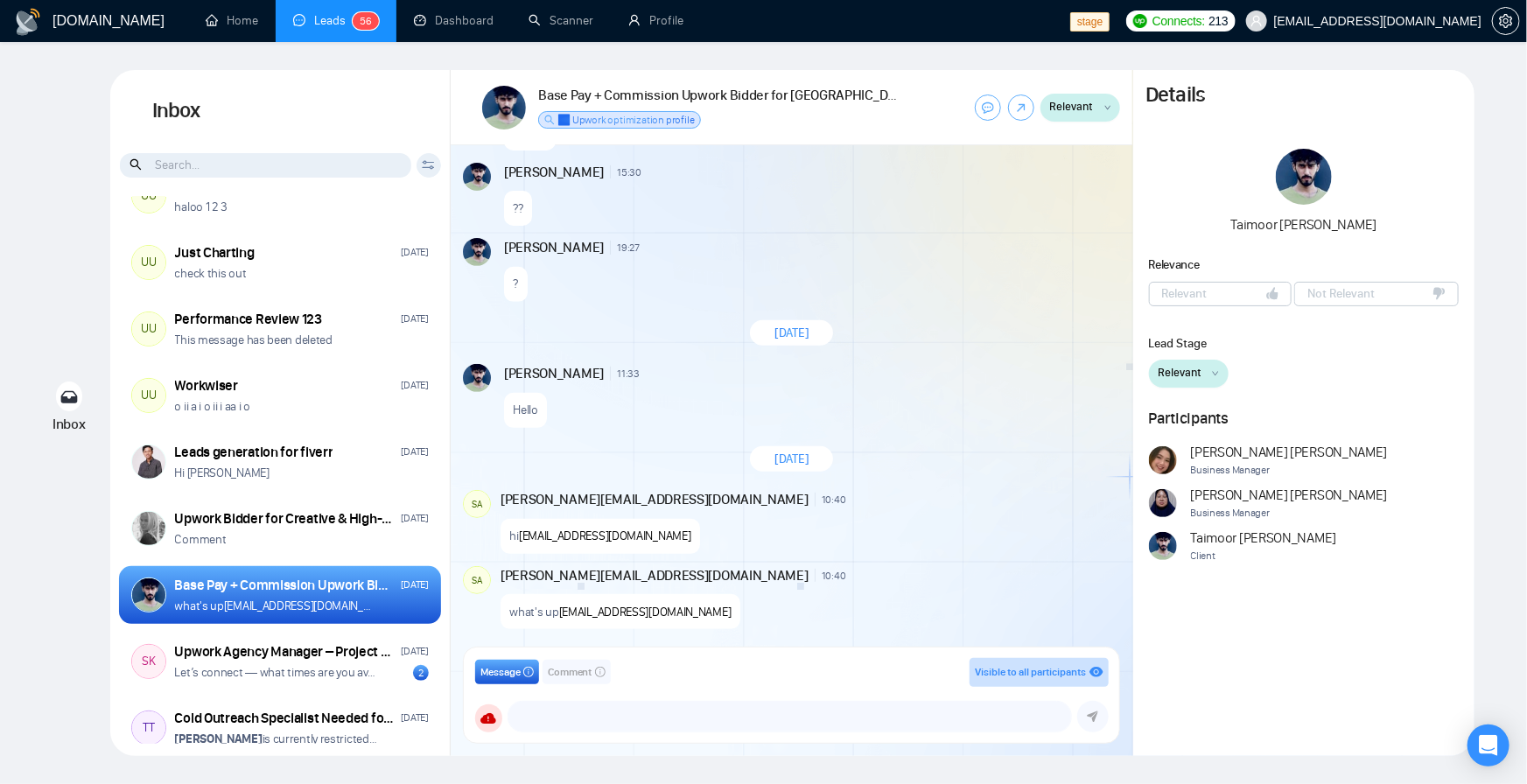
scroll to position [314, 0]
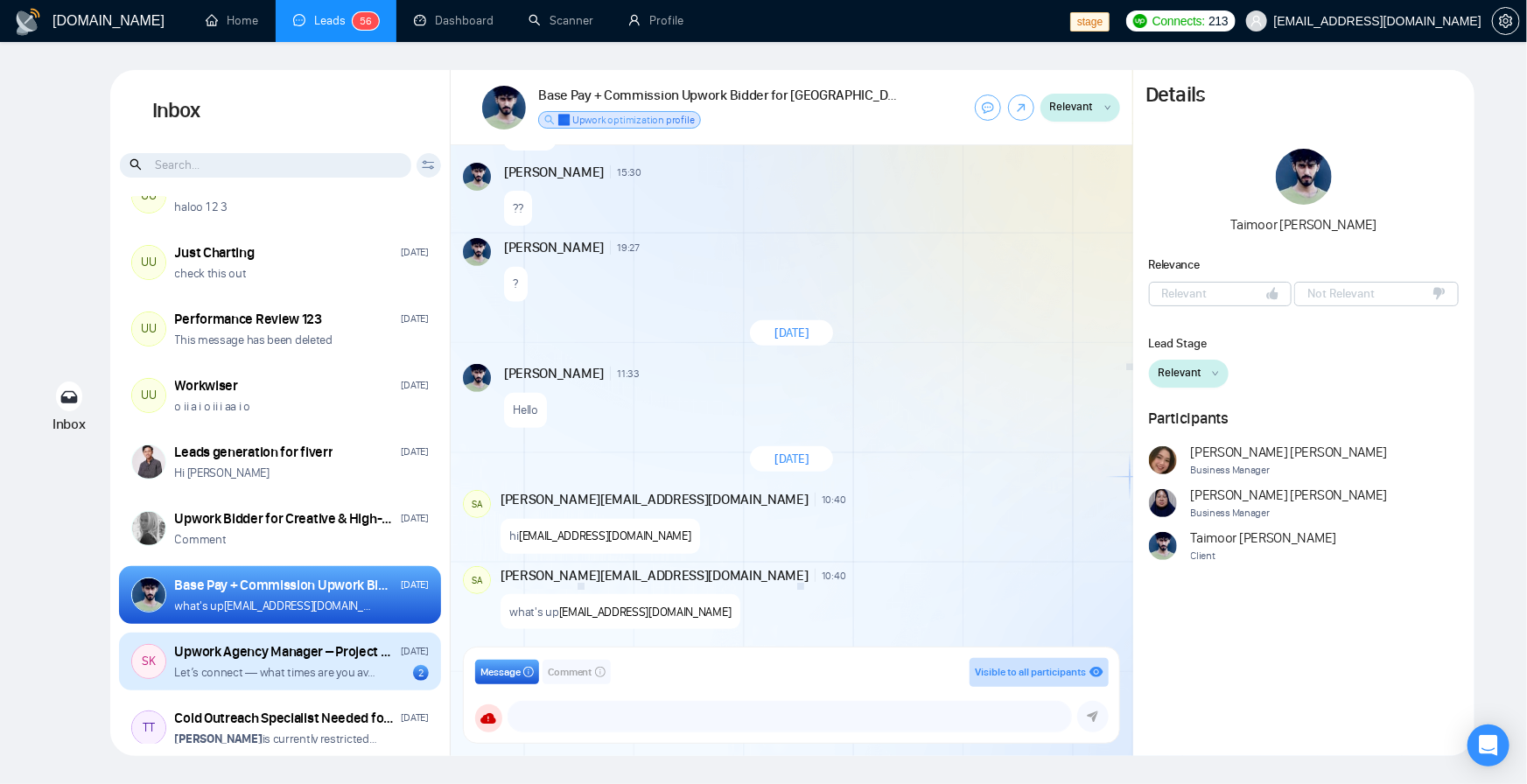
click at [247, 656] on div "Upwork Agency Manager – Project Bidding & Promotion" at bounding box center [284, 652] width 220 height 20
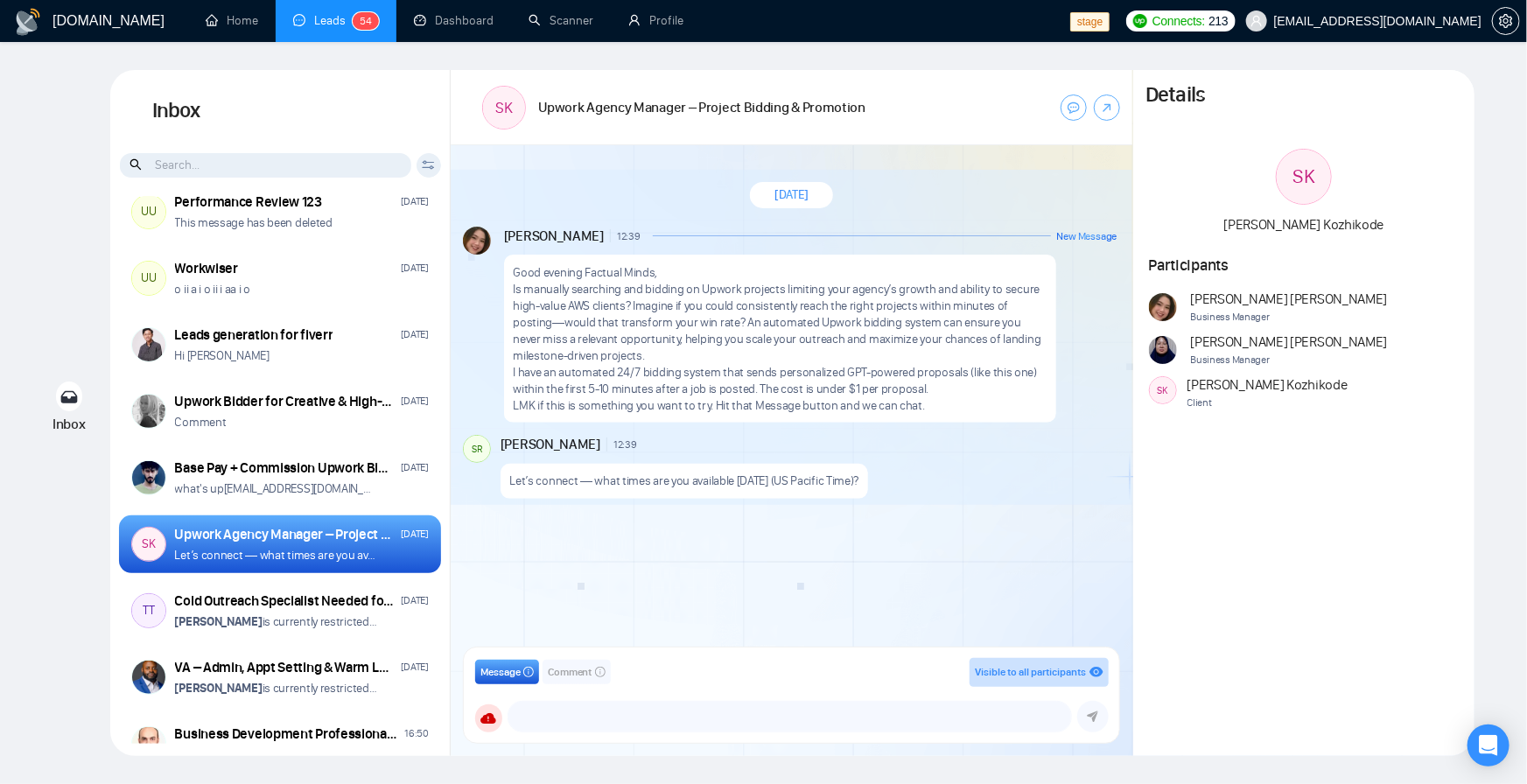
scroll to position [210, 0]
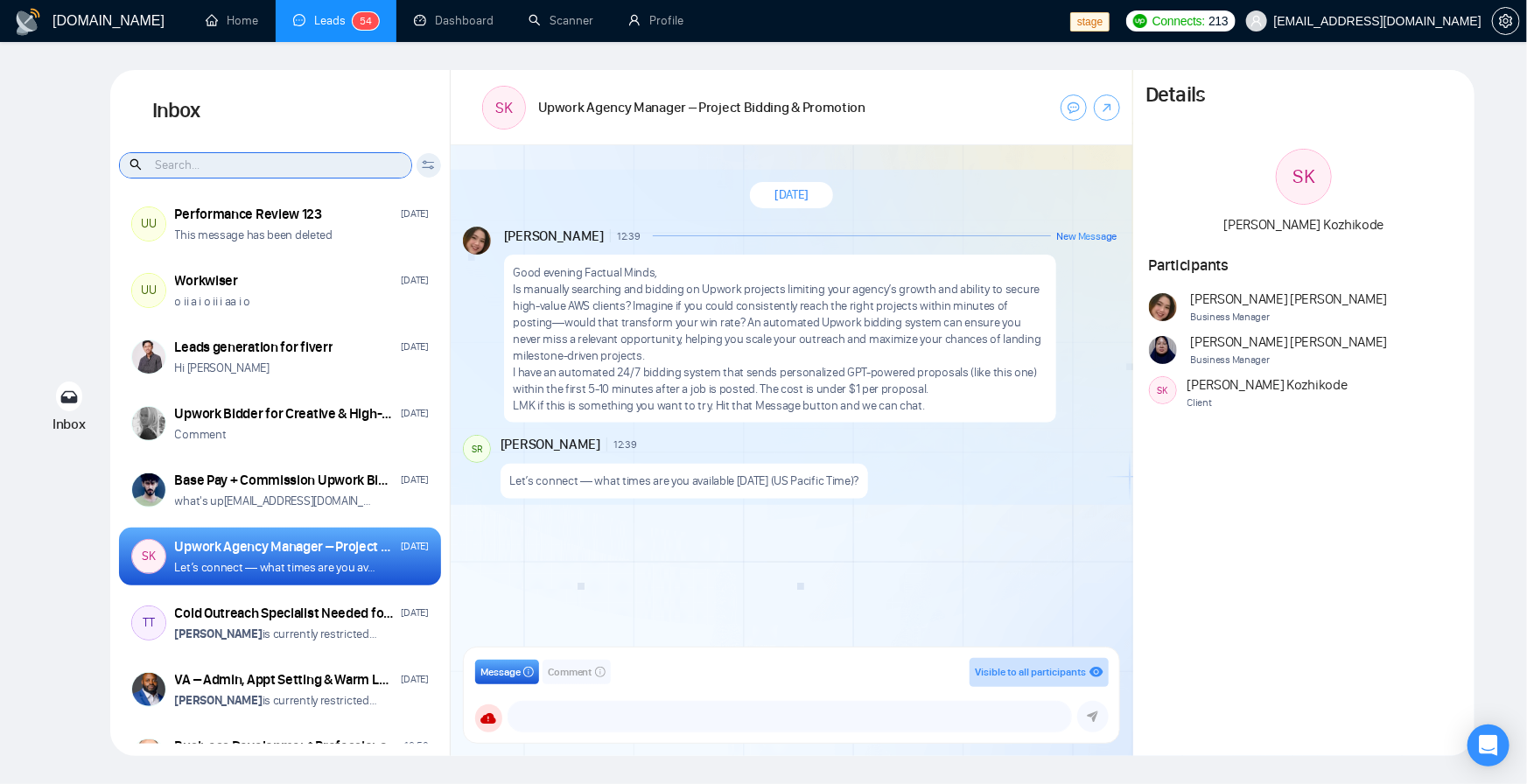
click at [265, 167] on input at bounding box center [266, 165] width 291 height 24
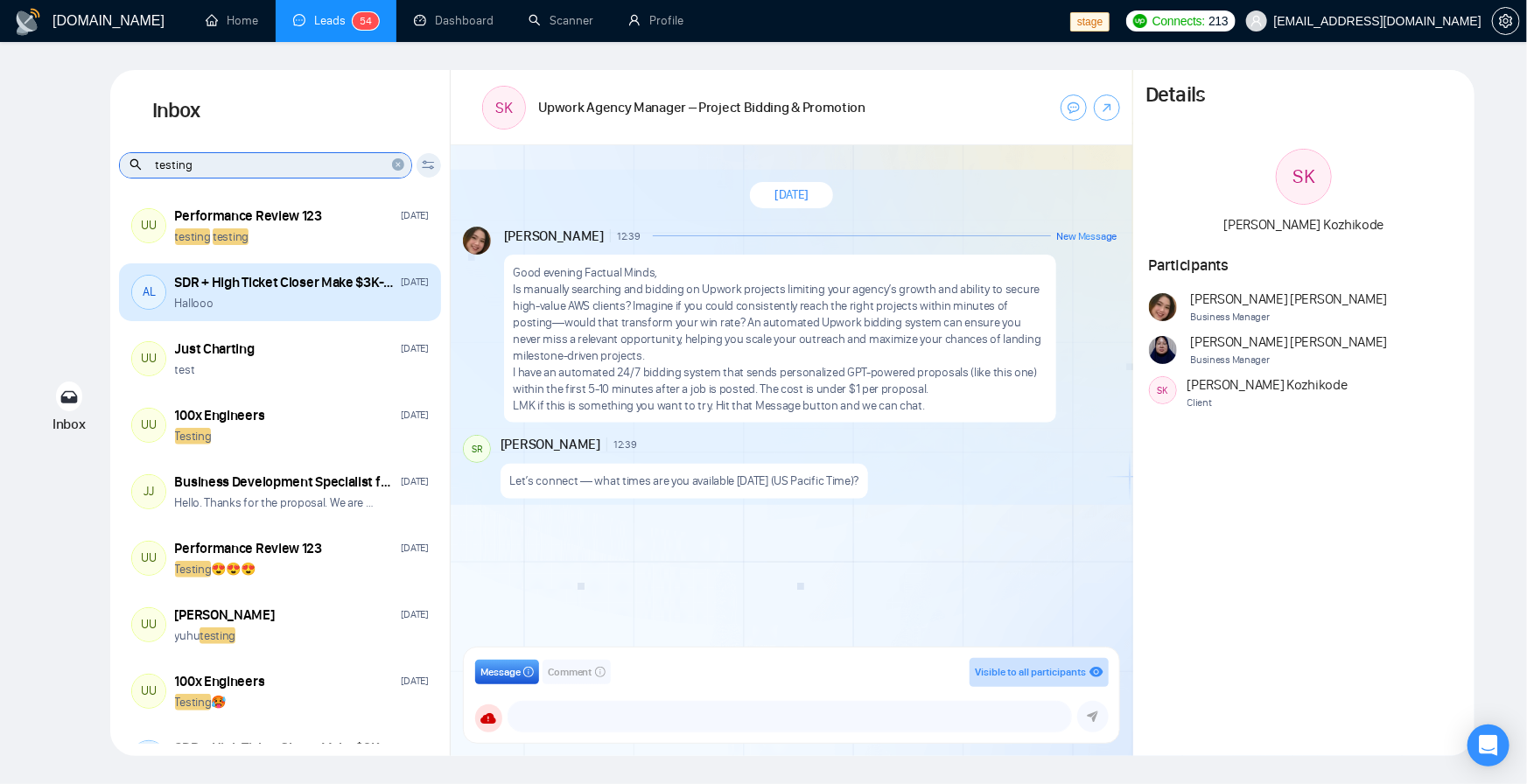
scroll to position [0, 0]
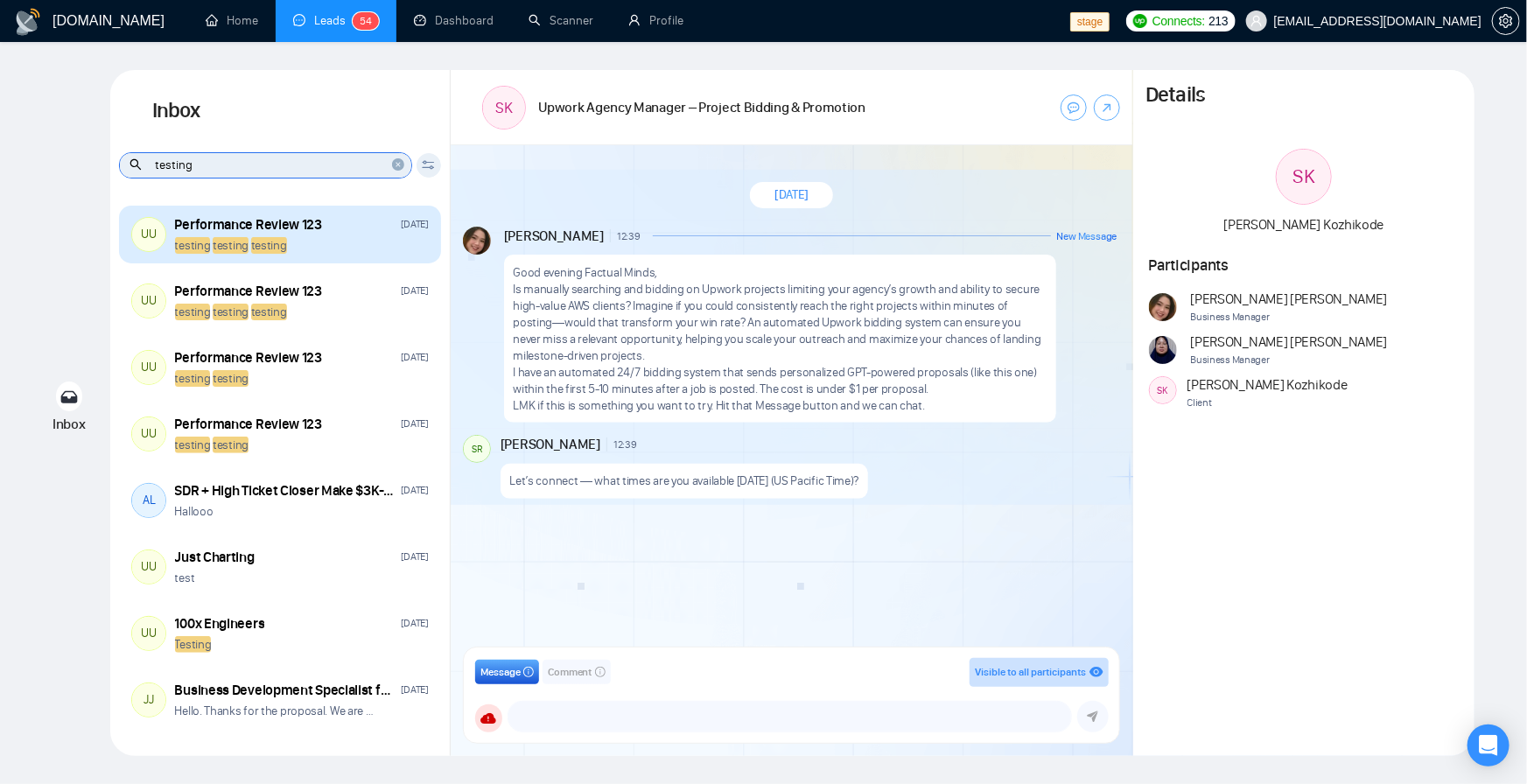
type input "testing"
click at [275, 249] on span "testing" at bounding box center [269, 245] width 36 height 17
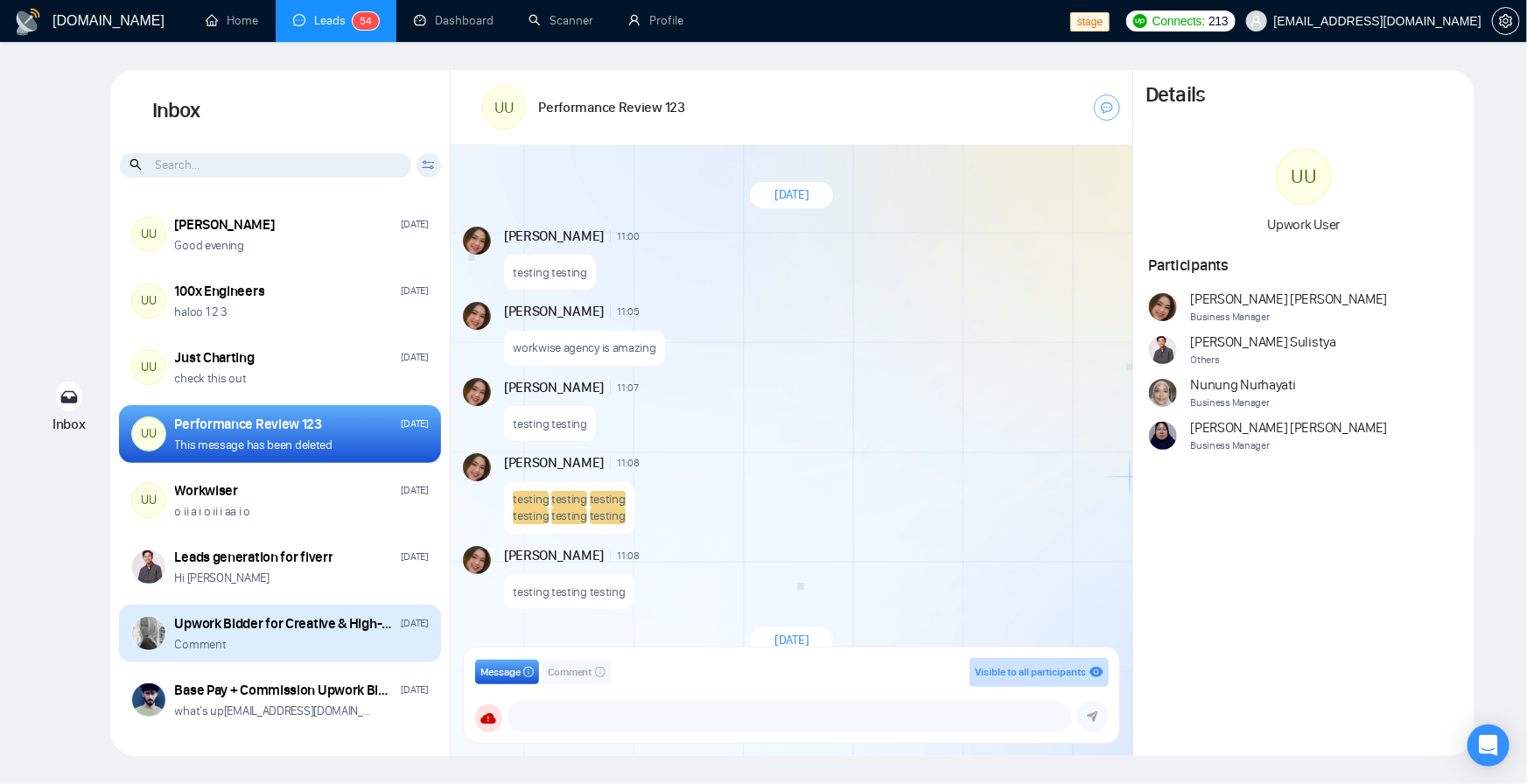
click at [287, 638] on div "Comment" at bounding box center [301, 644] width 254 height 17
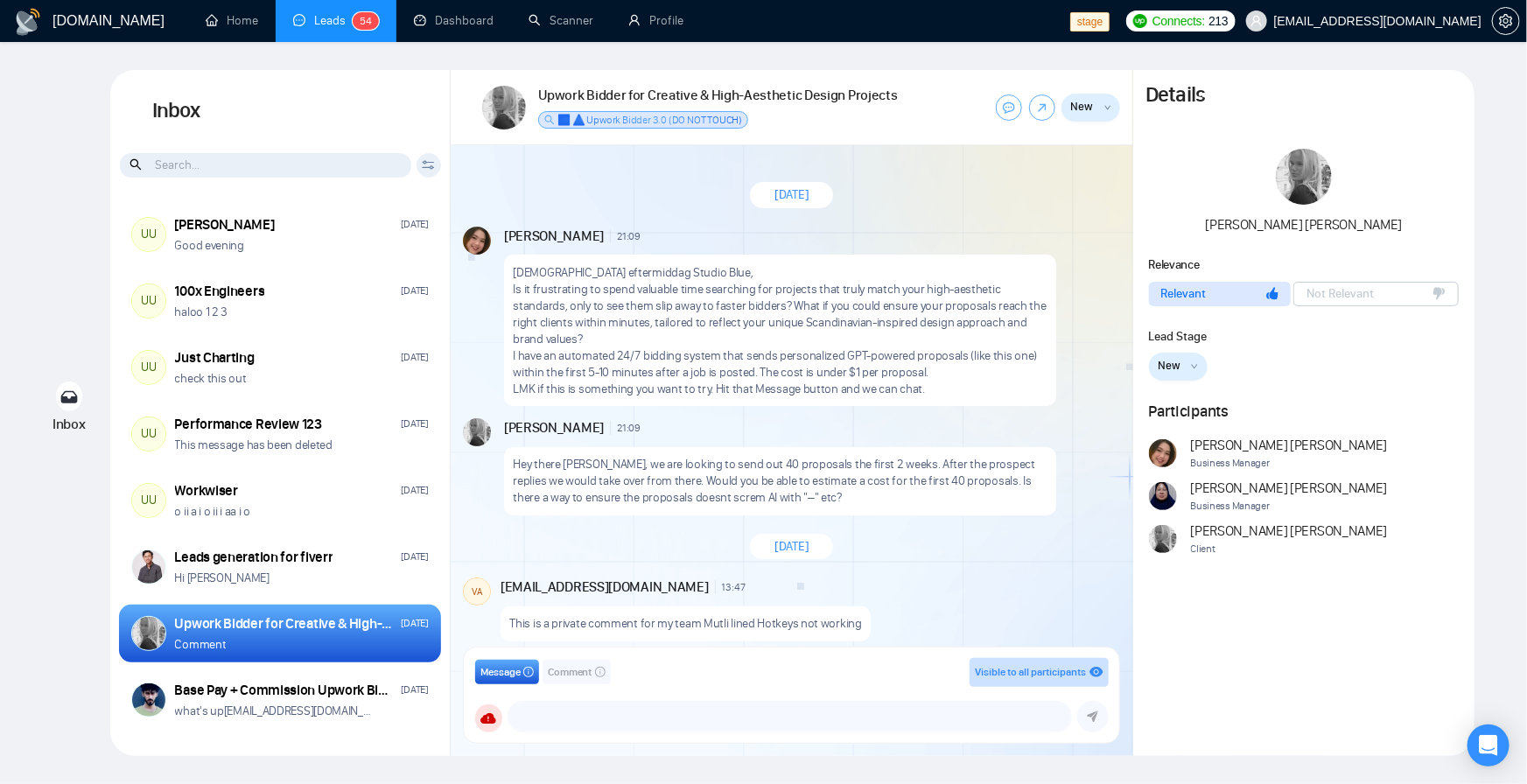
scroll to position [1036, 0]
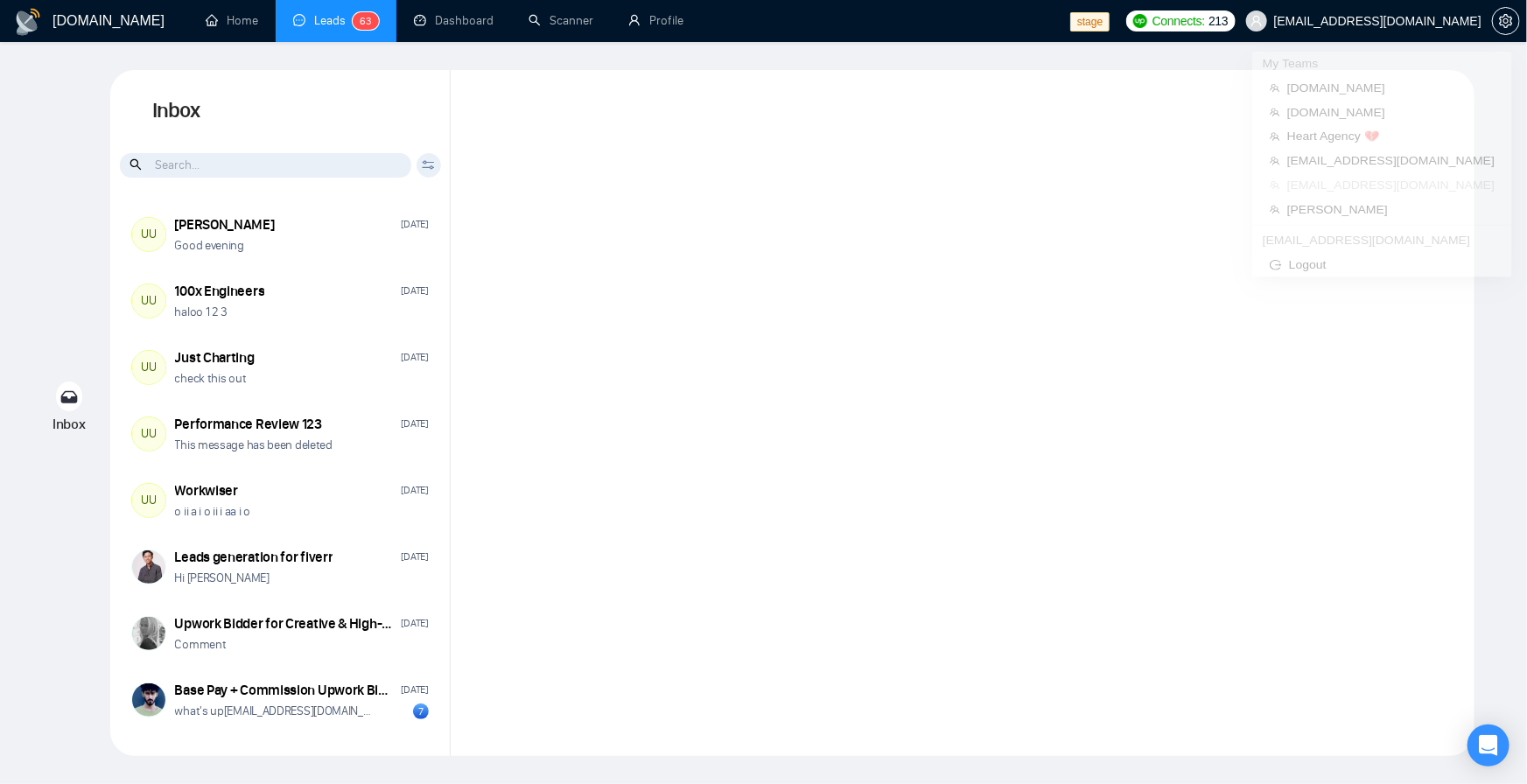
click at [1400, 28] on span "[EMAIL_ADDRESS][DOMAIN_NAME]" at bounding box center [1364, 20] width 257 height 56
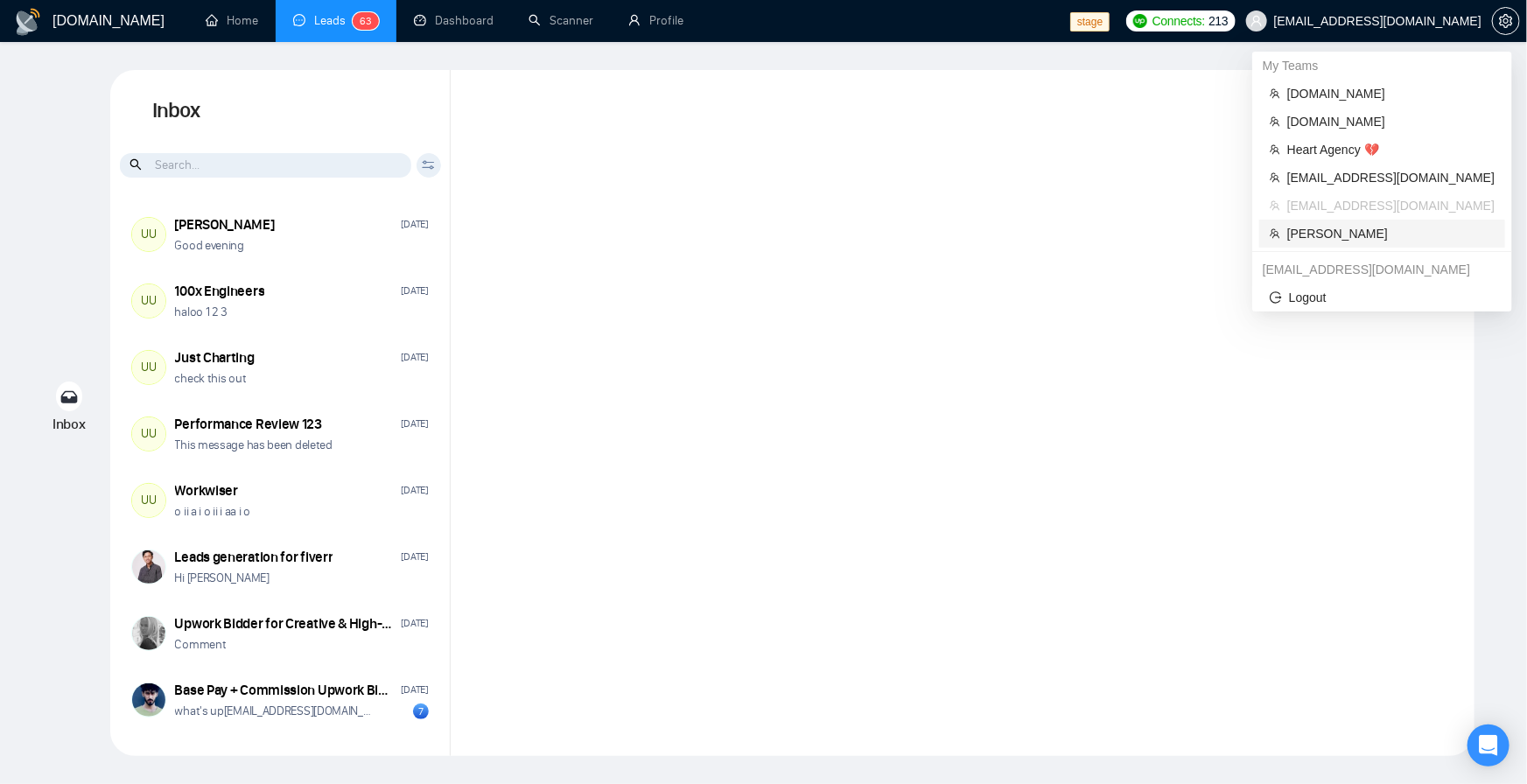
click at [1367, 231] on span "[PERSON_NAME]" at bounding box center [1391, 233] width 208 height 20
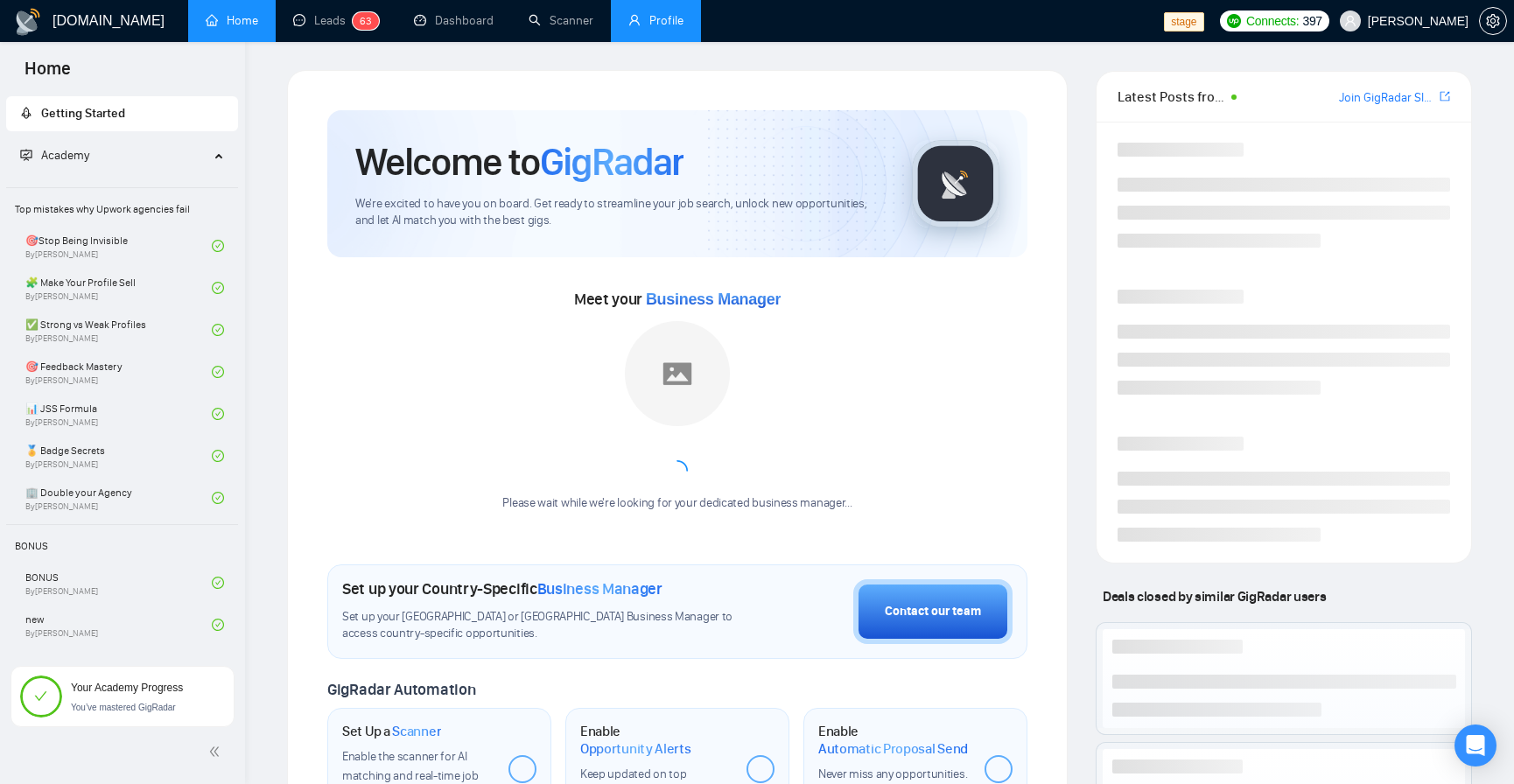
click at [634, 16] on link "Profile" at bounding box center [656, 20] width 55 height 15
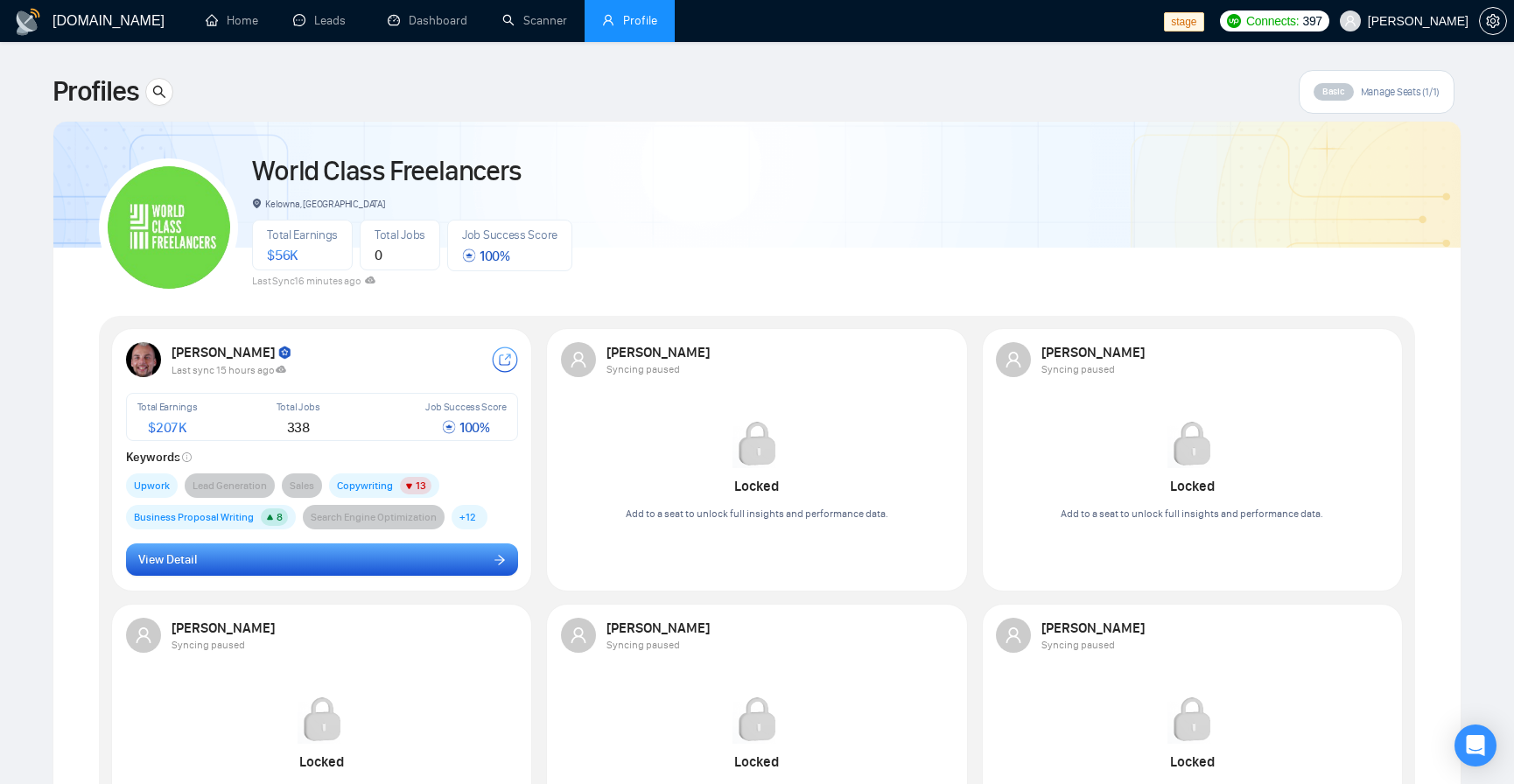
click at [304, 570] on button "View Detail" at bounding box center [322, 559] width 392 height 33
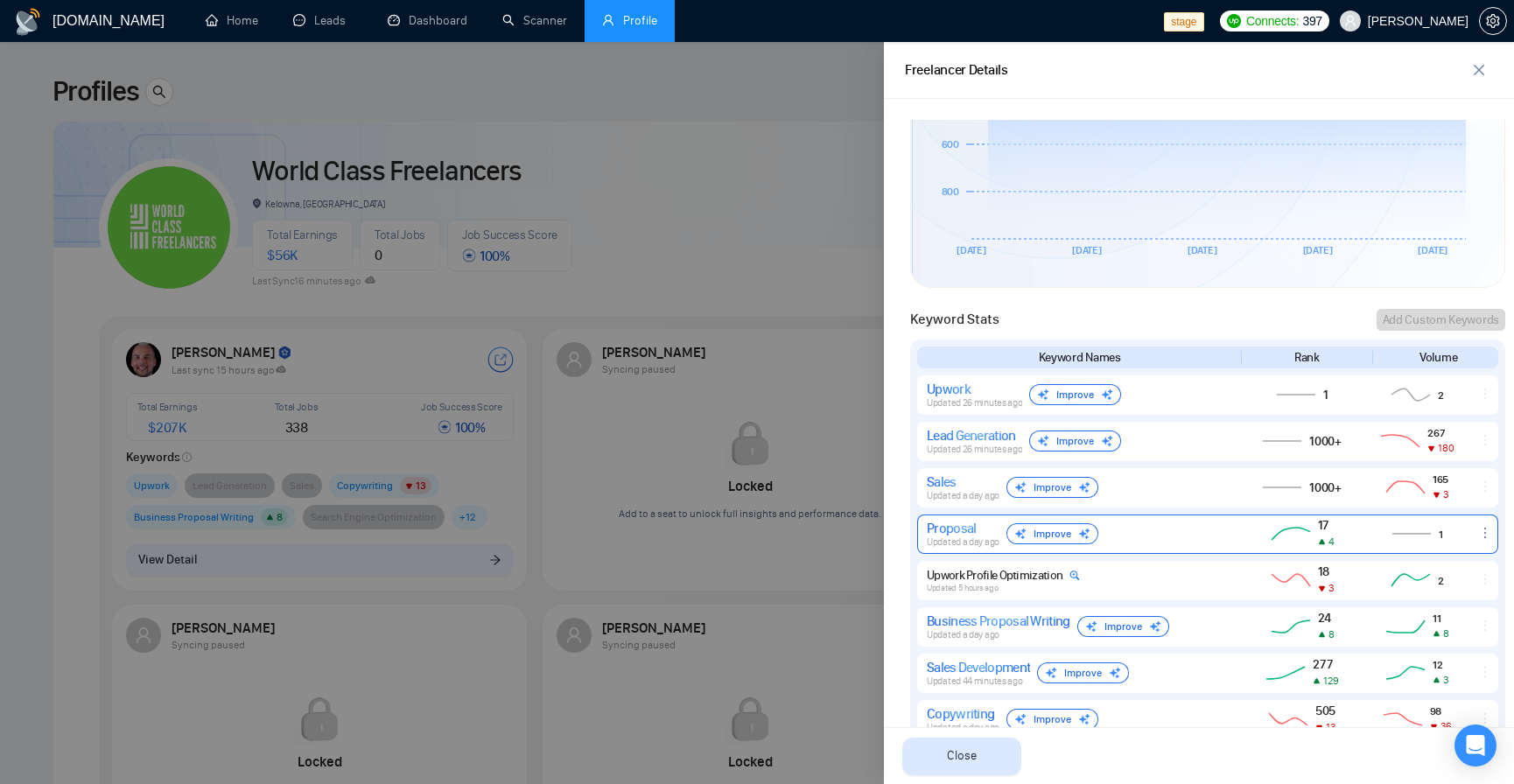
scroll to position [733, 0]
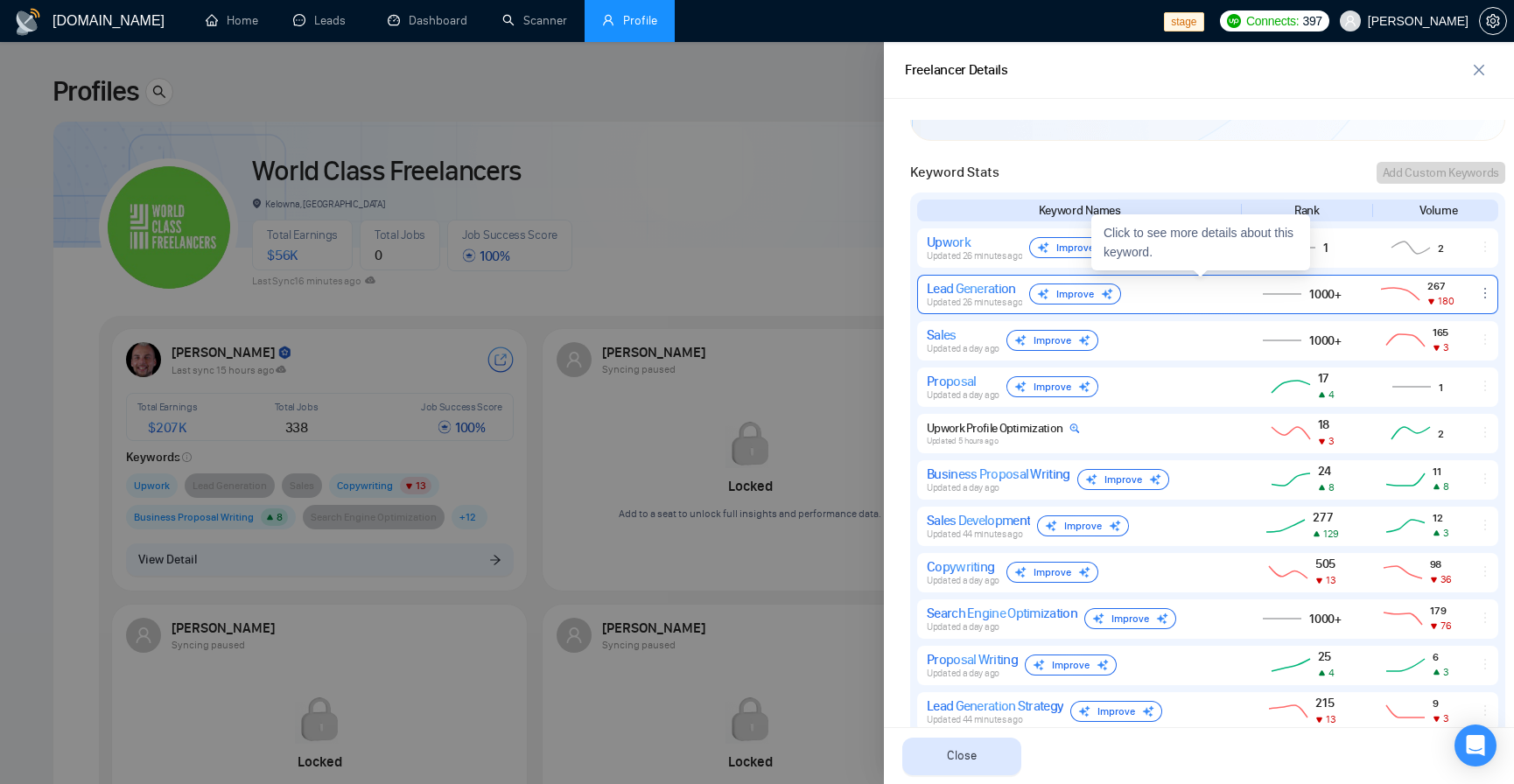
click at [1173, 302] on div "Lead Generation Updated 26 minutes ago Improve" at bounding box center [1077, 293] width 302 height 28
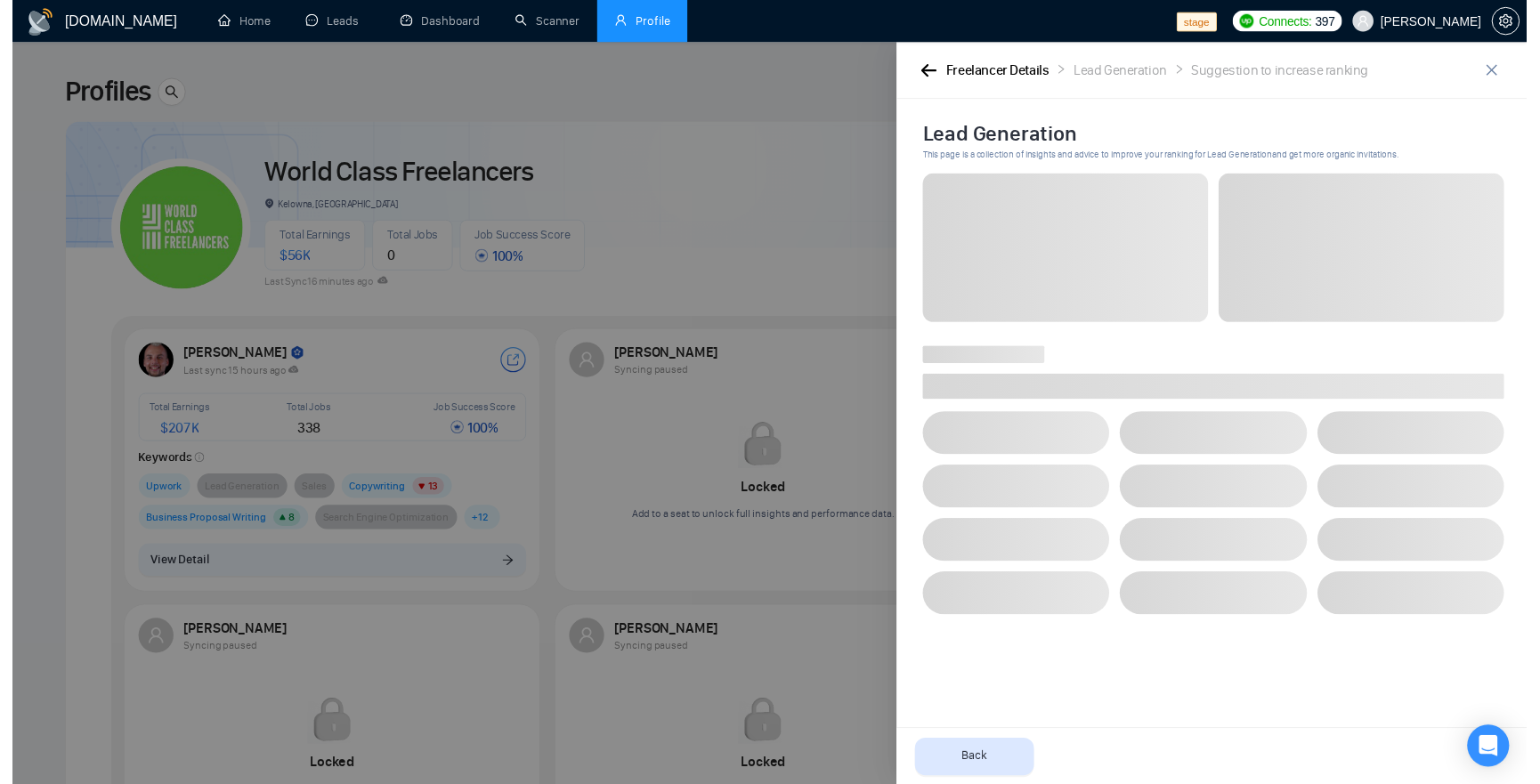
scroll to position [0, 0]
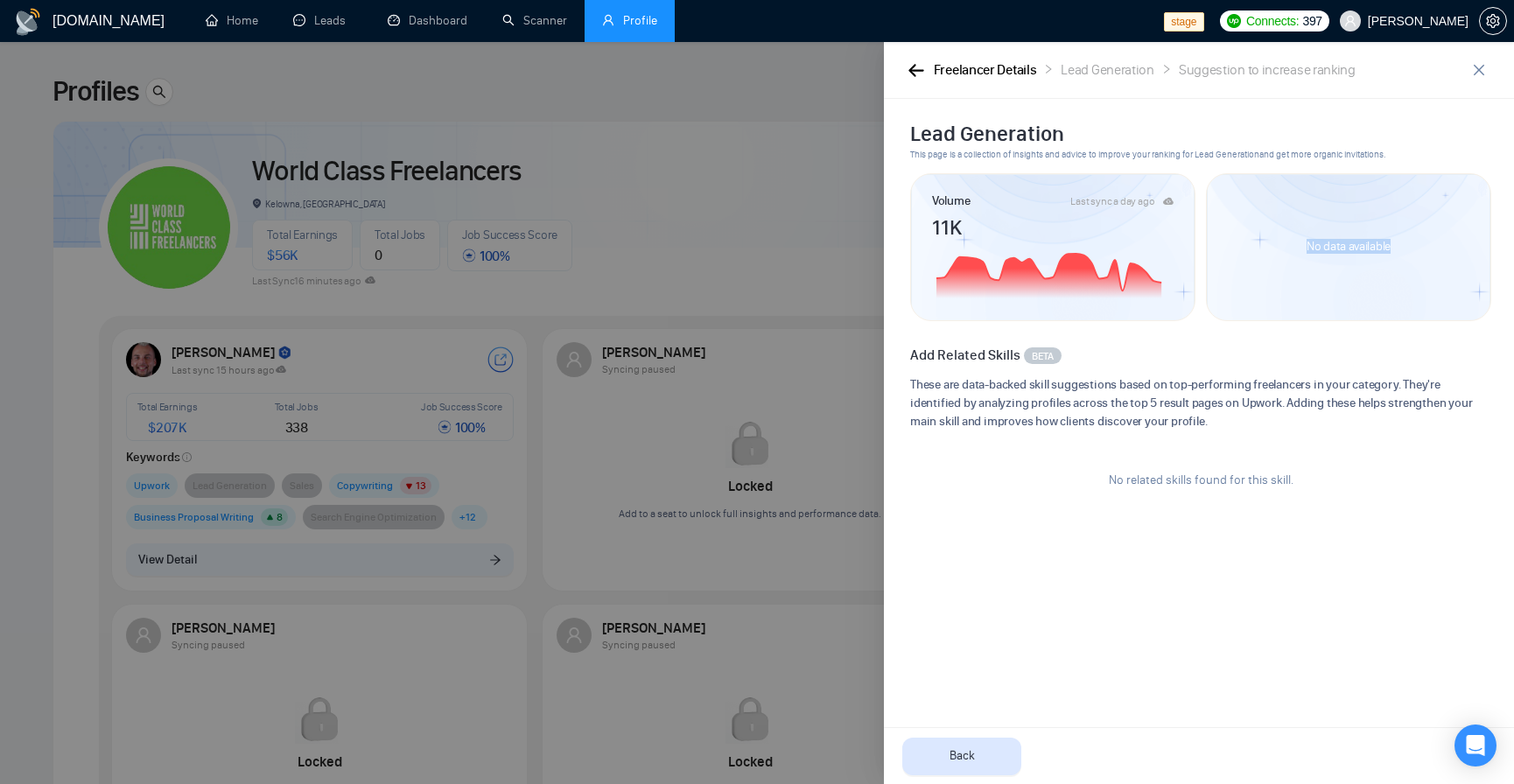
drag, startPoint x: 1297, startPoint y: 244, endPoint x: 1392, endPoint y: 251, distance: 95.3
click at [1392, 251] on div "No data available" at bounding box center [1347, 246] width 126 height 54
